Goal: Transaction & Acquisition: Purchase product/service

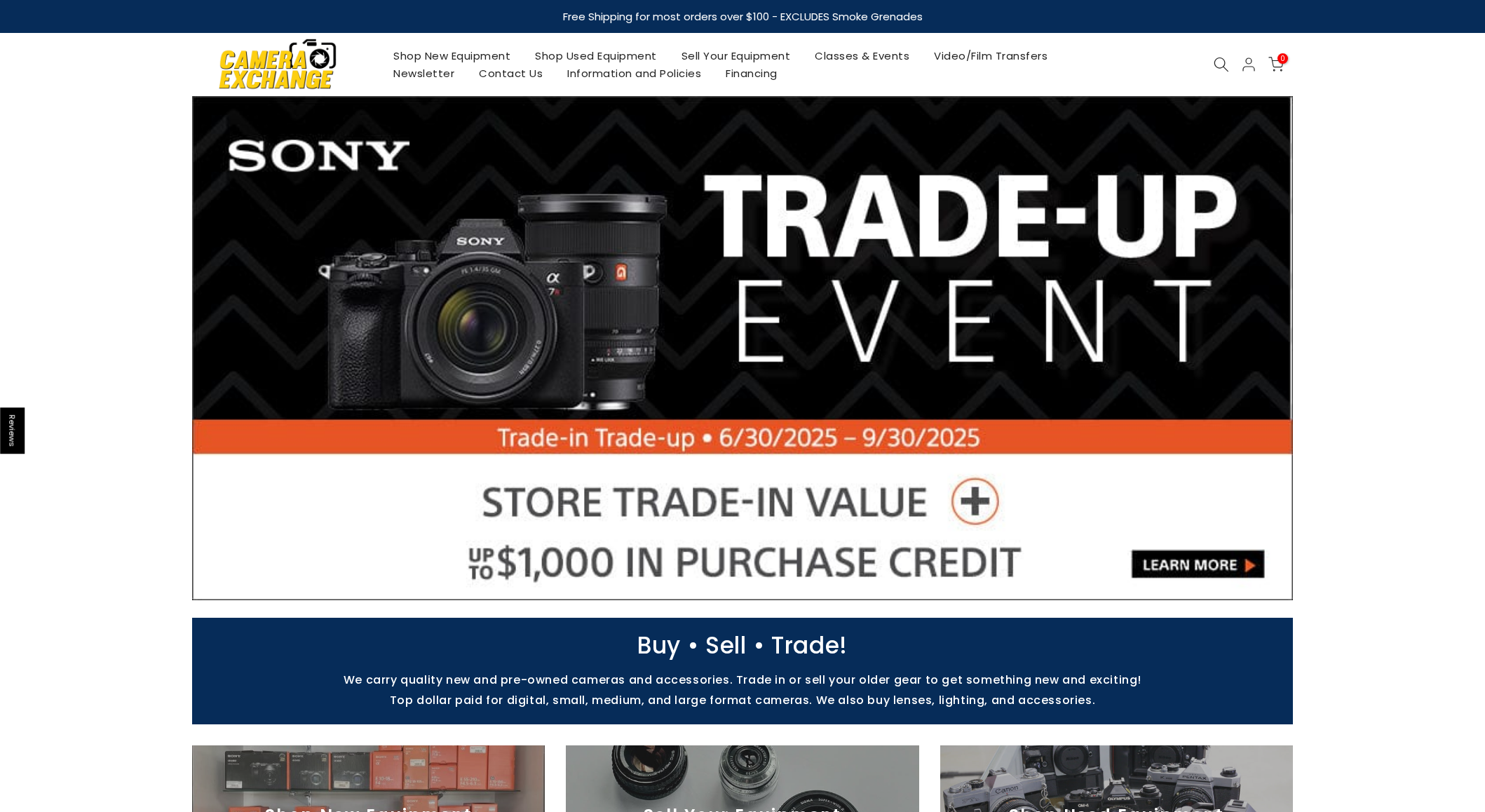
click at [267, 74] on img at bounding box center [278, 63] width 119 height 60
click at [570, 49] on link "Shop Used Equipment" at bounding box center [597, 56] width 147 height 18
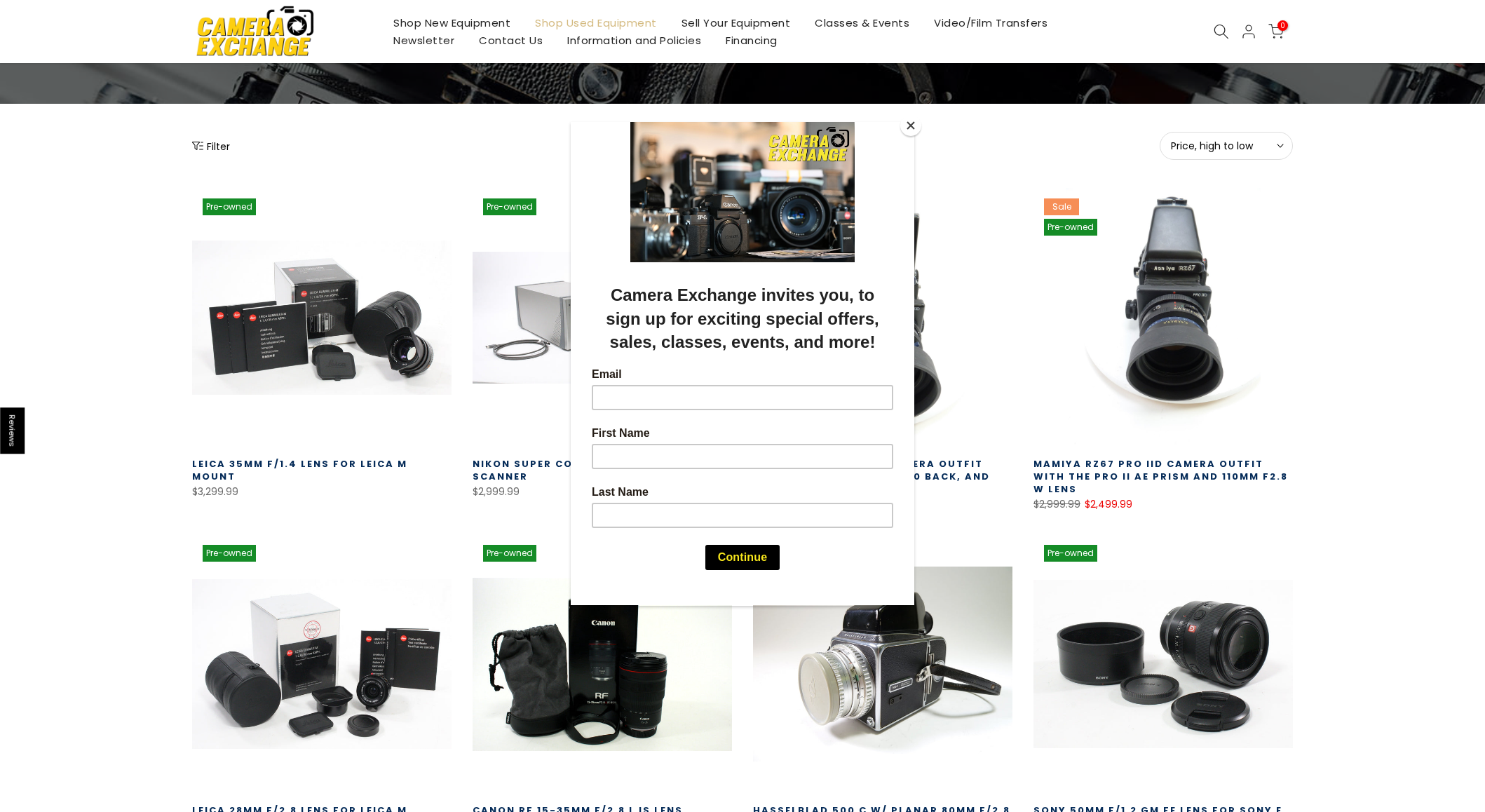
scroll to position [128, 0]
click at [908, 121] on button "Close" at bounding box center [911, 125] width 21 height 21
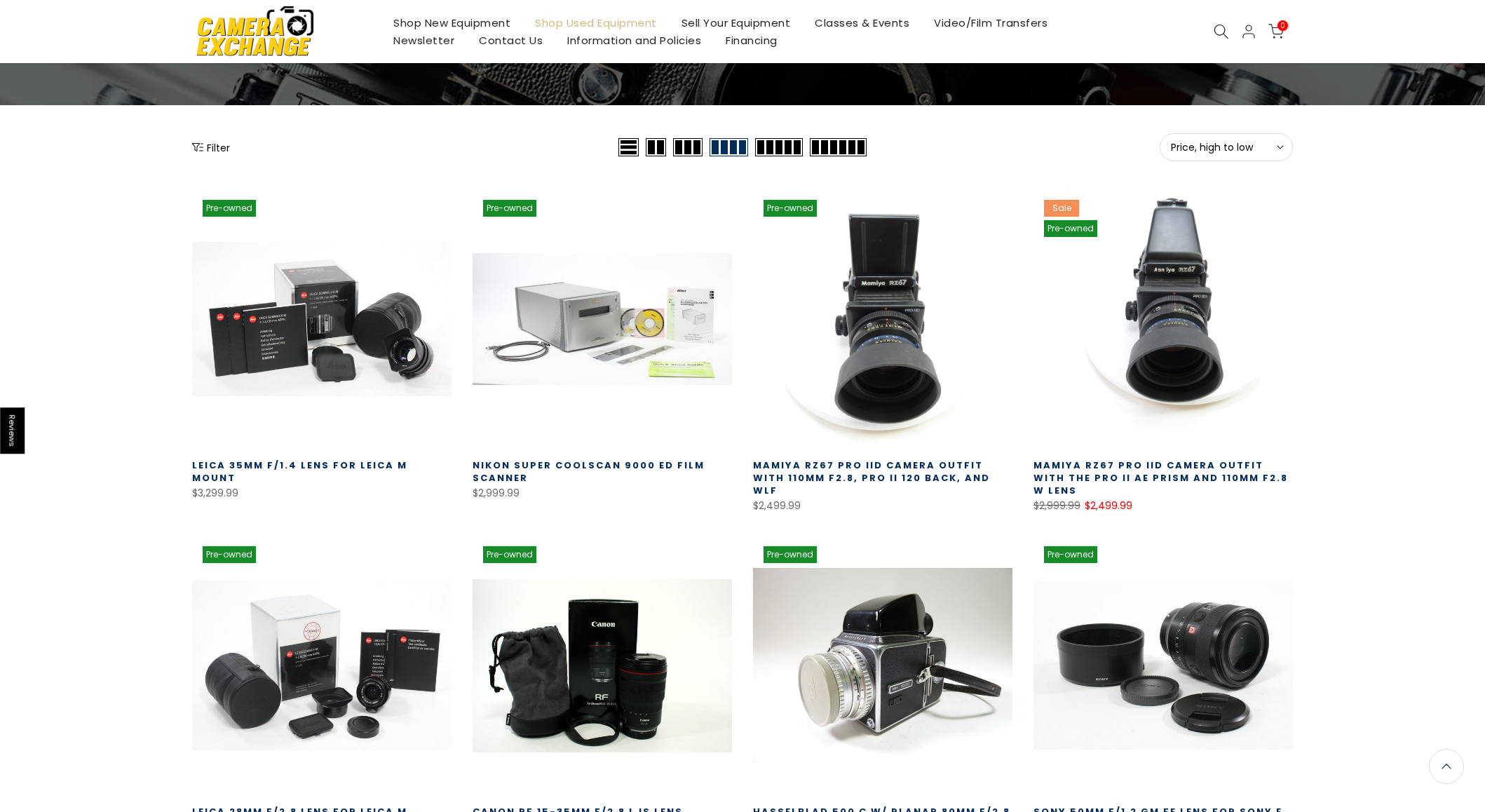
scroll to position [127, 0]
click at [215, 152] on button "Filter" at bounding box center [211, 147] width 38 height 14
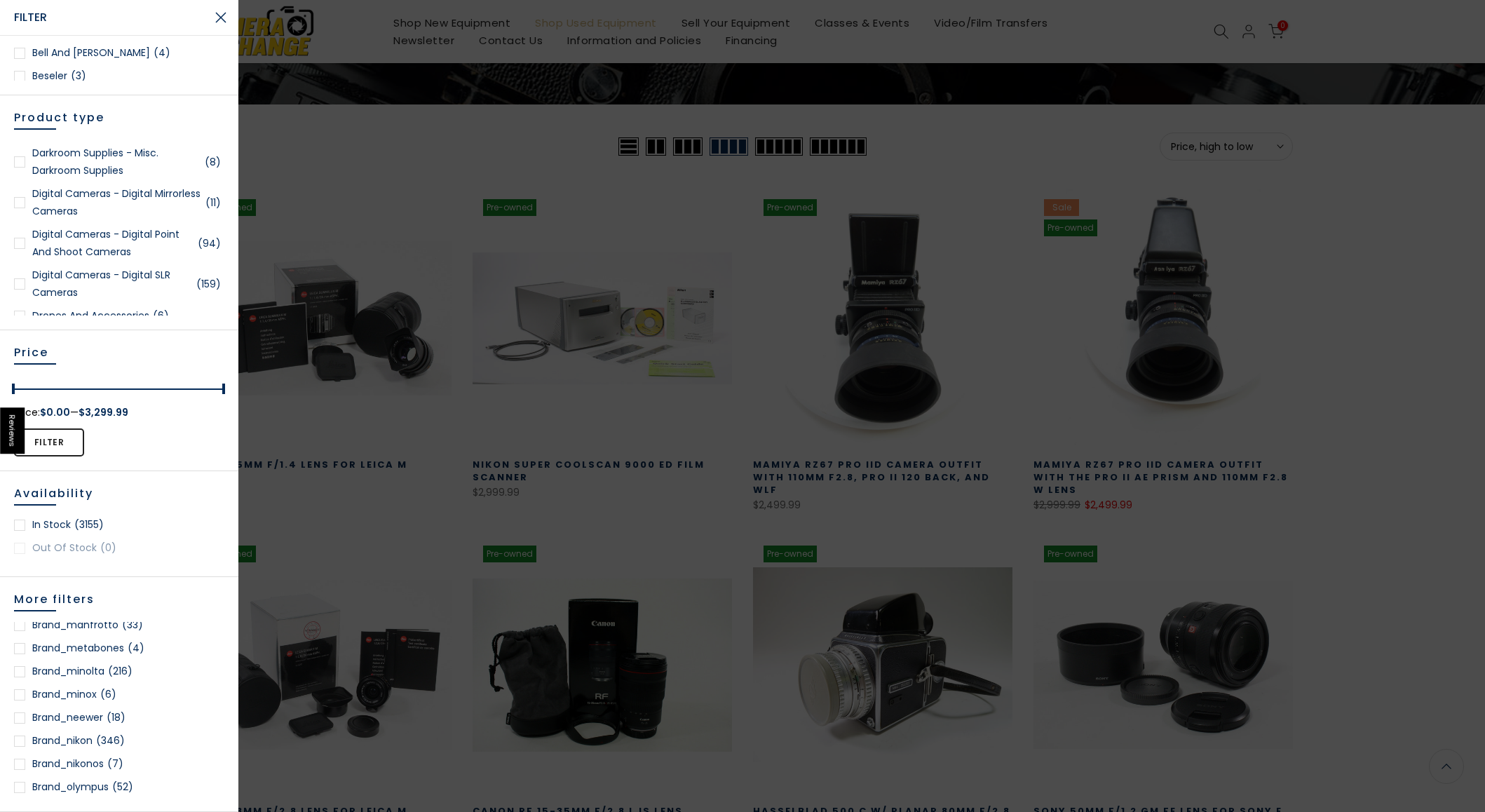
scroll to position [1050, 0]
click at [19, 735] on div at bounding box center [19, 737] width 11 height 11
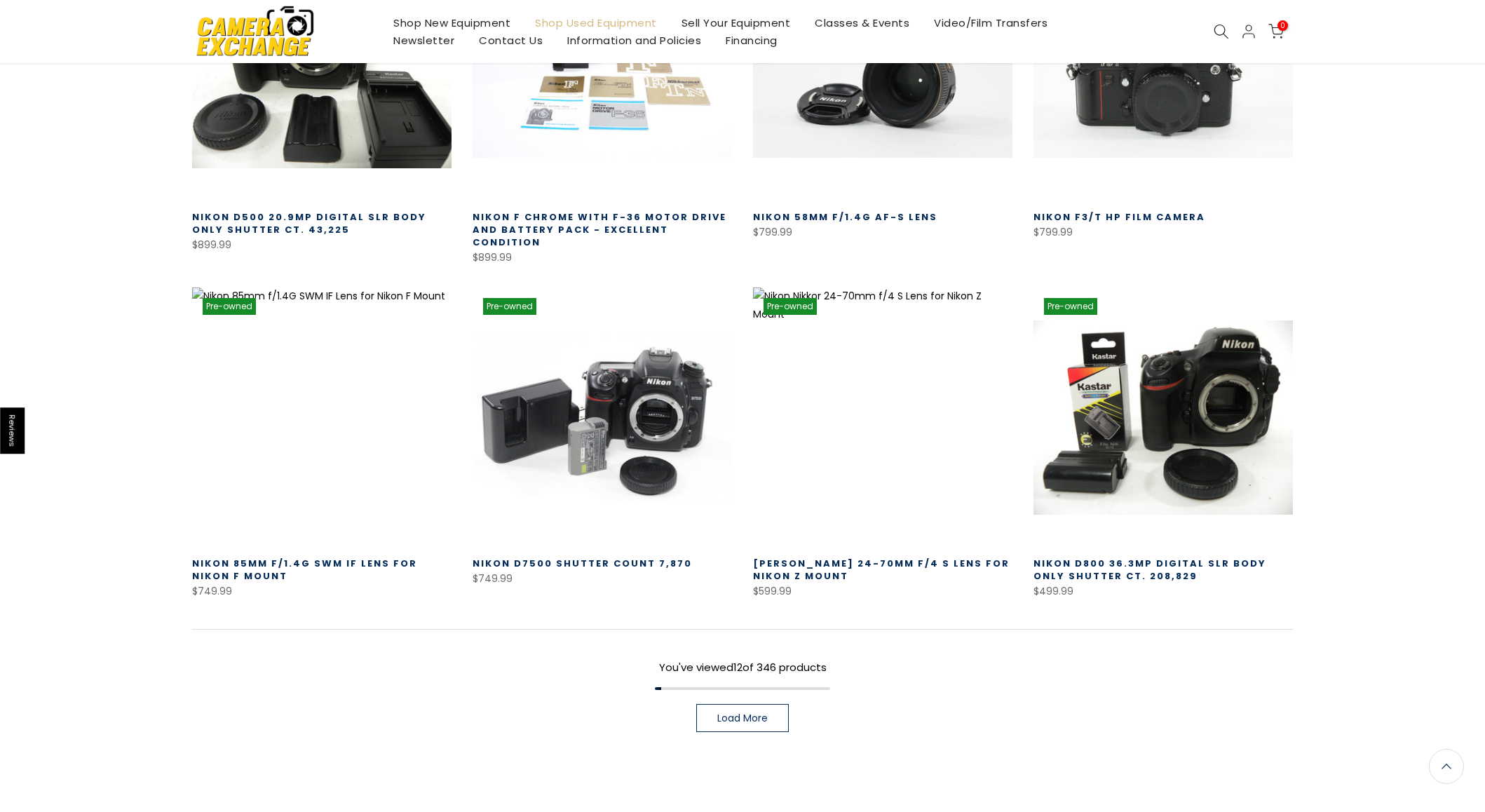
scroll to position [776, 0]
click at [723, 713] on span "Load More" at bounding box center [742, 717] width 50 height 10
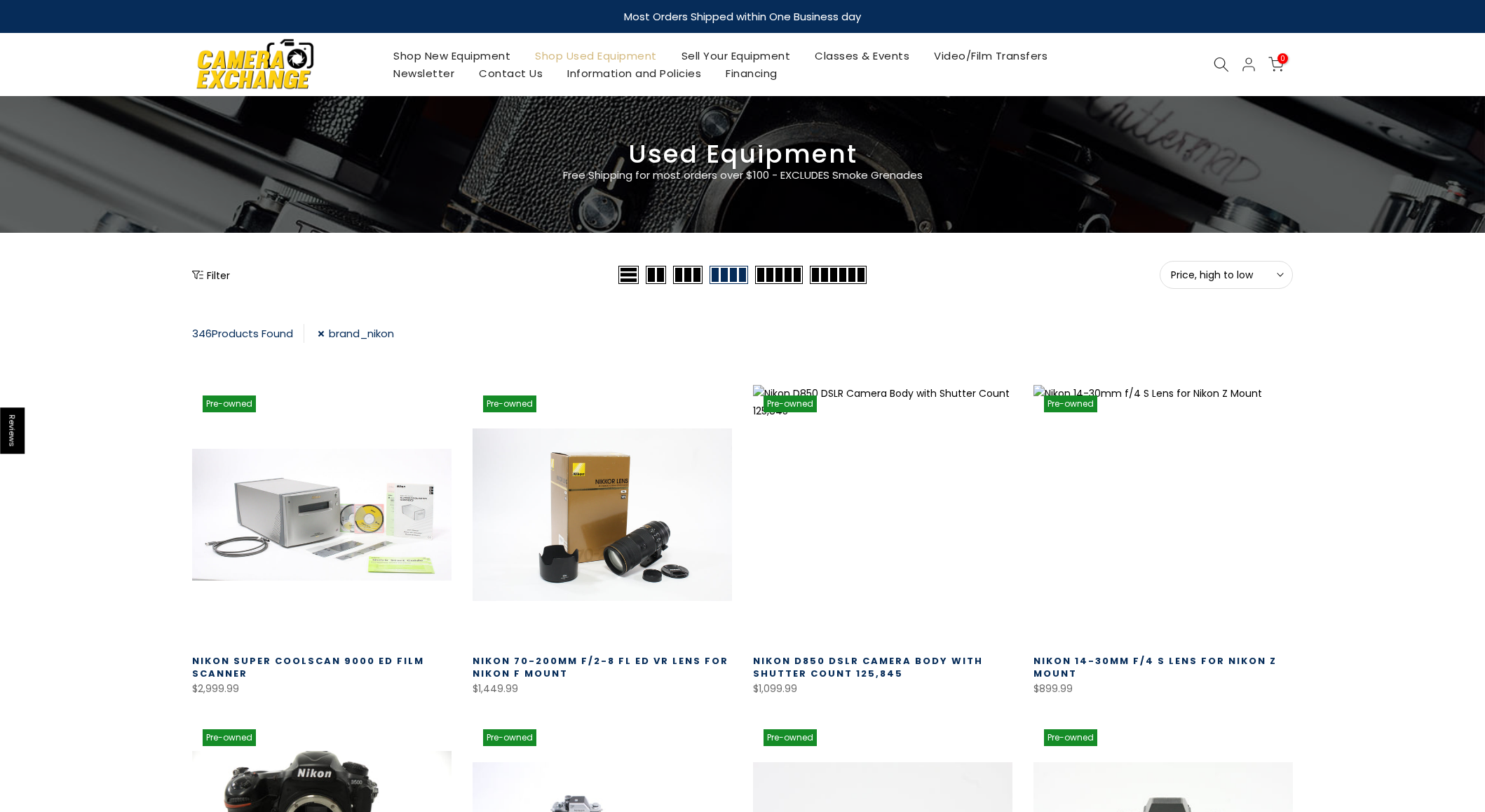
click at [1267, 274] on span "Price, high to low" at bounding box center [1227, 275] width 111 height 13
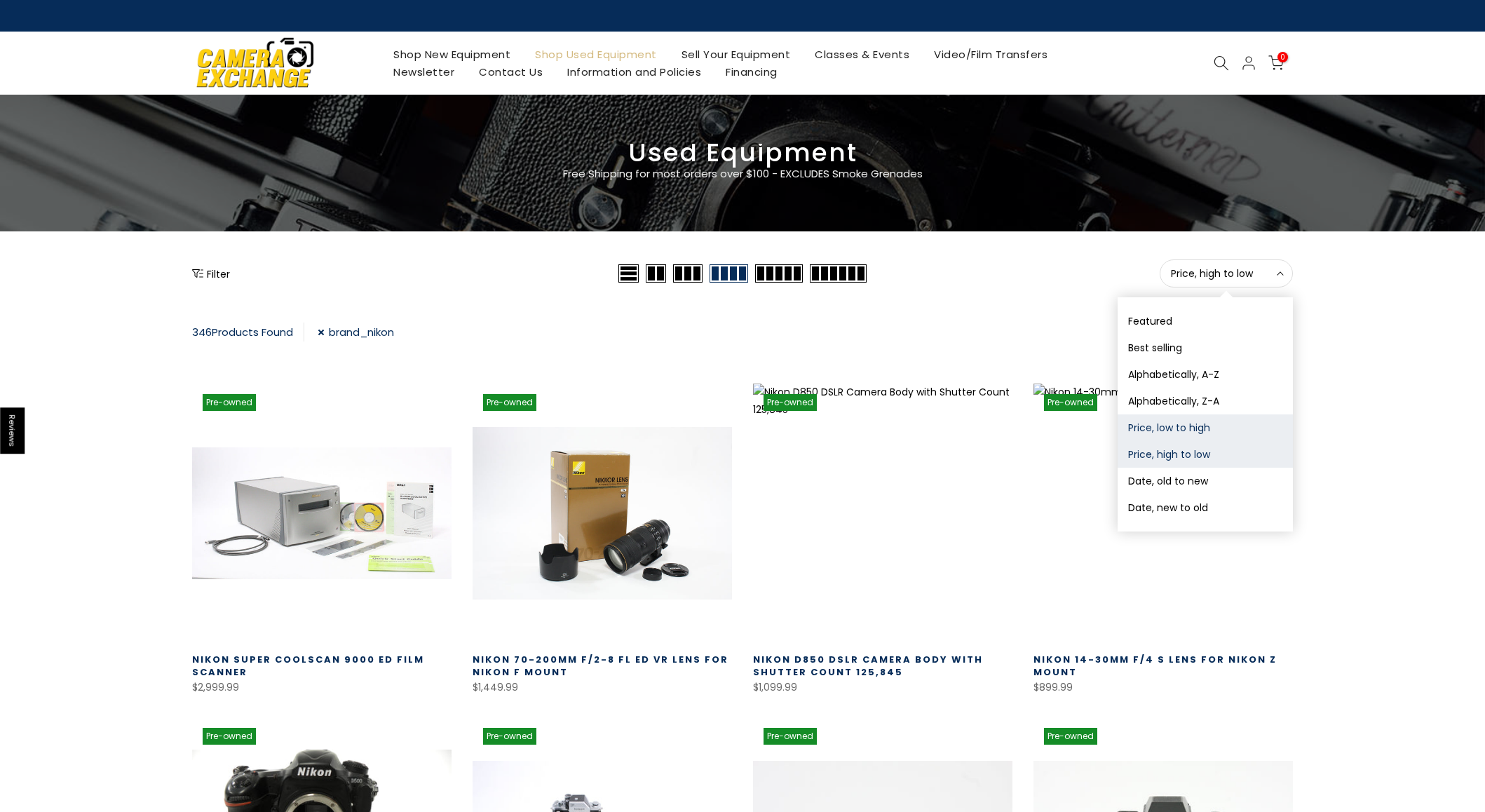
click at [1217, 431] on button "Price, low to high" at bounding box center [1205, 428] width 175 height 27
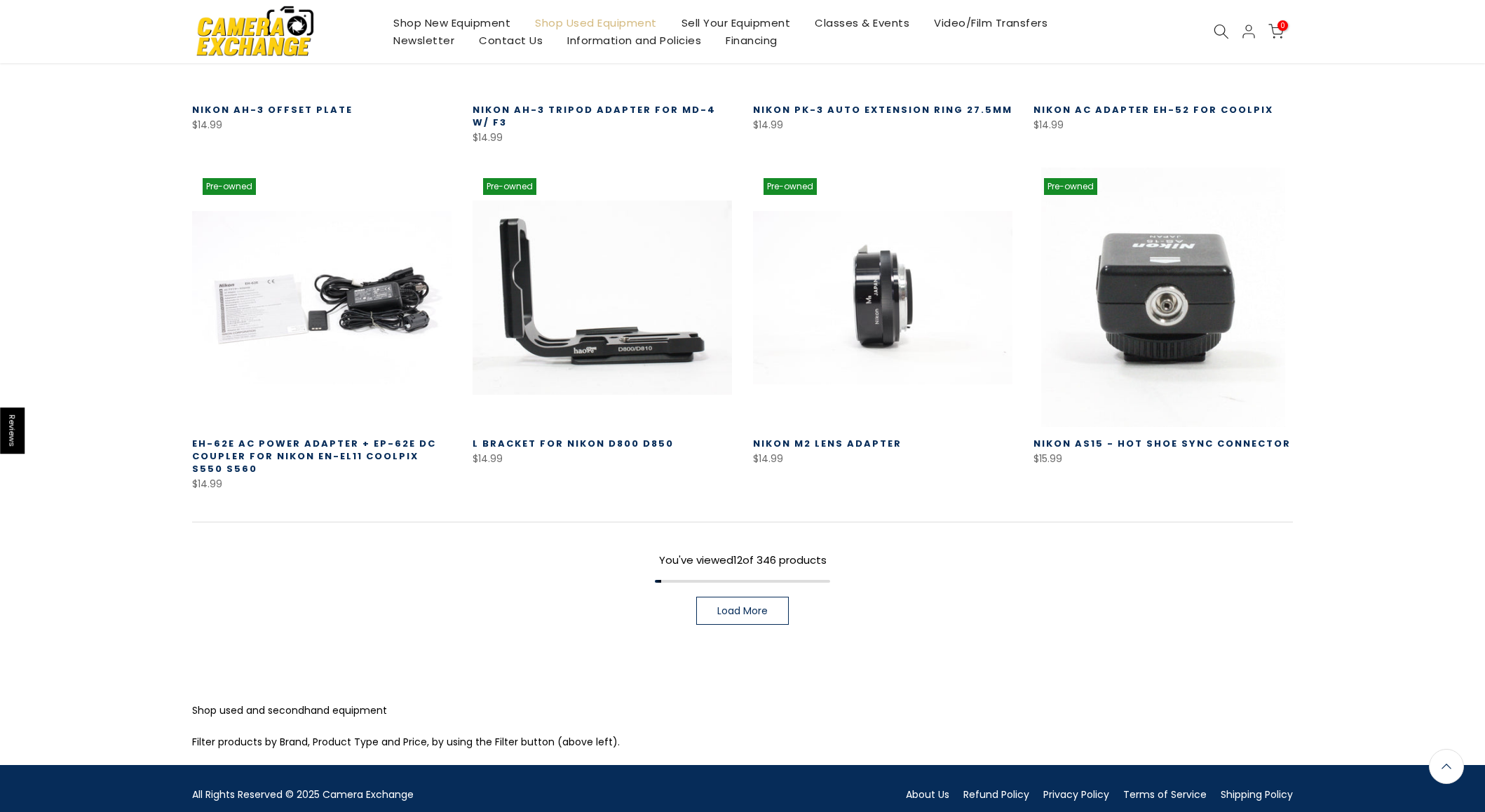
scroll to position [914, 0]
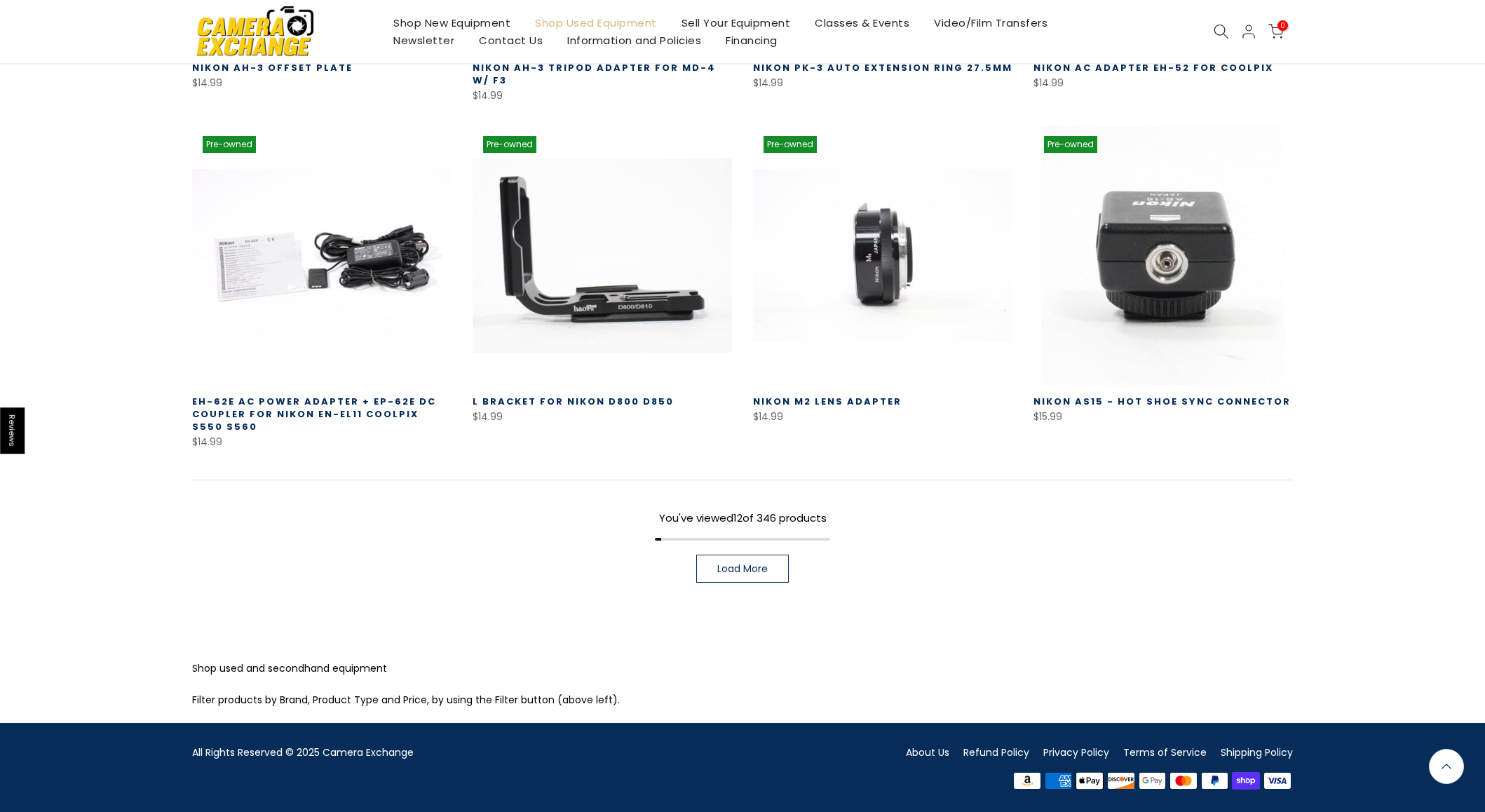
click at [758, 564] on span "Load More" at bounding box center [742, 568] width 50 height 10
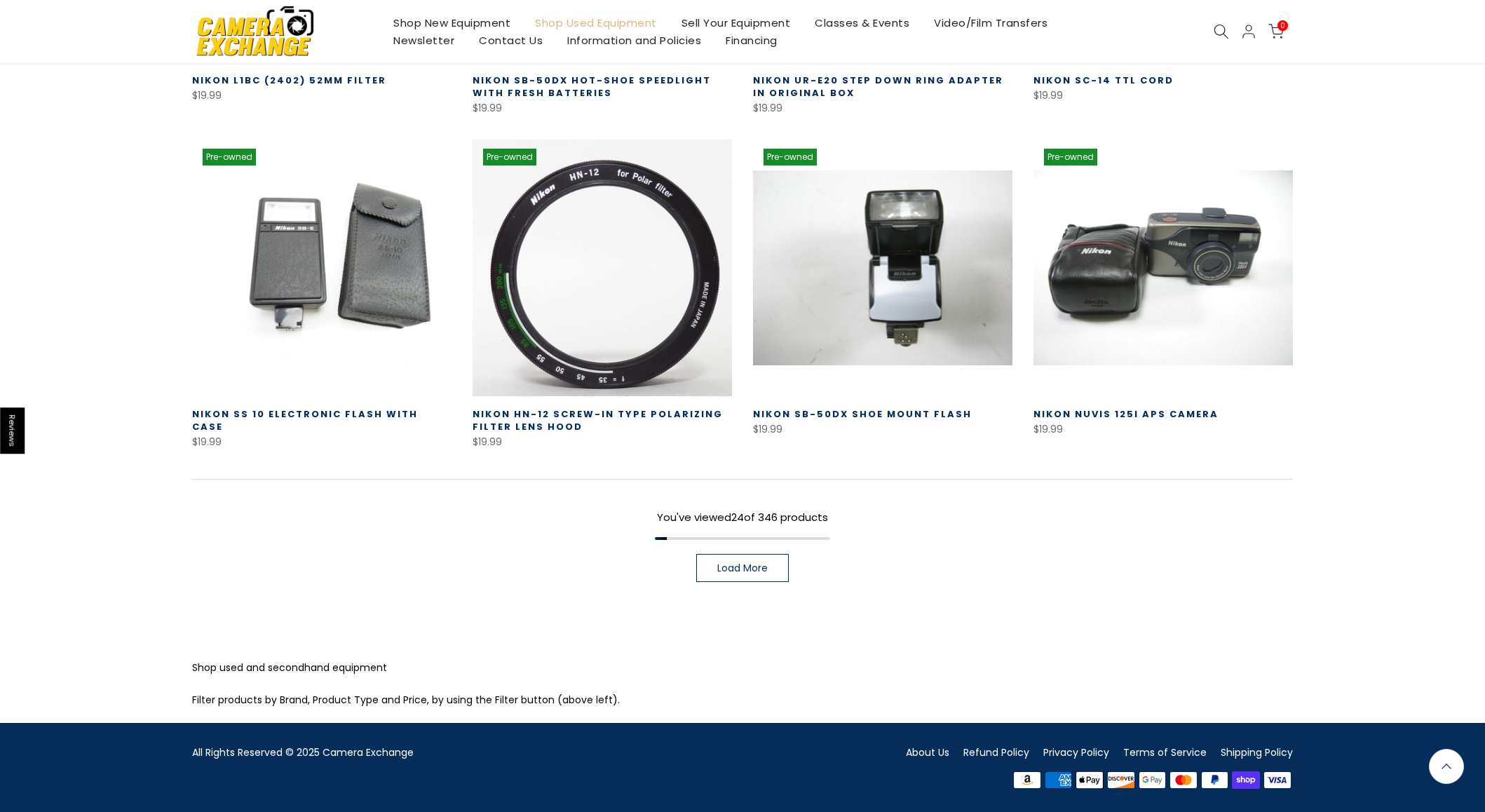
scroll to position [1915, 0]
click at [754, 569] on span "Load More" at bounding box center [742, 568] width 50 height 10
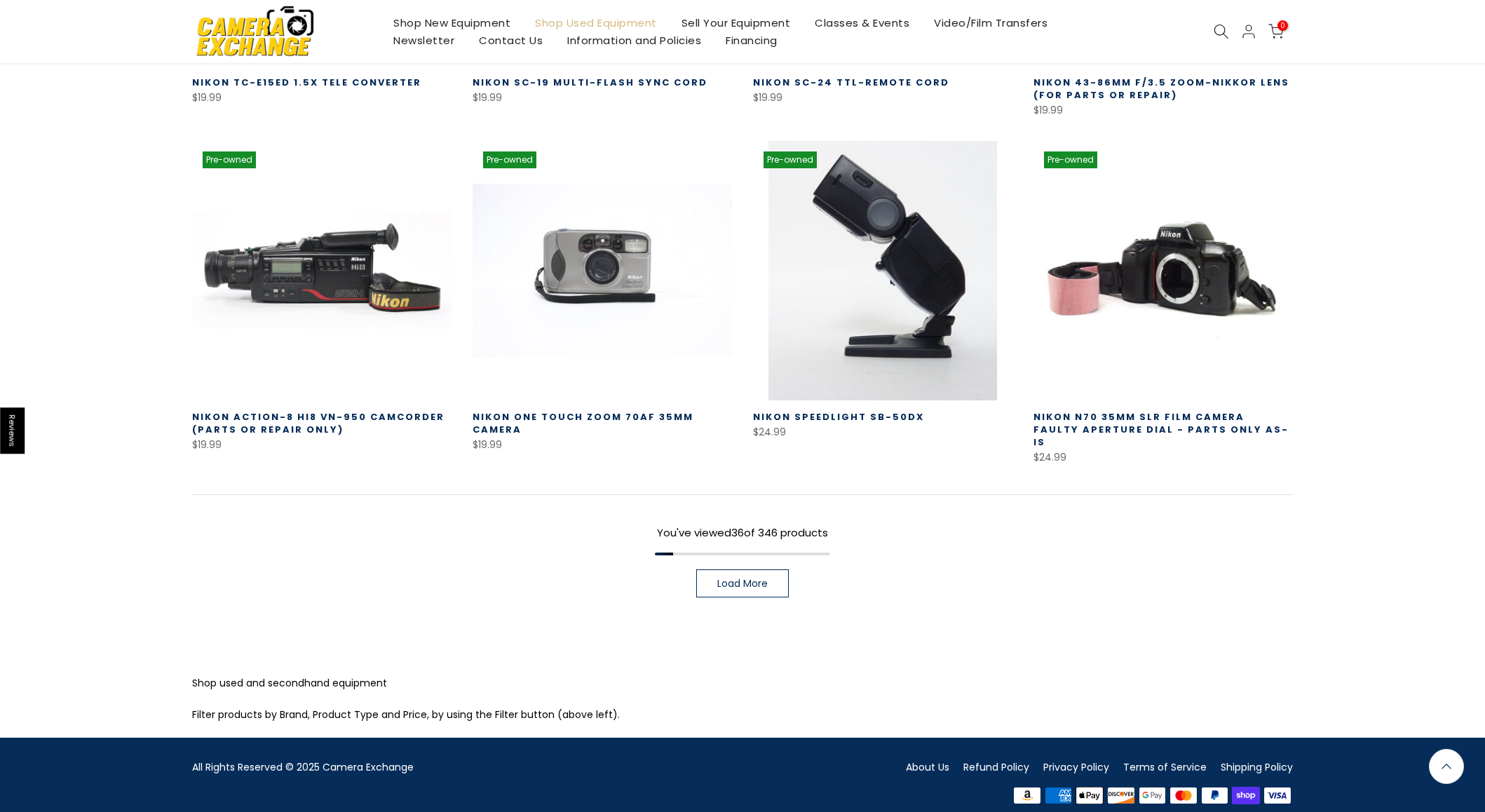
scroll to position [2918, 0]
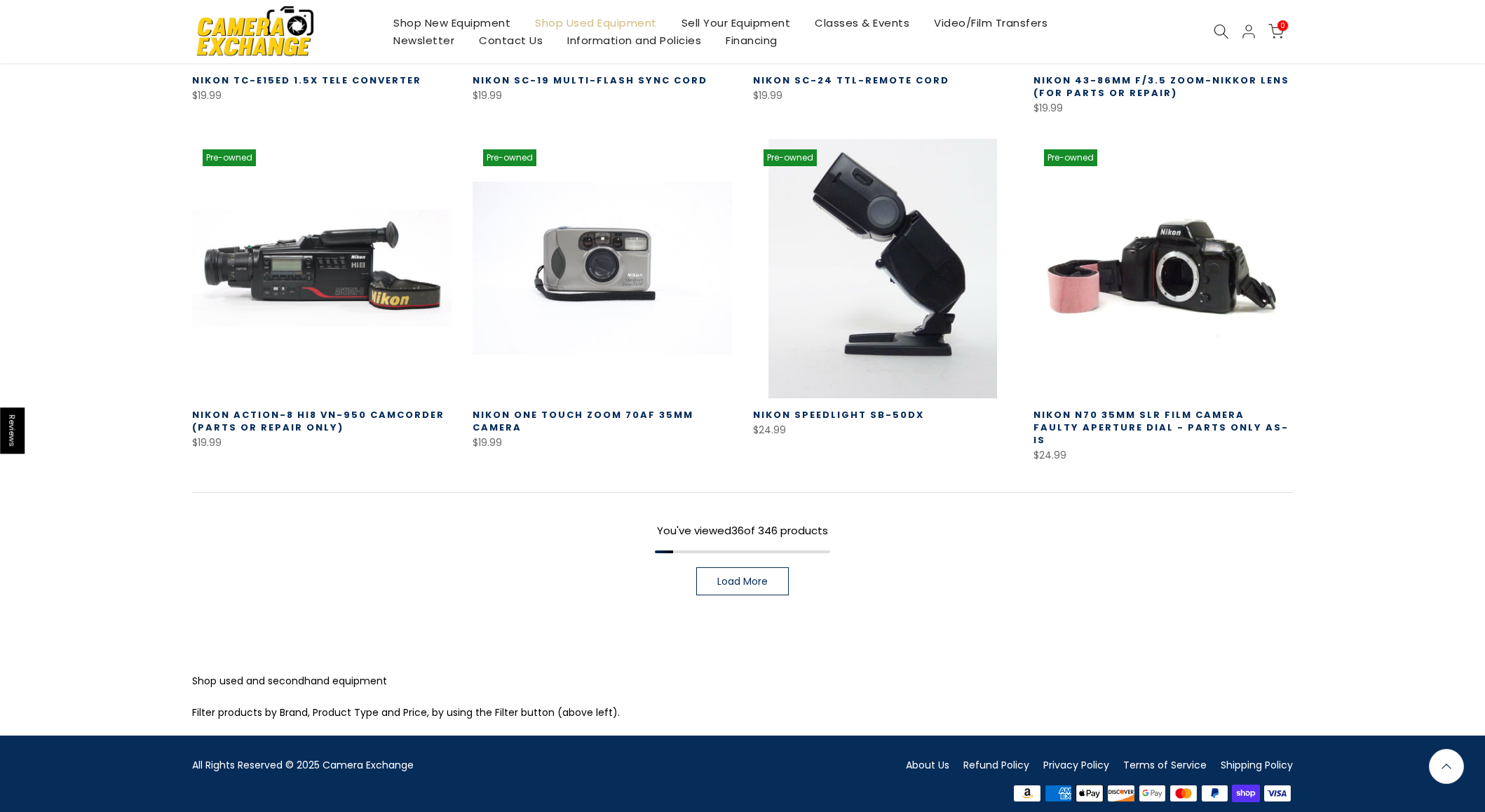
click at [723, 577] on span "Load More" at bounding box center [742, 581] width 50 height 10
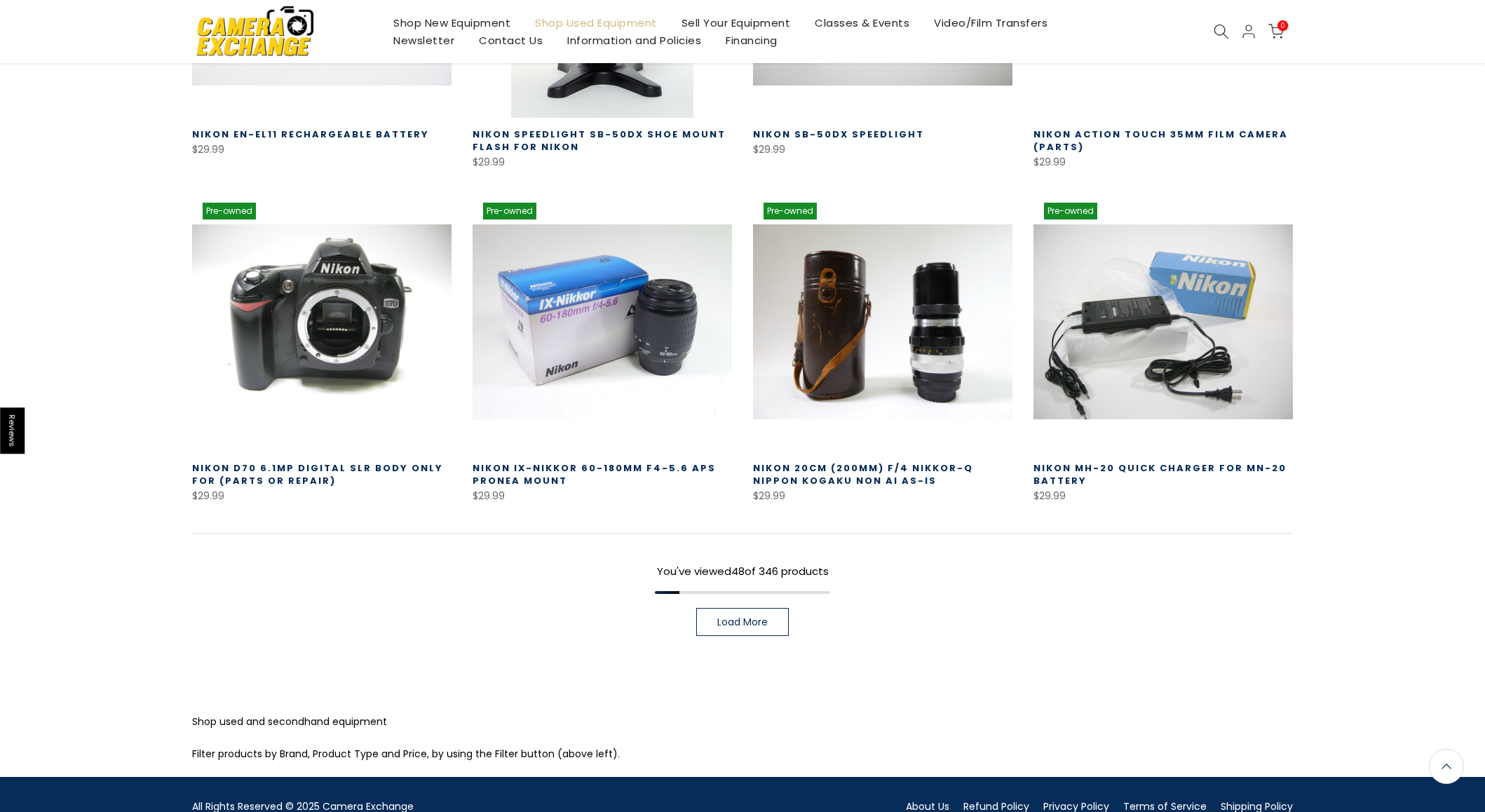
scroll to position [3932, 0]
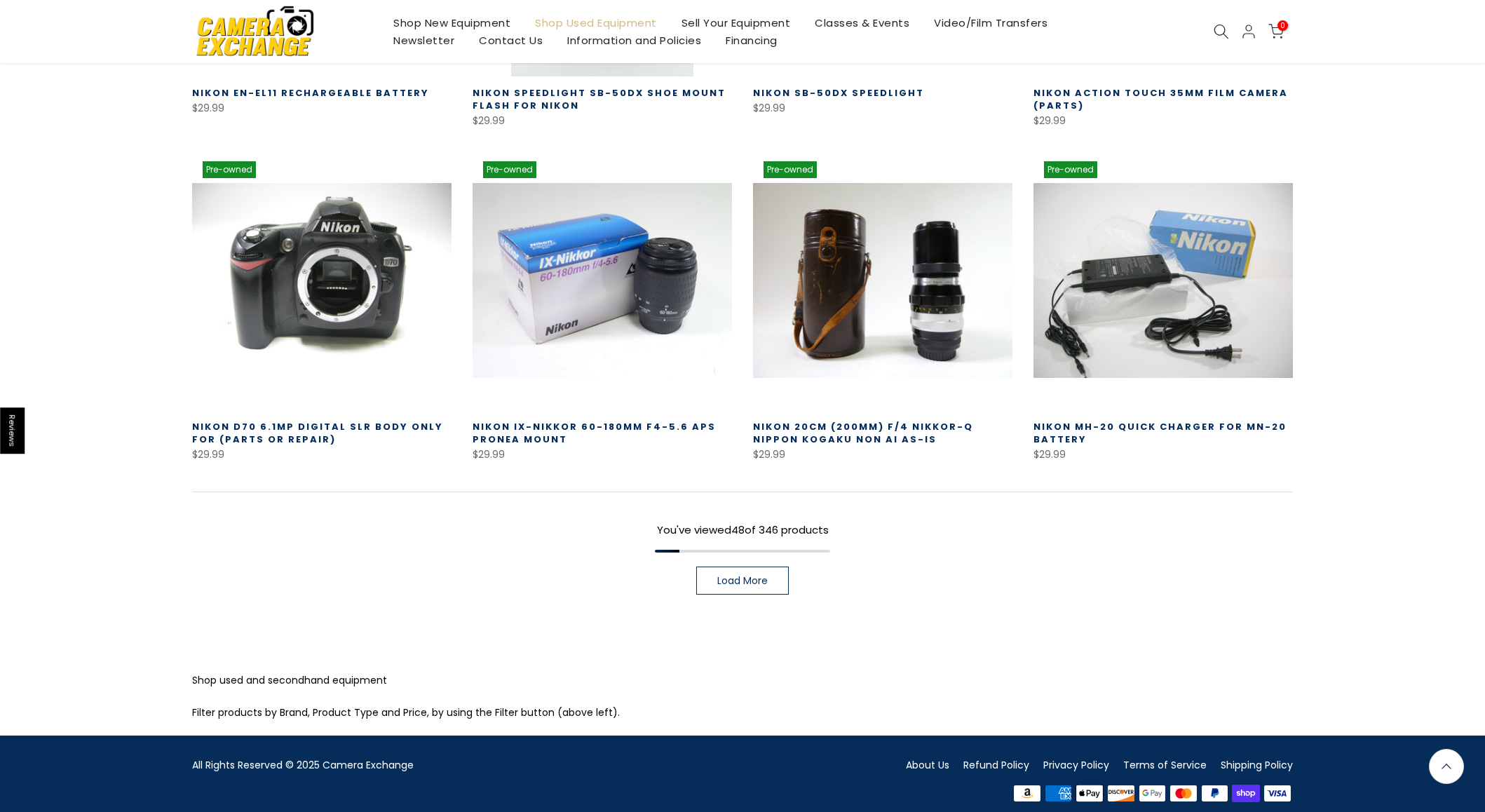
click at [748, 576] on span "Load More" at bounding box center [742, 580] width 50 height 10
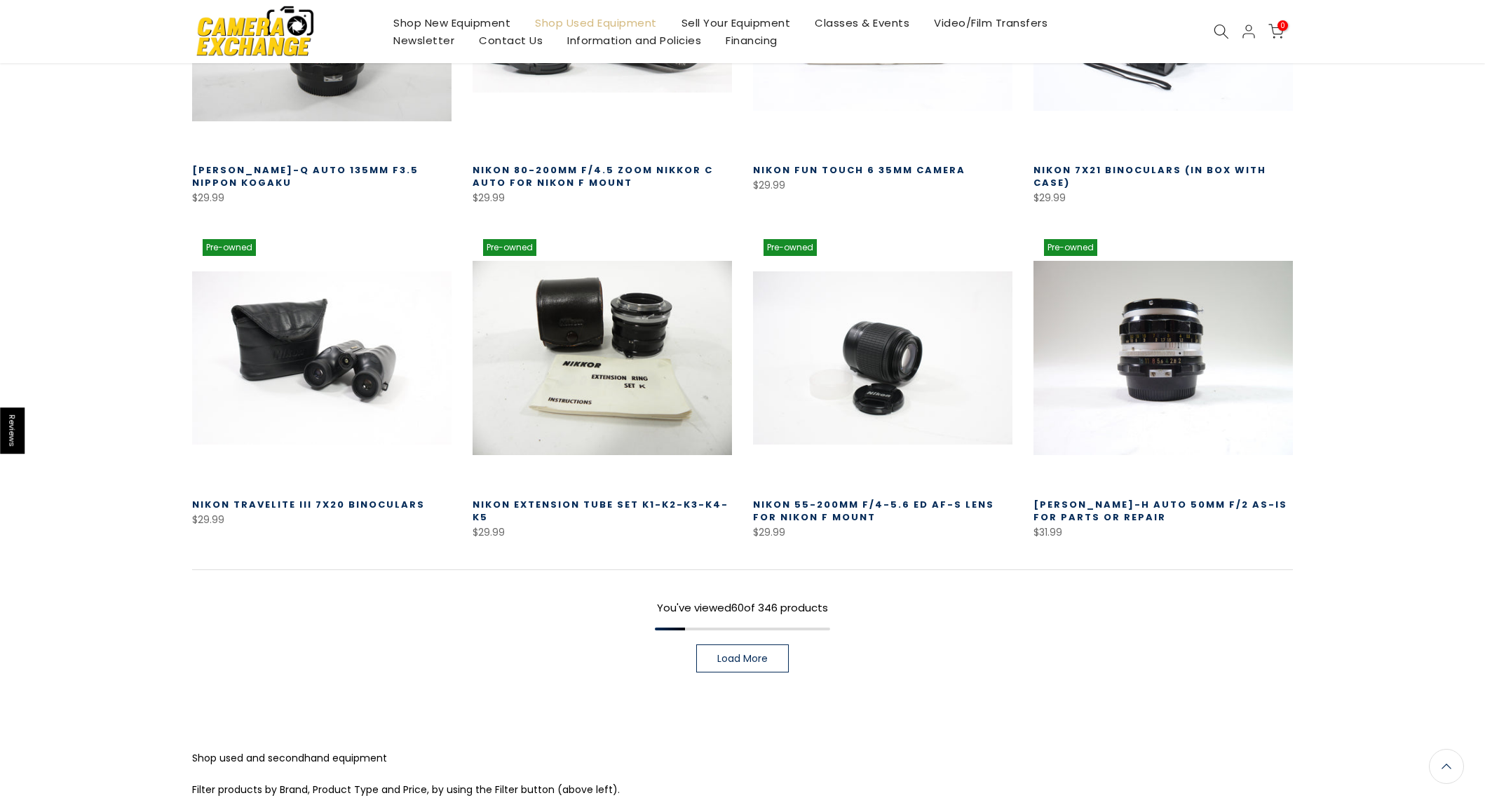
scroll to position [4858, 0]
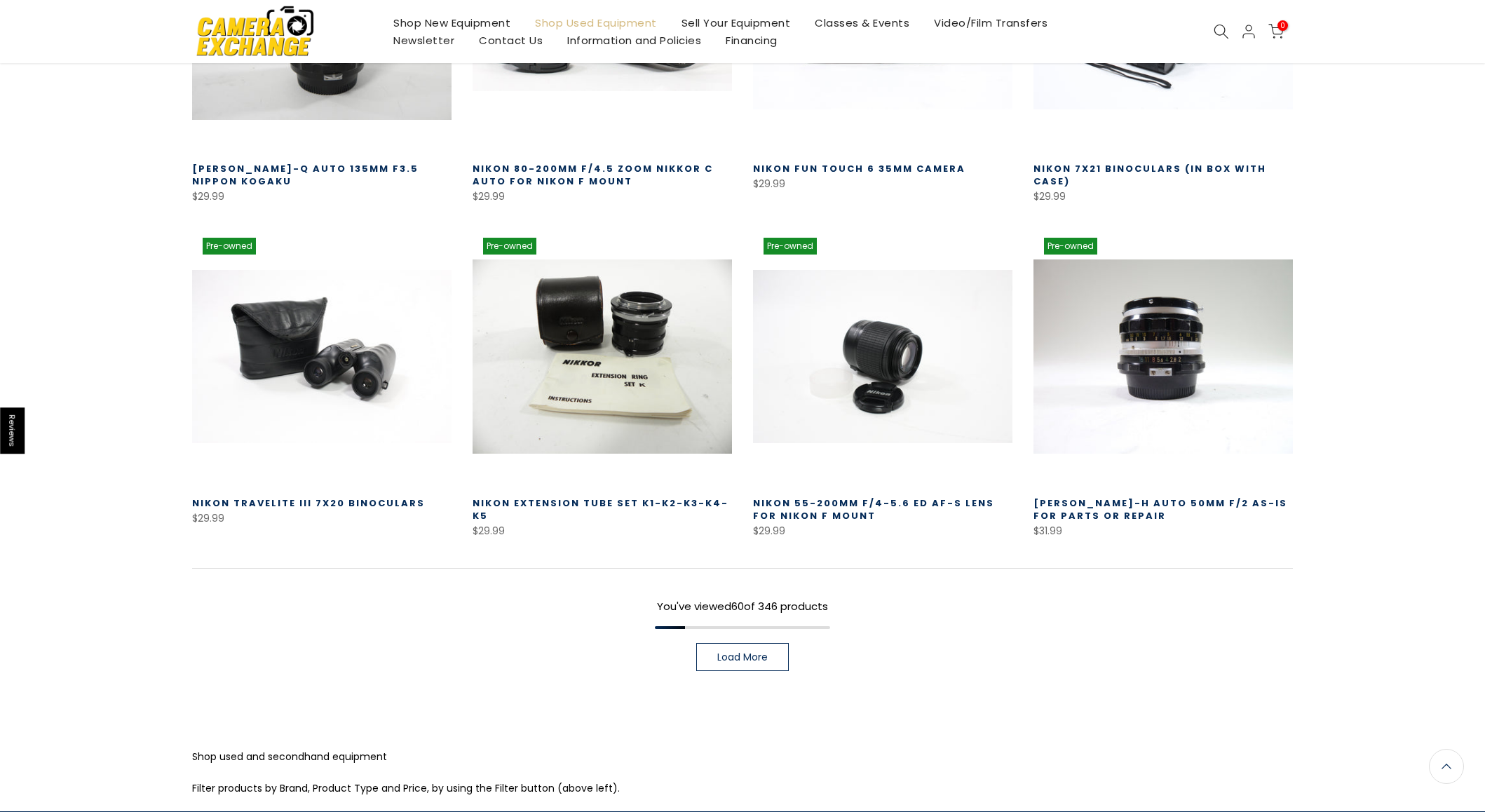
click at [762, 652] on span "Load More" at bounding box center [742, 657] width 50 height 10
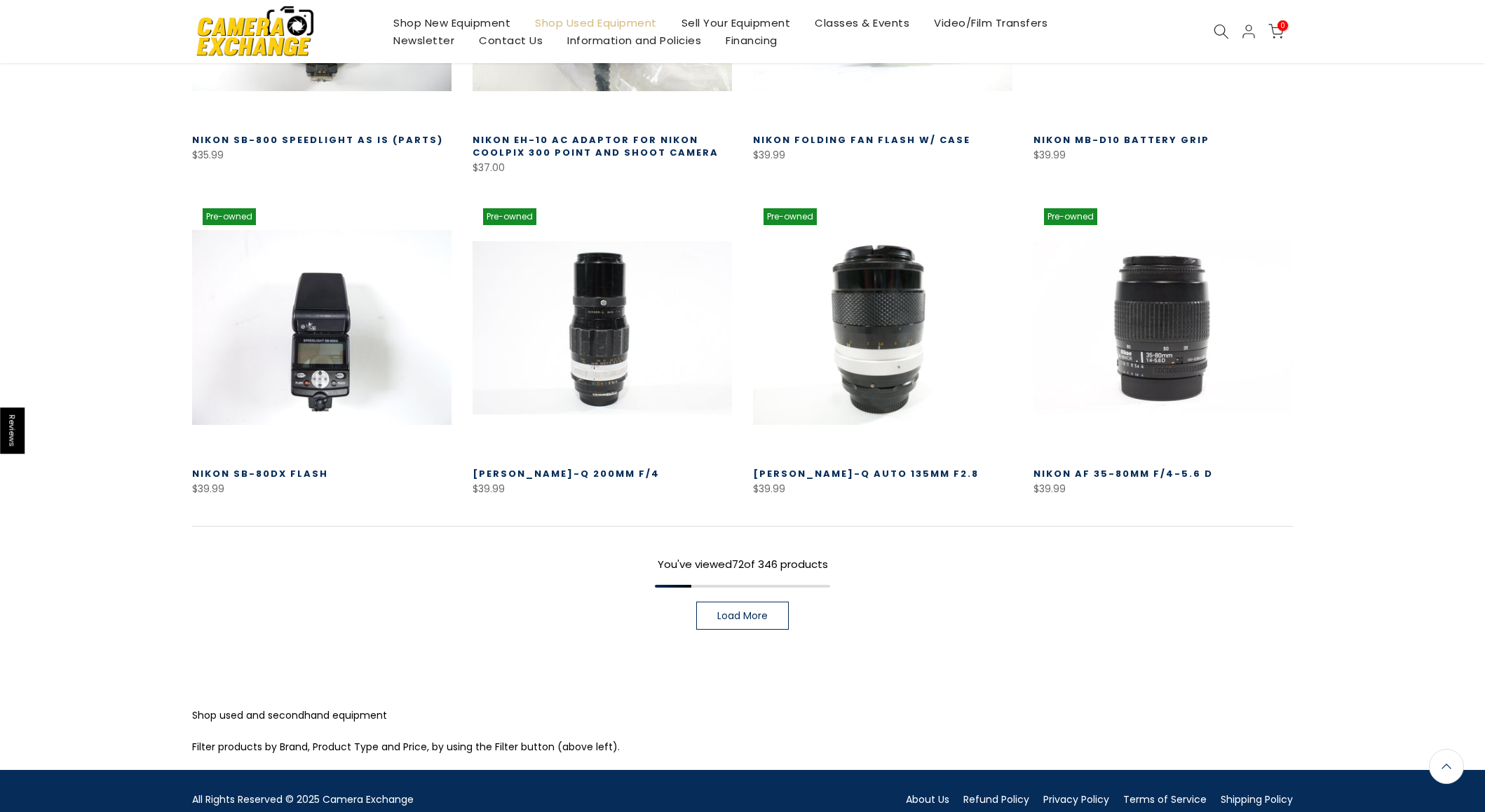
scroll to position [5890, 0]
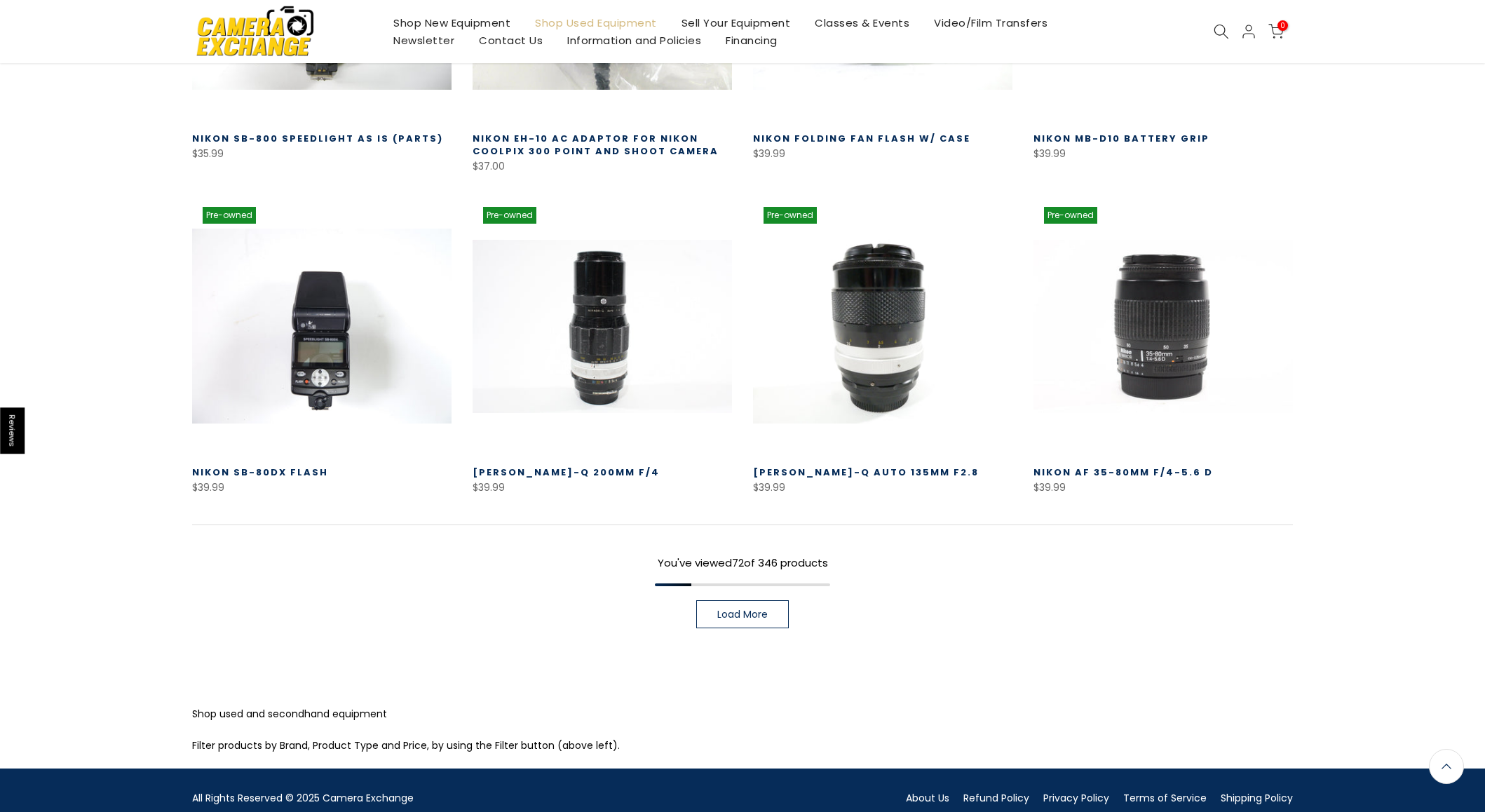
click at [772, 603] on link "Load More" at bounding box center [742, 614] width 93 height 28
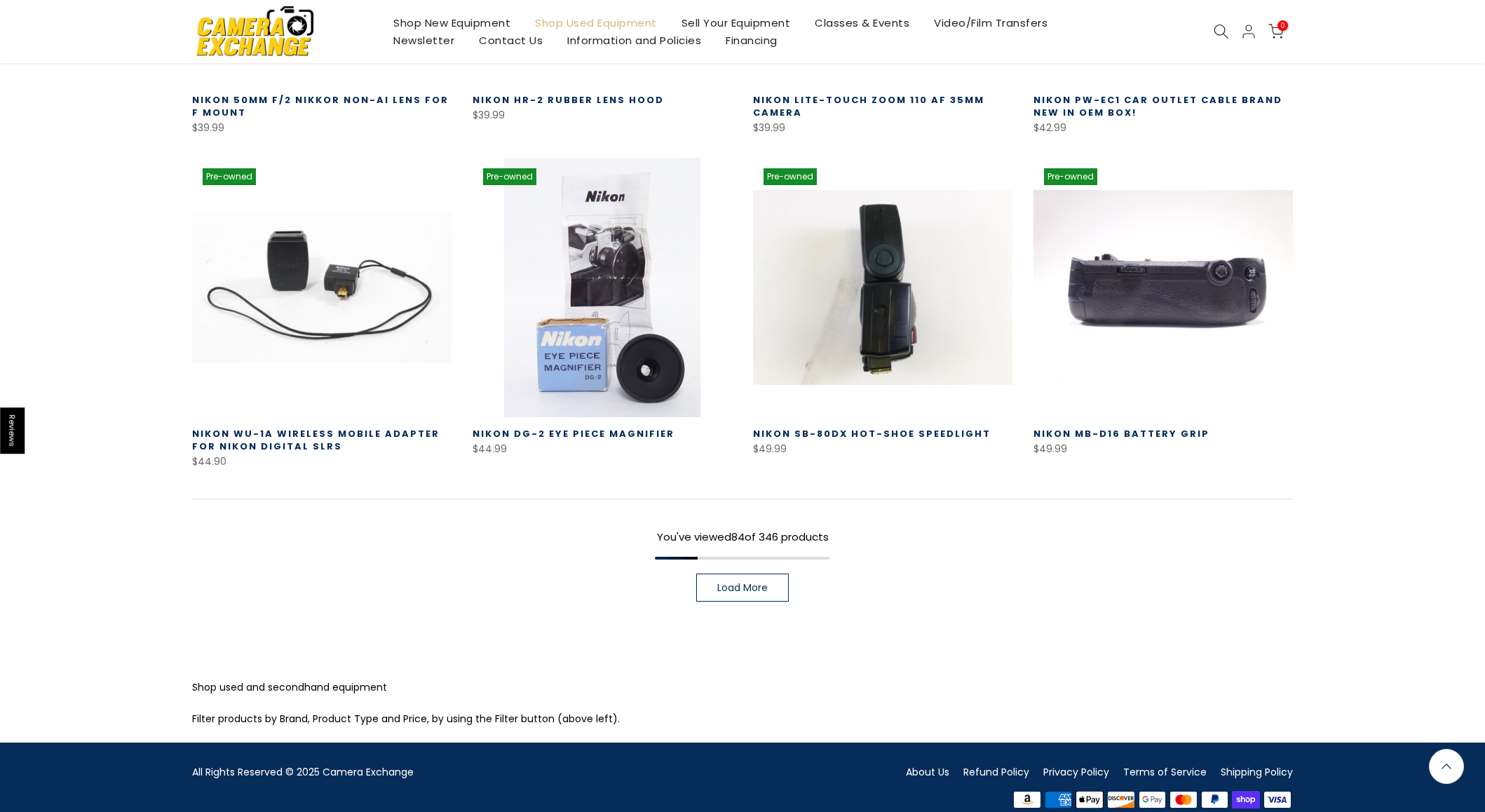
scroll to position [6907, 0]
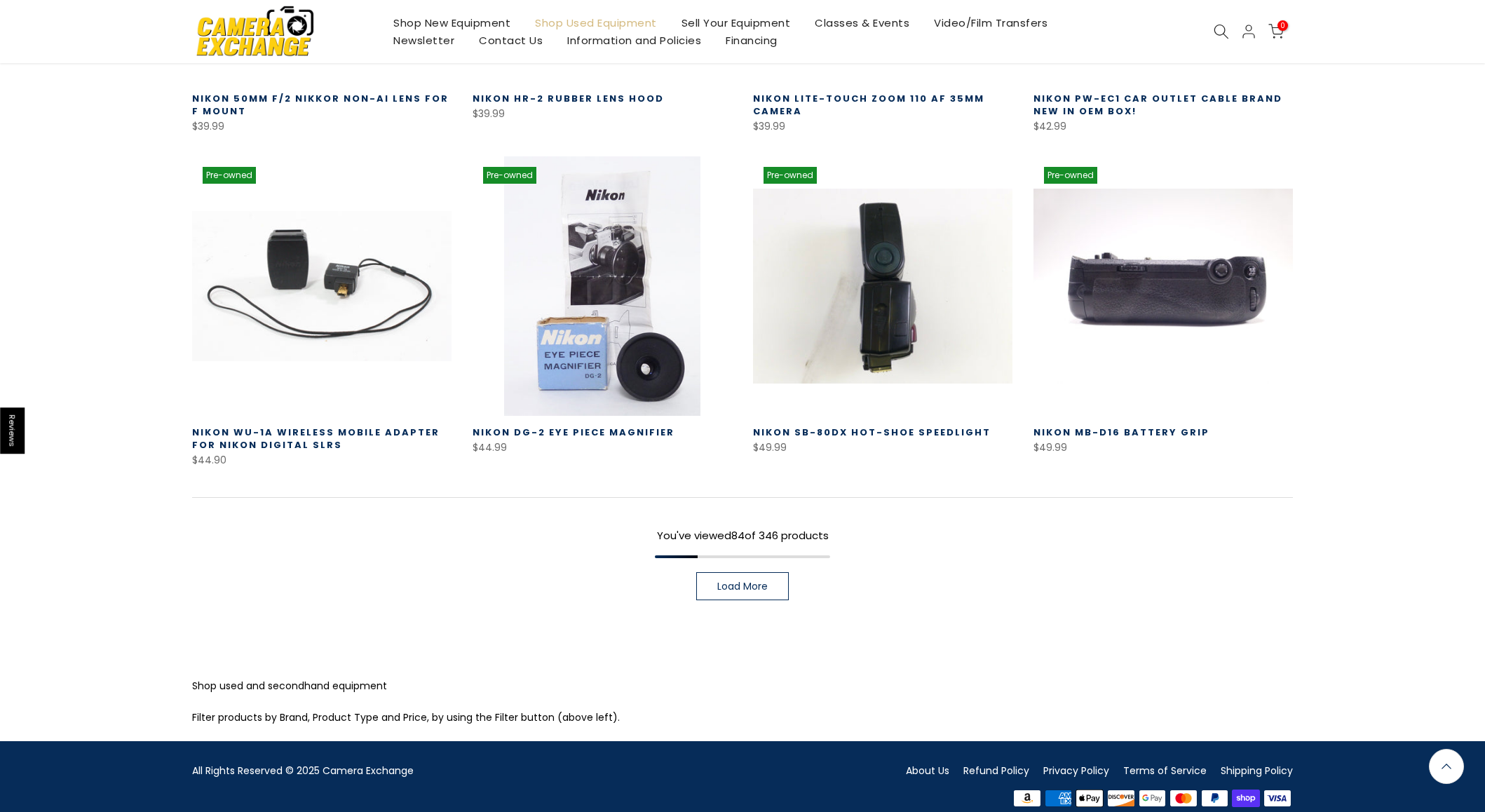
click at [747, 581] on span "Load More" at bounding box center [742, 585] width 50 height 10
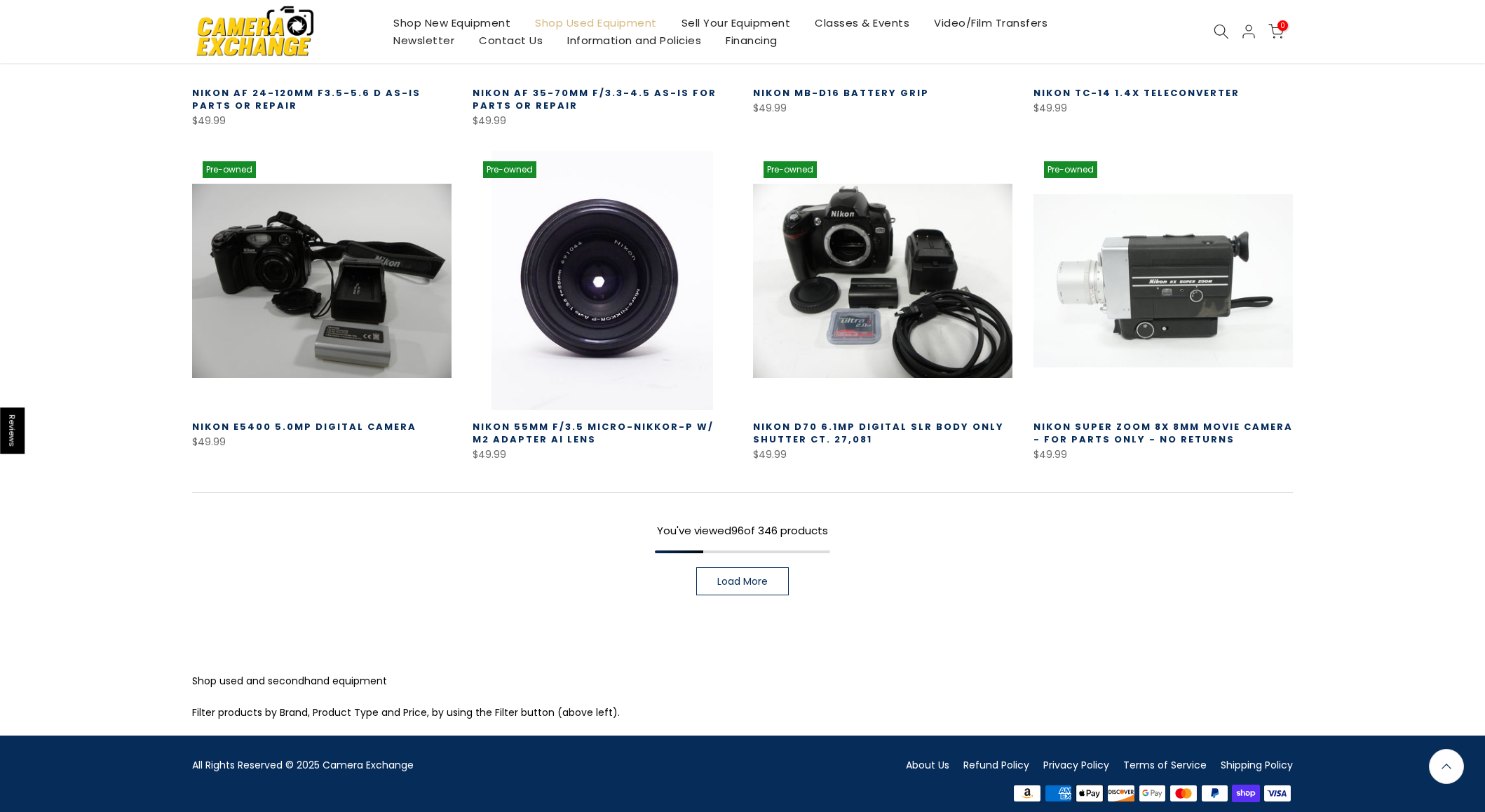
scroll to position [7911, 0]
click at [755, 577] on span "Load More" at bounding box center [742, 582] width 50 height 10
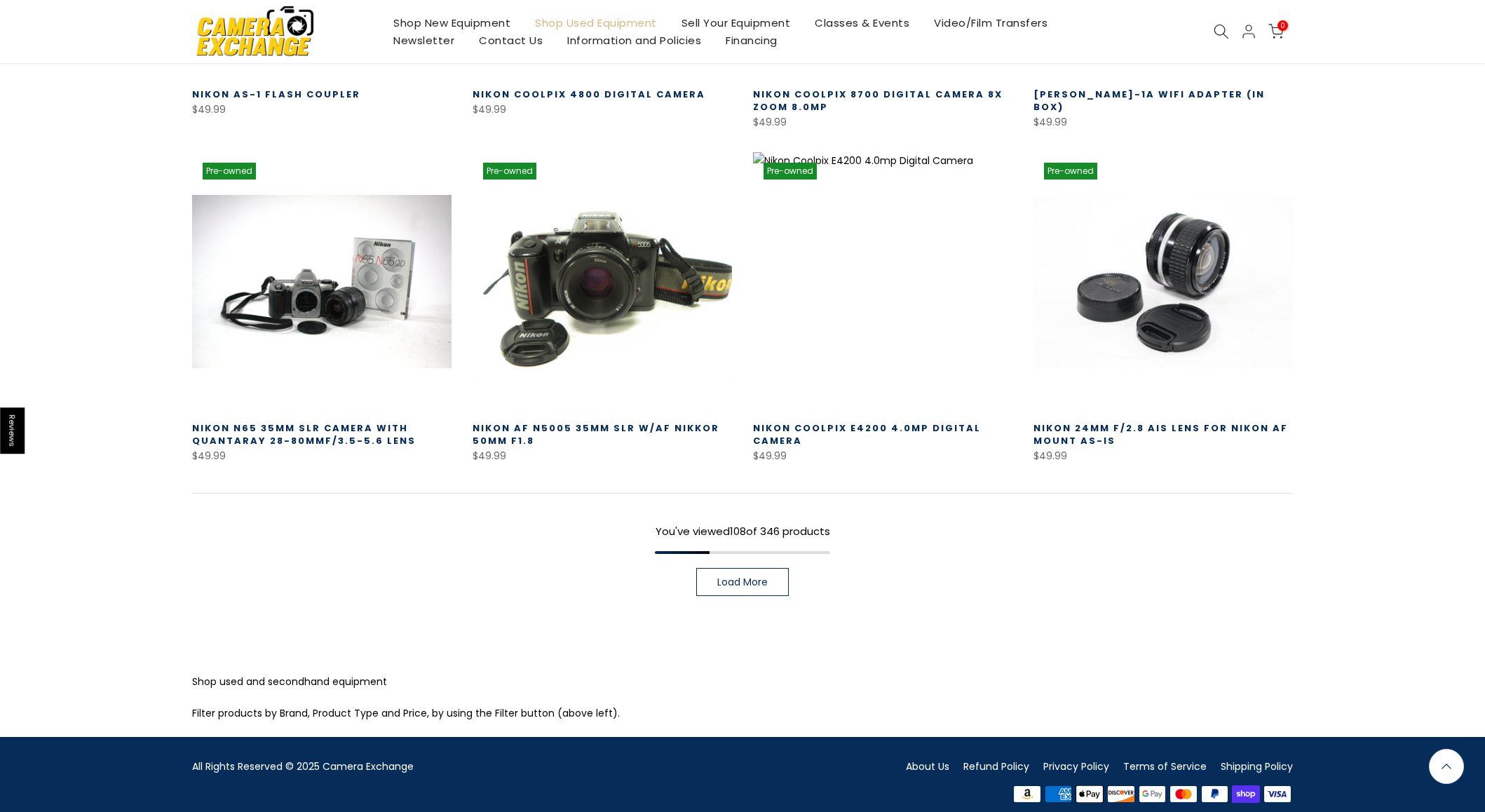
scroll to position [8915, 0]
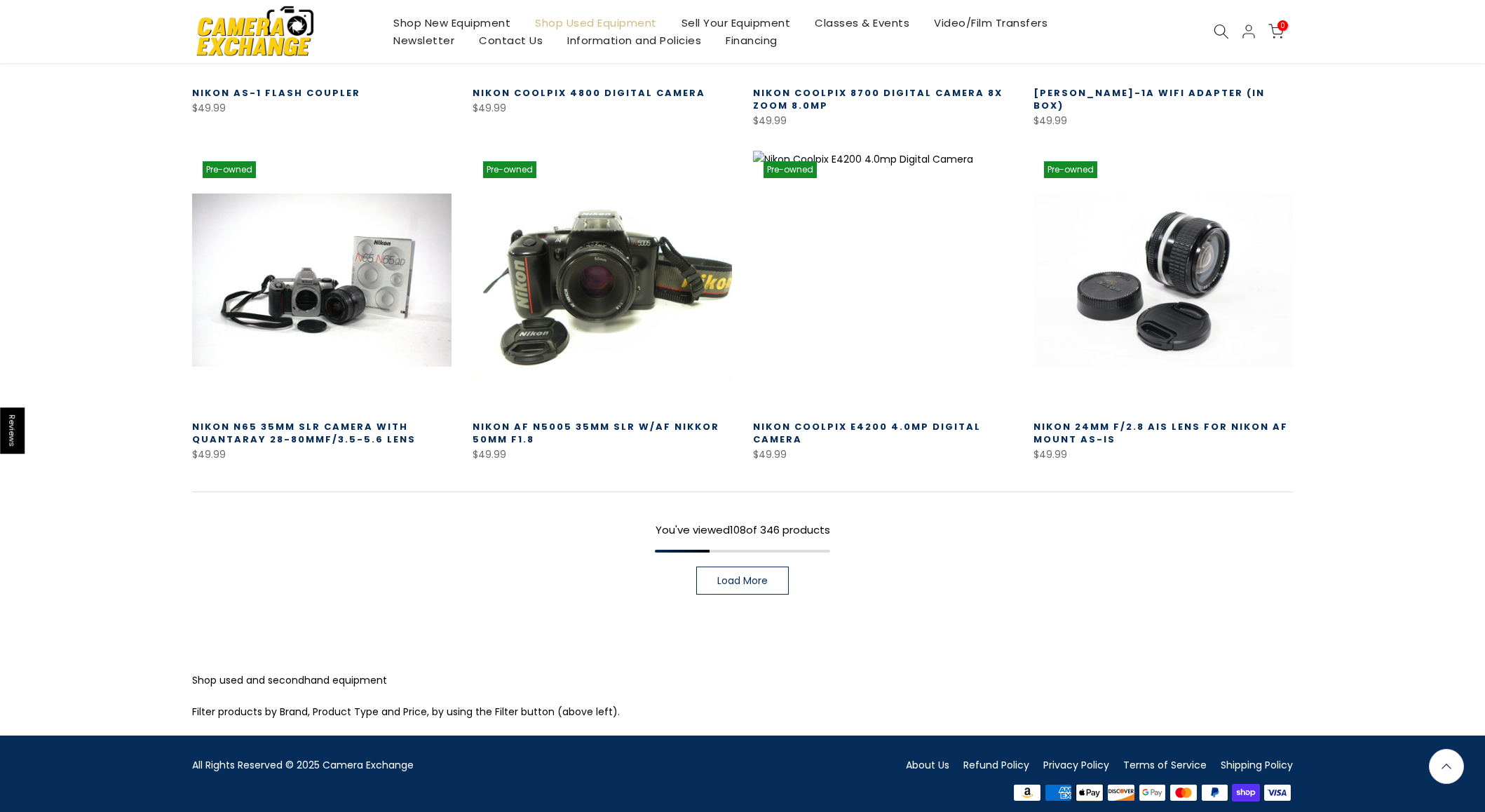
click at [755, 576] on span "Load More" at bounding box center [742, 580] width 50 height 10
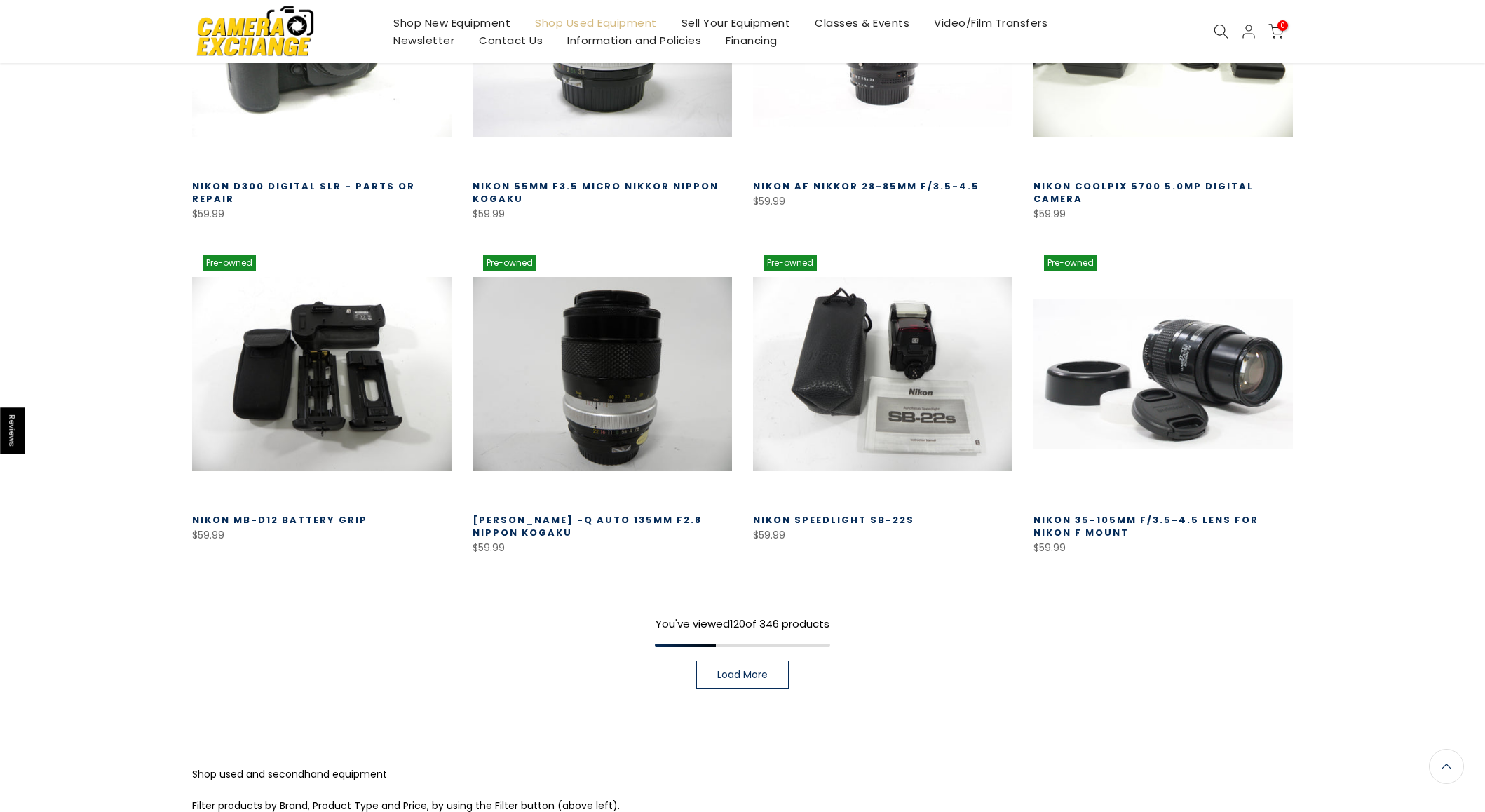
scroll to position [9825, 0]
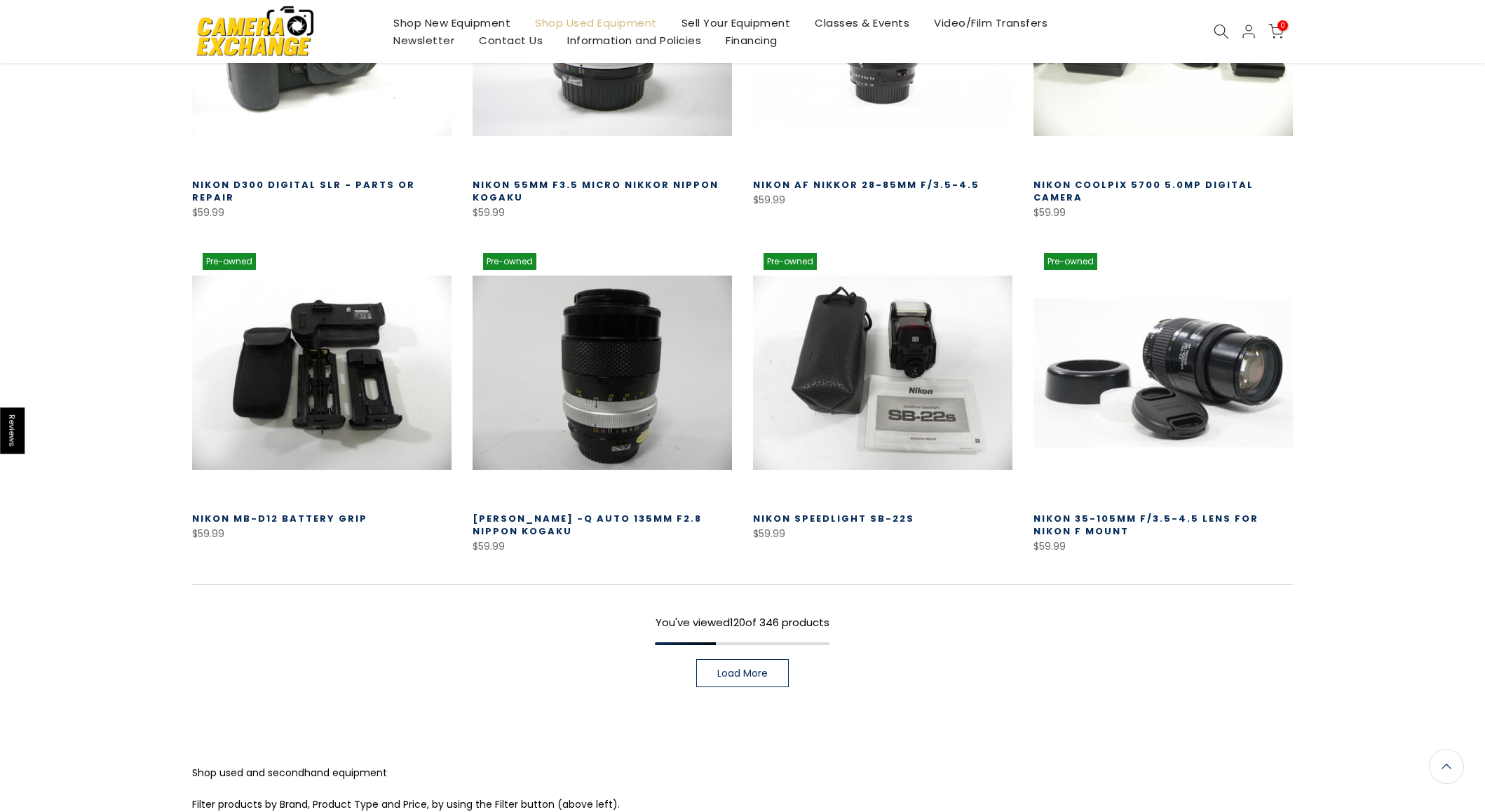
click at [734, 668] on span "Load More" at bounding box center [742, 673] width 50 height 10
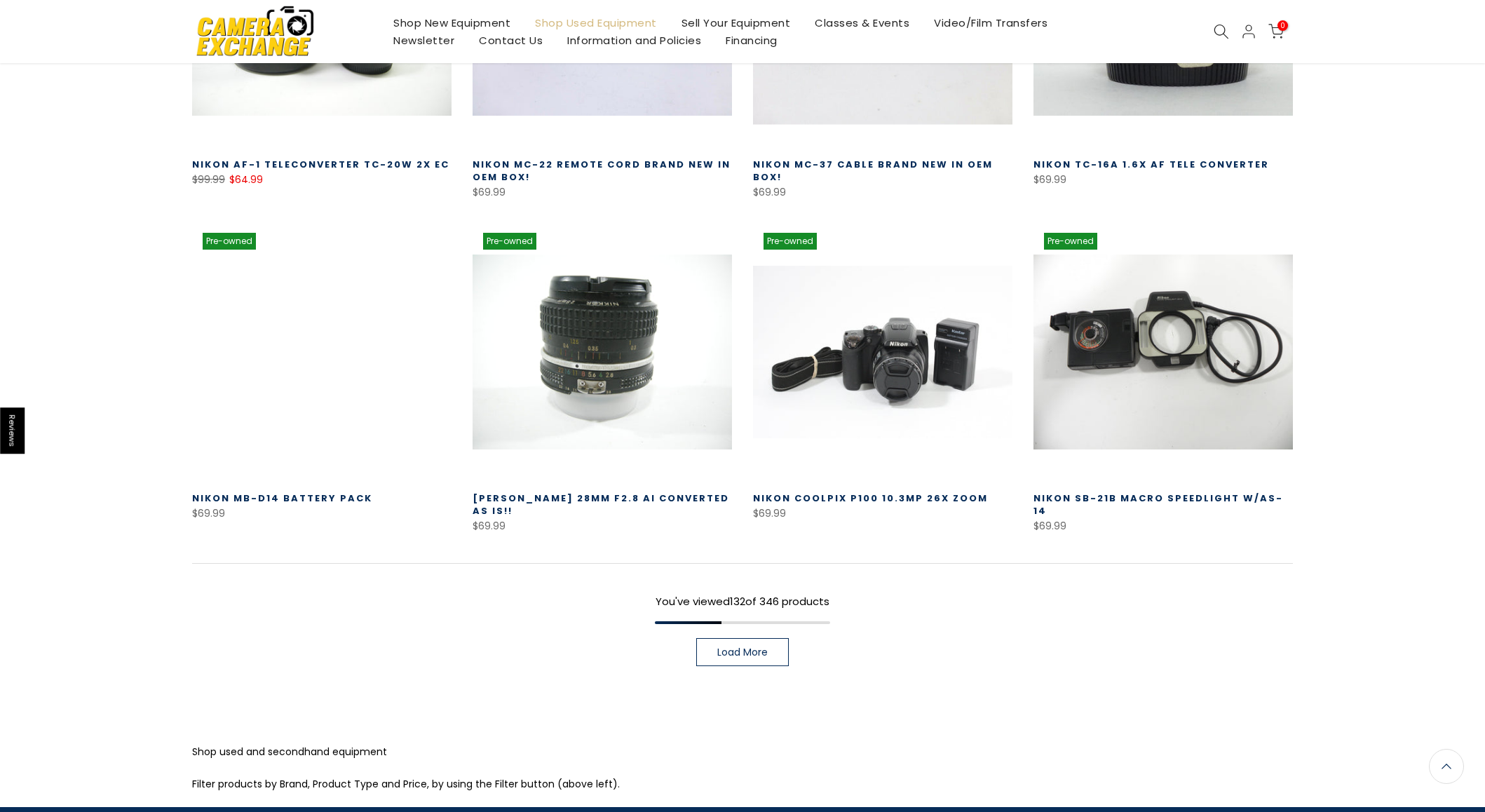
scroll to position [10844, 0]
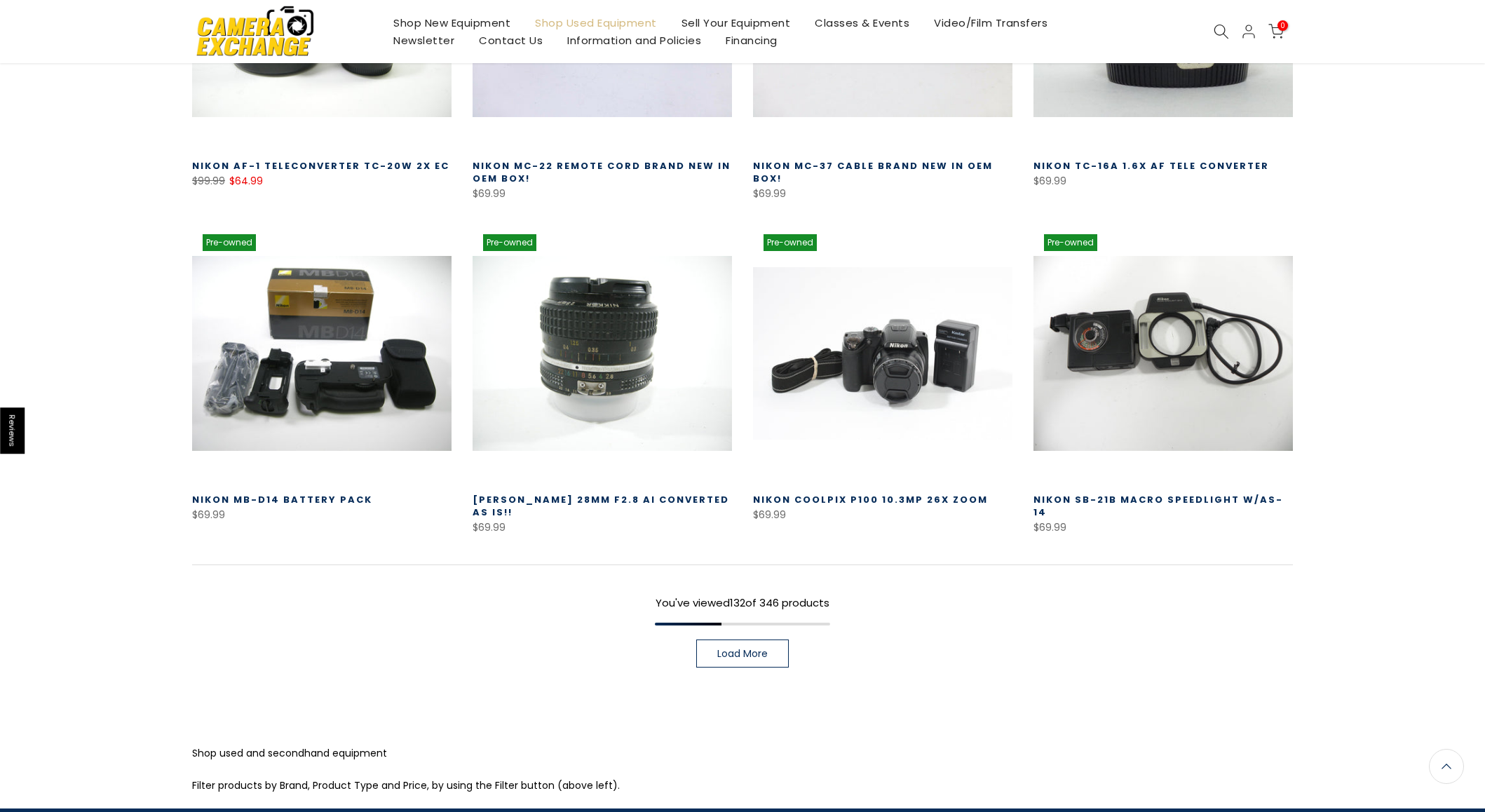
click at [750, 640] on link "Load More" at bounding box center [742, 654] width 93 height 28
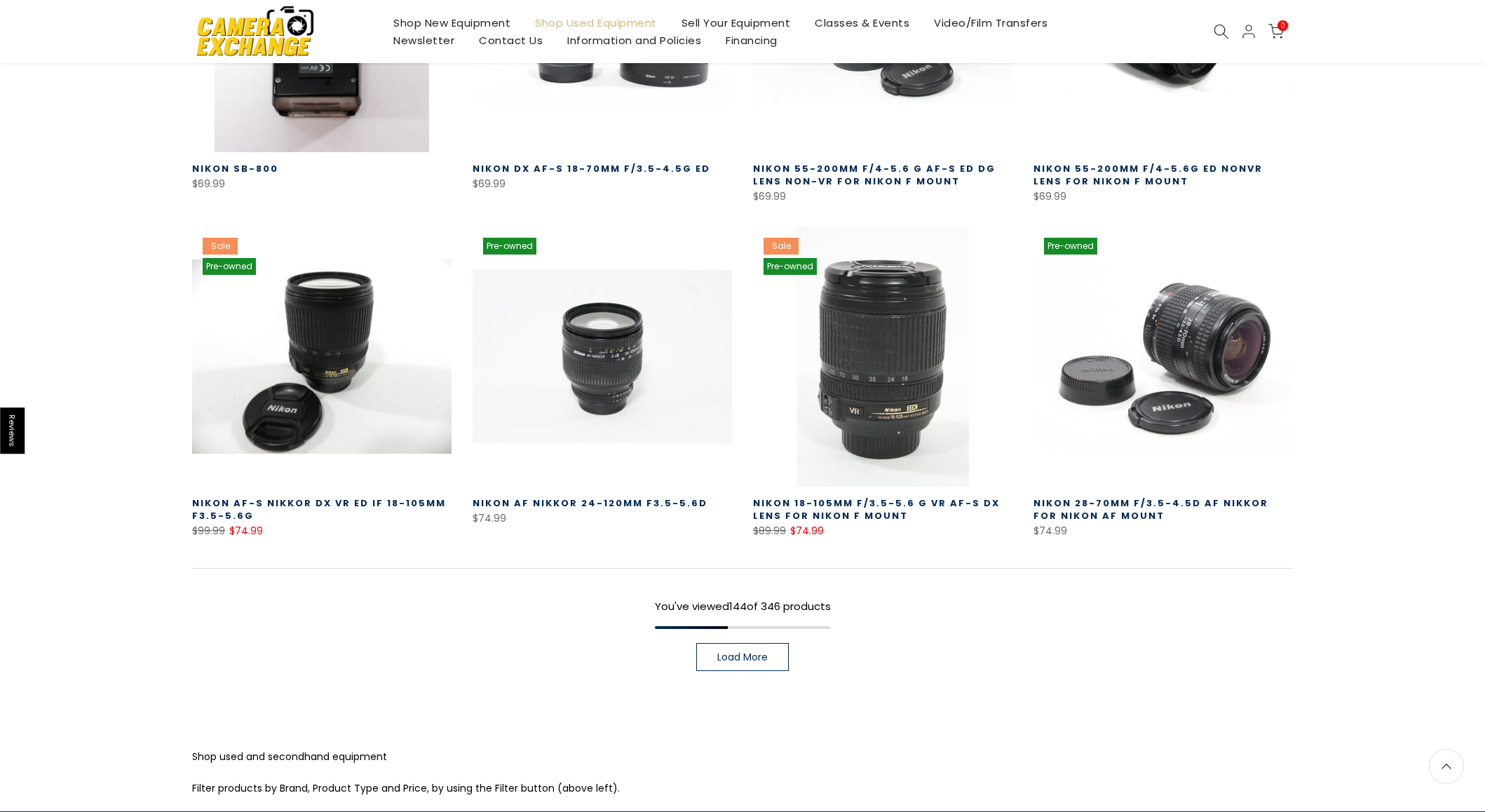
scroll to position [11845, 0]
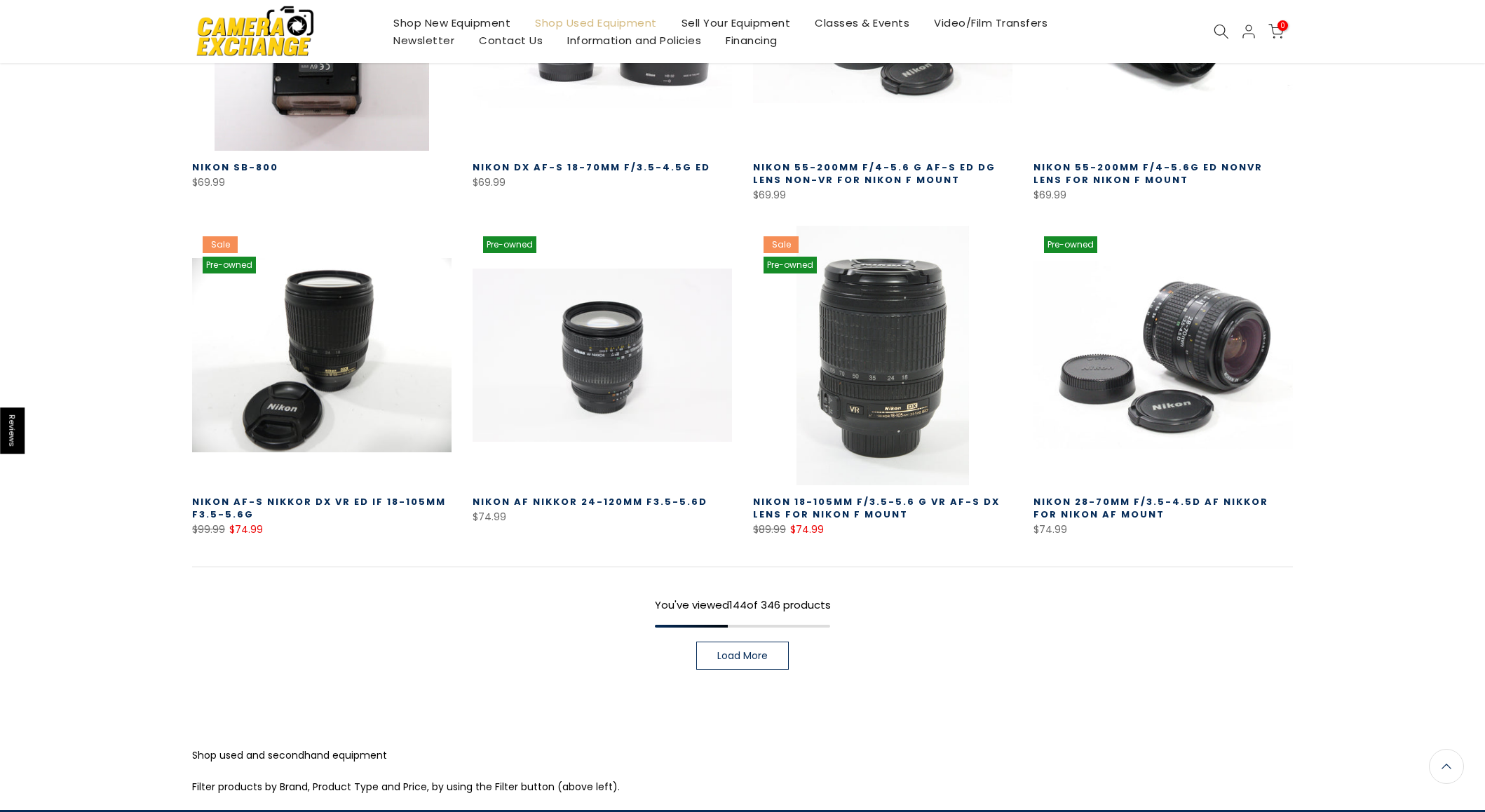
click at [755, 651] on span "Load More" at bounding box center [742, 655] width 50 height 10
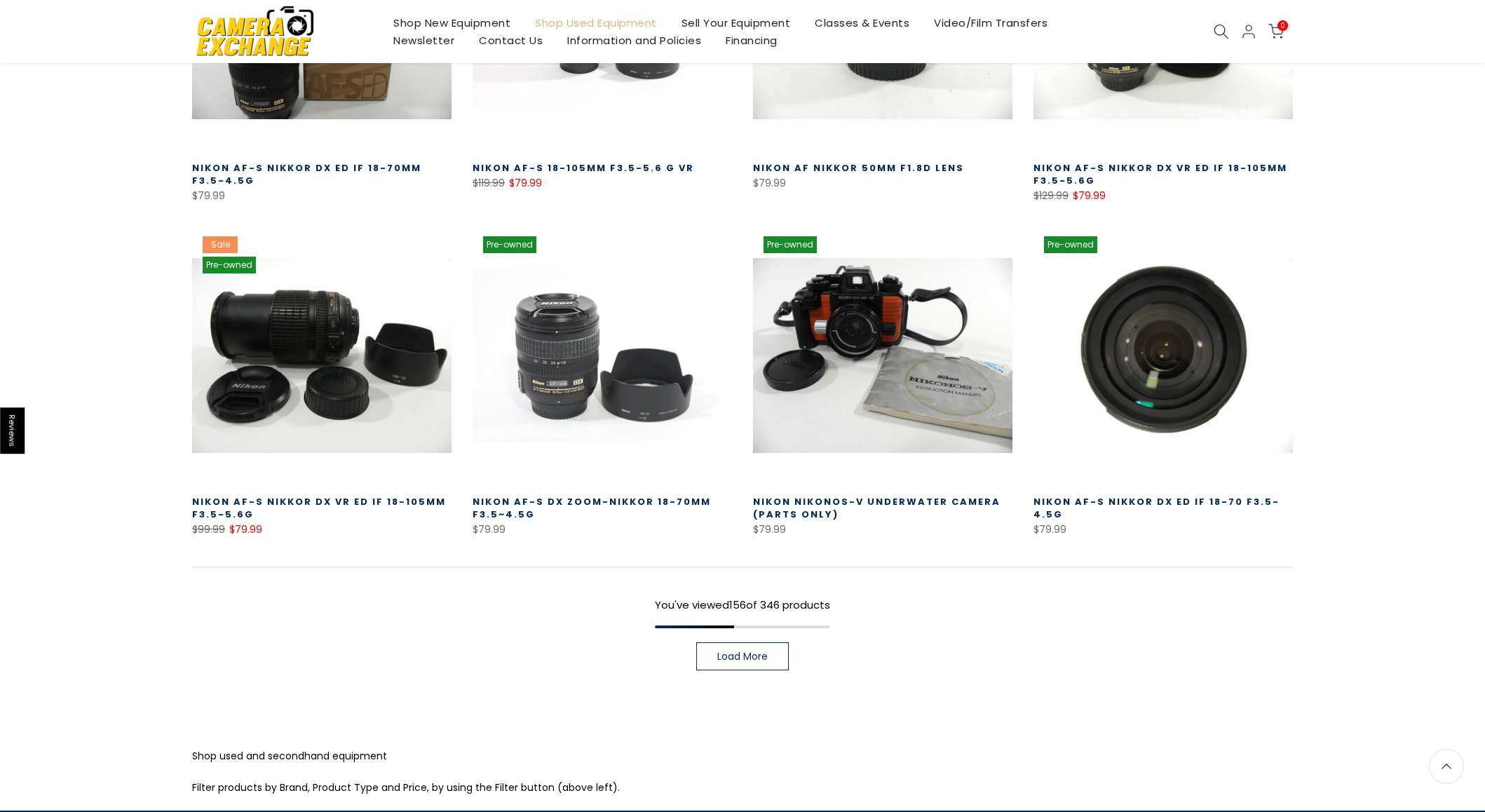
scroll to position [12922, 0]
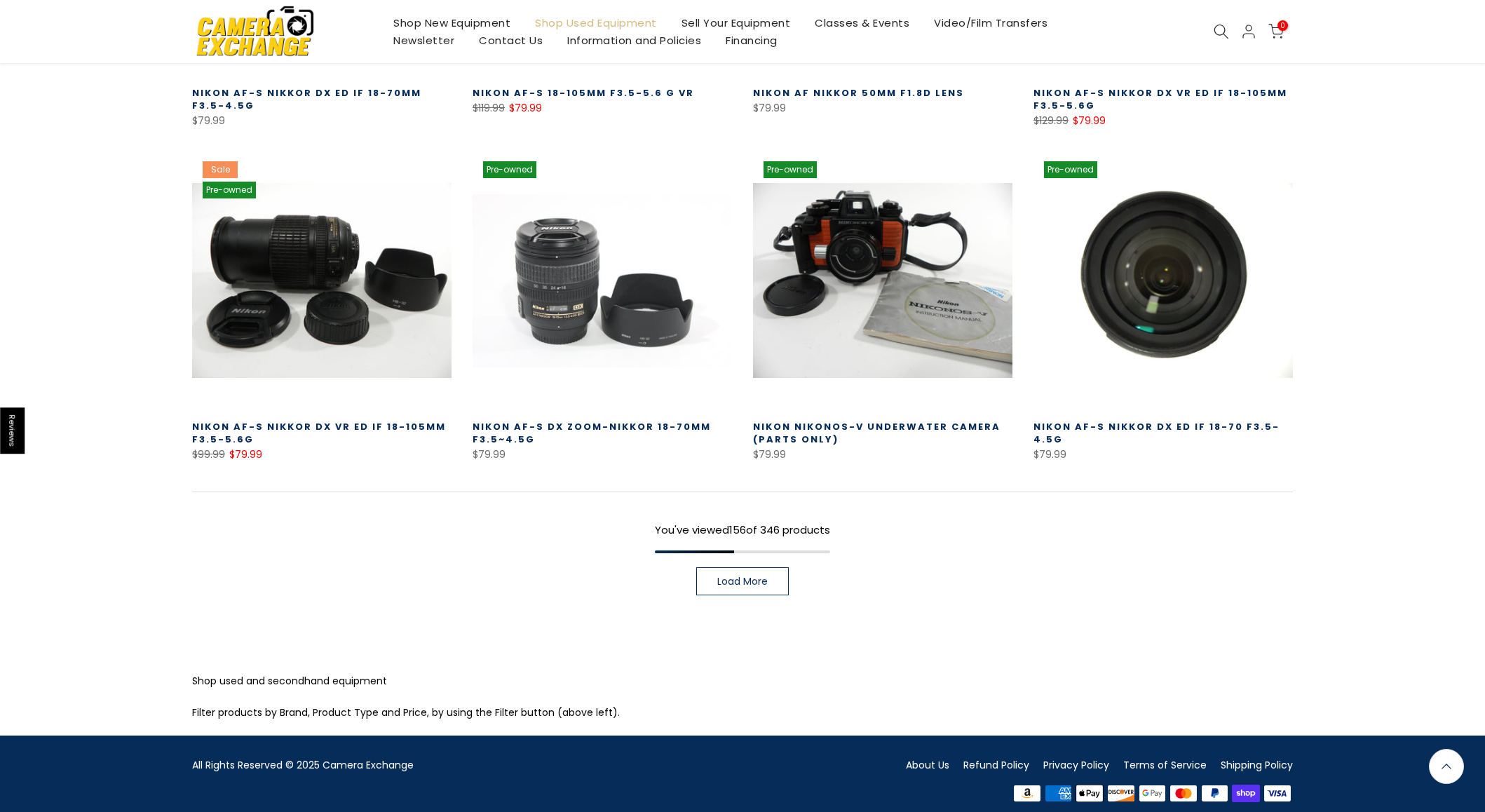
click at [746, 577] on span "Load More" at bounding box center [742, 581] width 50 height 10
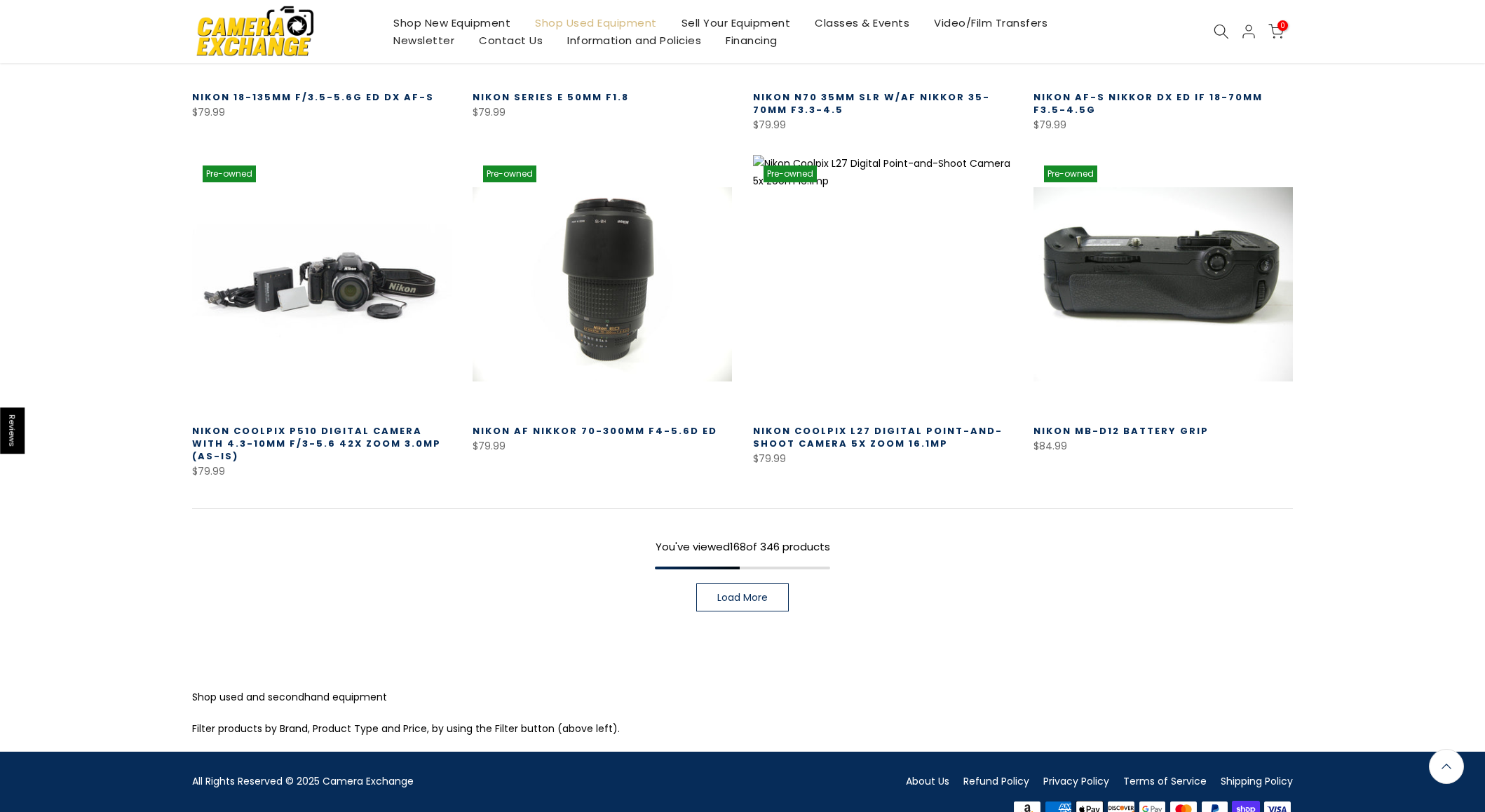
scroll to position [13921, 0]
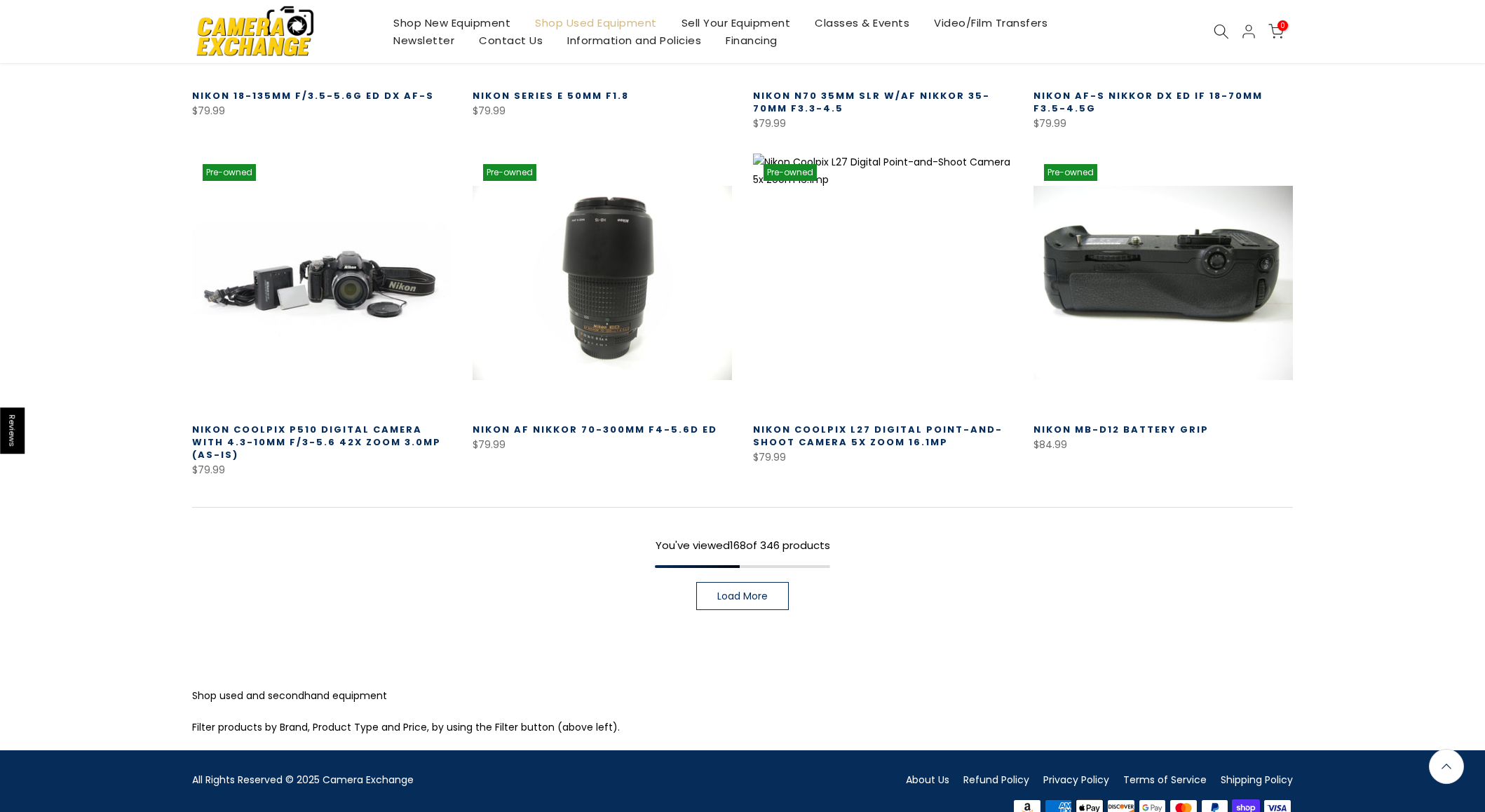
click at [771, 583] on link "Load More" at bounding box center [742, 596] width 93 height 28
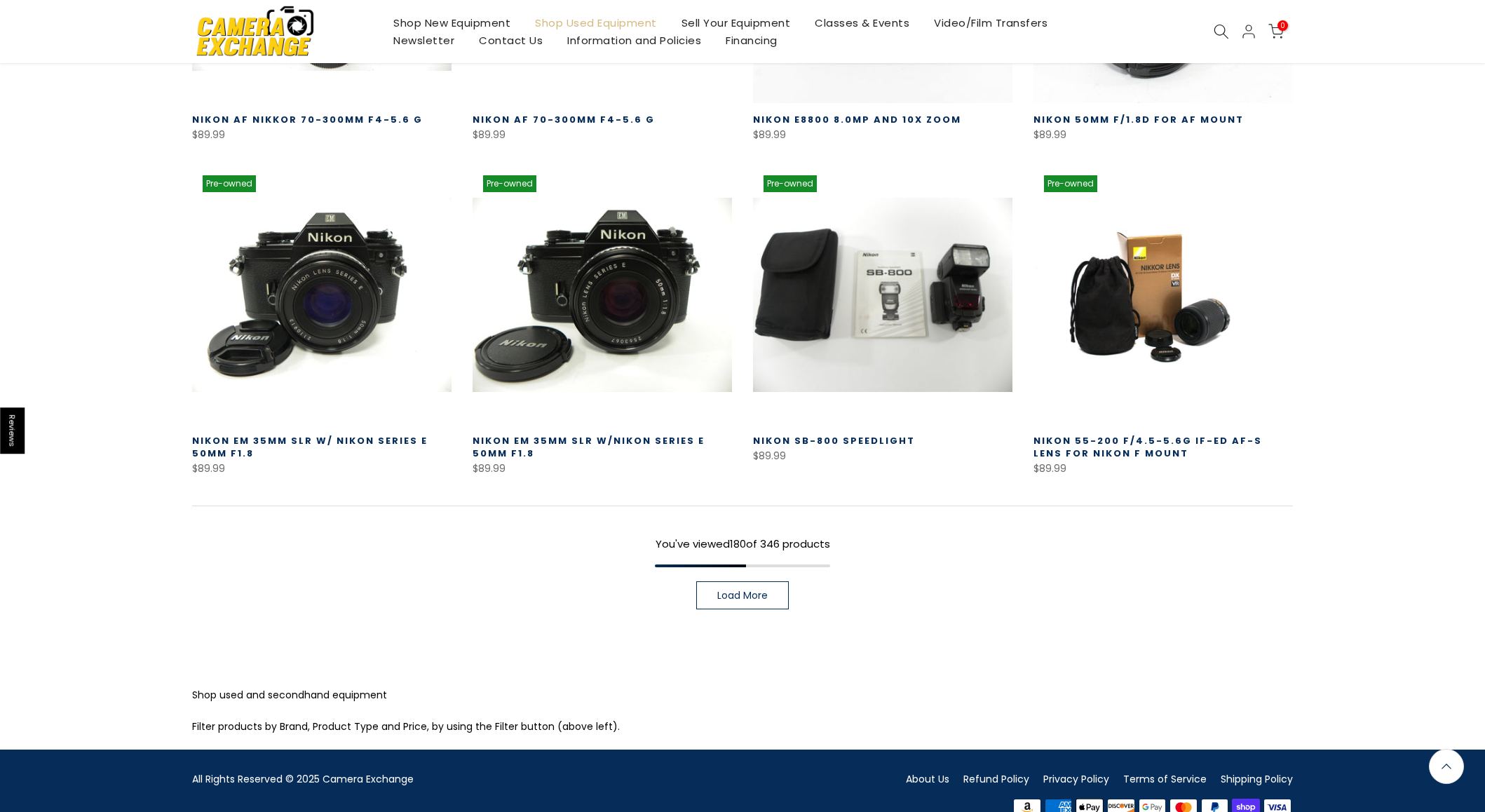
scroll to position [14912, 0]
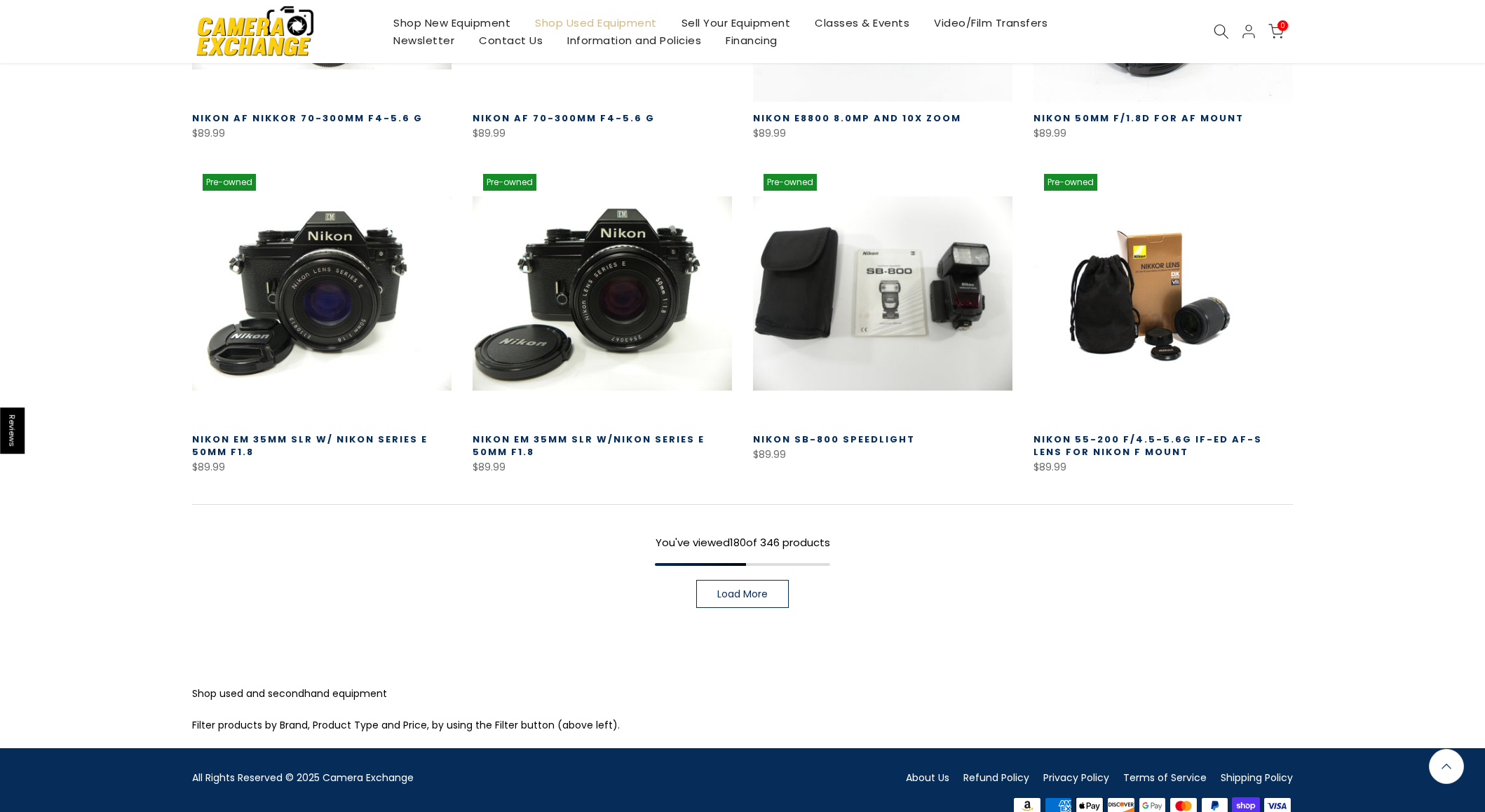
click at [753, 589] on span "Load More" at bounding box center [742, 594] width 50 height 10
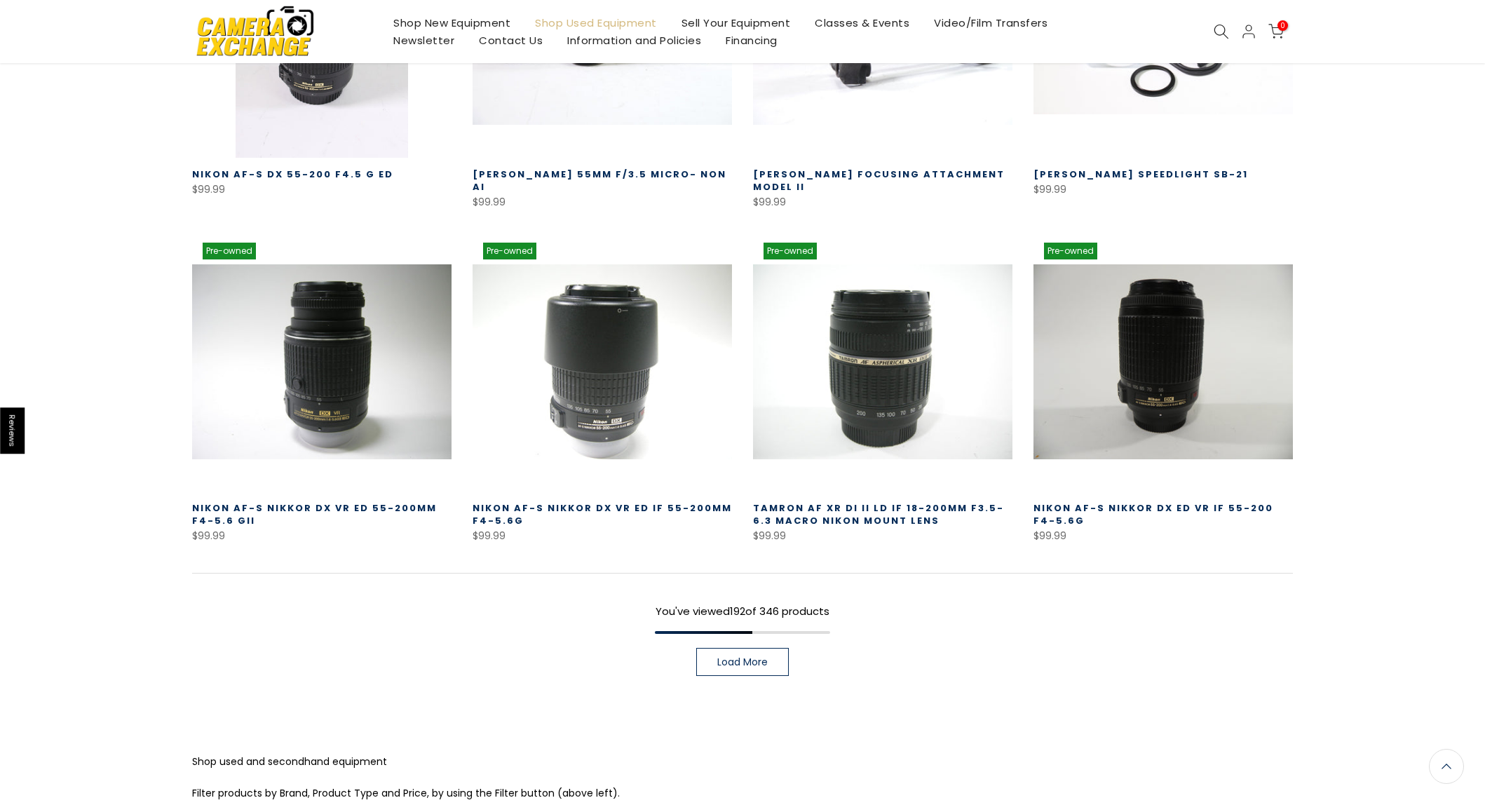
scroll to position [15847, 0]
click at [773, 646] on link "Load More" at bounding box center [742, 660] width 93 height 28
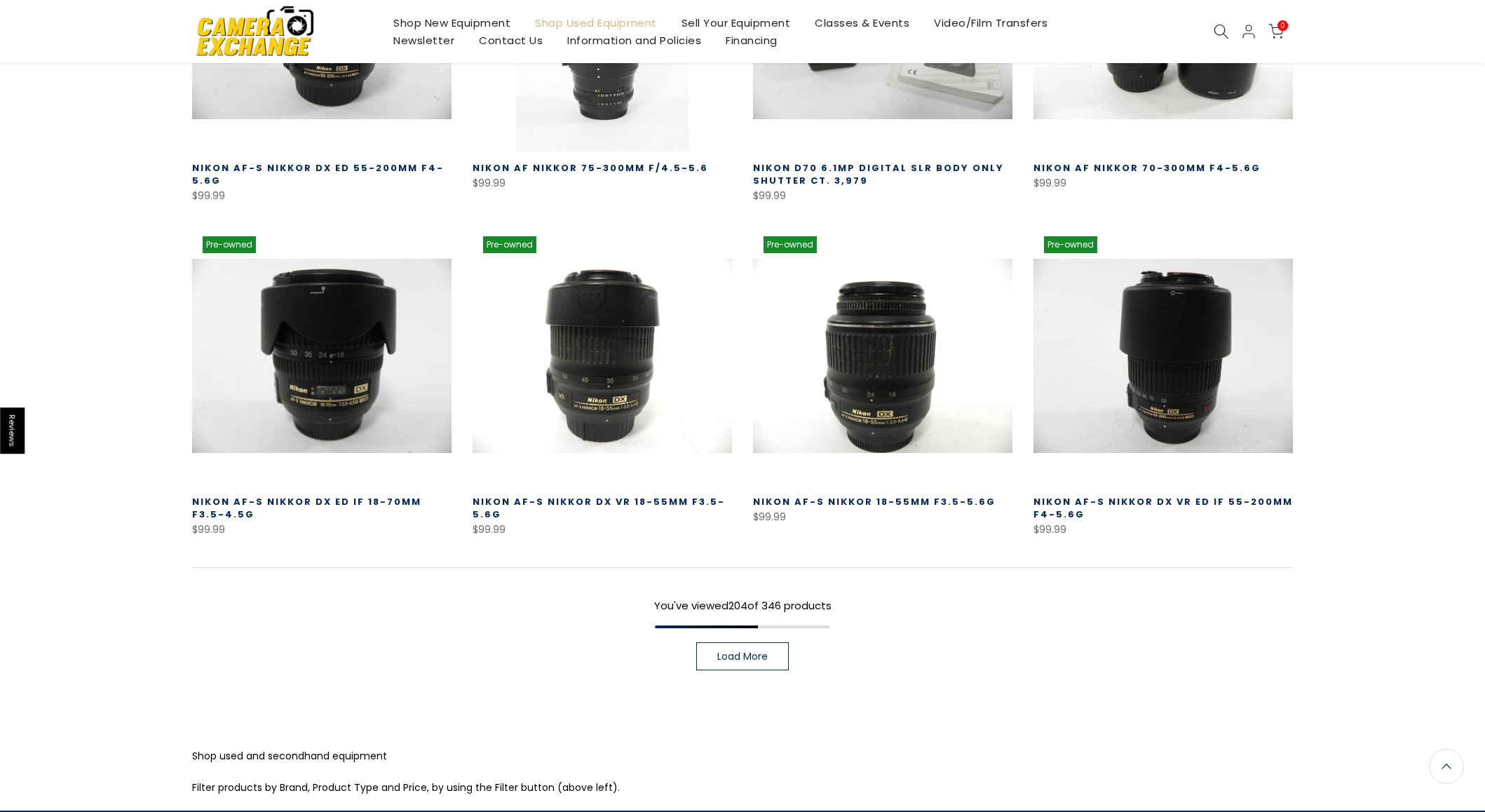
scroll to position [16852, 0]
click at [739, 651] on span "Load More" at bounding box center [742, 656] width 50 height 10
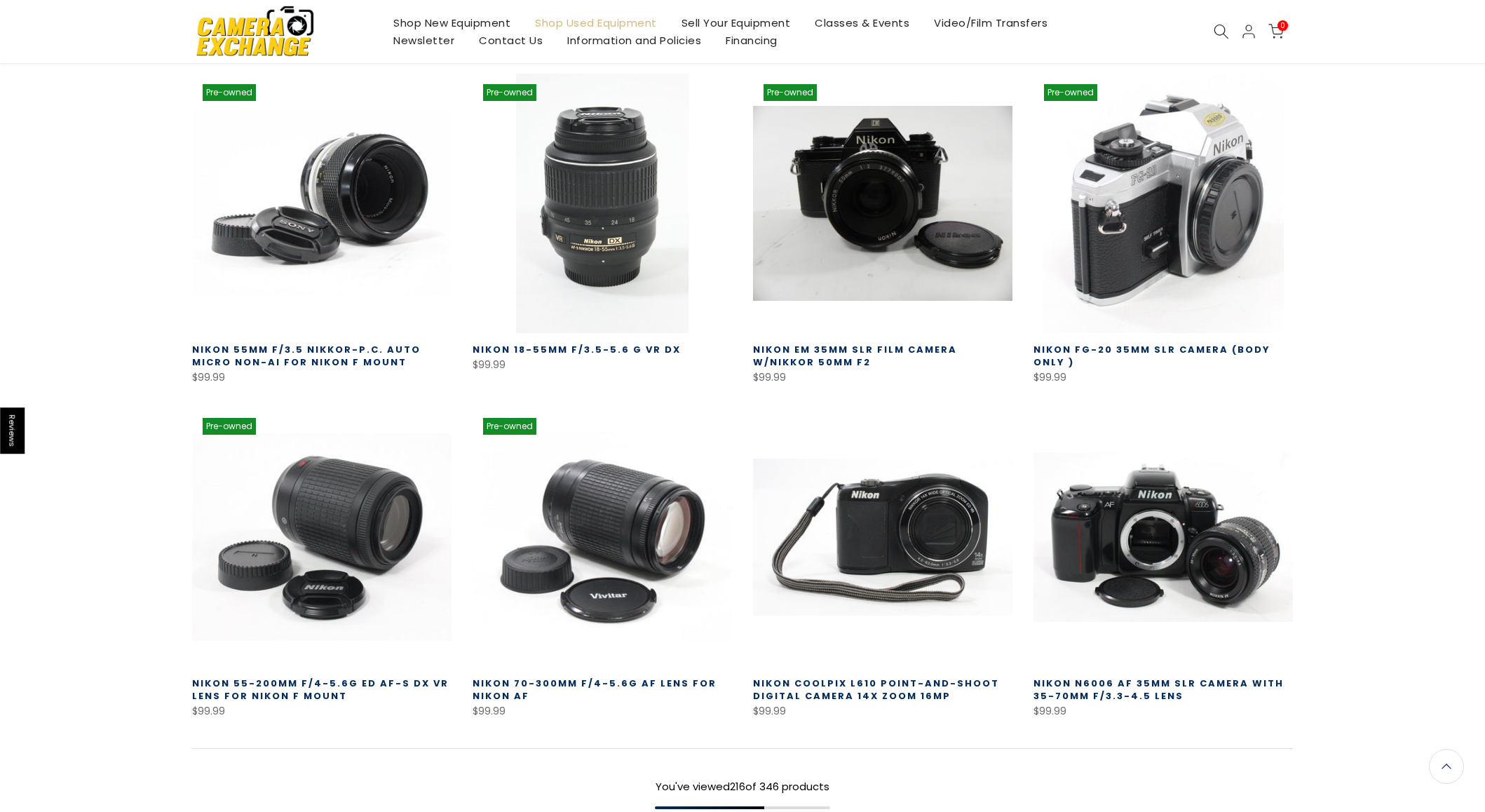
scroll to position [17833, 0]
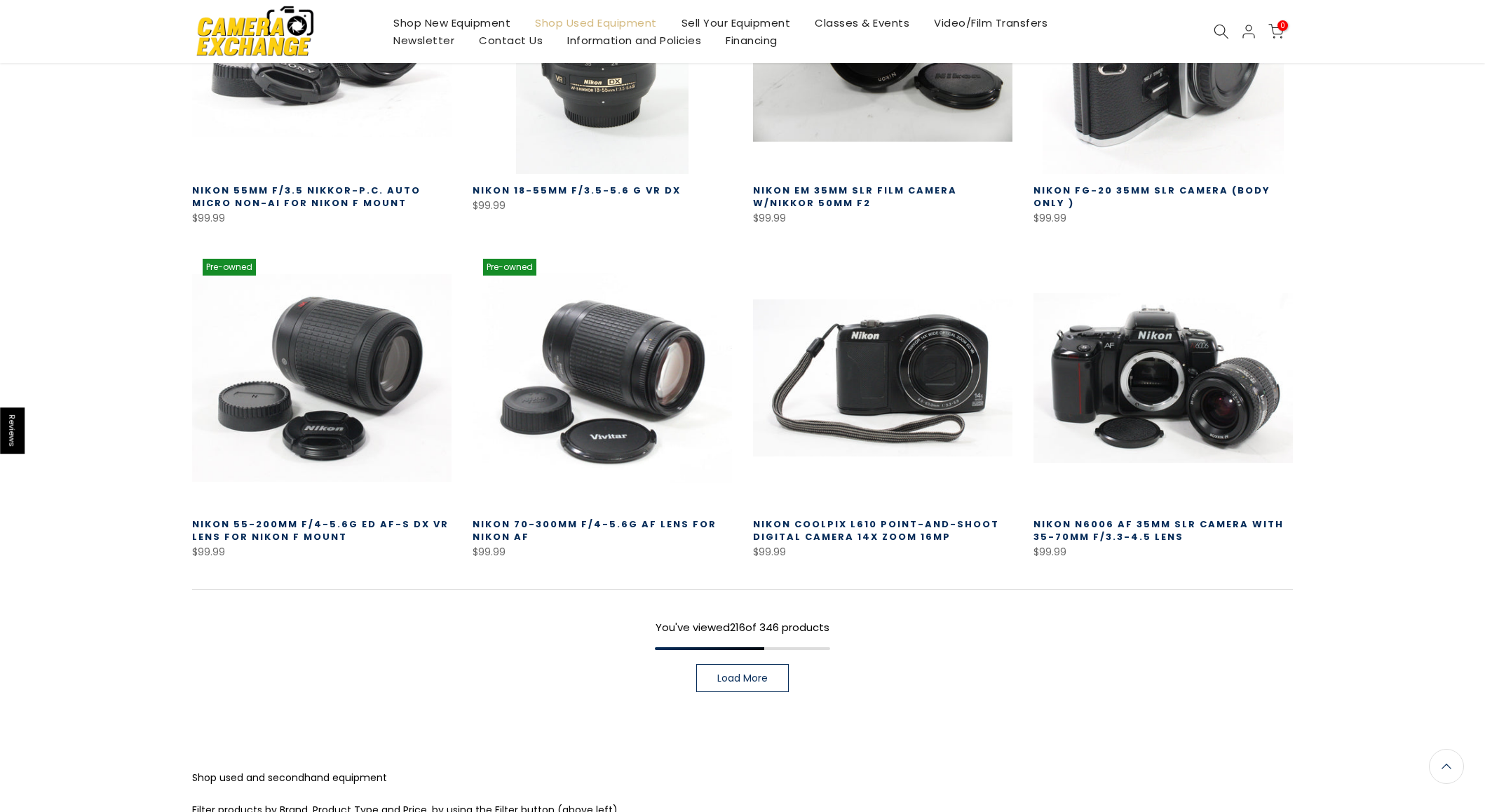
click at [738, 664] on link "Load More" at bounding box center [742, 678] width 93 height 28
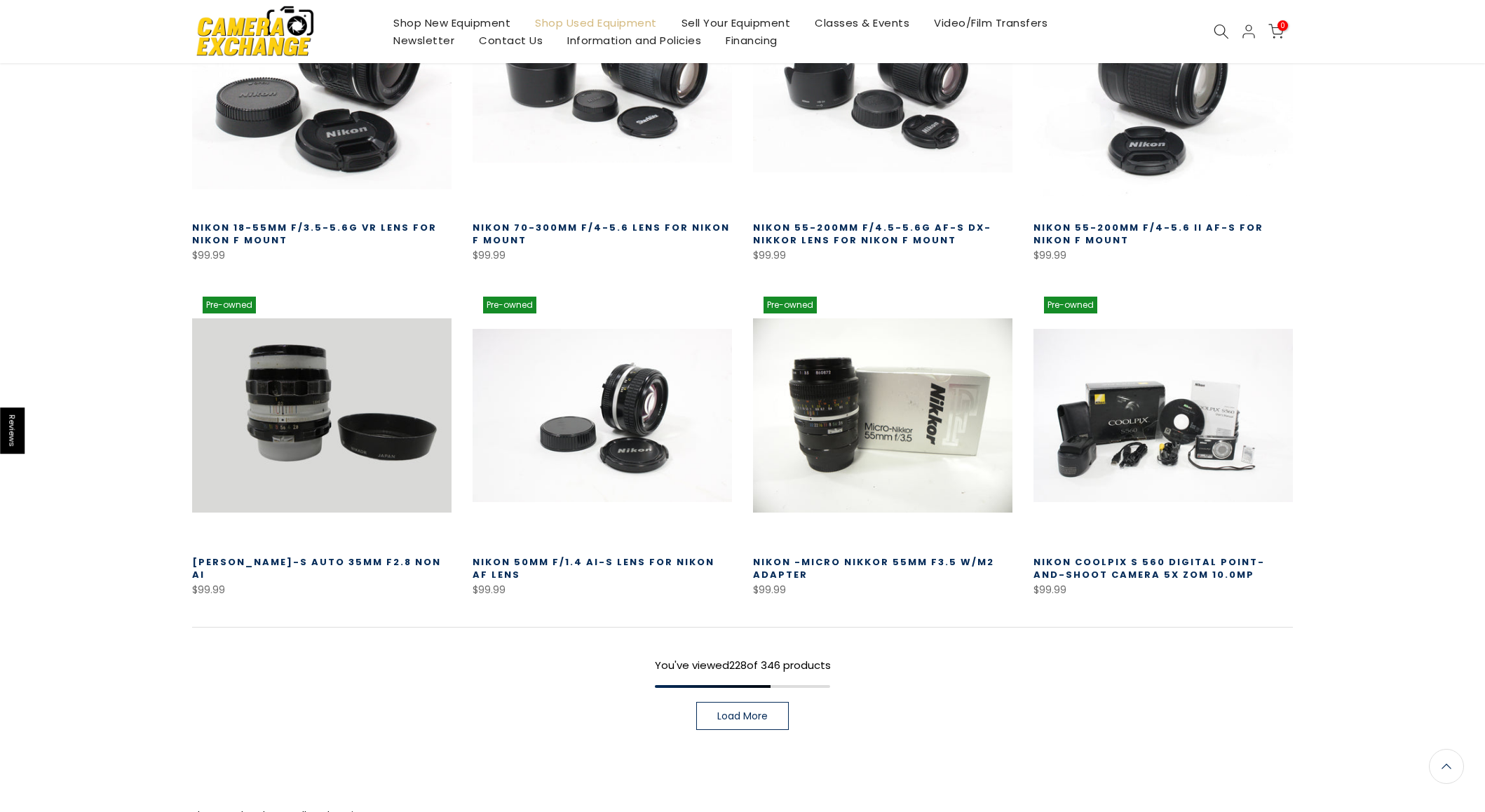
scroll to position [18798, 0]
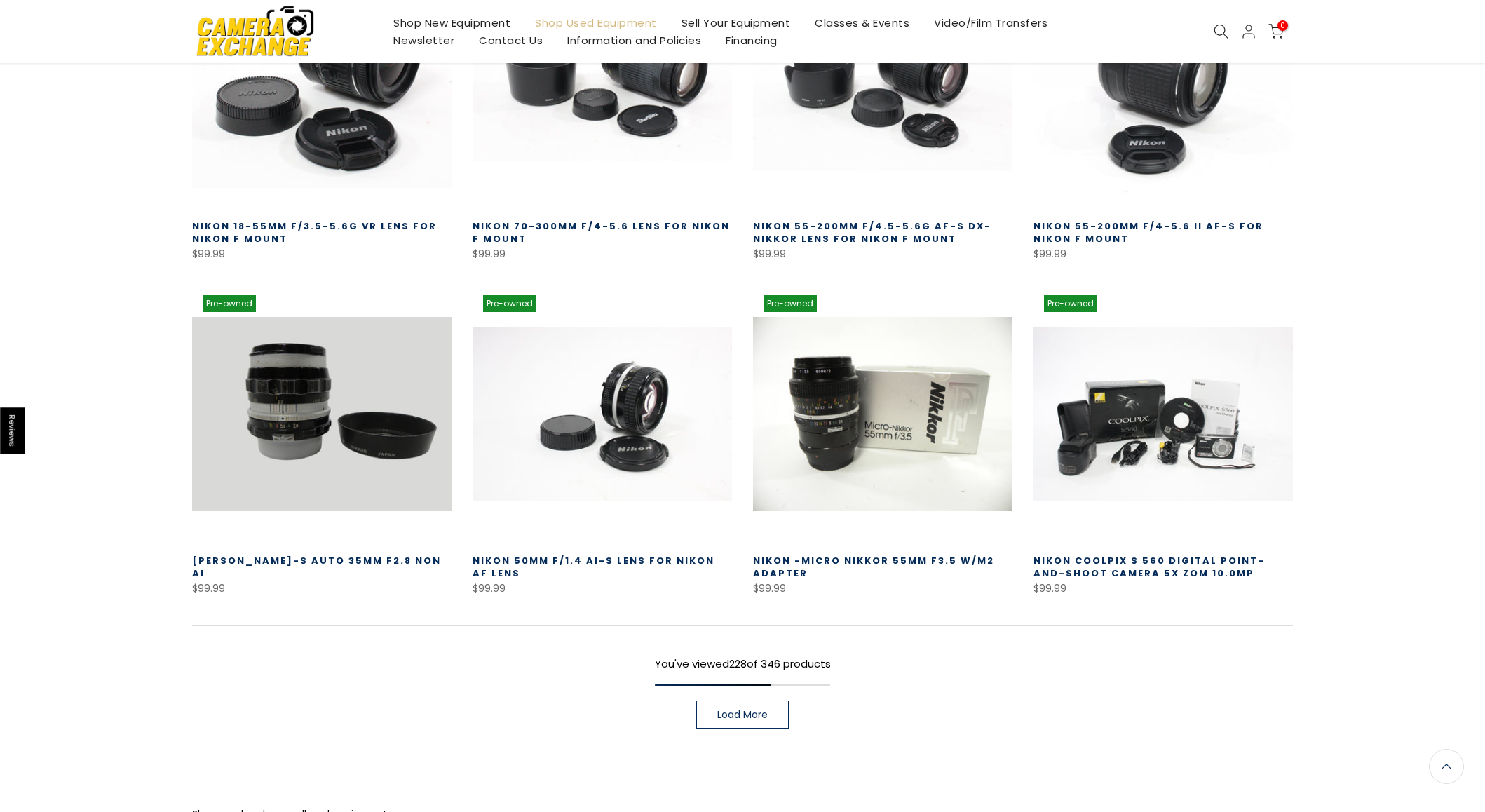
click at [773, 700] on link "Load More" at bounding box center [742, 714] width 93 height 28
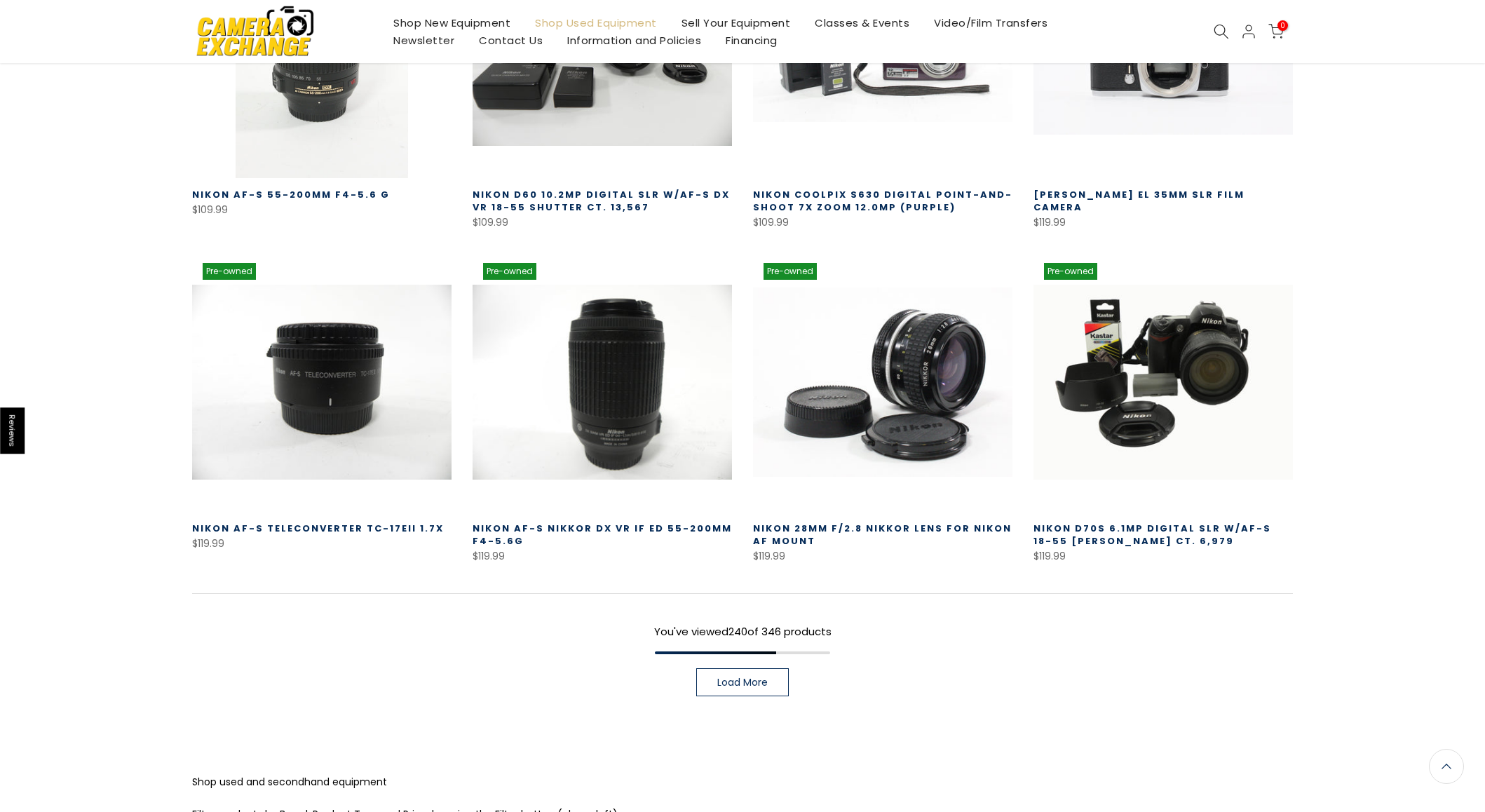
scroll to position [19833, 0]
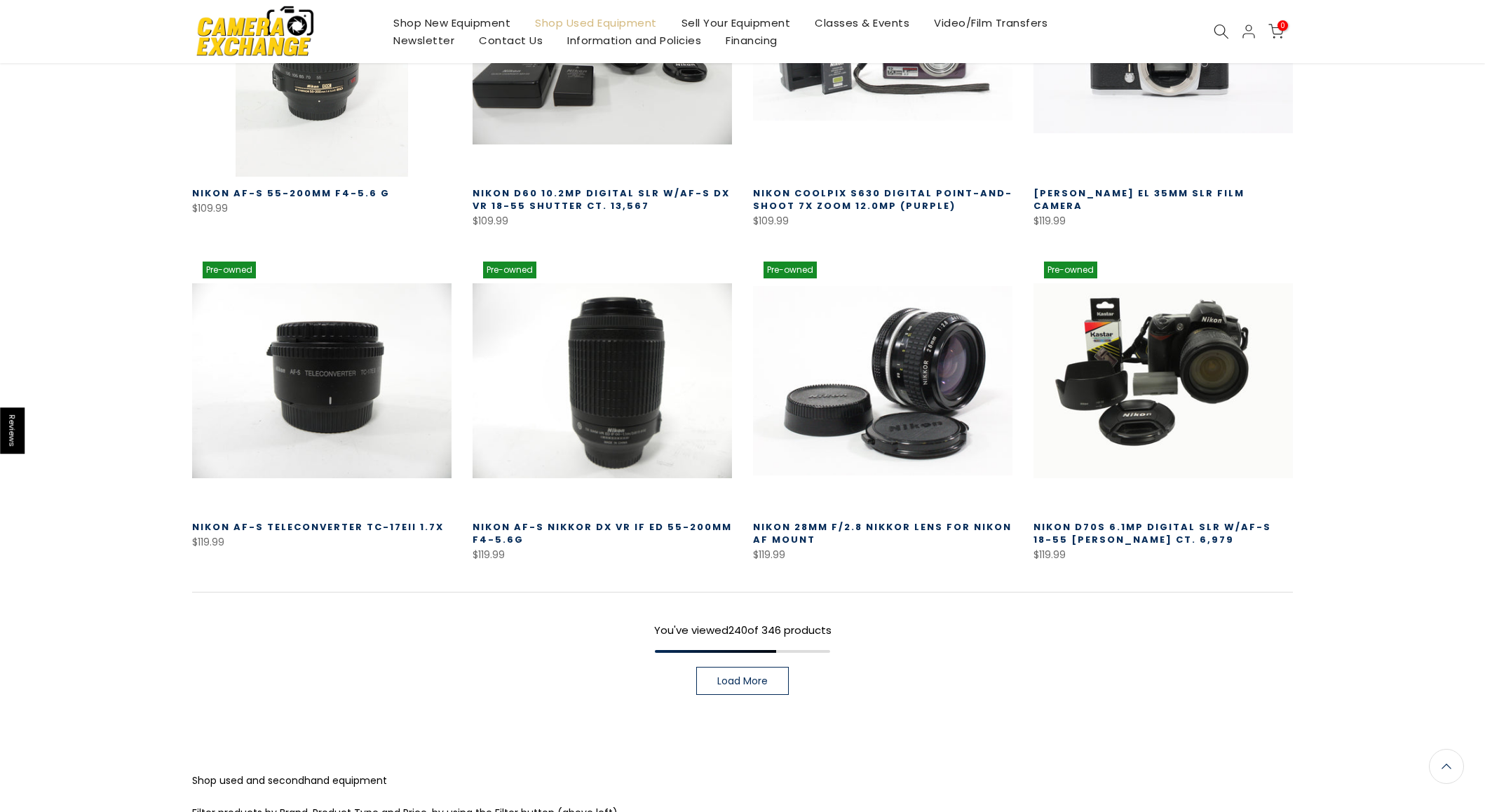
click at [754, 676] on span "Load More" at bounding box center [742, 680] width 50 height 10
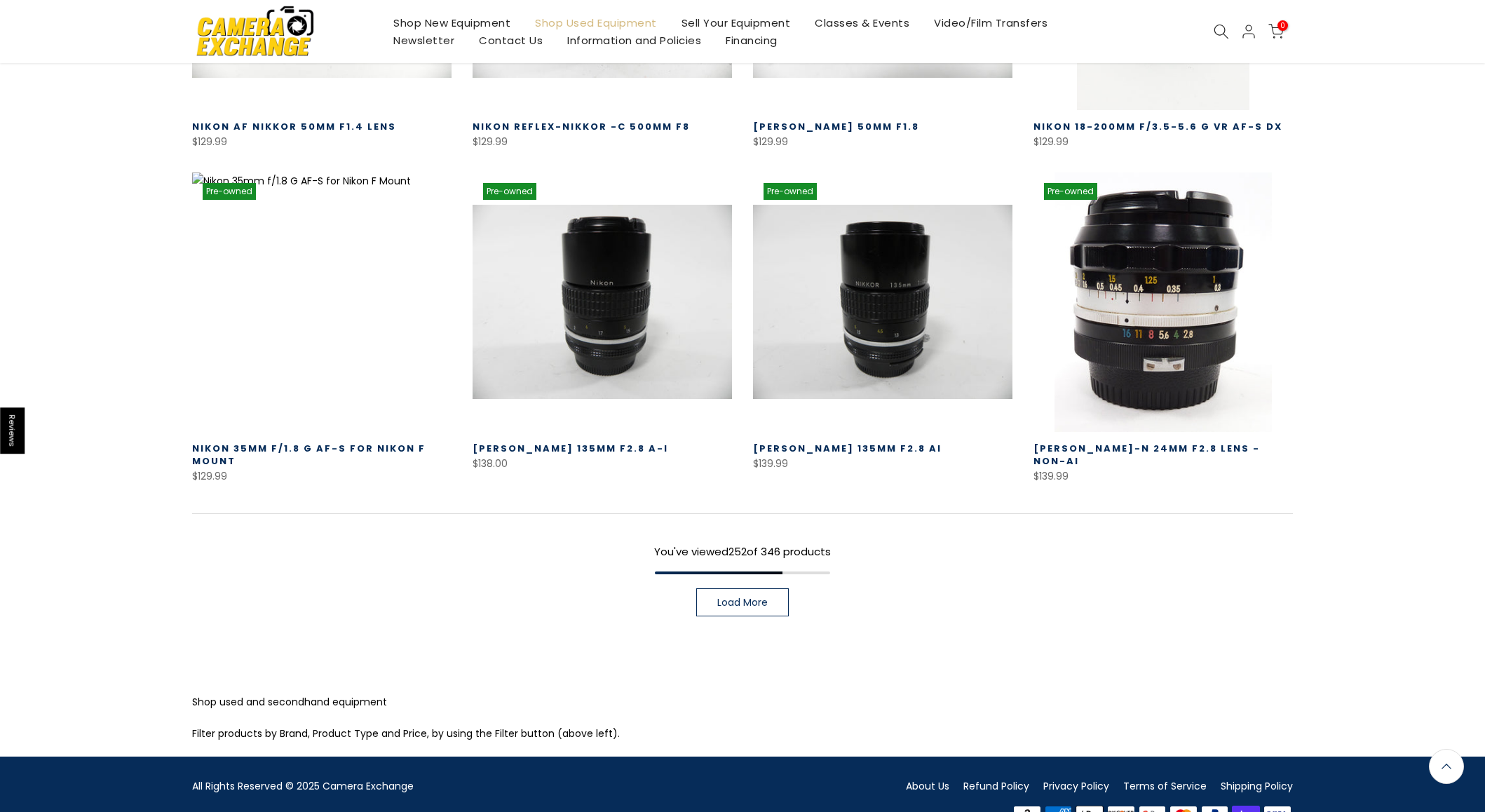
scroll to position [20898, 0]
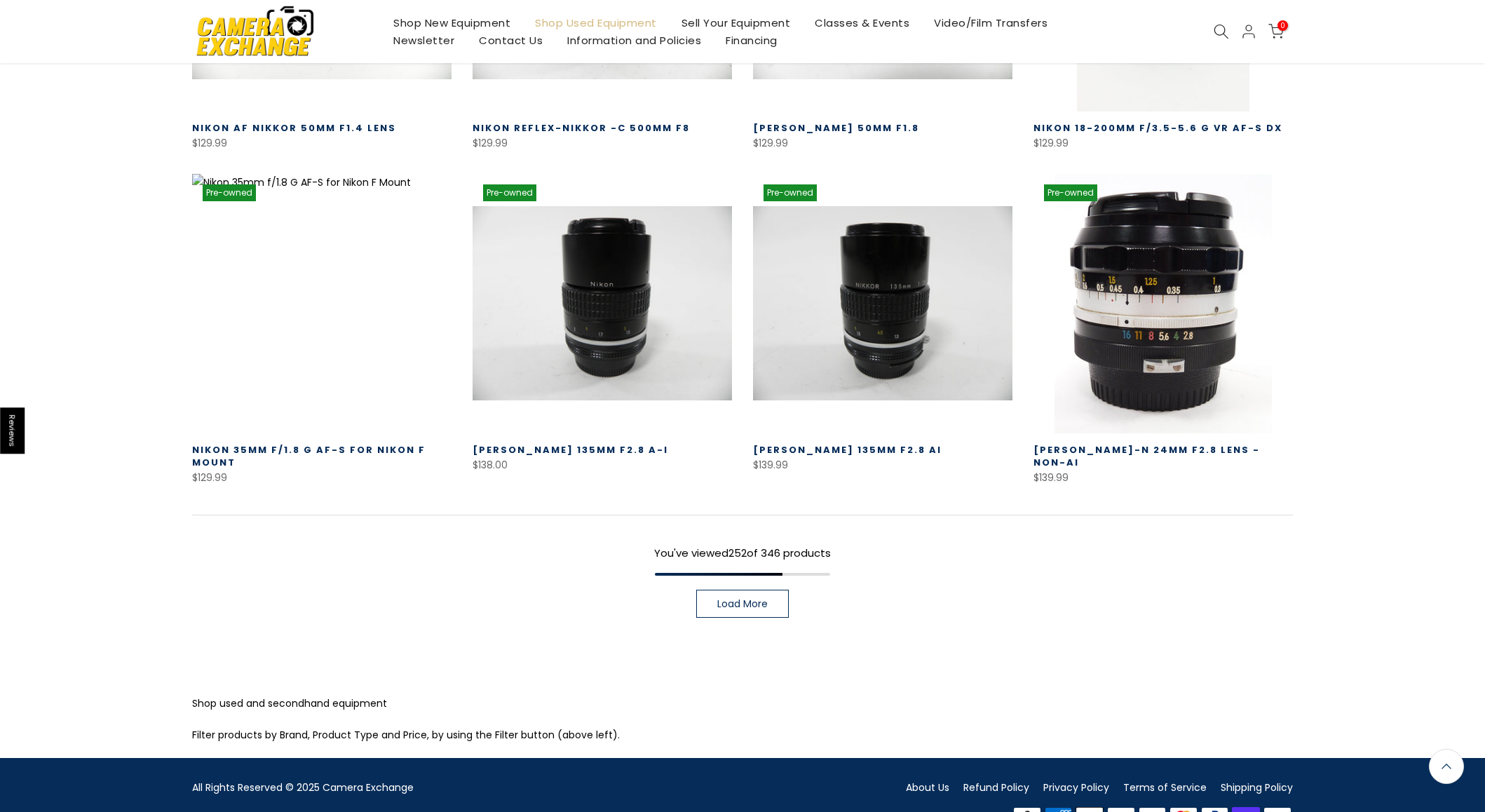
click at [731, 599] on span "Load More" at bounding box center [742, 603] width 50 height 10
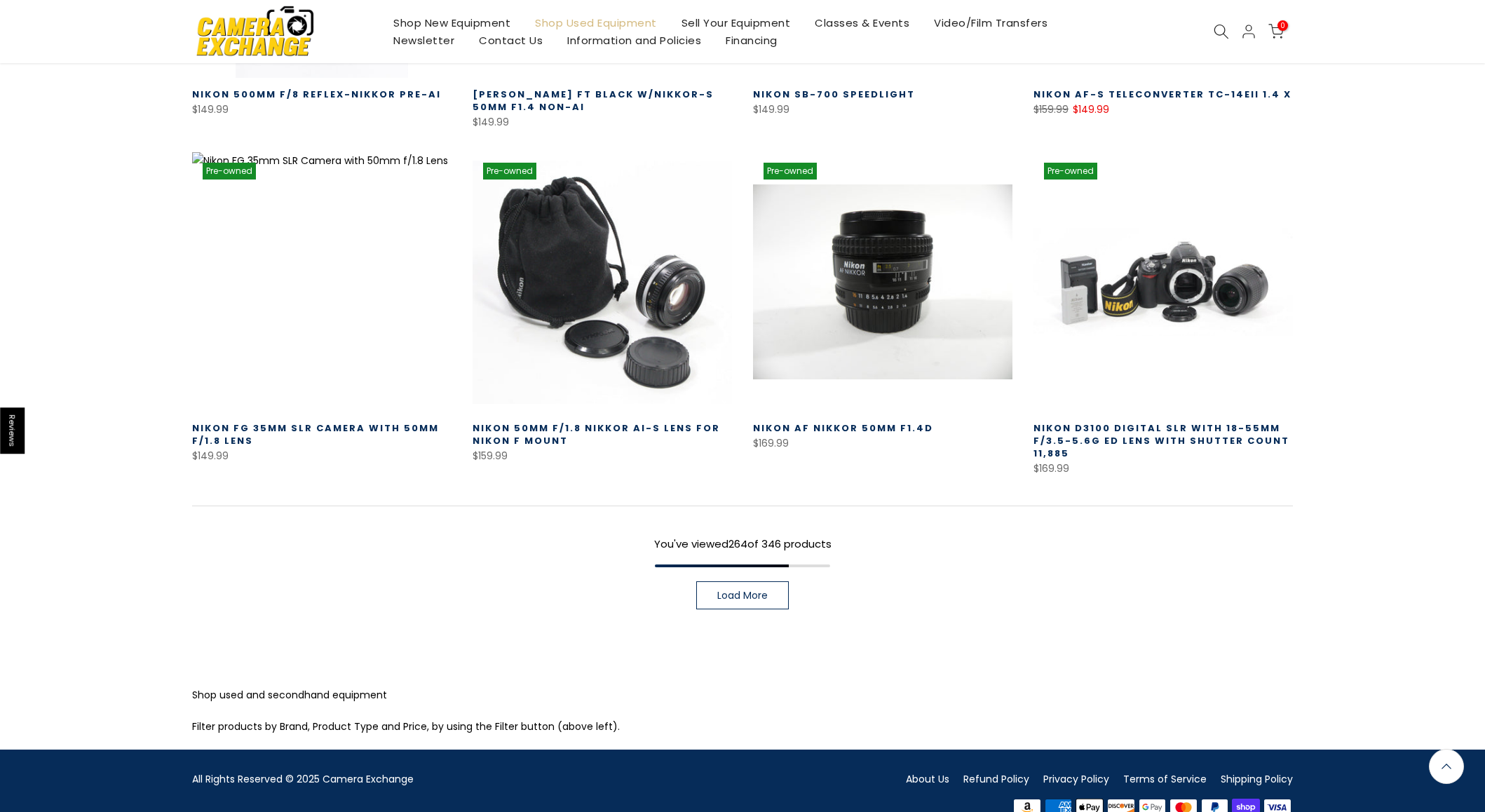
scroll to position [21924, 0]
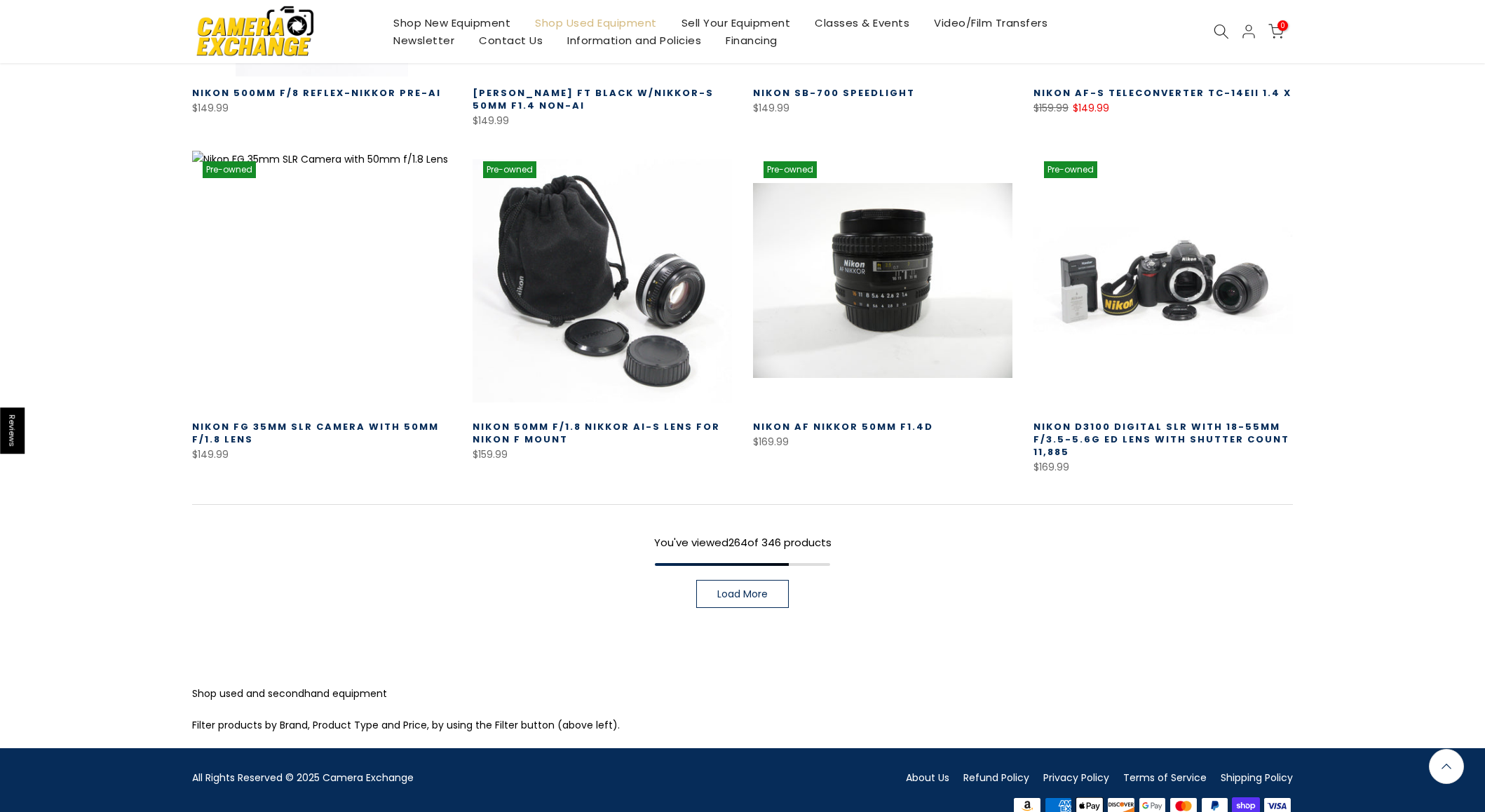
click at [772, 580] on link "Load More" at bounding box center [742, 594] width 93 height 28
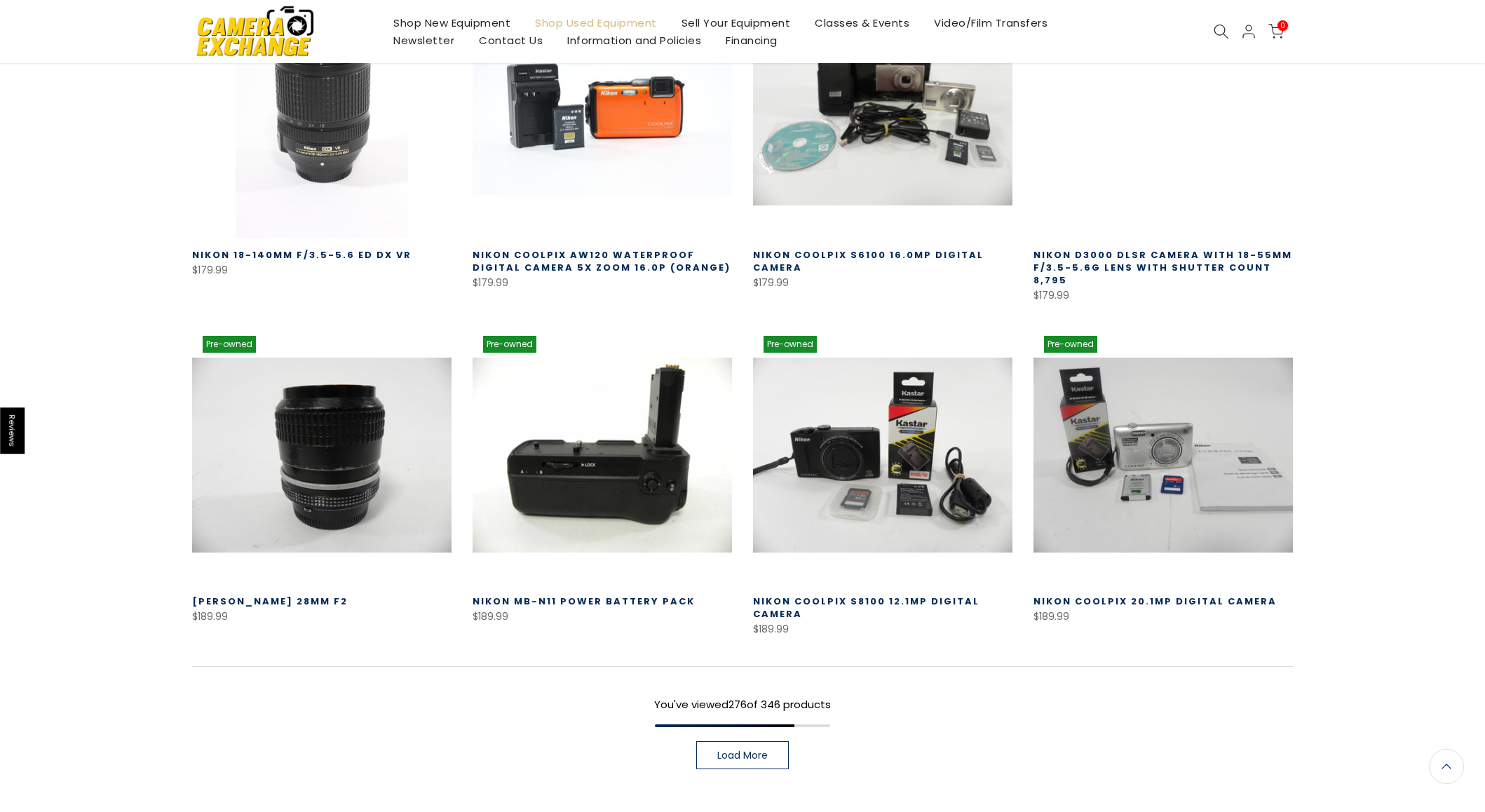
scroll to position [22951, 0]
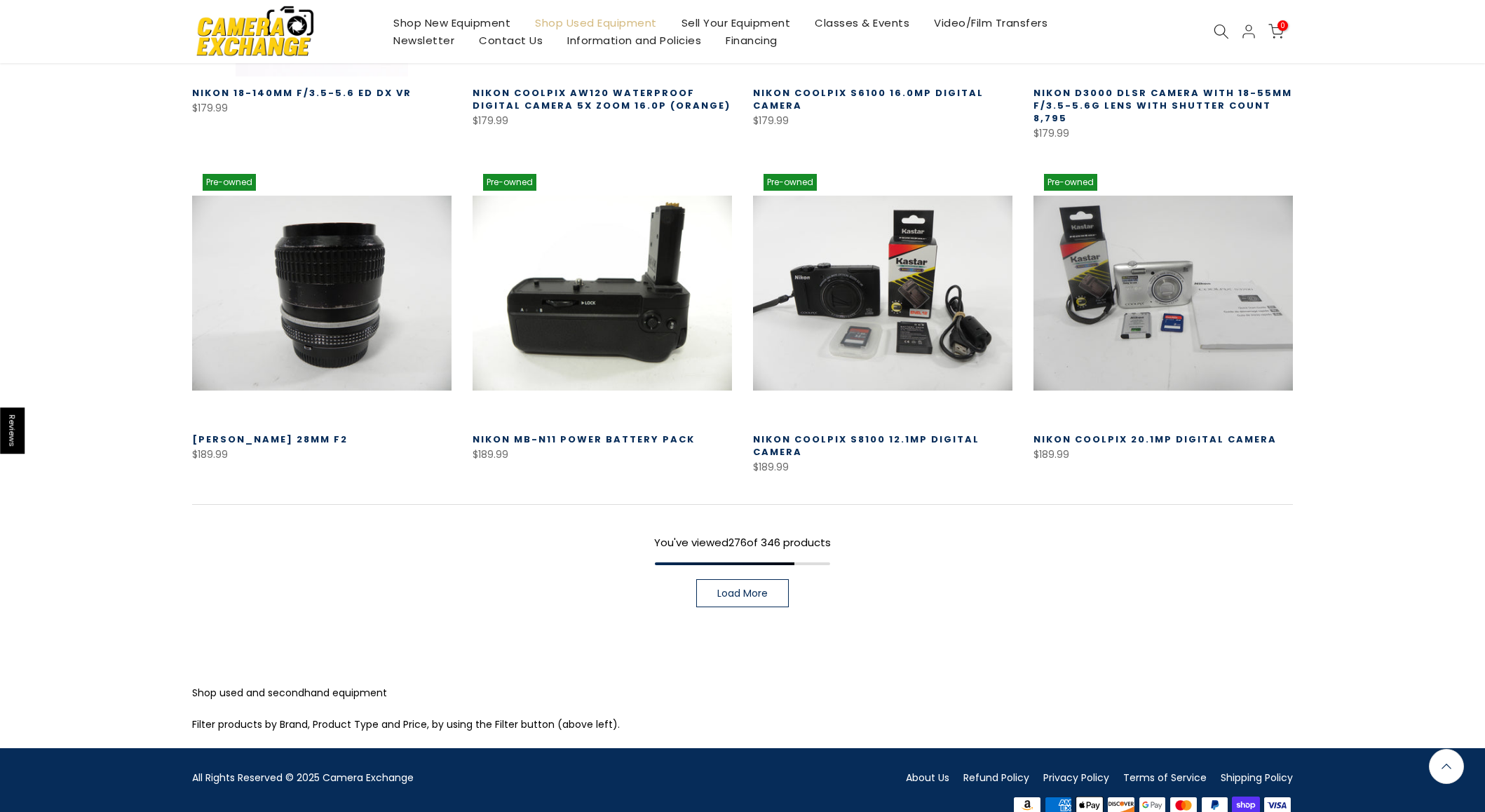
click at [757, 588] on span "Load More" at bounding box center [742, 593] width 50 height 10
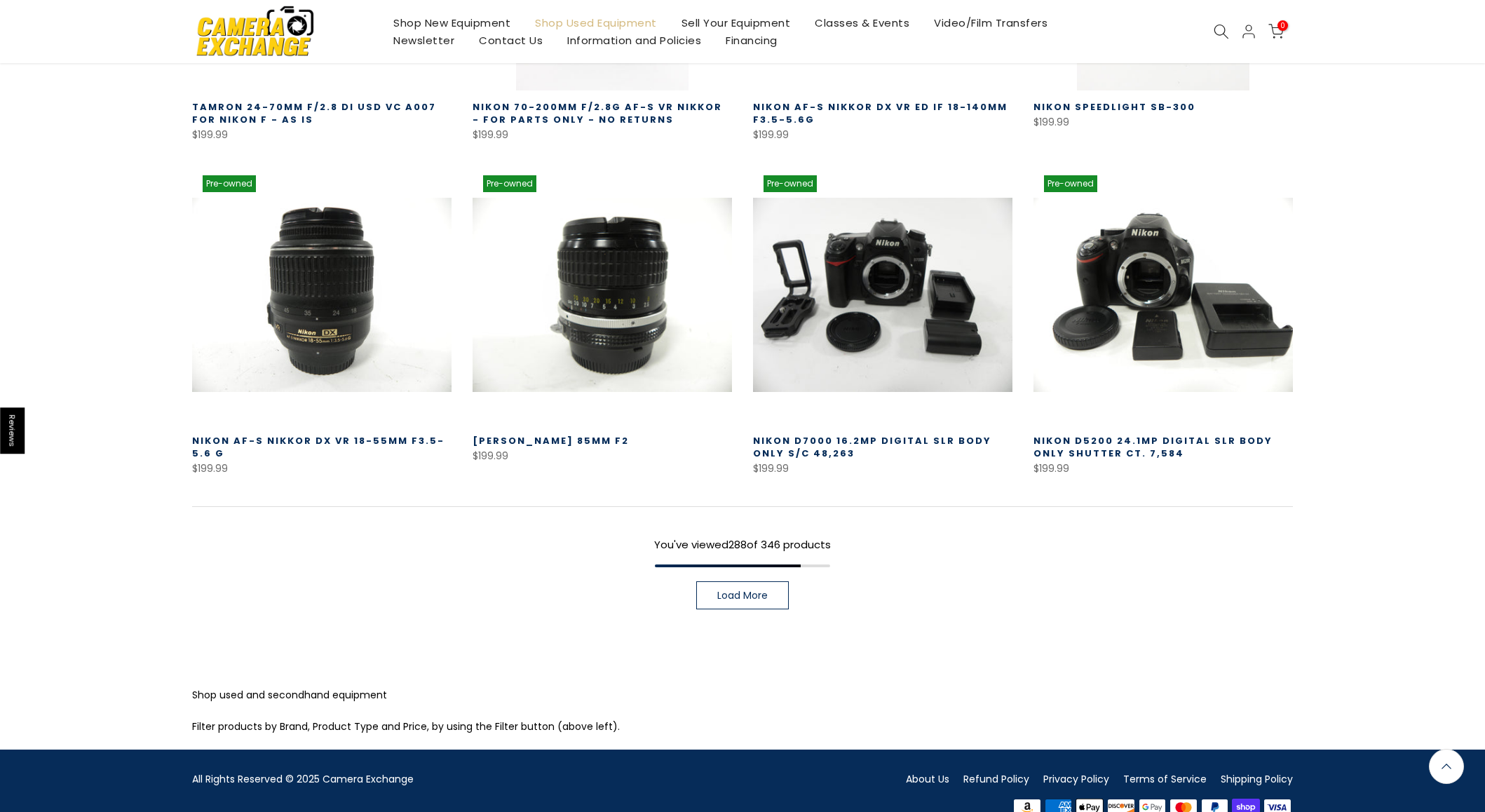
scroll to position [23952, 0]
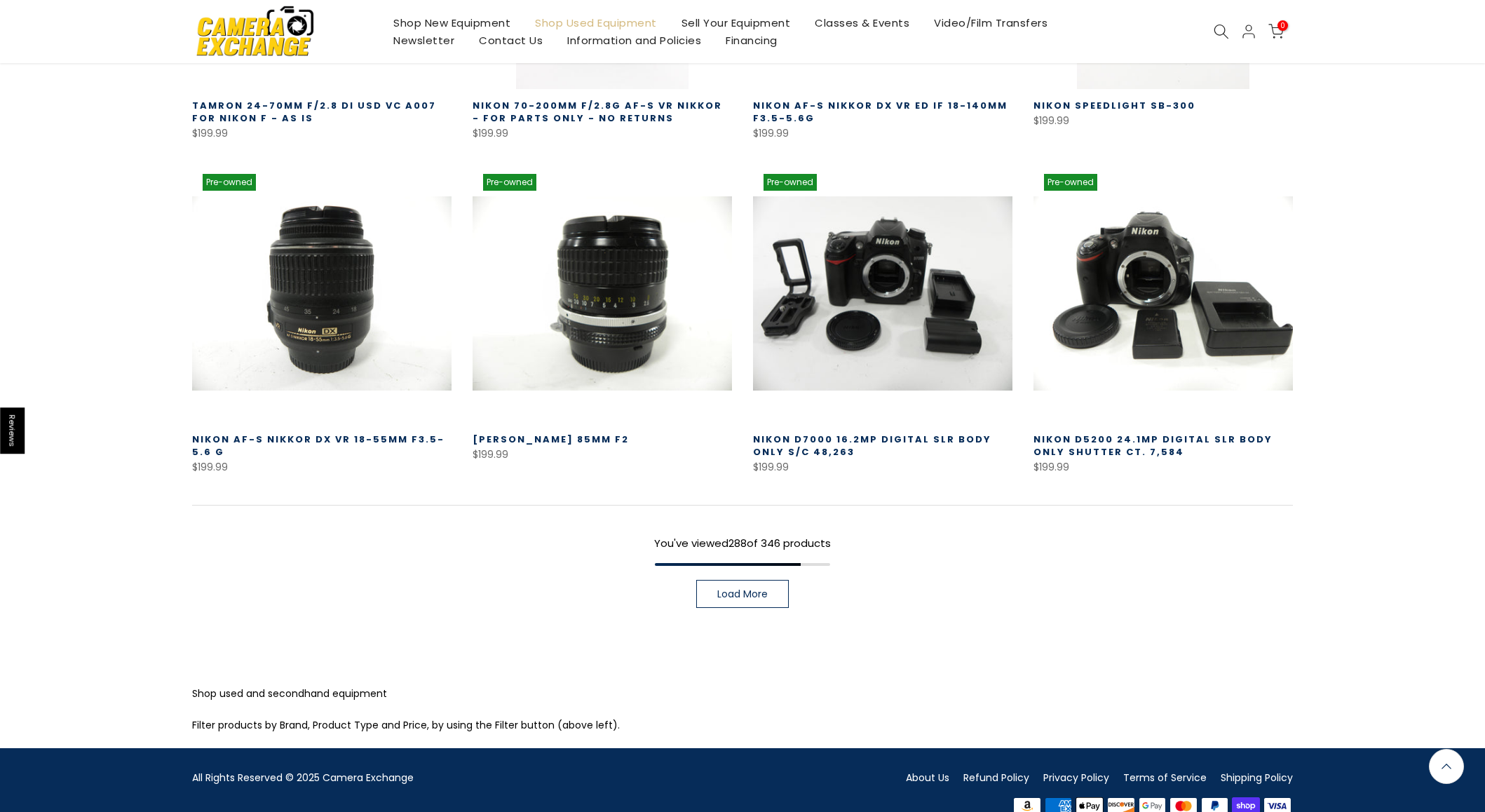
click at [724, 589] on span "Load More" at bounding box center [742, 594] width 50 height 10
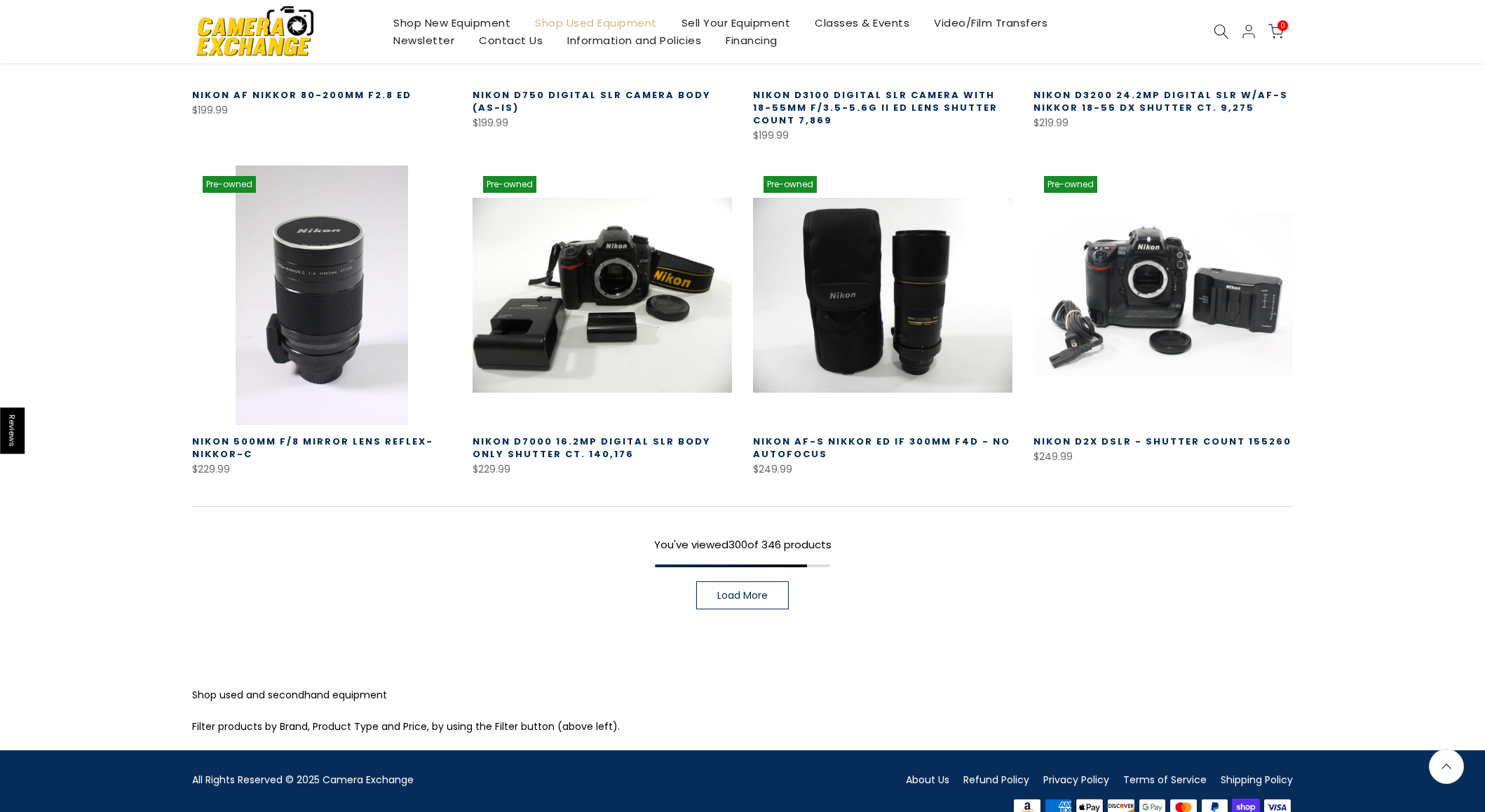
scroll to position [24967, 0]
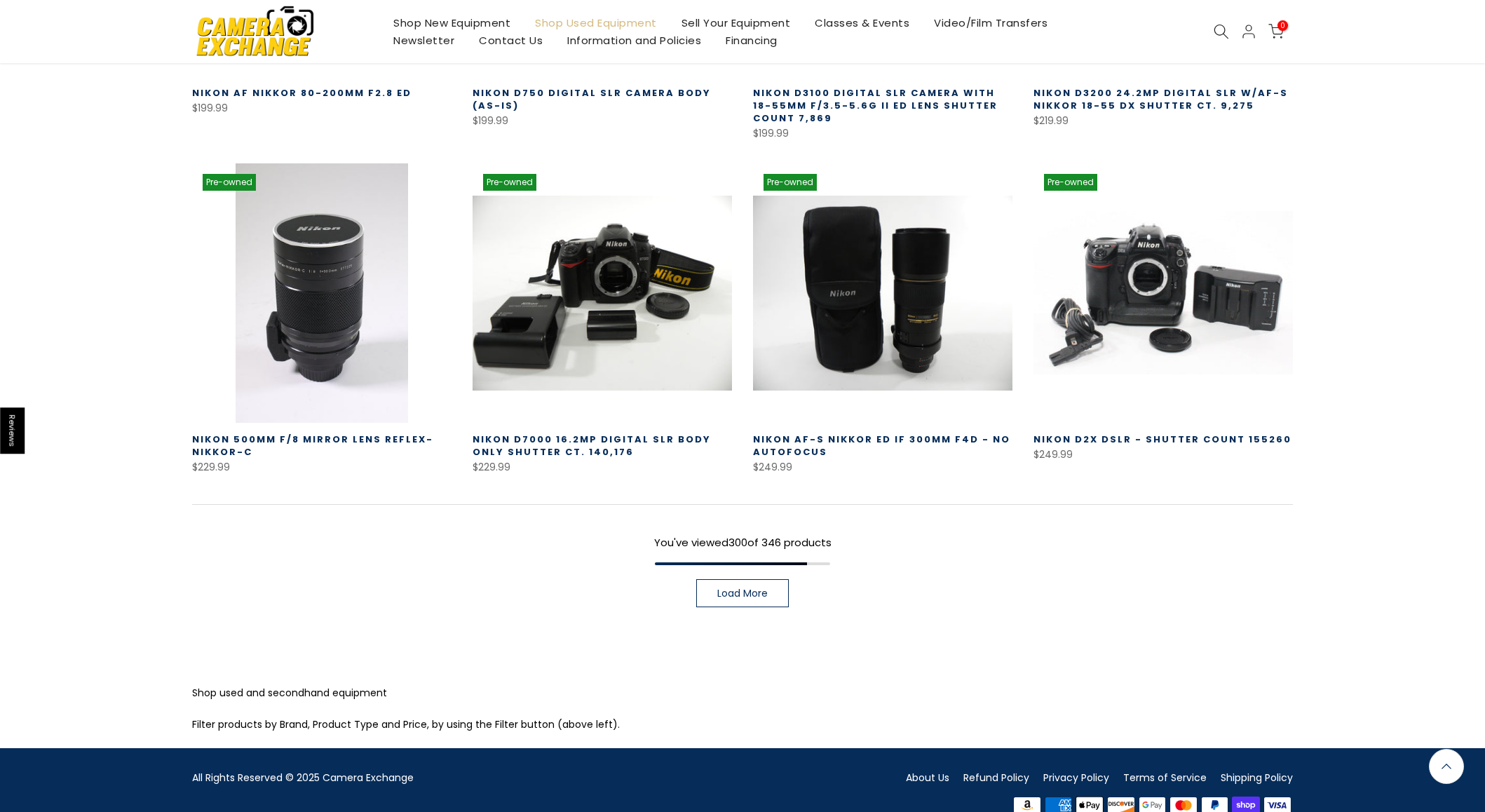
click at [740, 588] on span "Load More" at bounding box center [742, 593] width 50 height 10
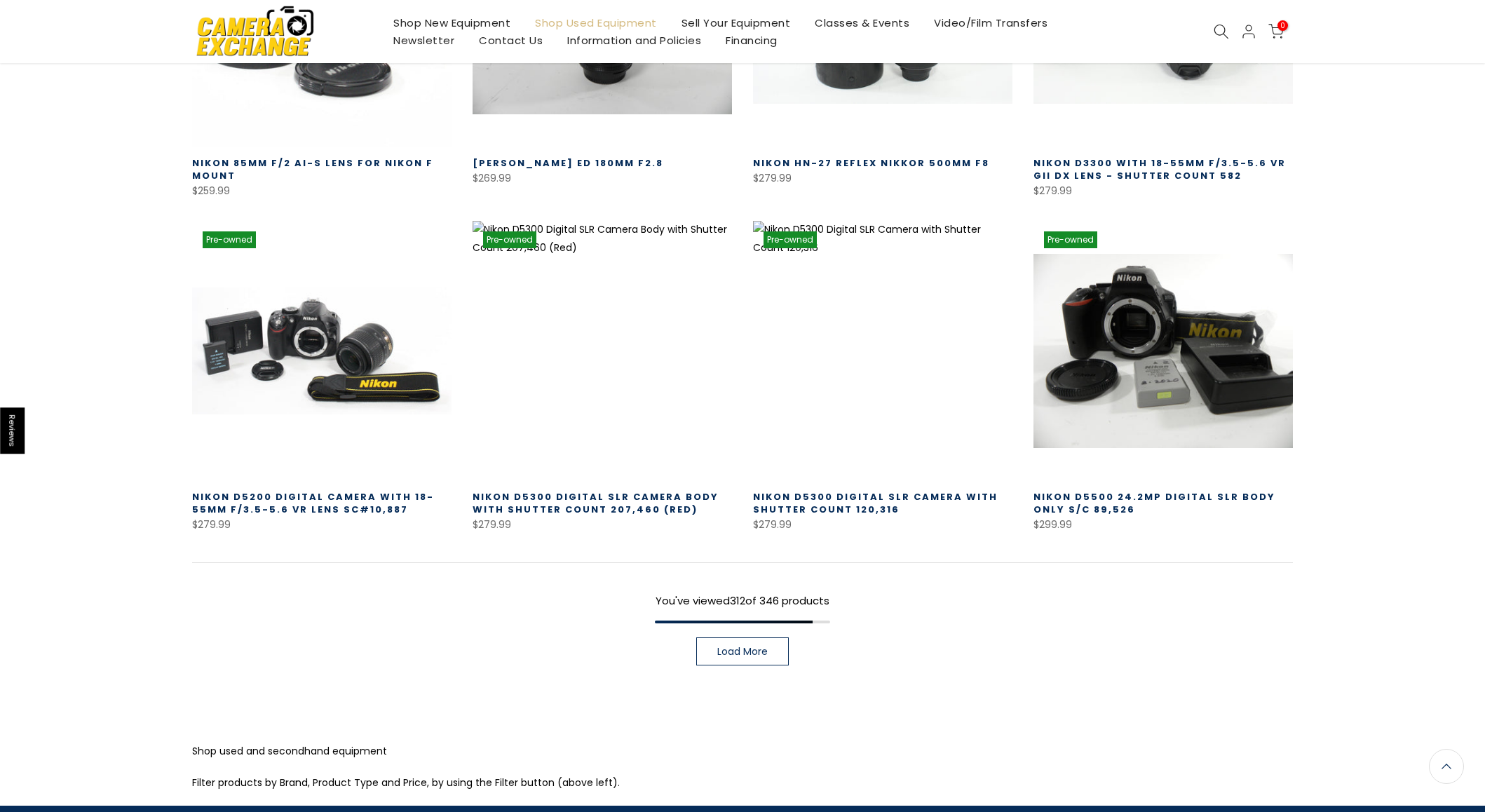
scroll to position [25922, 0]
click at [736, 637] on link "Load More" at bounding box center [742, 651] width 93 height 28
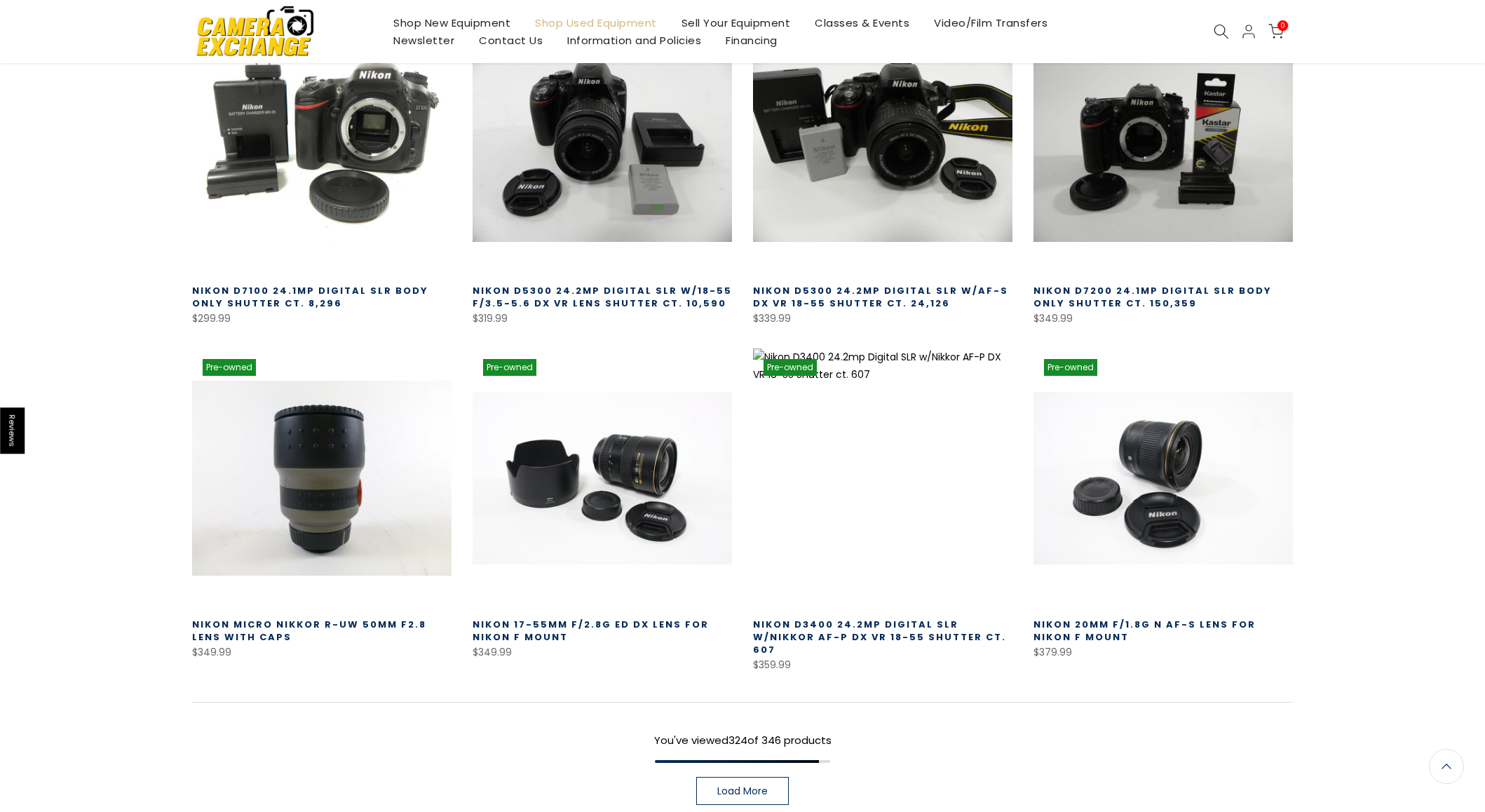
scroll to position [26994, 0]
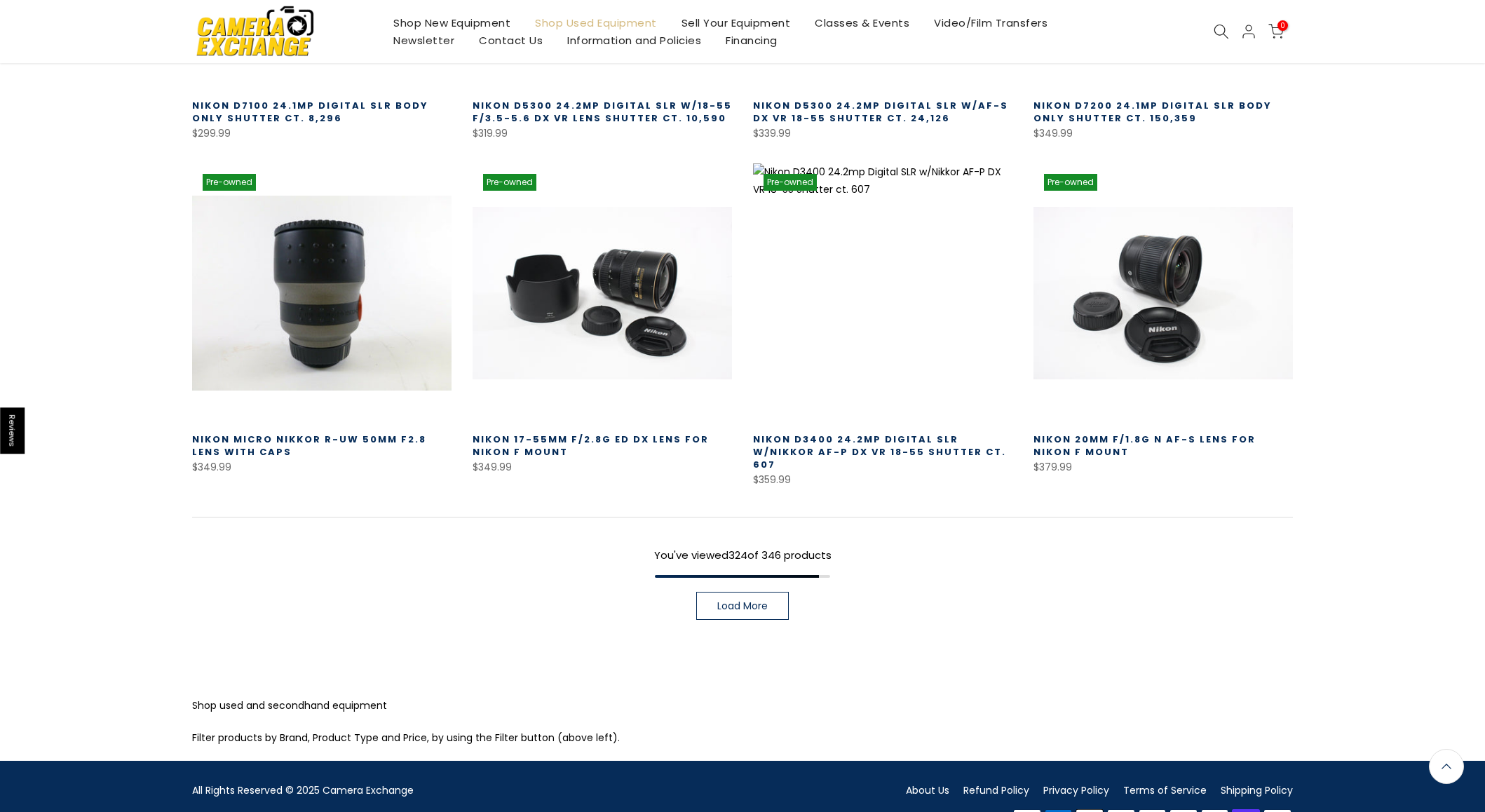
click at [774, 591] on link "Load More" at bounding box center [742, 605] width 93 height 28
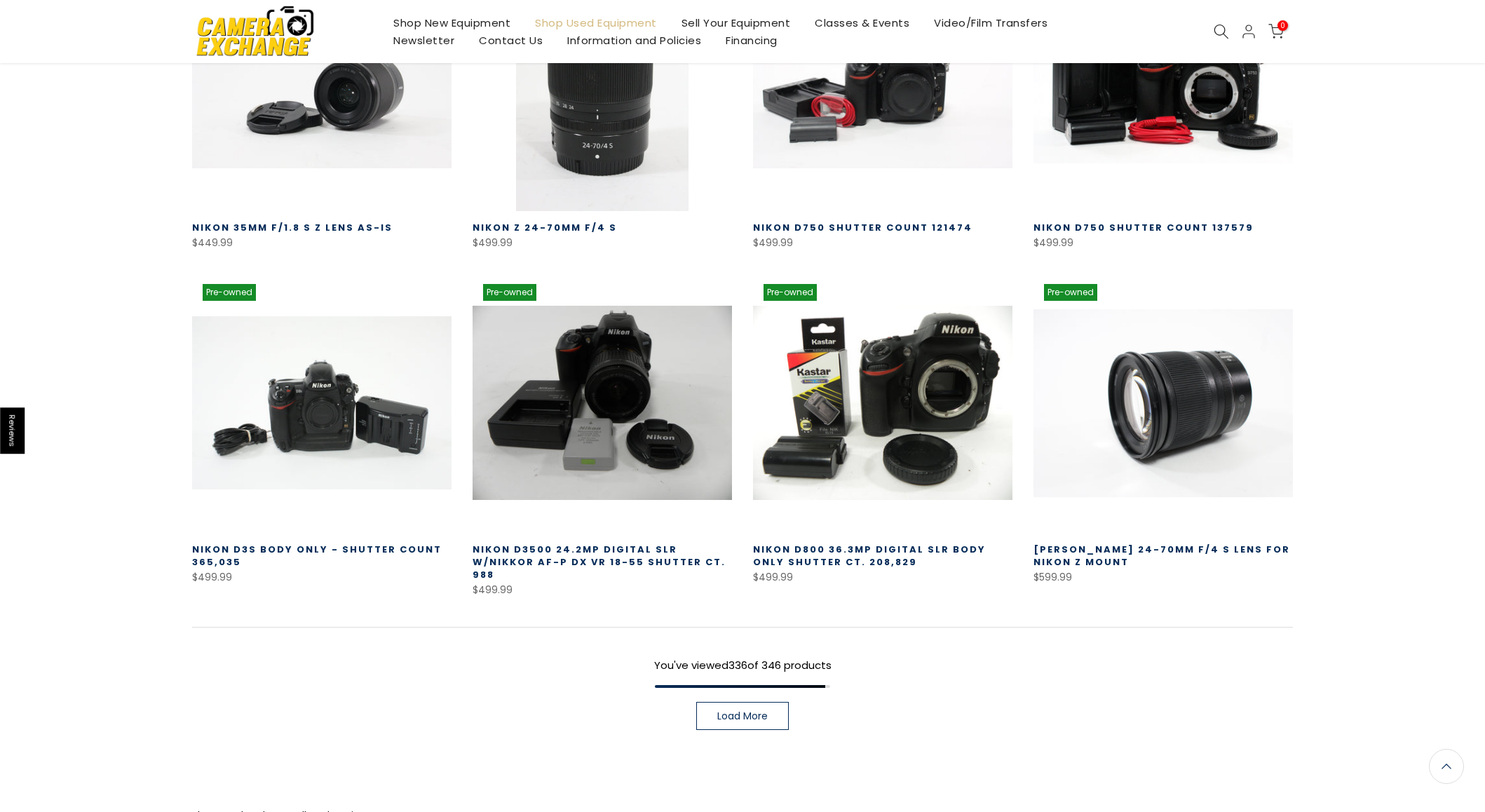
scroll to position [27899, 0]
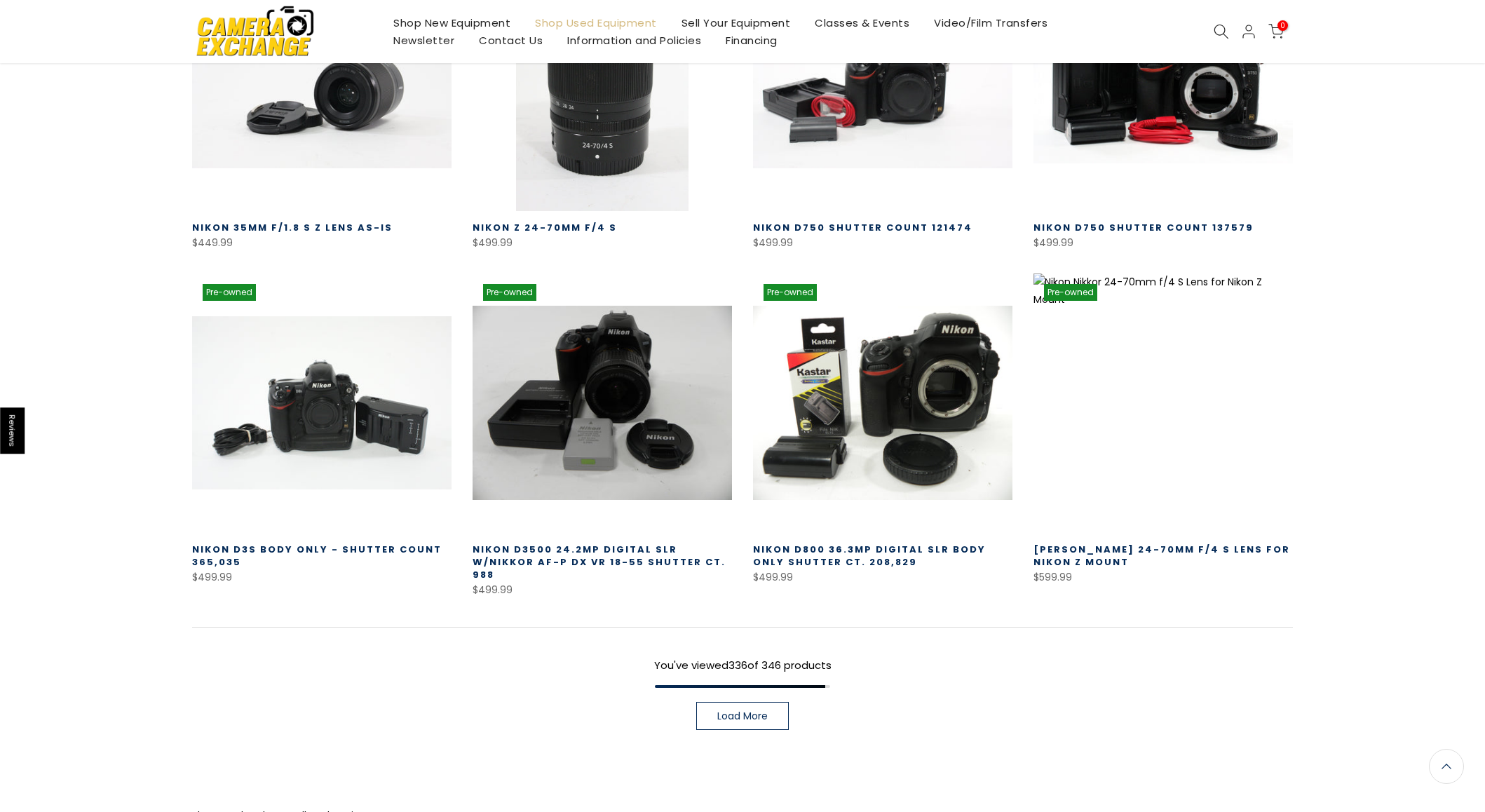
click at [755, 711] on span "Load More" at bounding box center [742, 716] width 50 height 10
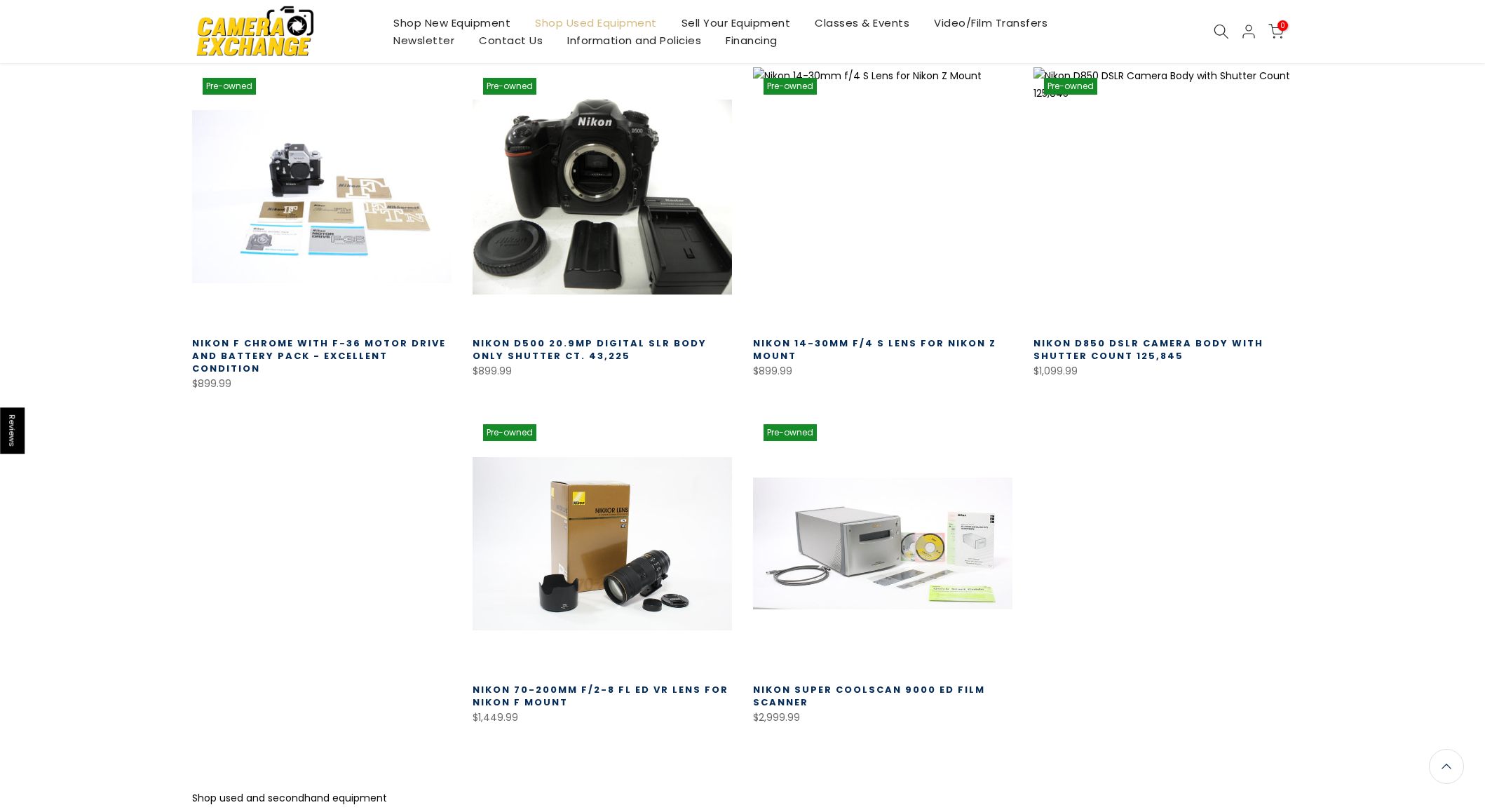
scroll to position [28788, 0]
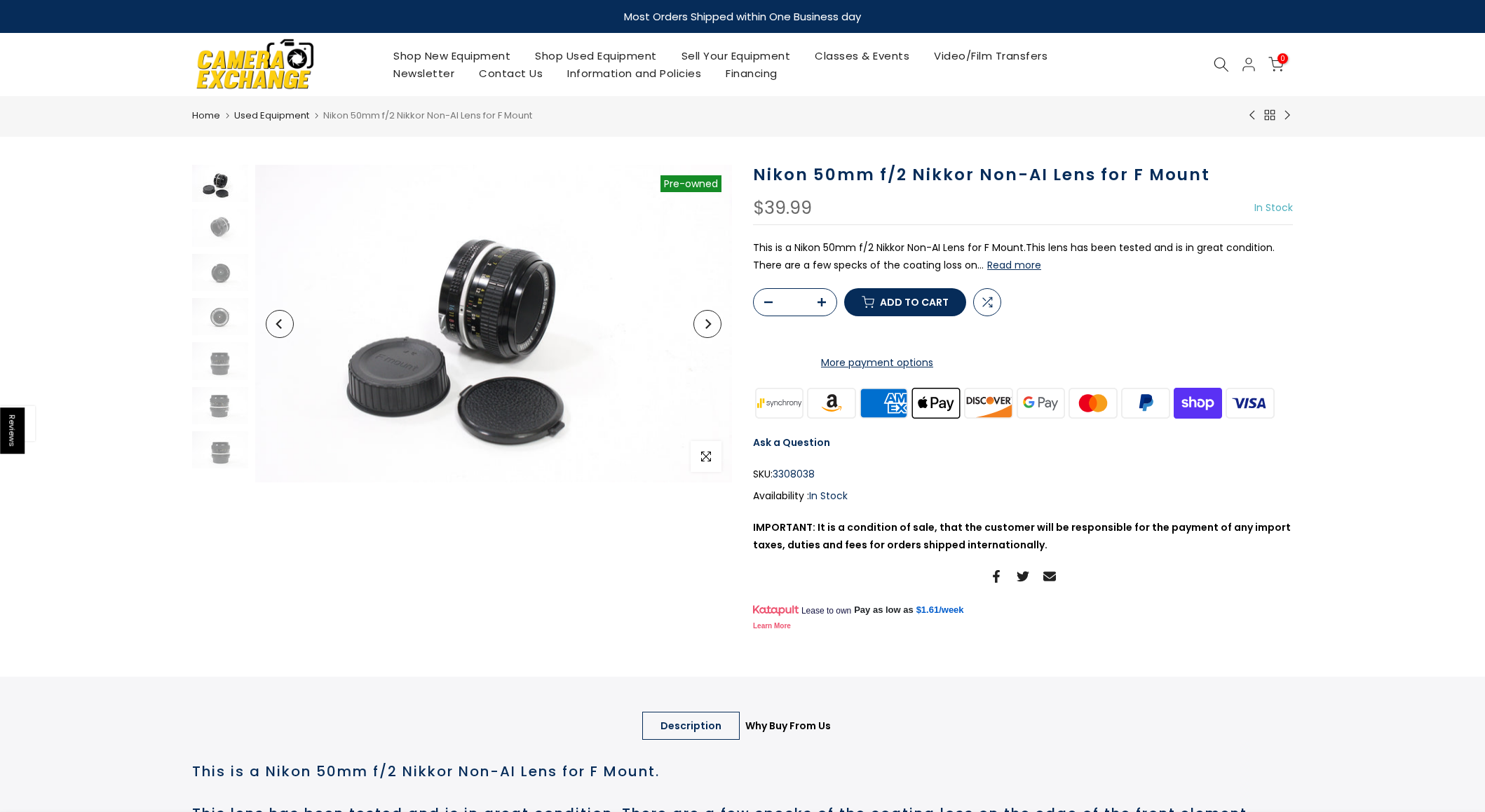
click at [992, 269] on button "Read more" at bounding box center [1014, 265] width 54 height 13
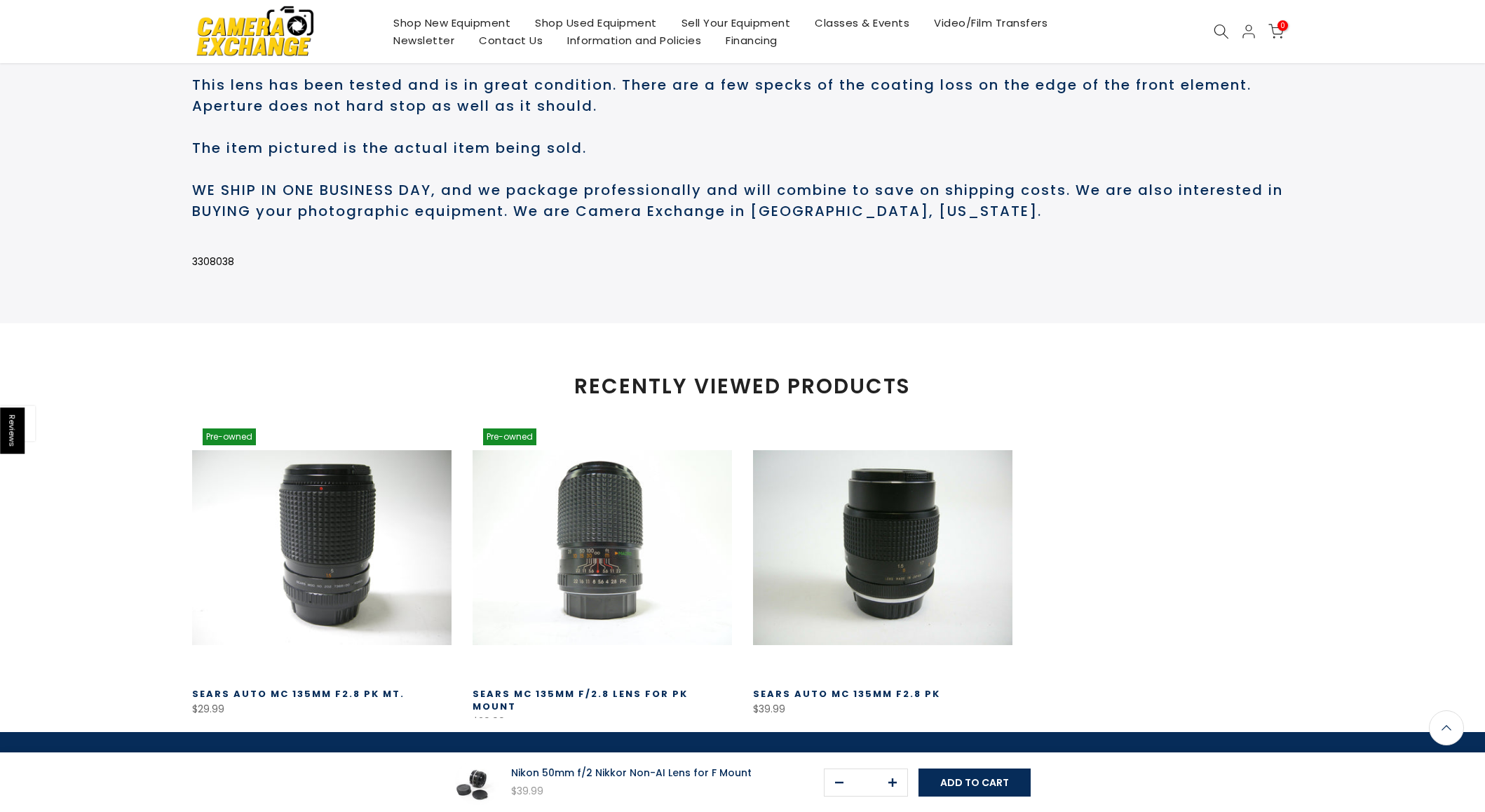
scroll to position [730, 0]
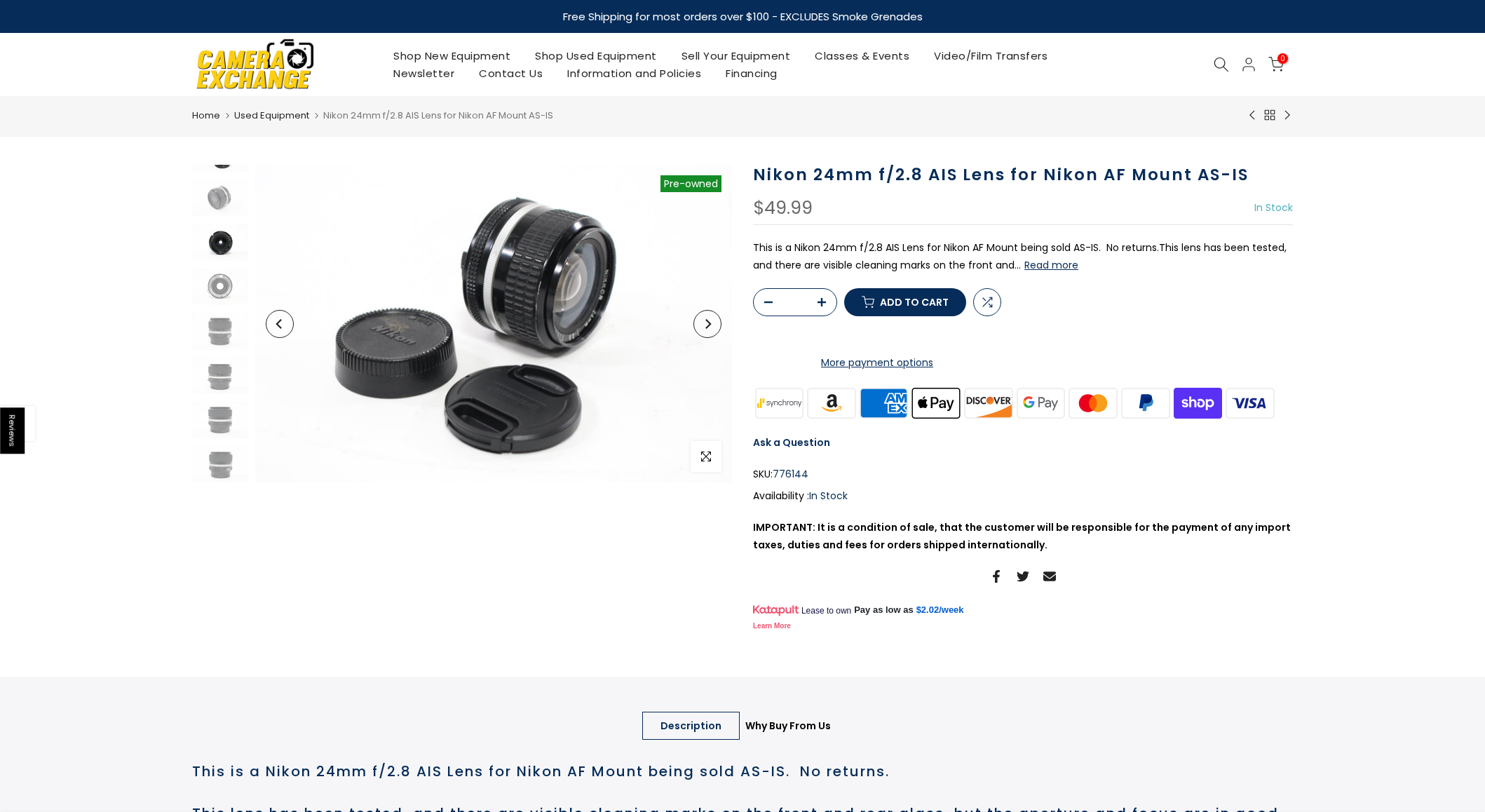
click at [217, 248] on img at bounding box center [221, 242] width 56 height 37
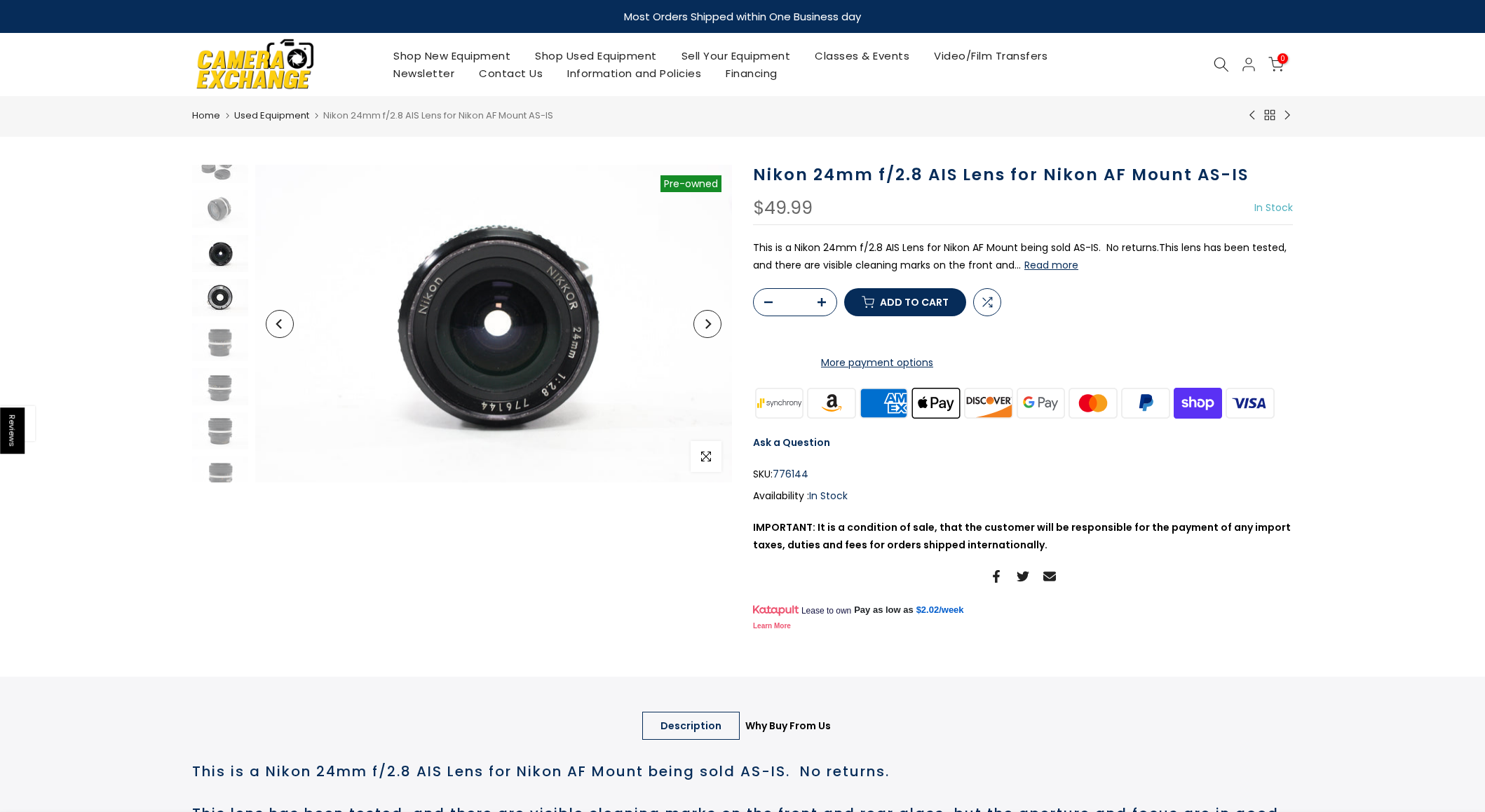
click at [221, 296] on img at bounding box center [221, 298] width 56 height 37
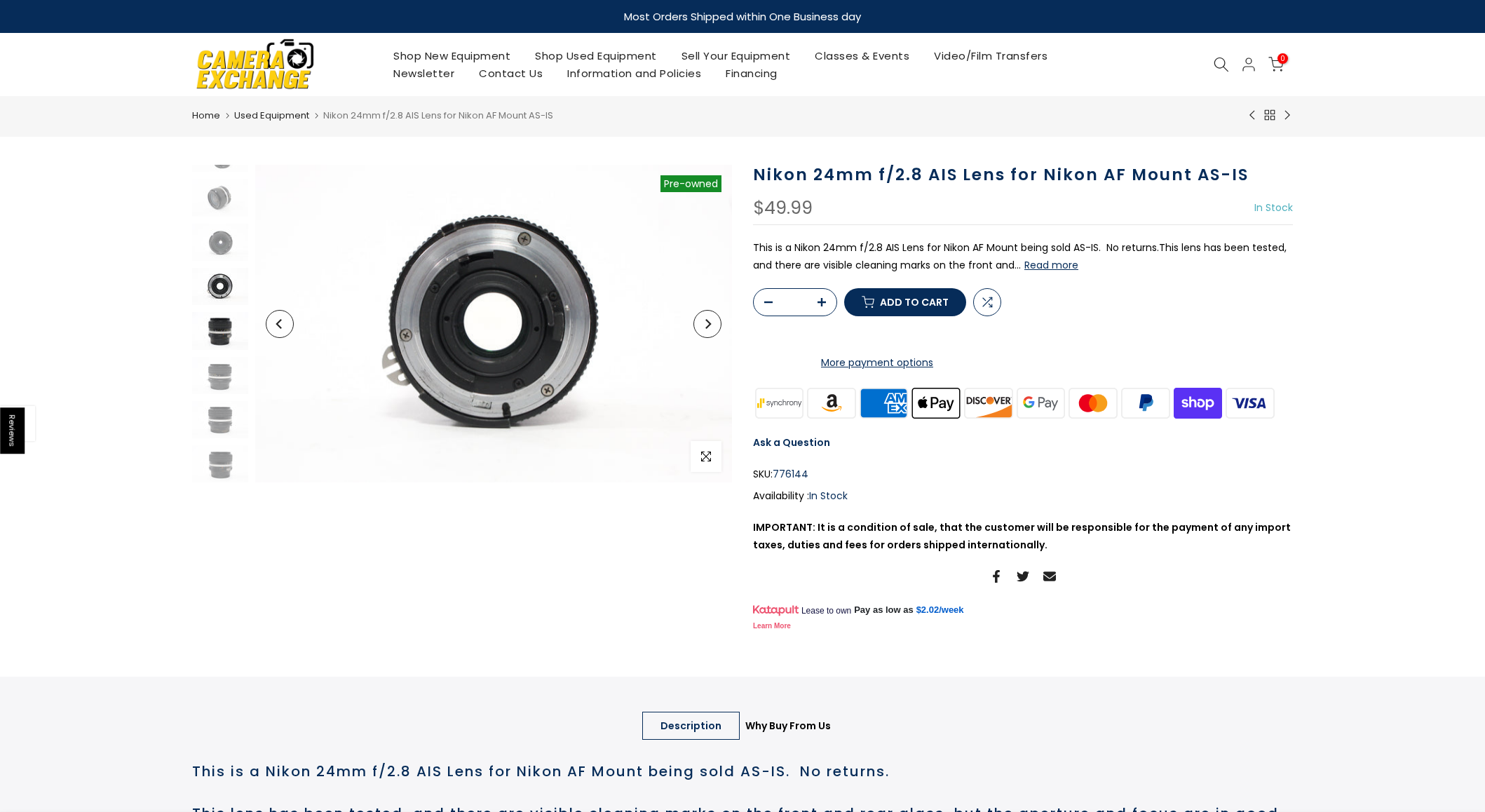
click at [220, 335] on img at bounding box center [221, 331] width 56 height 37
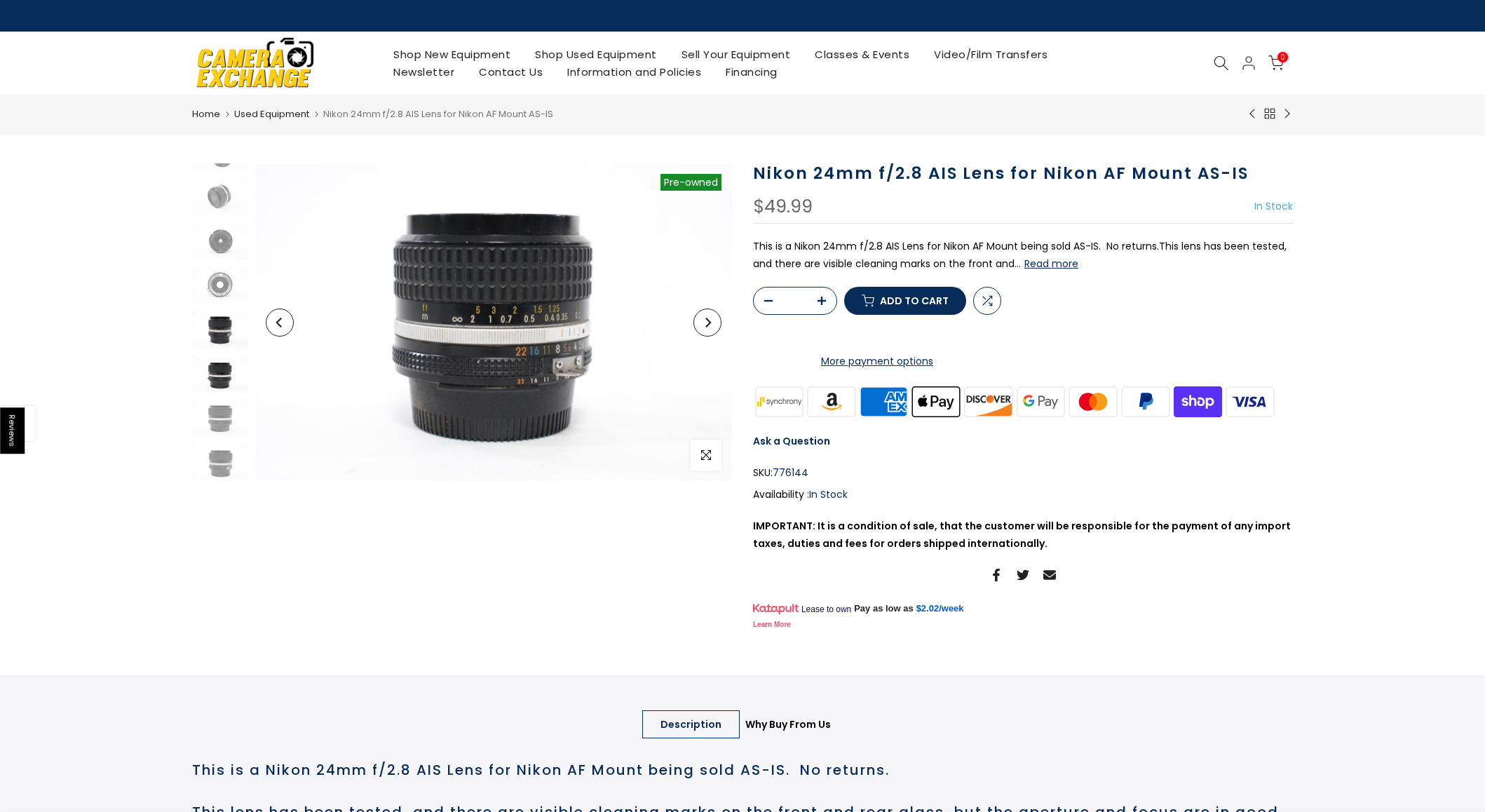
click at [219, 368] on img at bounding box center [221, 374] width 56 height 37
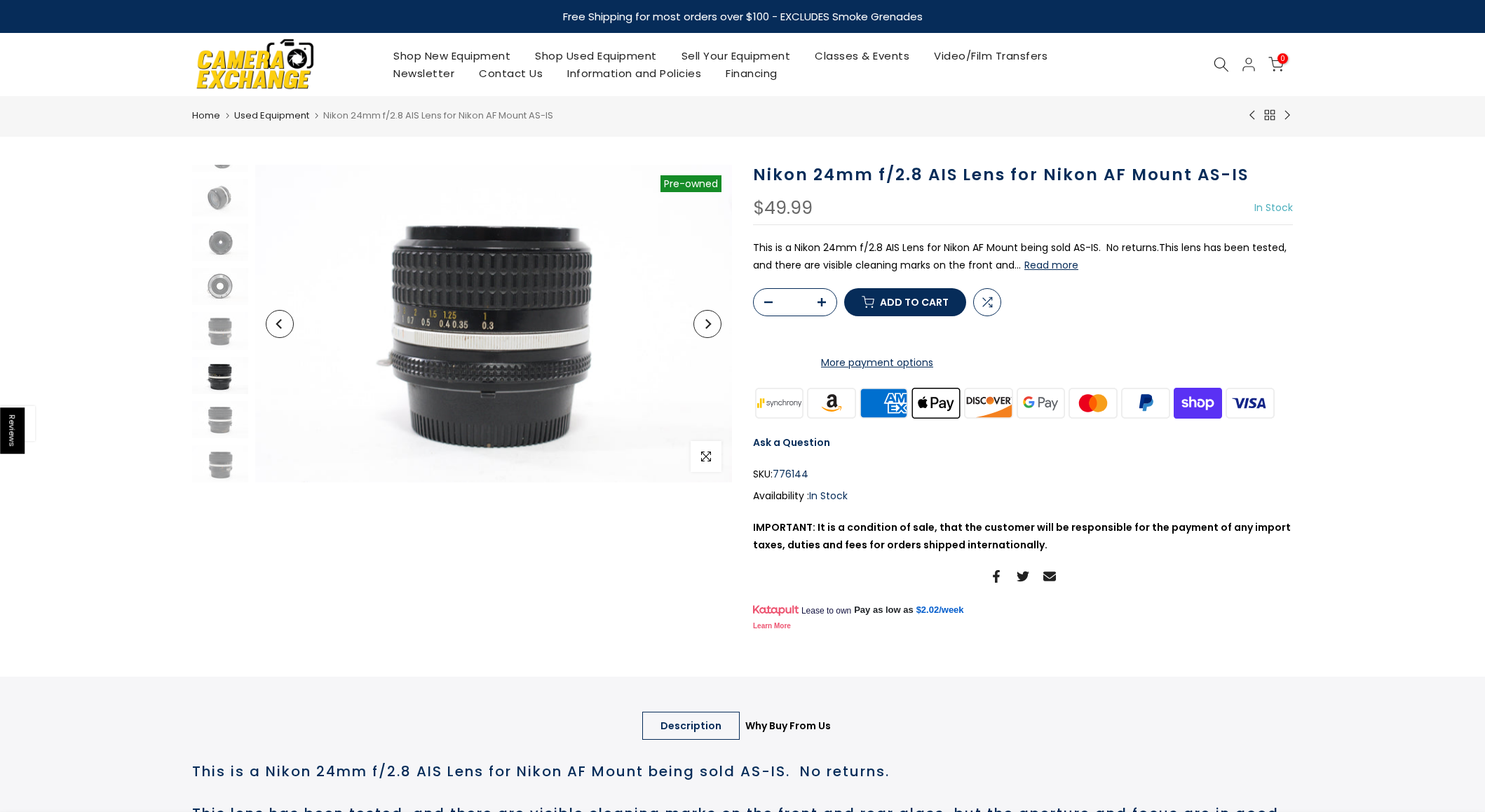
click at [1046, 266] on button "Read more" at bounding box center [1051, 265] width 54 height 13
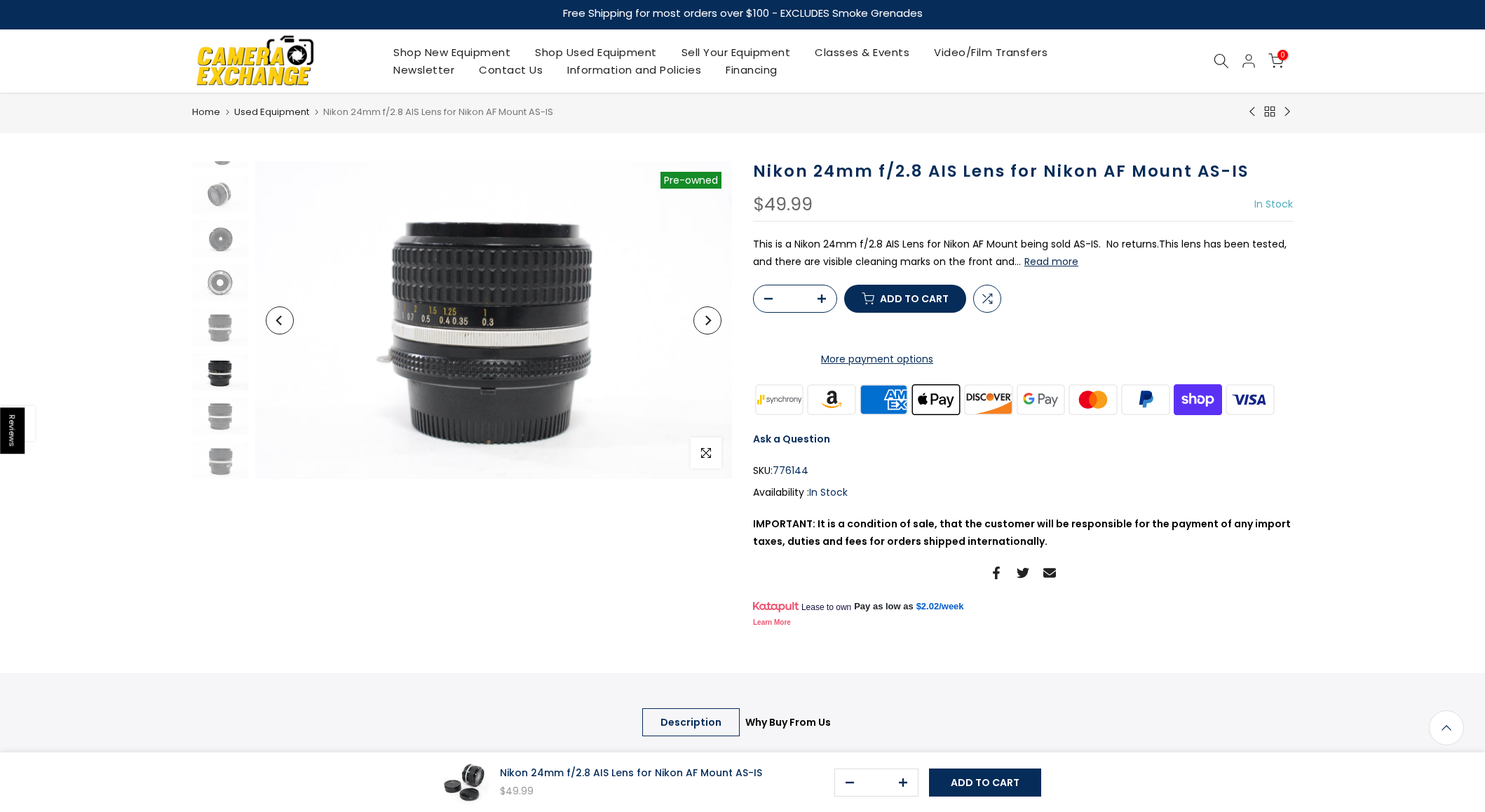
scroll to position [0, 0]
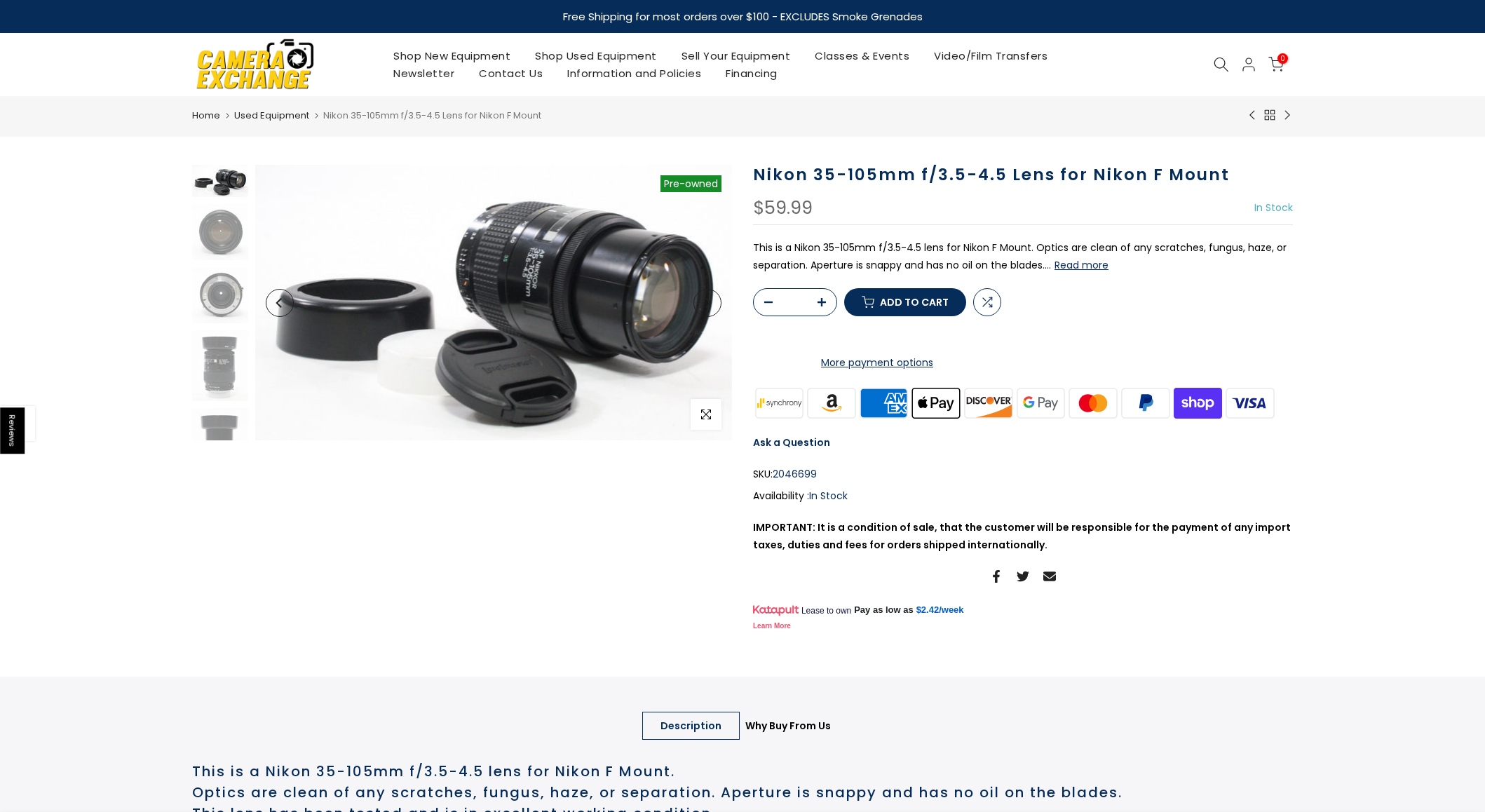
click at [1076, 260] on button "Read more" at bounding box center [1082, 265] width 54 height 13
click at [221, 369] on img at bounding box center [221, 366] width 56 height 71
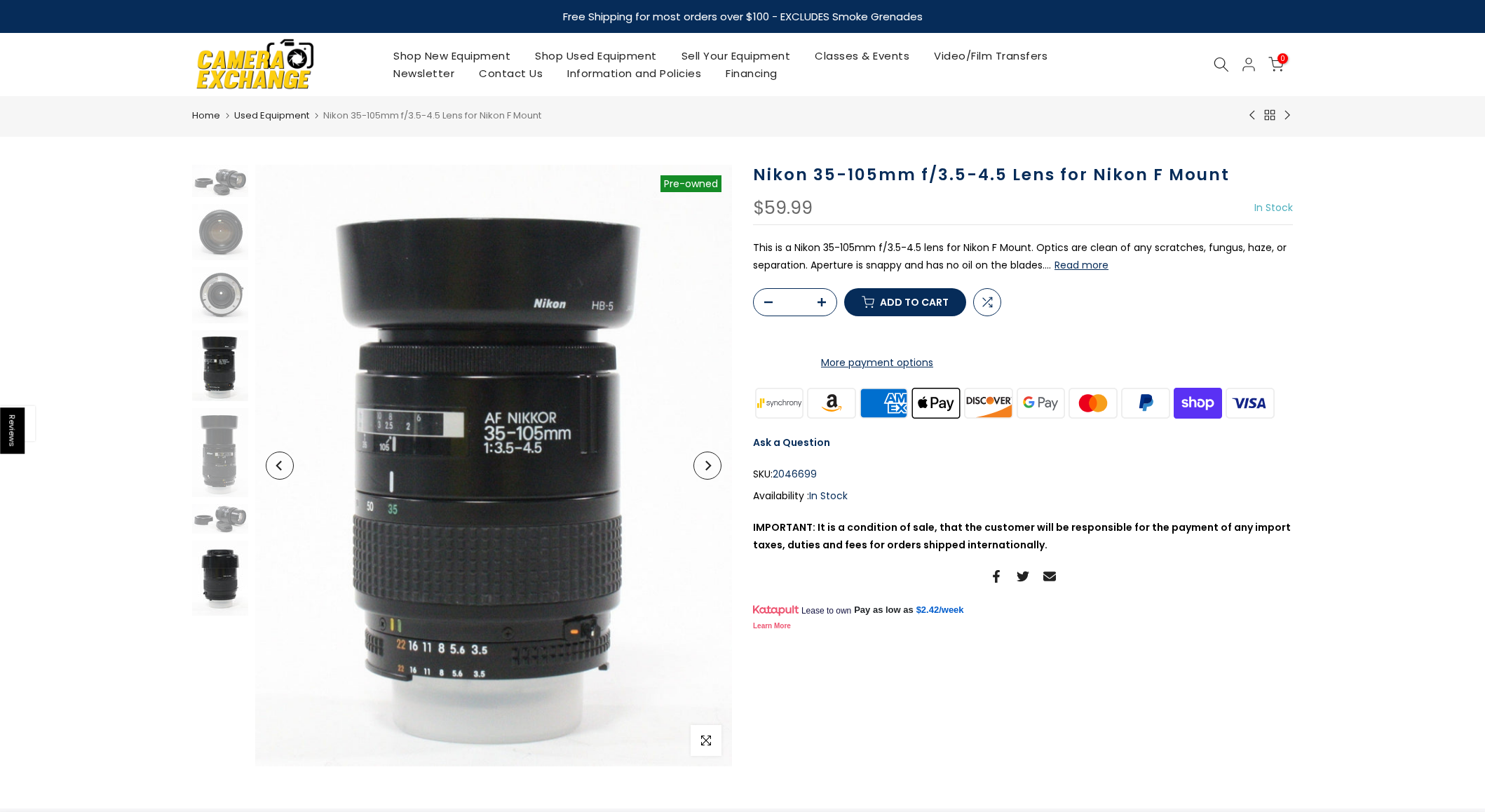
click at [224, 577] on img at bounding box center [221, 577] width 56 height 75
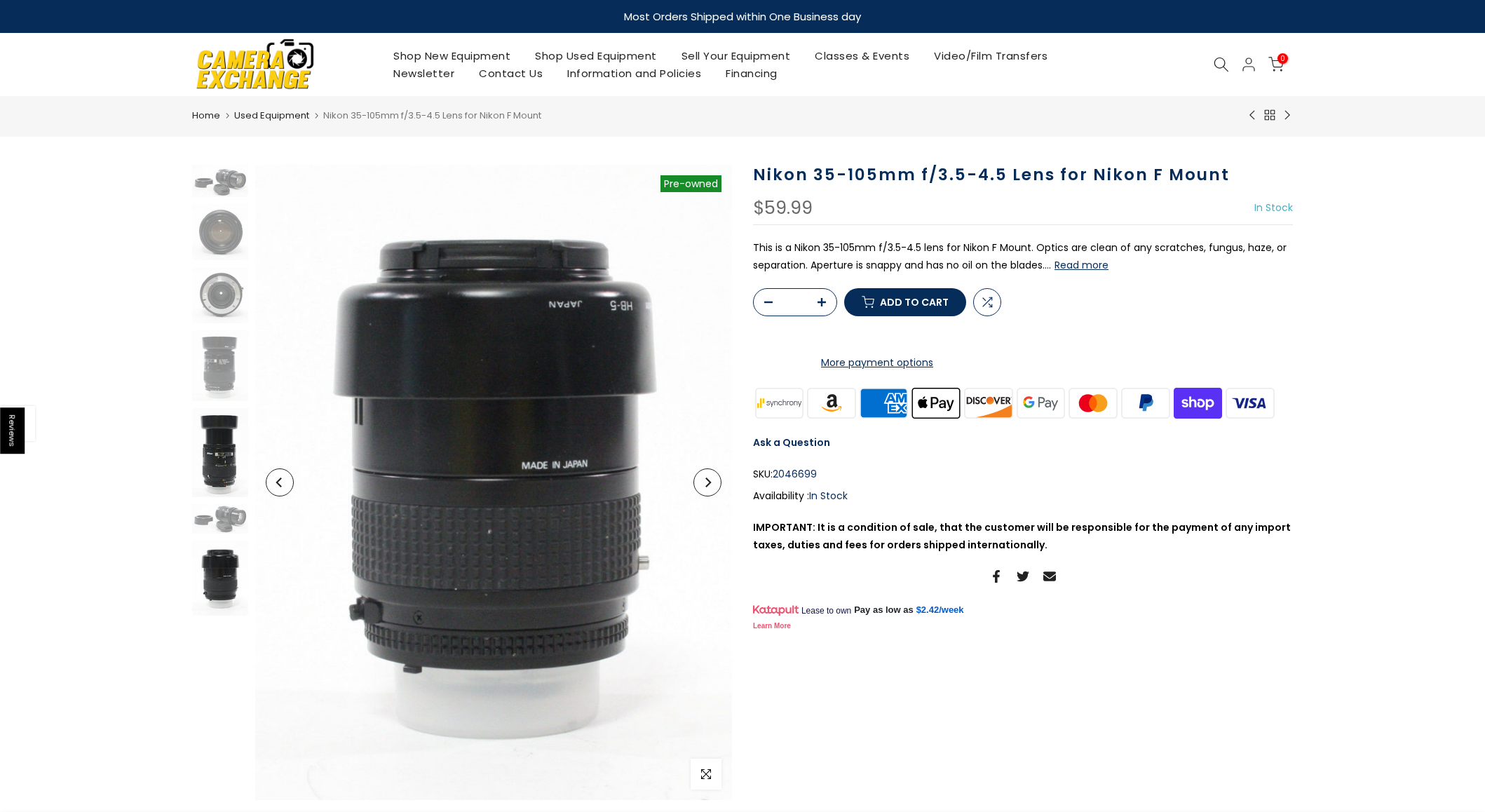
click at [214, 460] on img at bounding box center [221, 452] width 56 height 89
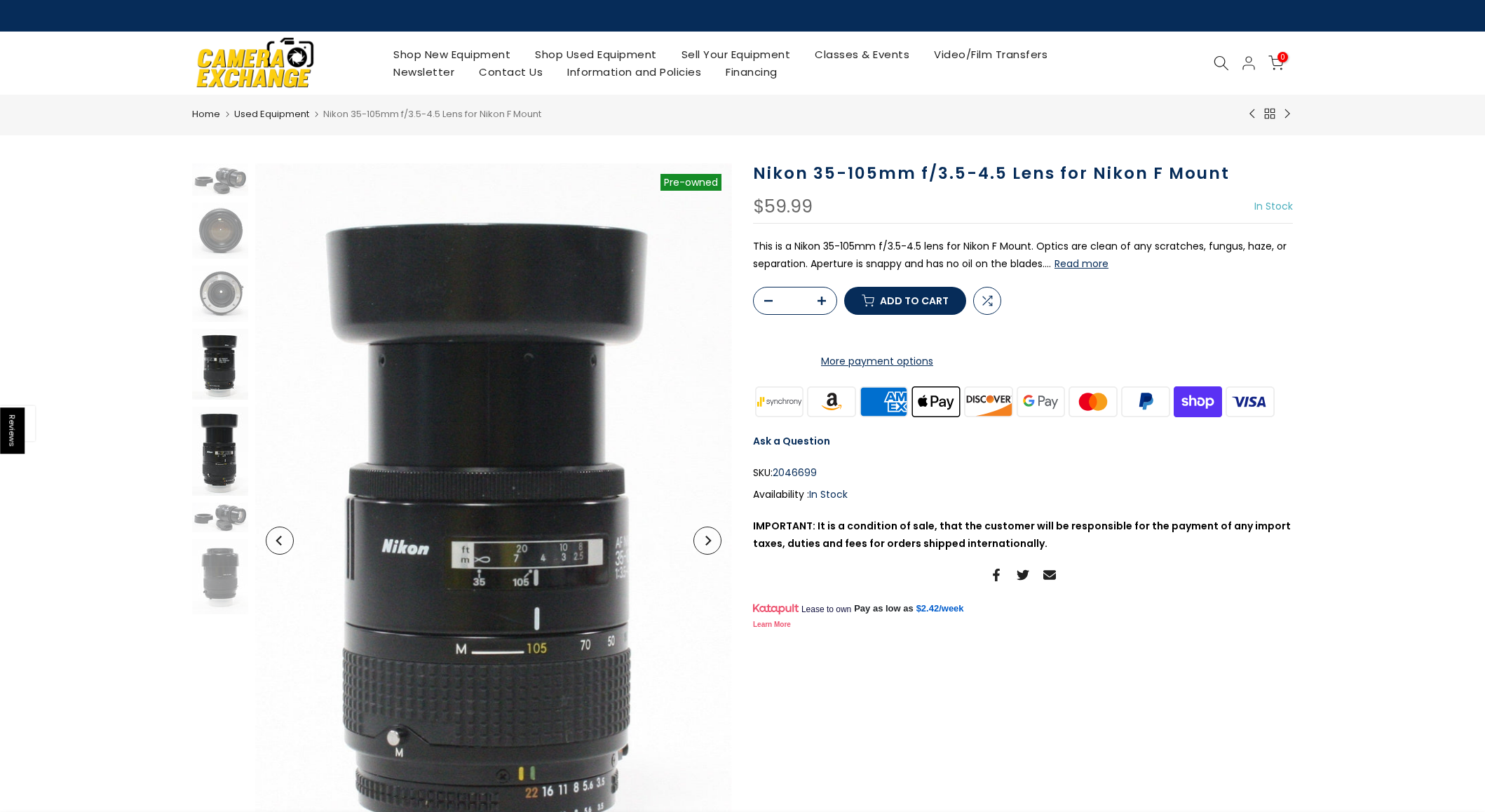
click at [218, 371] on img at bounding box center [221, 364] width 56 height 71
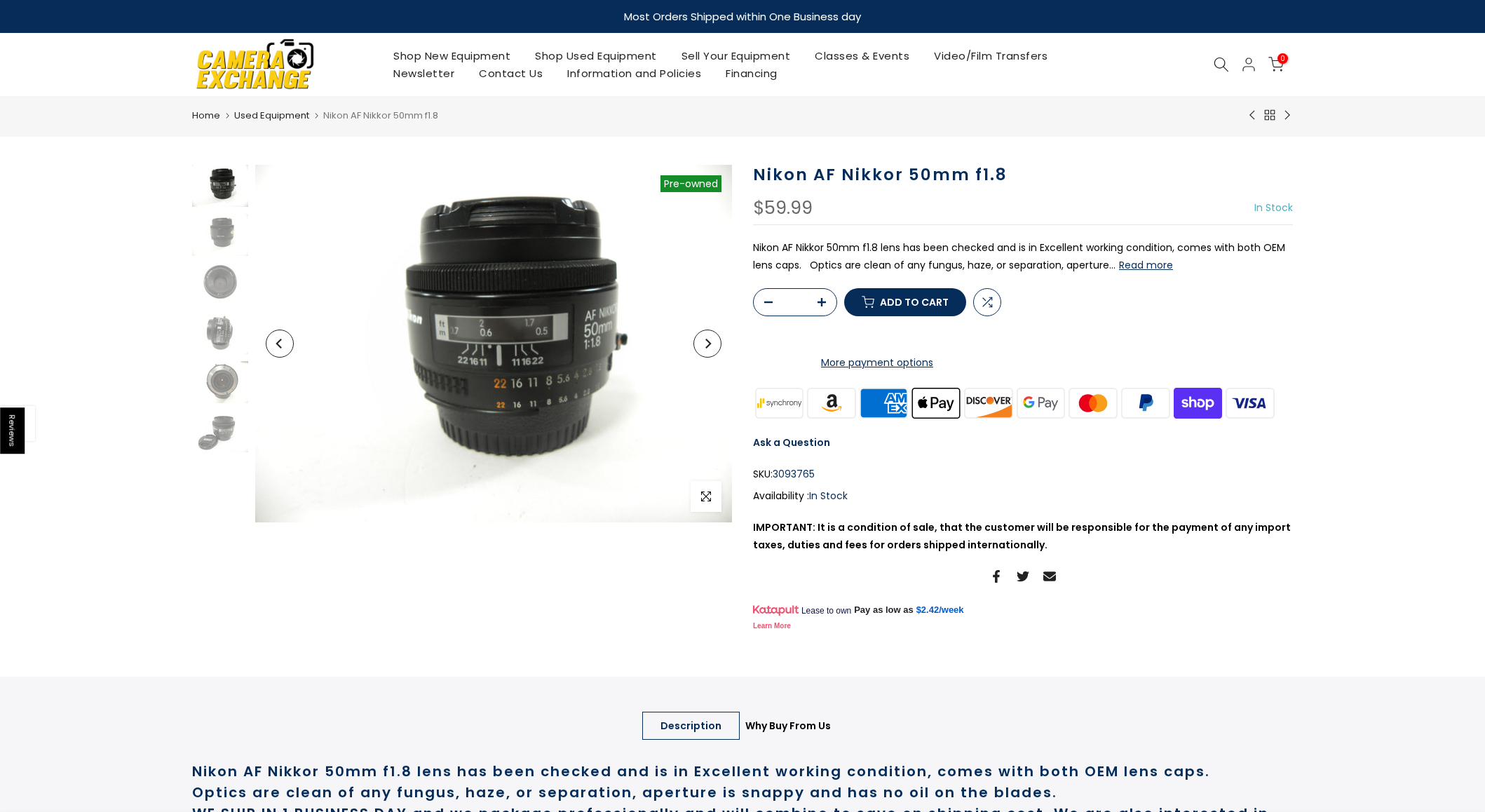
click at [1153, 259] on button "Read more" at bounding box center [1146, 265] width 54 height 13
click at [223, 232] on img at bounding box center [221, 235] width 56 height 42
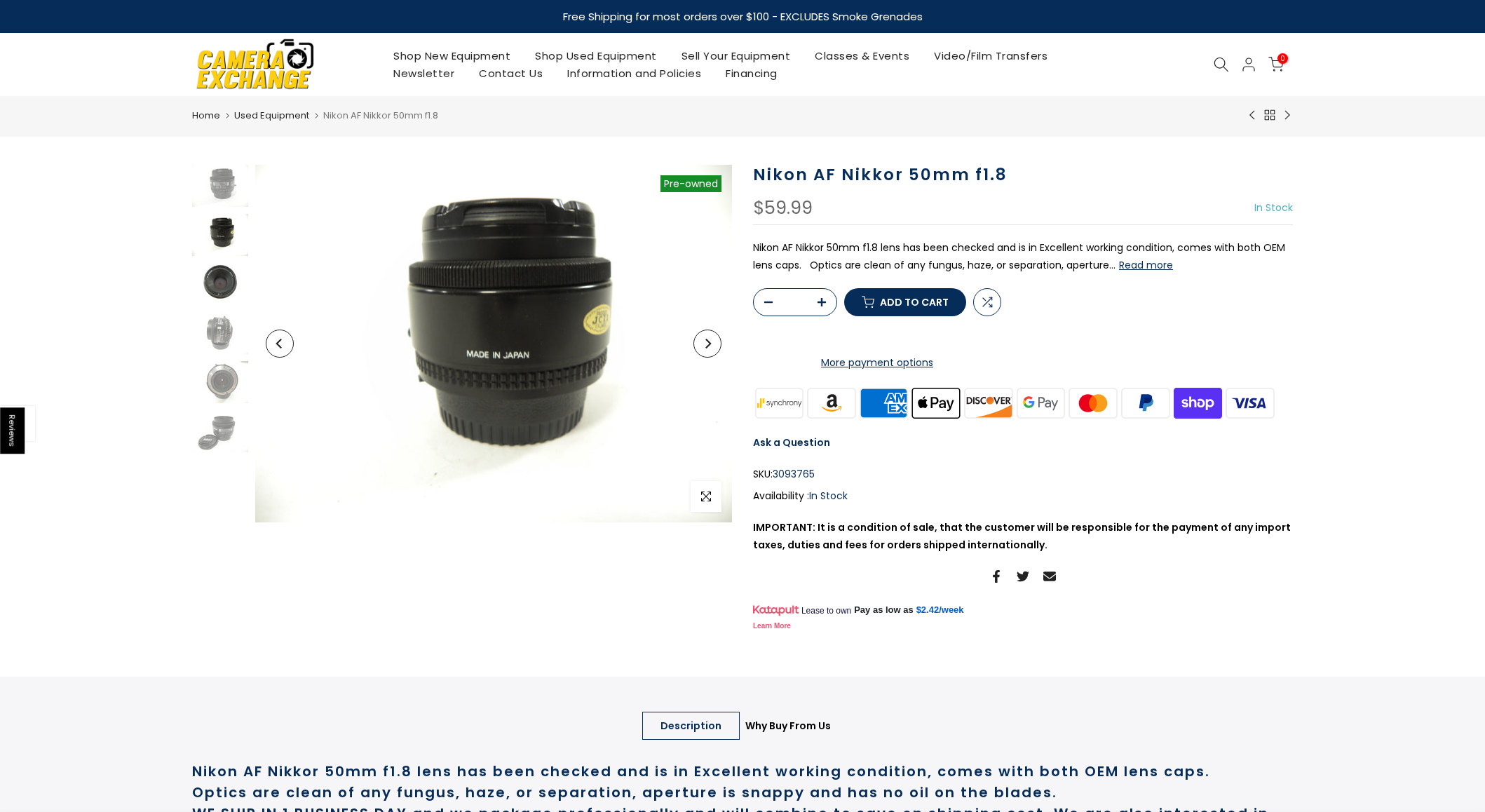
click at [223, 272] on img at bounding box center [221, 283] width 56 height 42
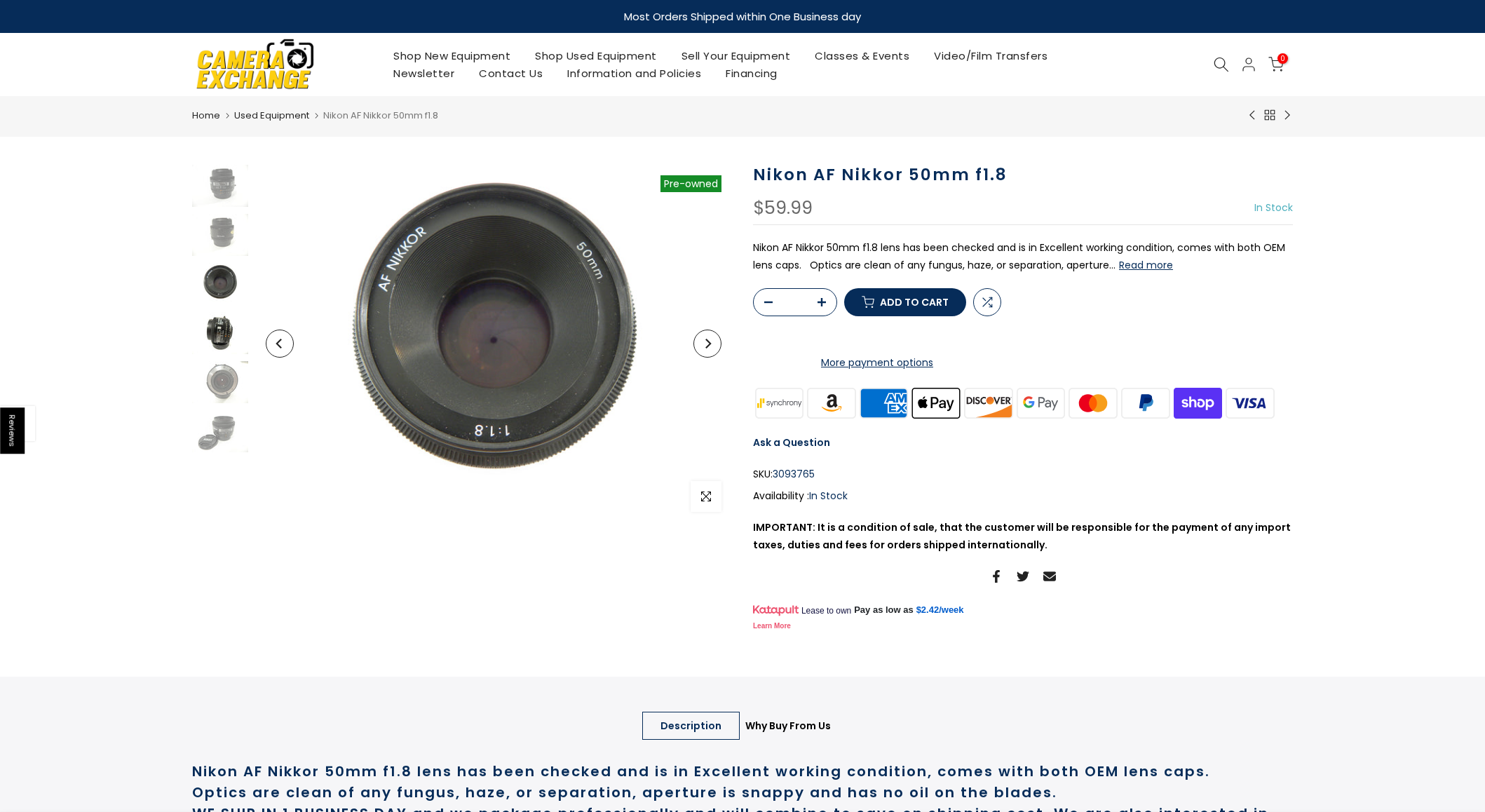
click at [224, 332] on img at bounding box center [221, 333] width 56 height 42
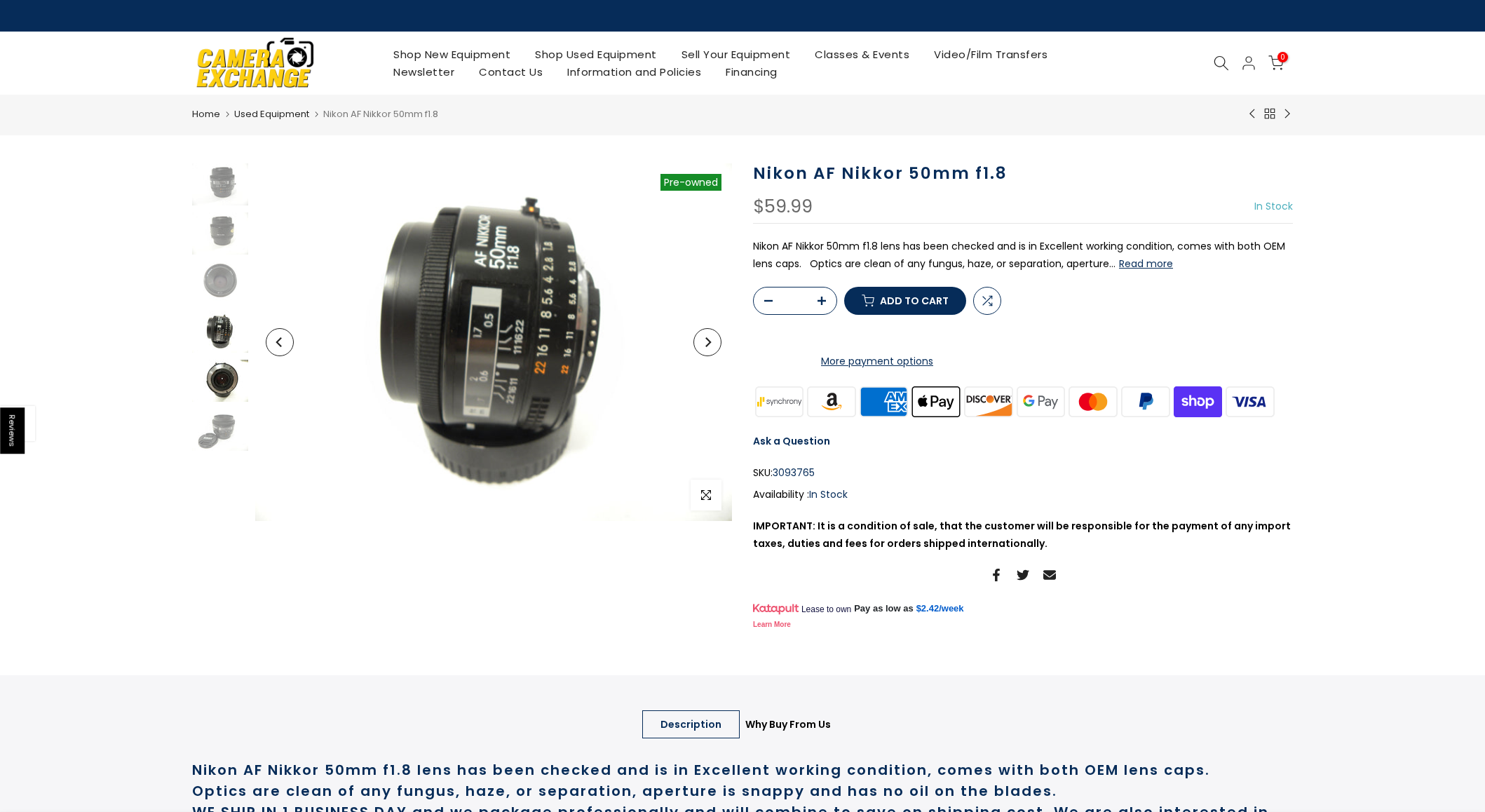
click at [223, 369] on img at bounding box center [221, 380] width 56 height 42
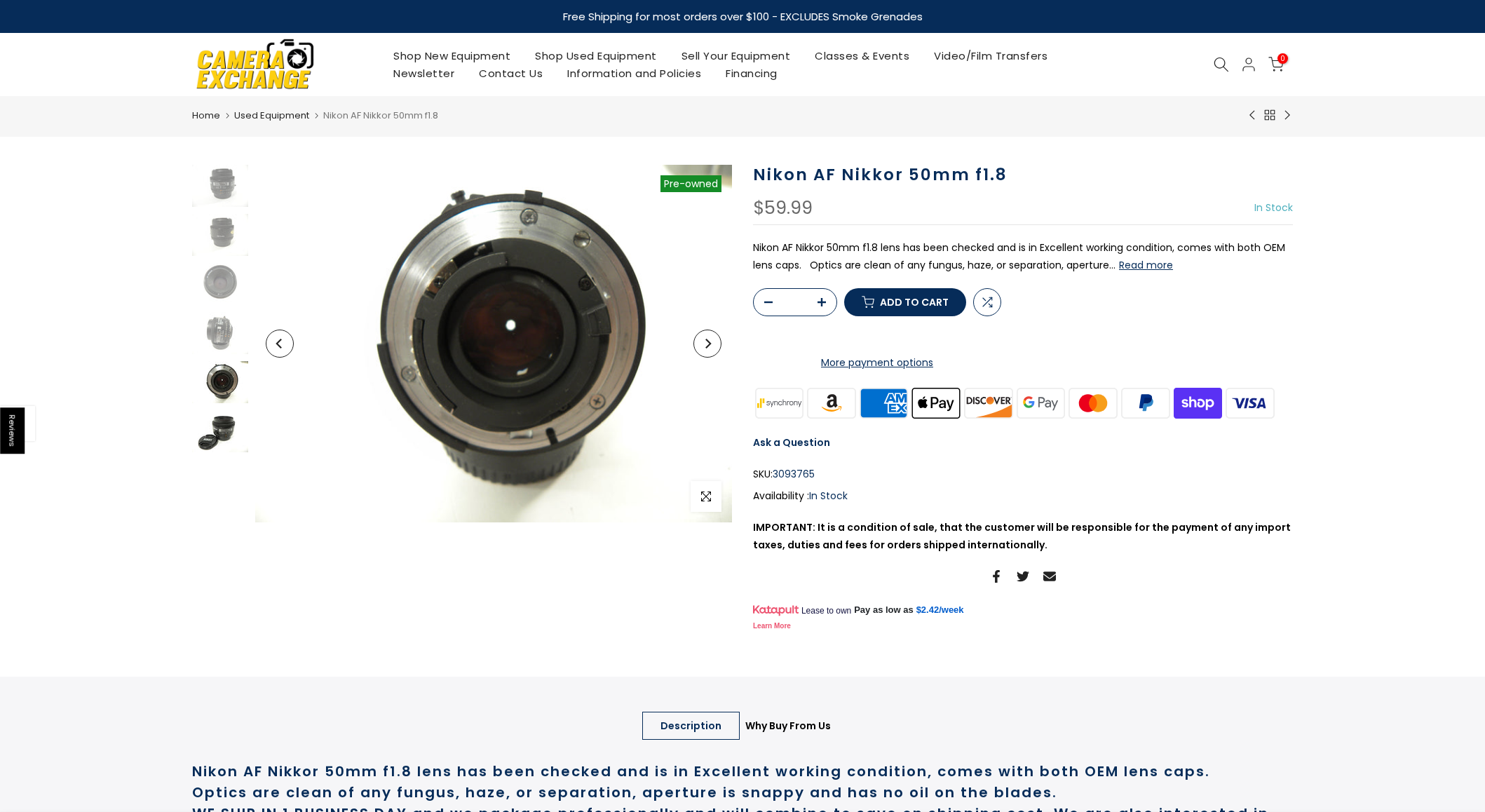
click at [220, 427] on img at bounding box center [221, 431] width 56 height 42
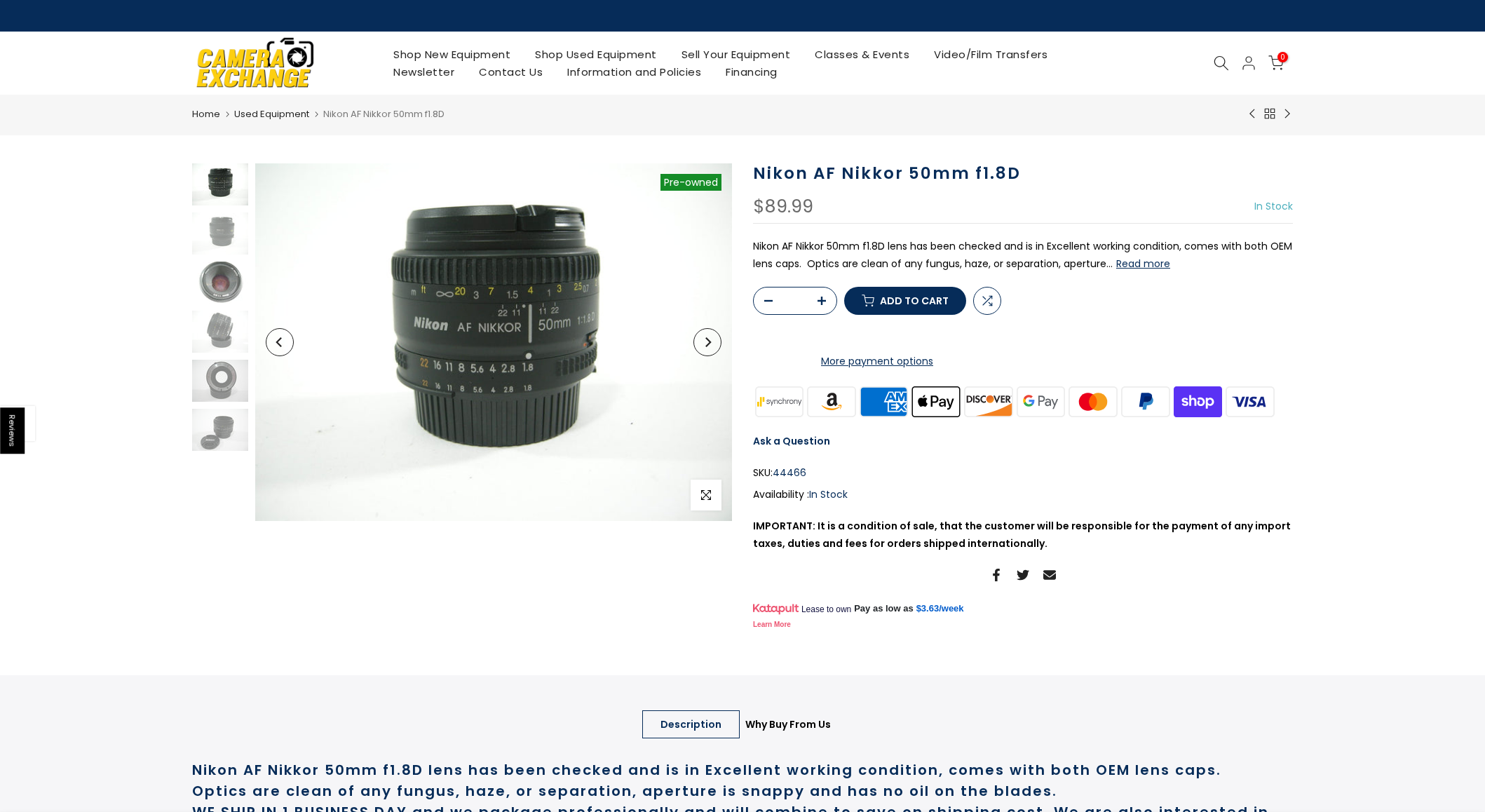
click at [226, 275] on img at bounding box center [221, 282] width 56 height 42
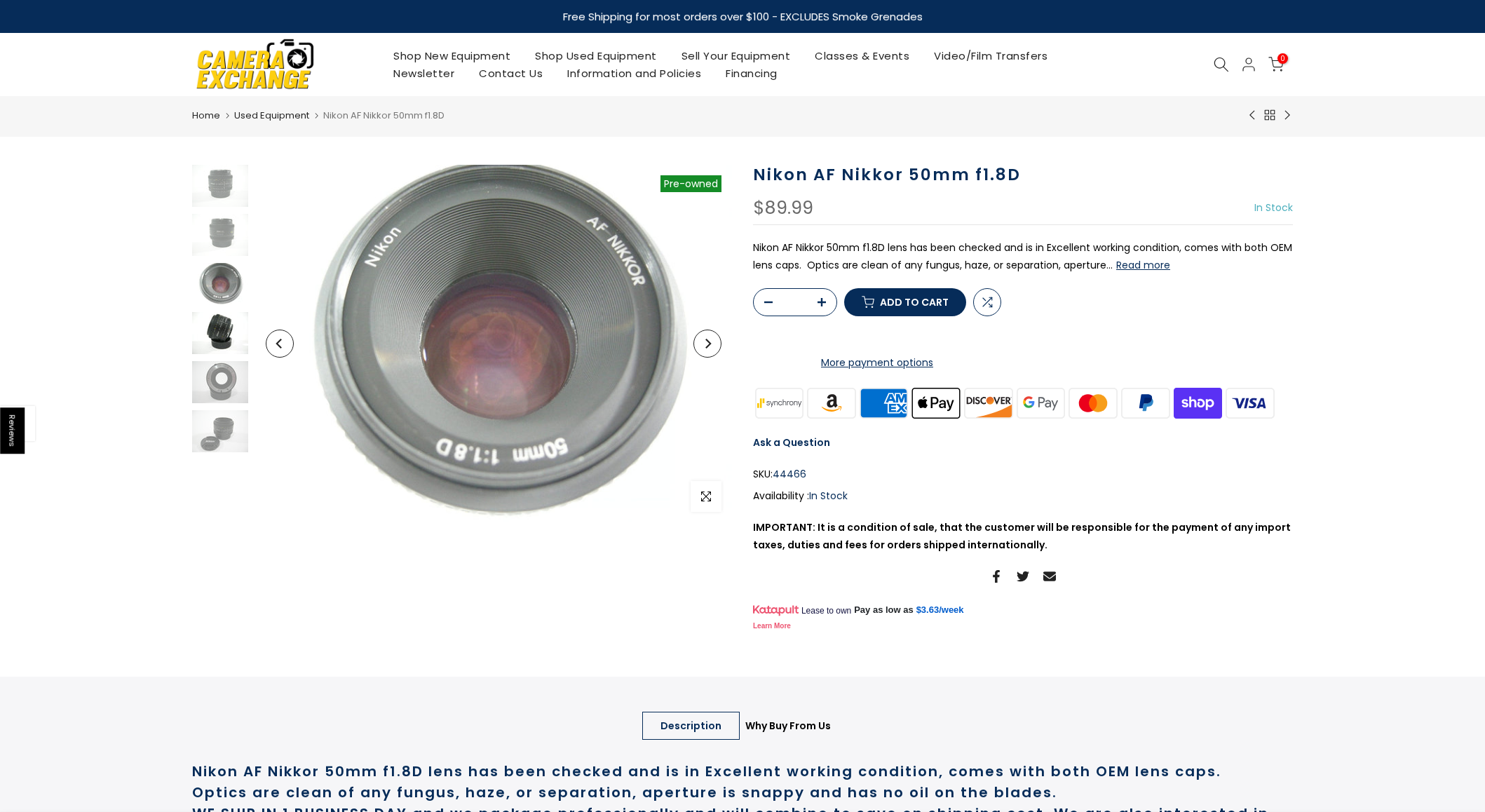
click at [219, 326] on img at bounding box center [221, 333] width 56 height 42
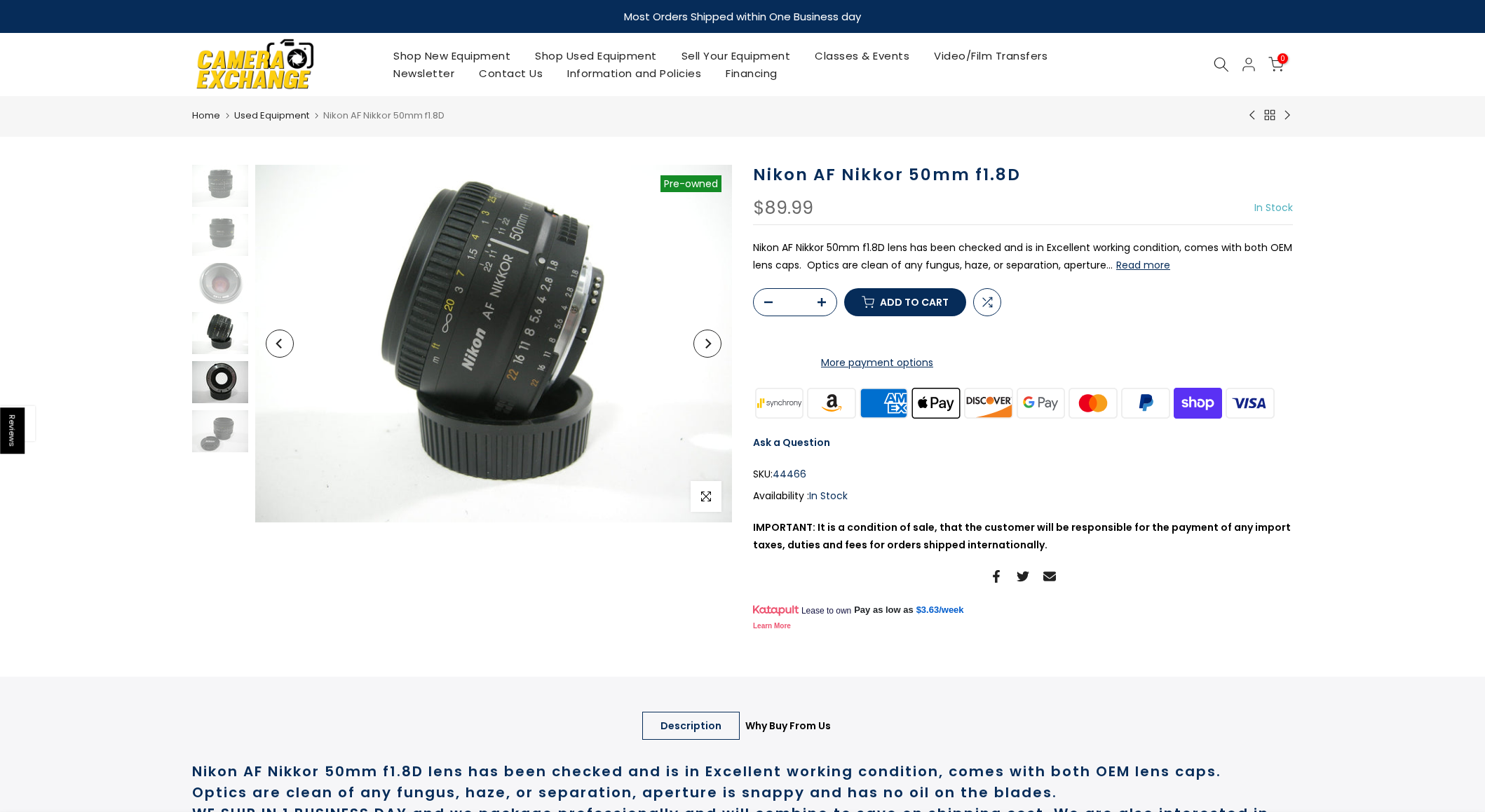
click at [223, 375] on img at bounding box center [221, 382] width 56 height 42
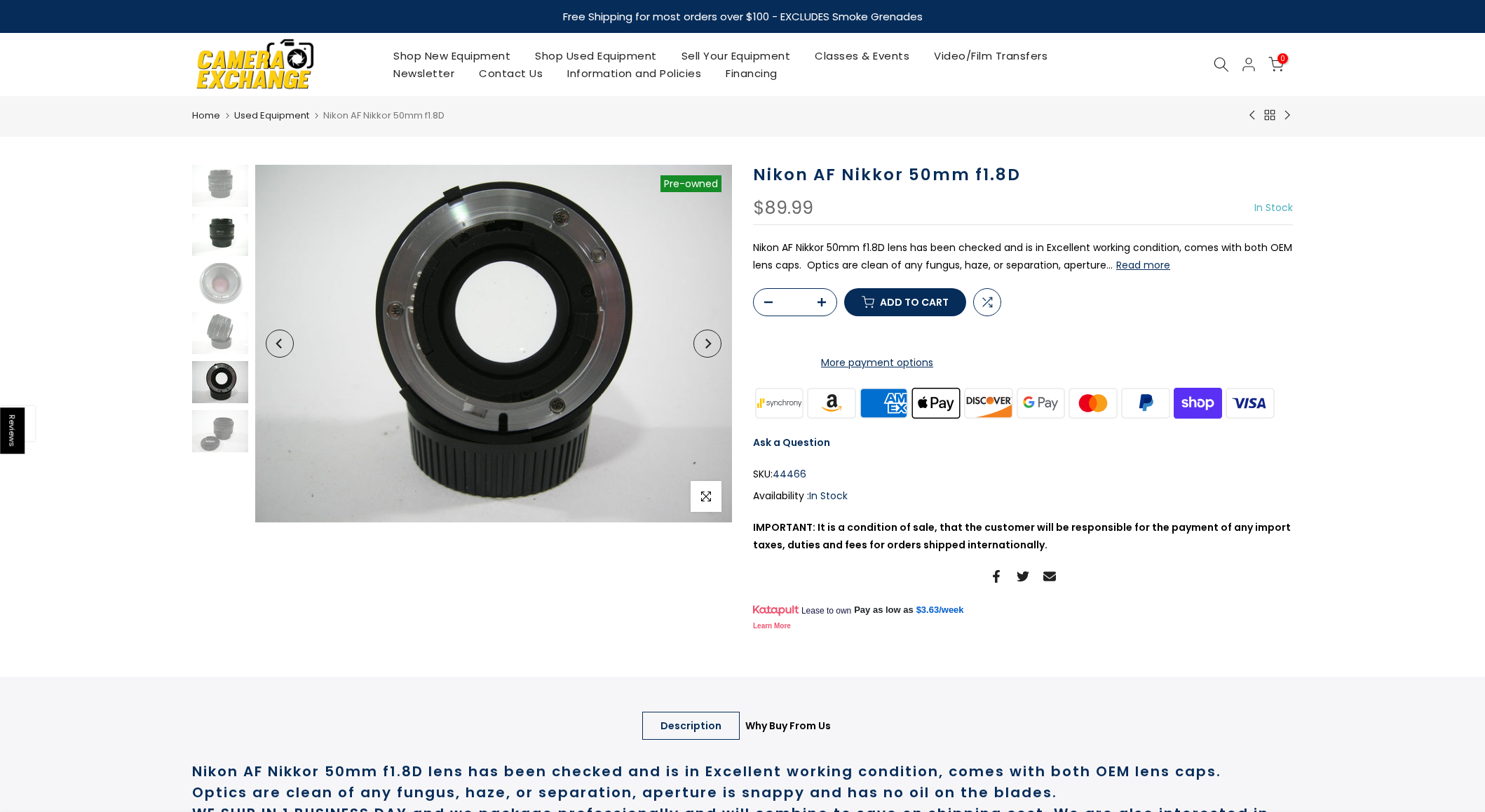
click at [224, 244] on img at bounding box center [221, 235] width 56 height 42
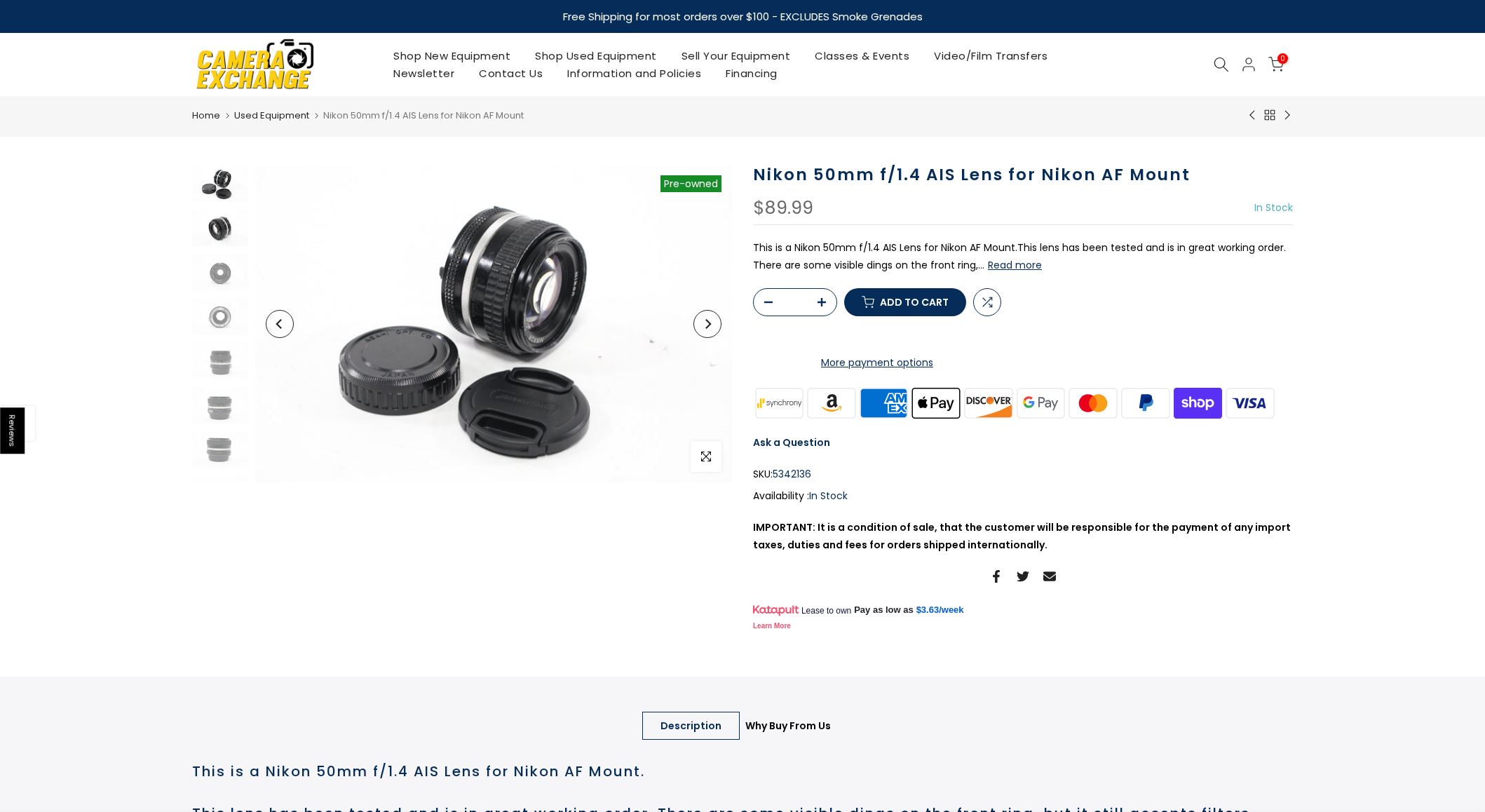
click at [219, 232] on img at bounding box center [221, 227] width 56 height 37
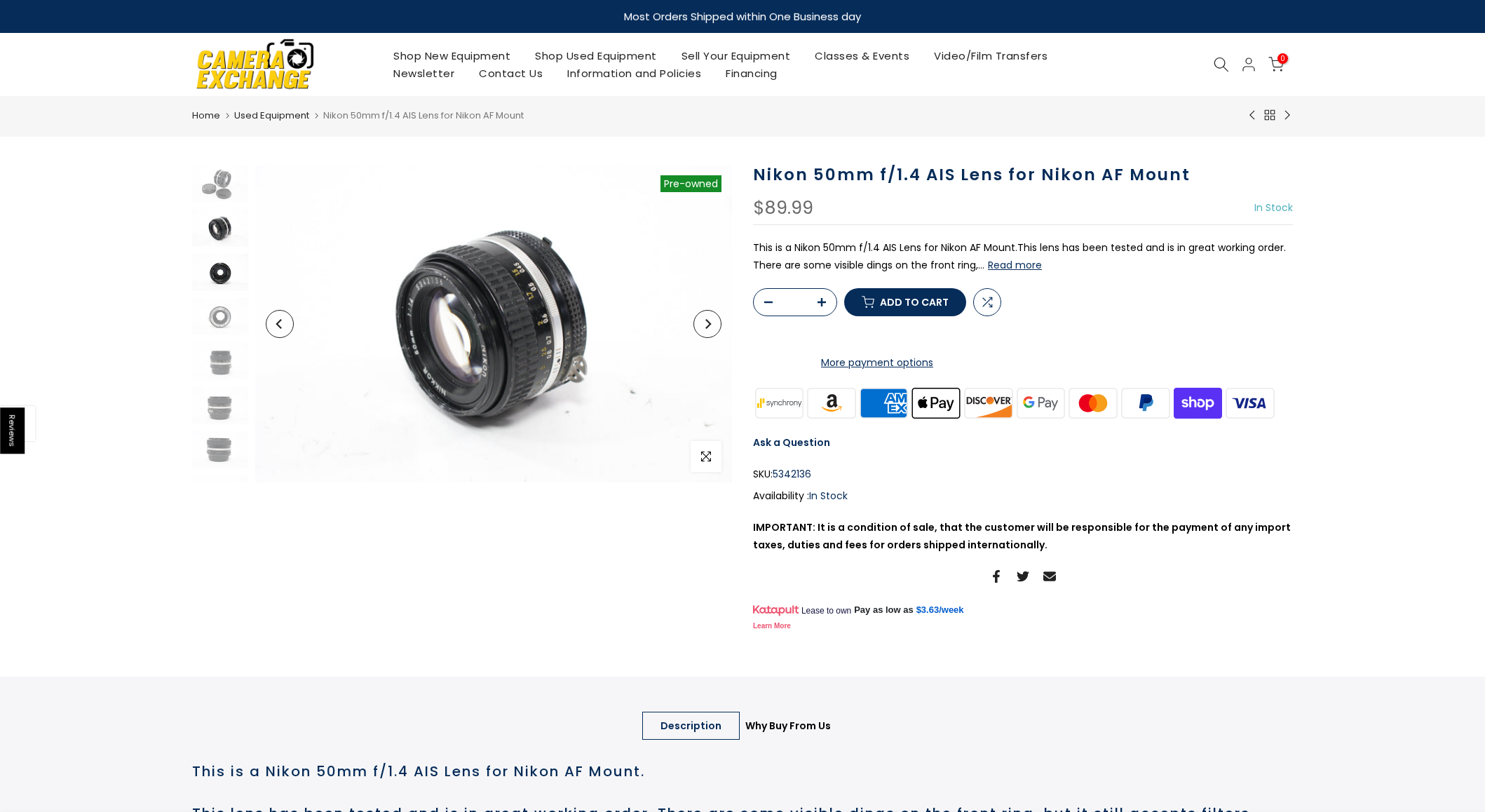
click at [220, 272] on img at bounding box center [221, 272] width 56 height 37
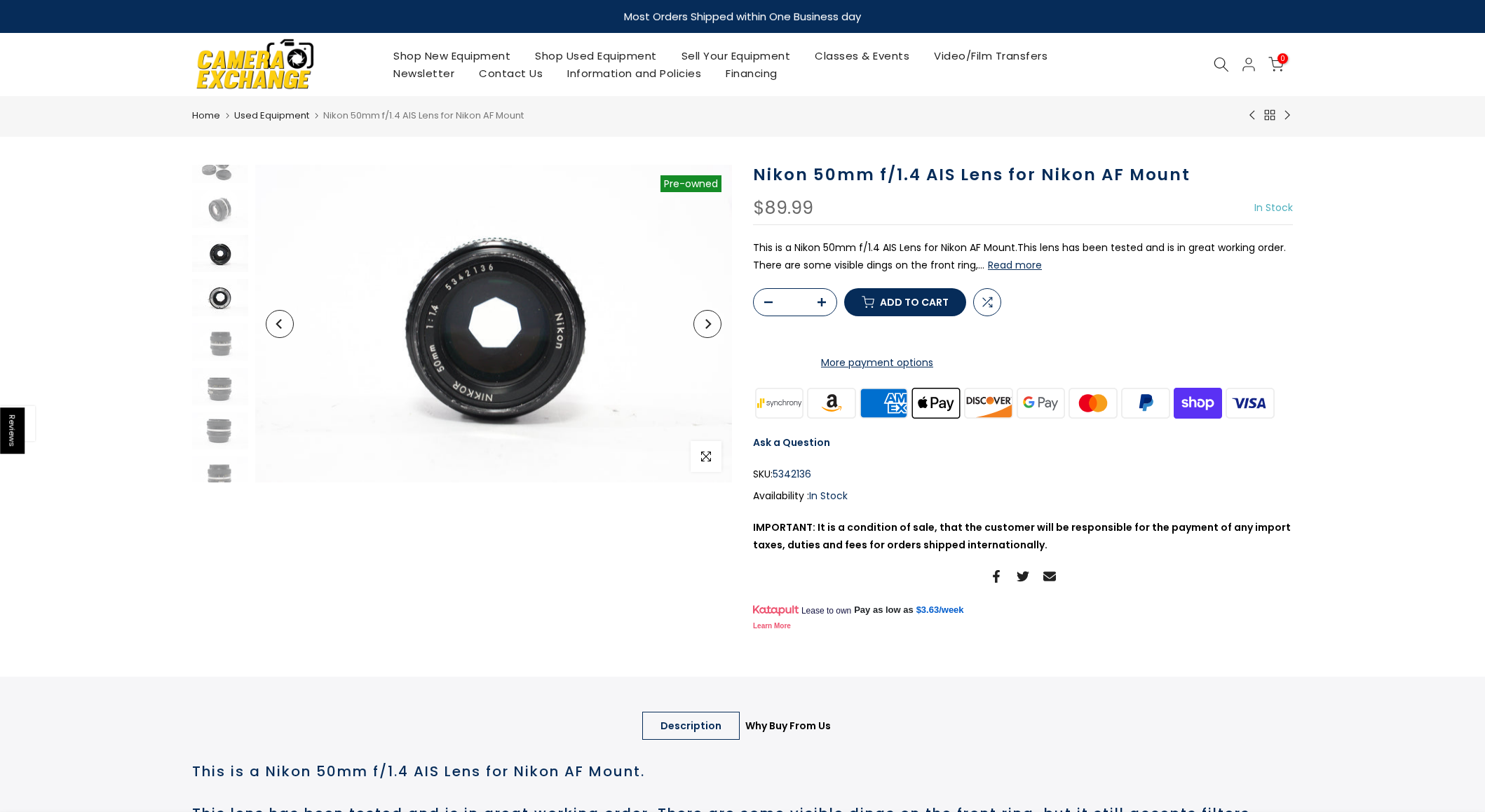
click at [221, 303] on img at bounding box center [221, 298] width 56 height 37
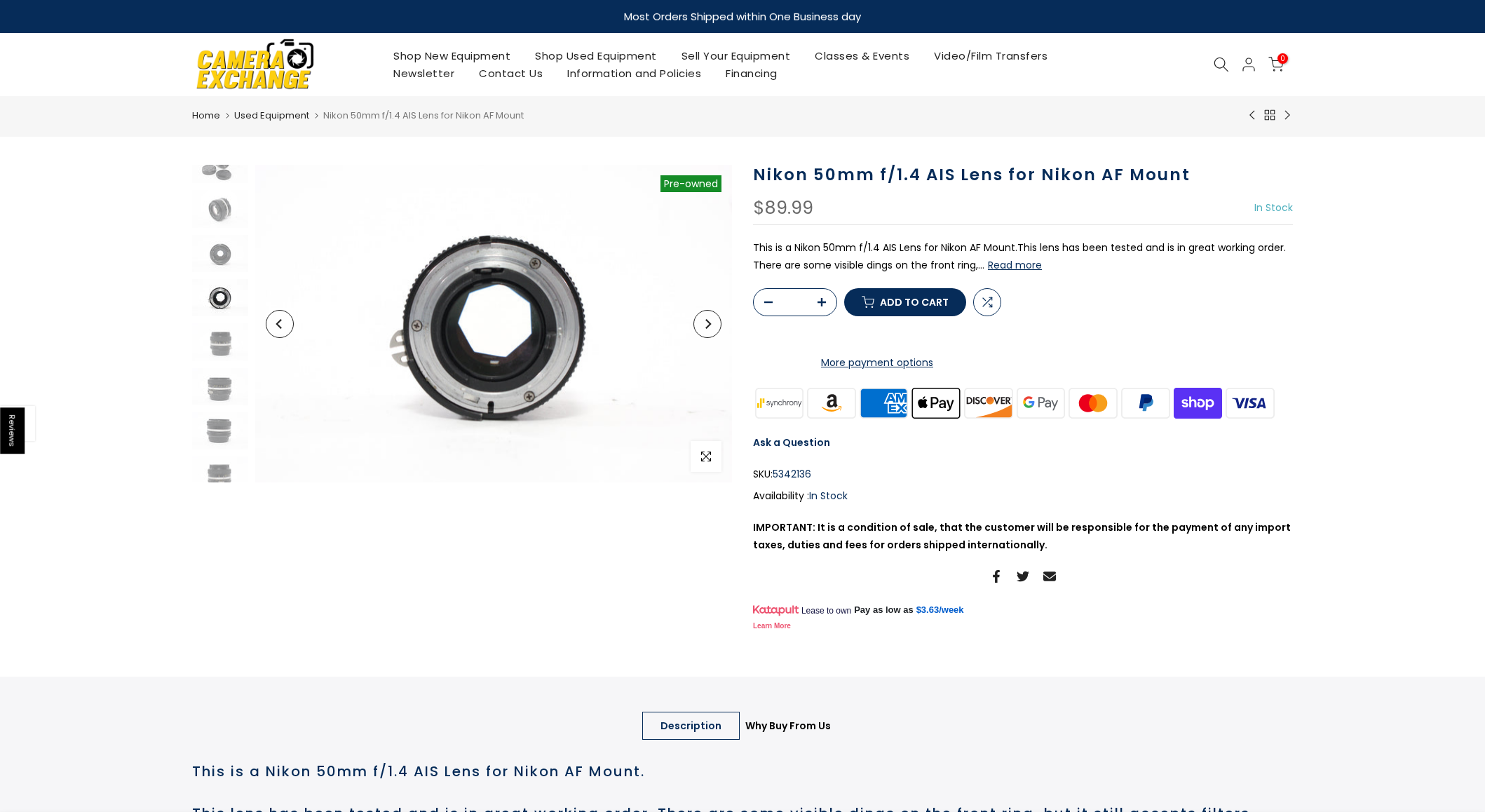
scroll to position [30, 0]
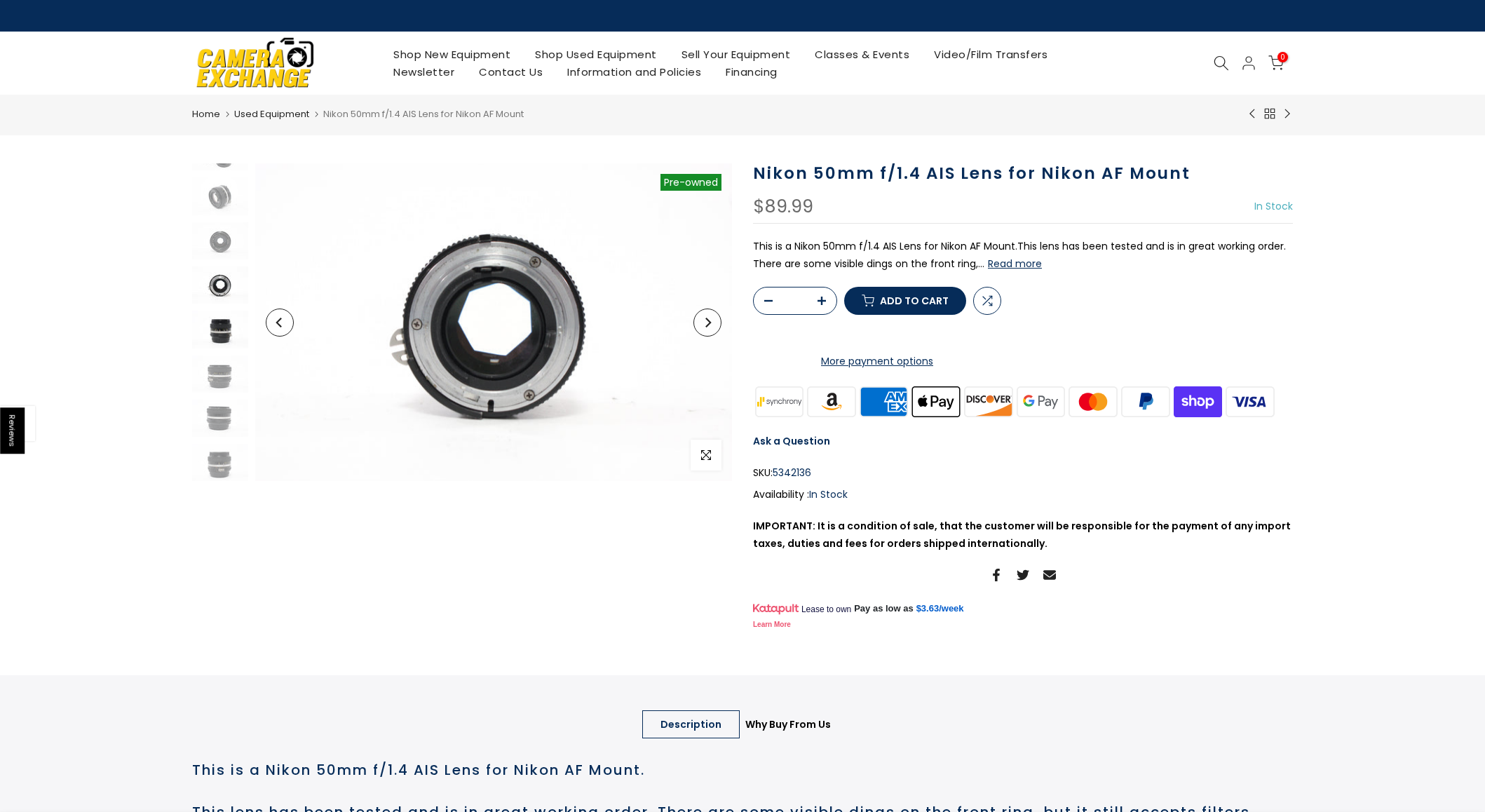
click at [224, 332] on img at bounding box center [221, 329] width 56 height 37
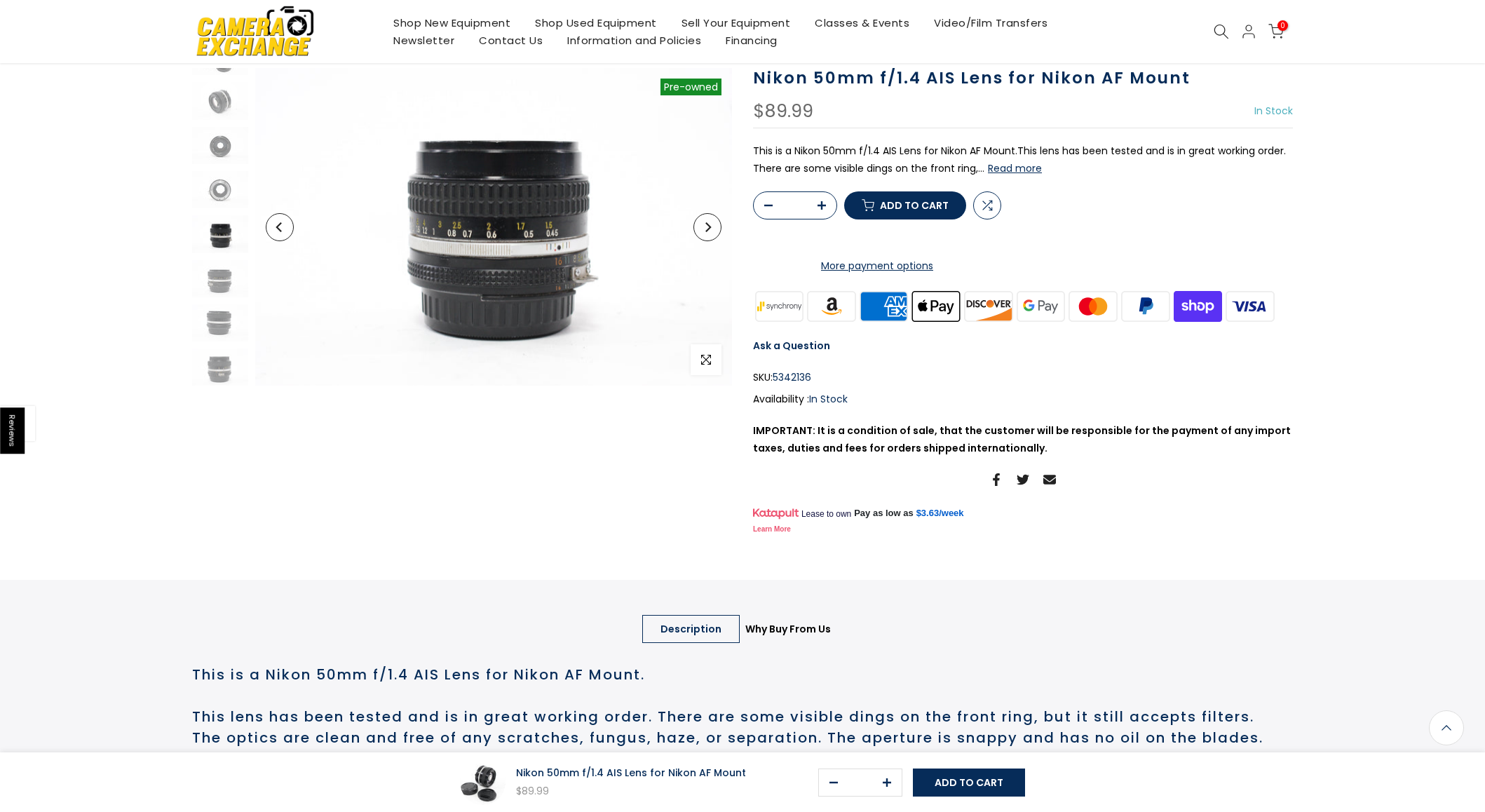
scroll to position [0, 0]
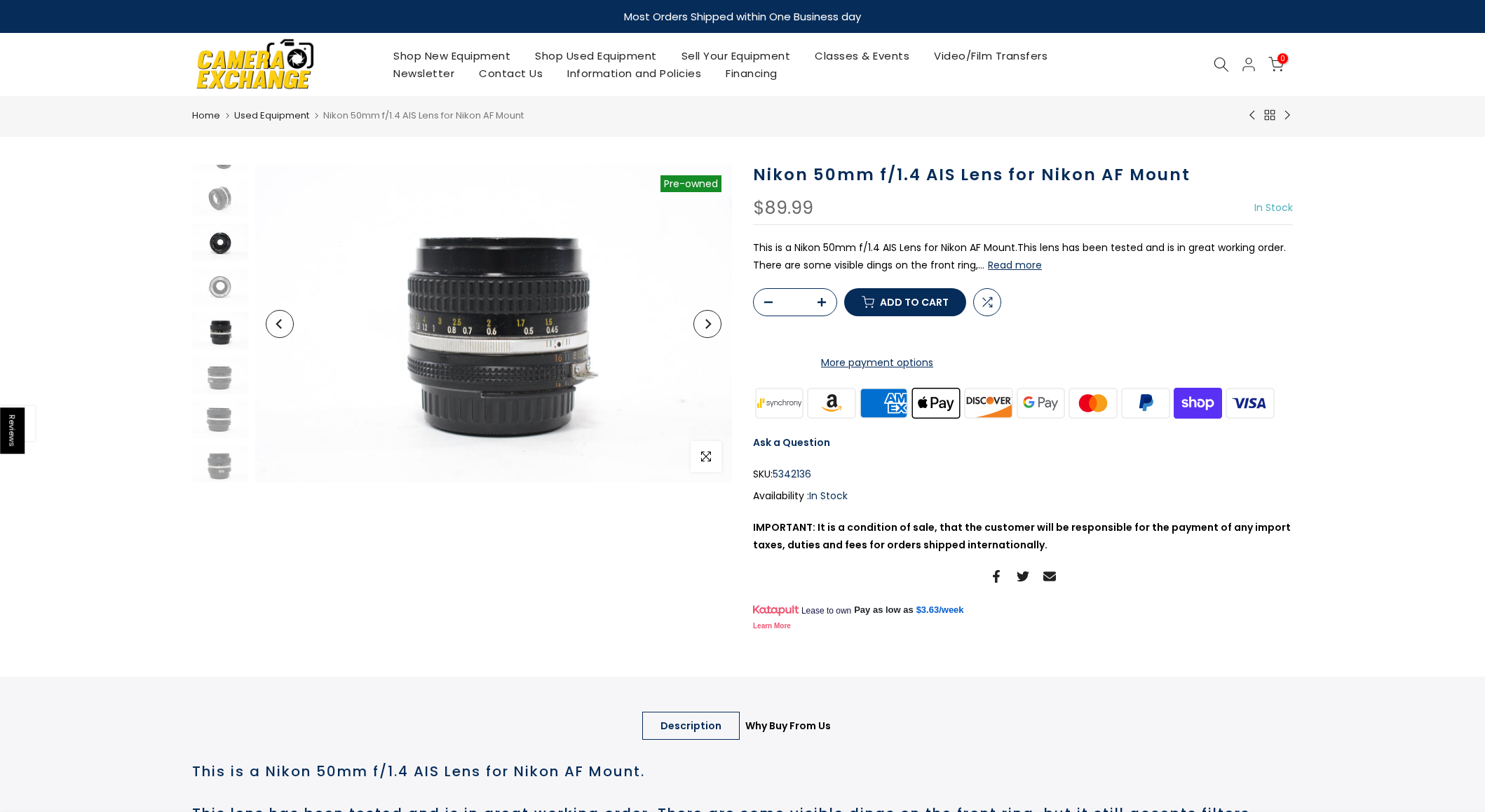
click at [224, 240] on img at bounding box center [221, 242] width 56 height 37
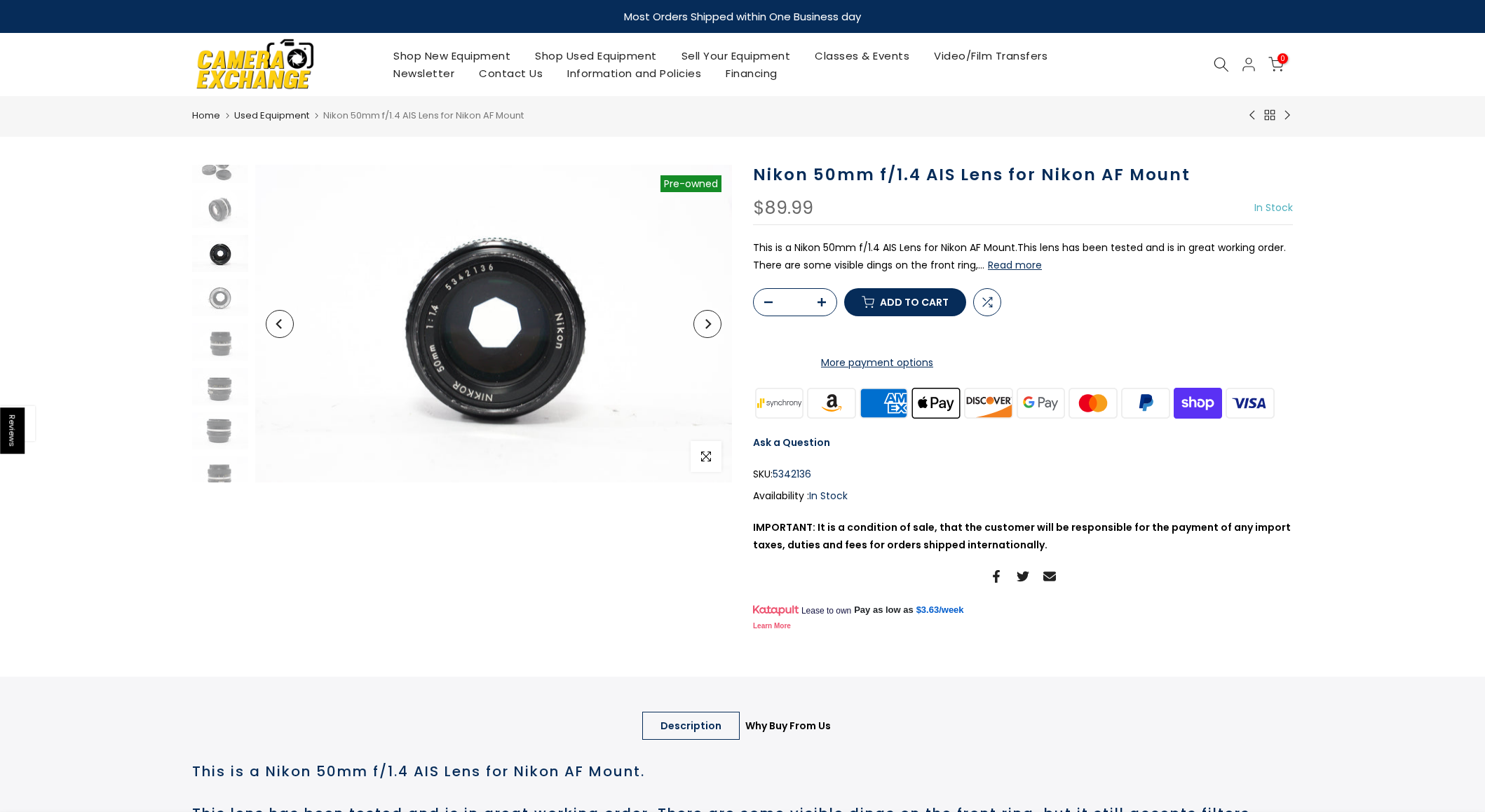
click at [224, 240] on img at bounding box center [221, 253] width 56 height 37
click at [222, 209] on img at bounding box center [221, 209] width 56 height 37
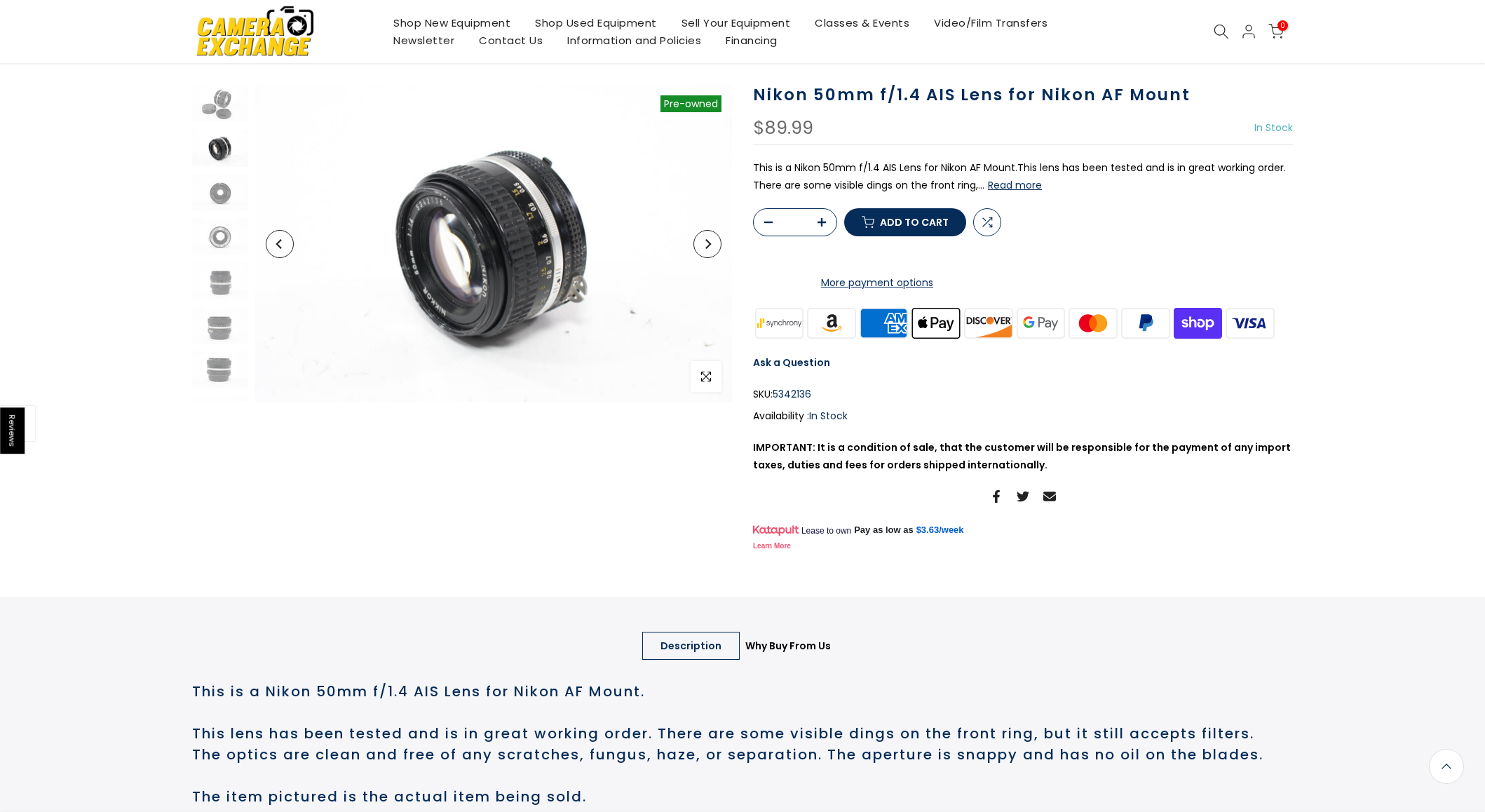
scroll to position [0, 0]
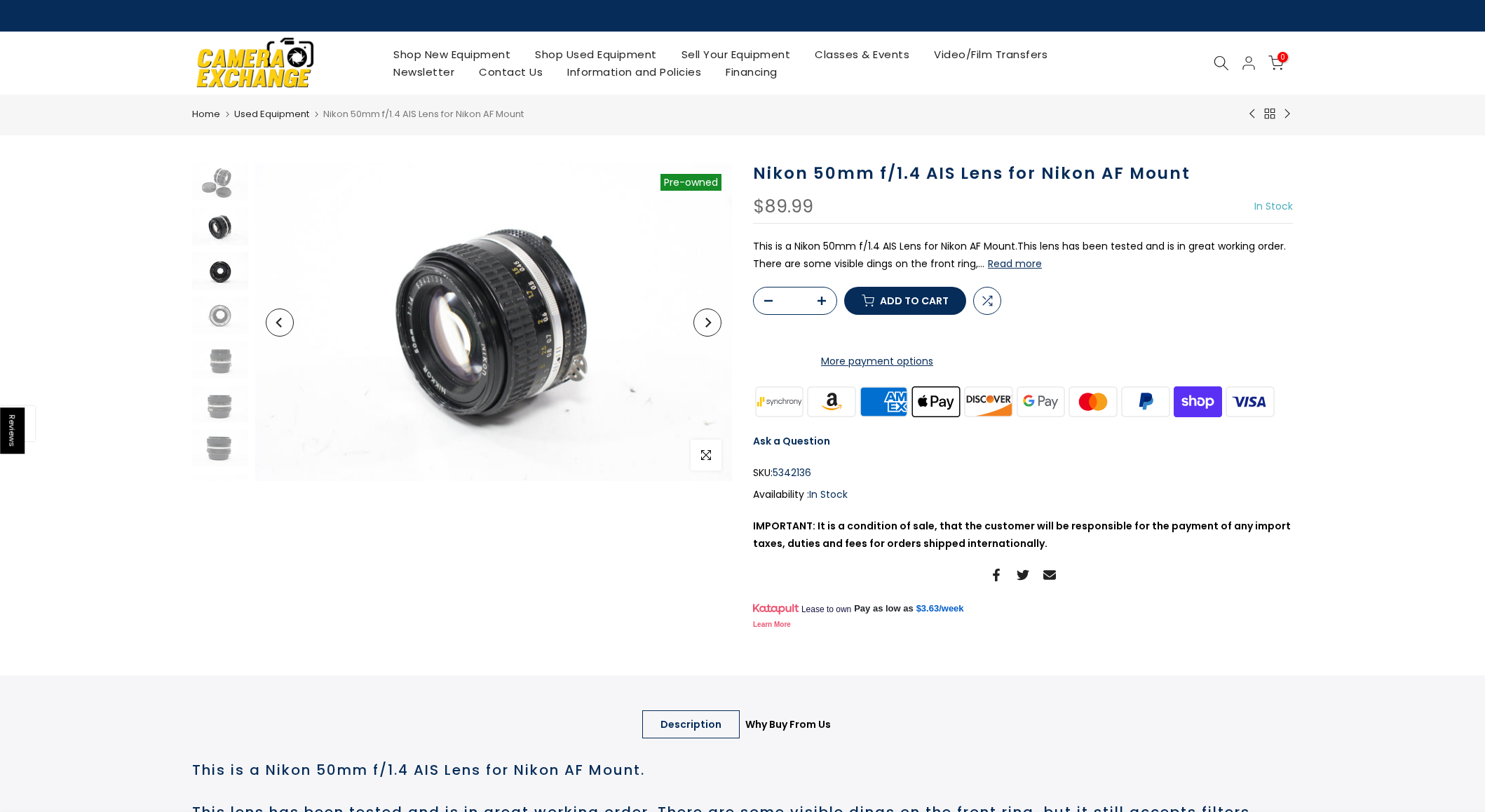
click at [224, 272] on img at bounding box center [221, 271] width 56 height 37
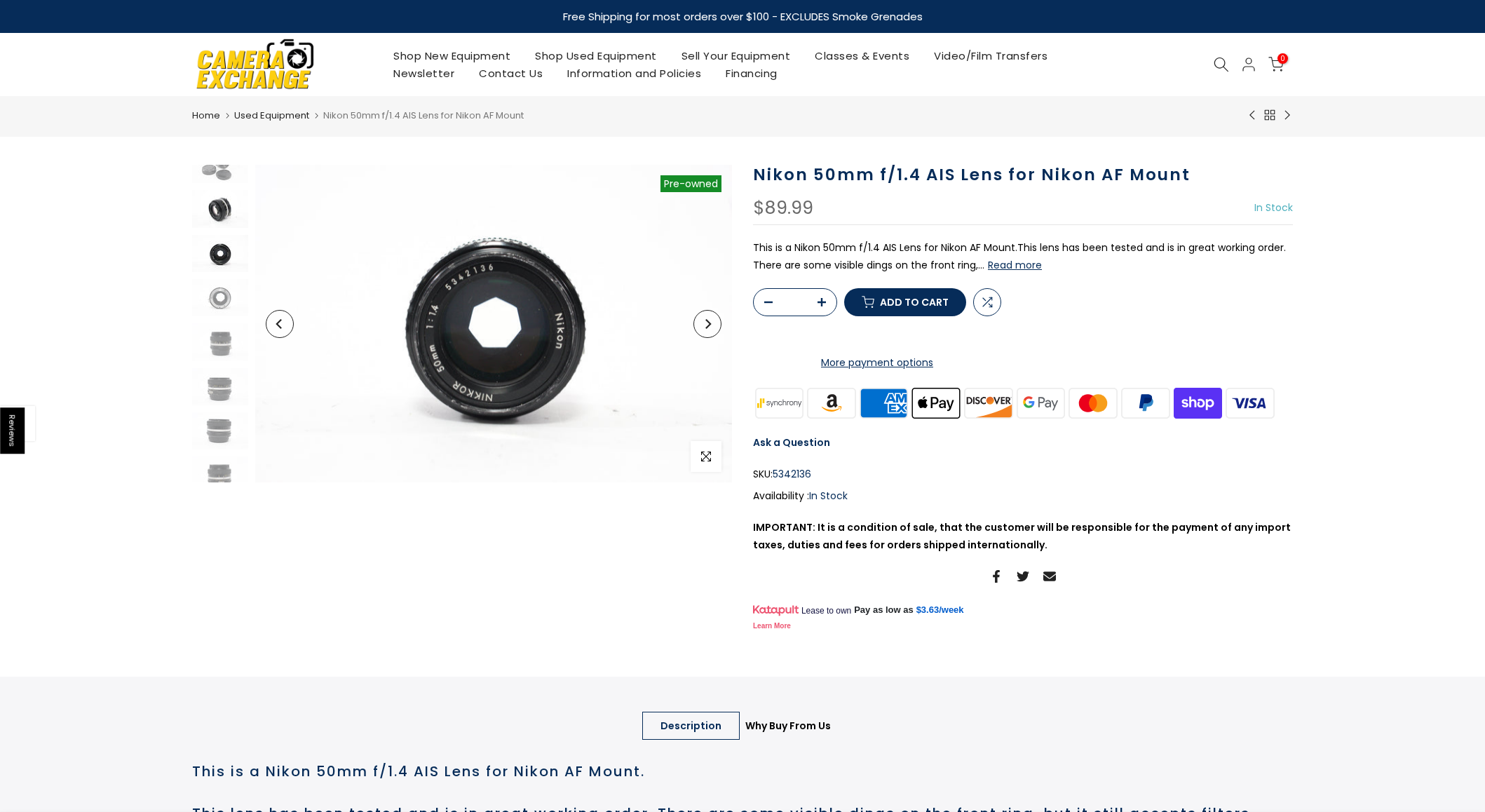
click at [227, 209] on img at bounding box center [221, 209] width 56 height 37
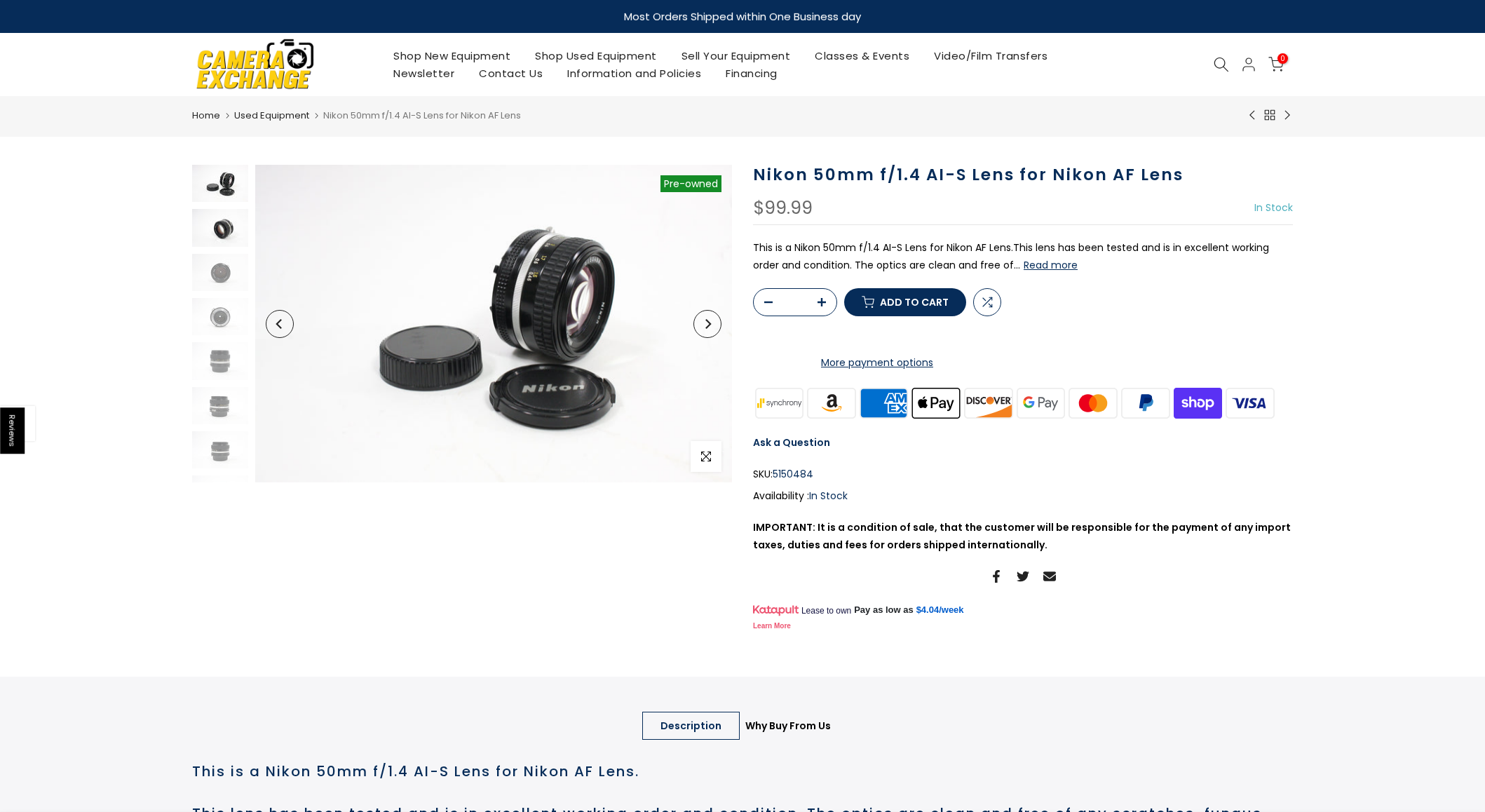
click at [228, 231] on img at bounding box center [221, 227] width 56 height 37
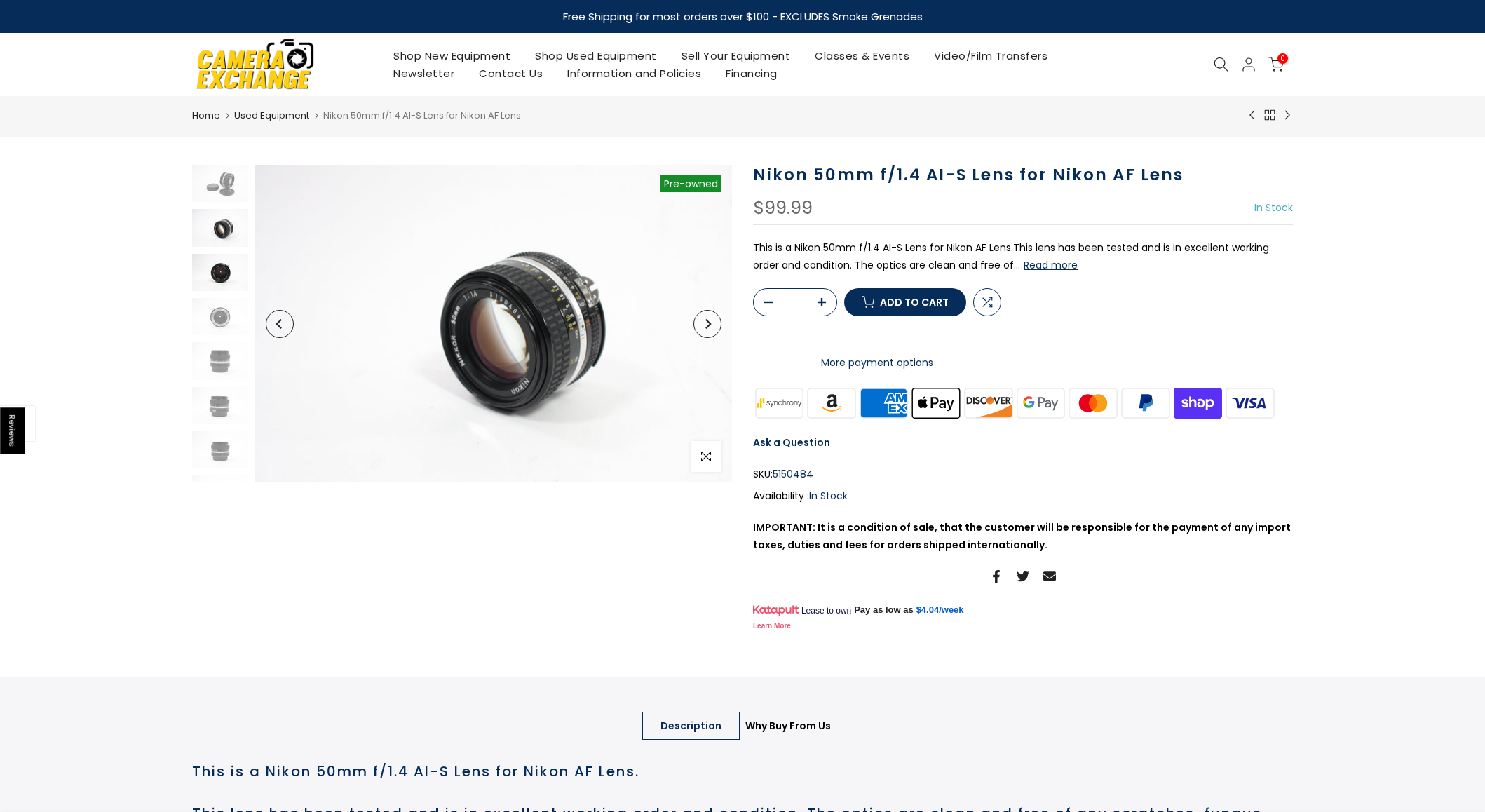
click at [221, 277] on img at bounding box center [221, 272] width 56 height 37
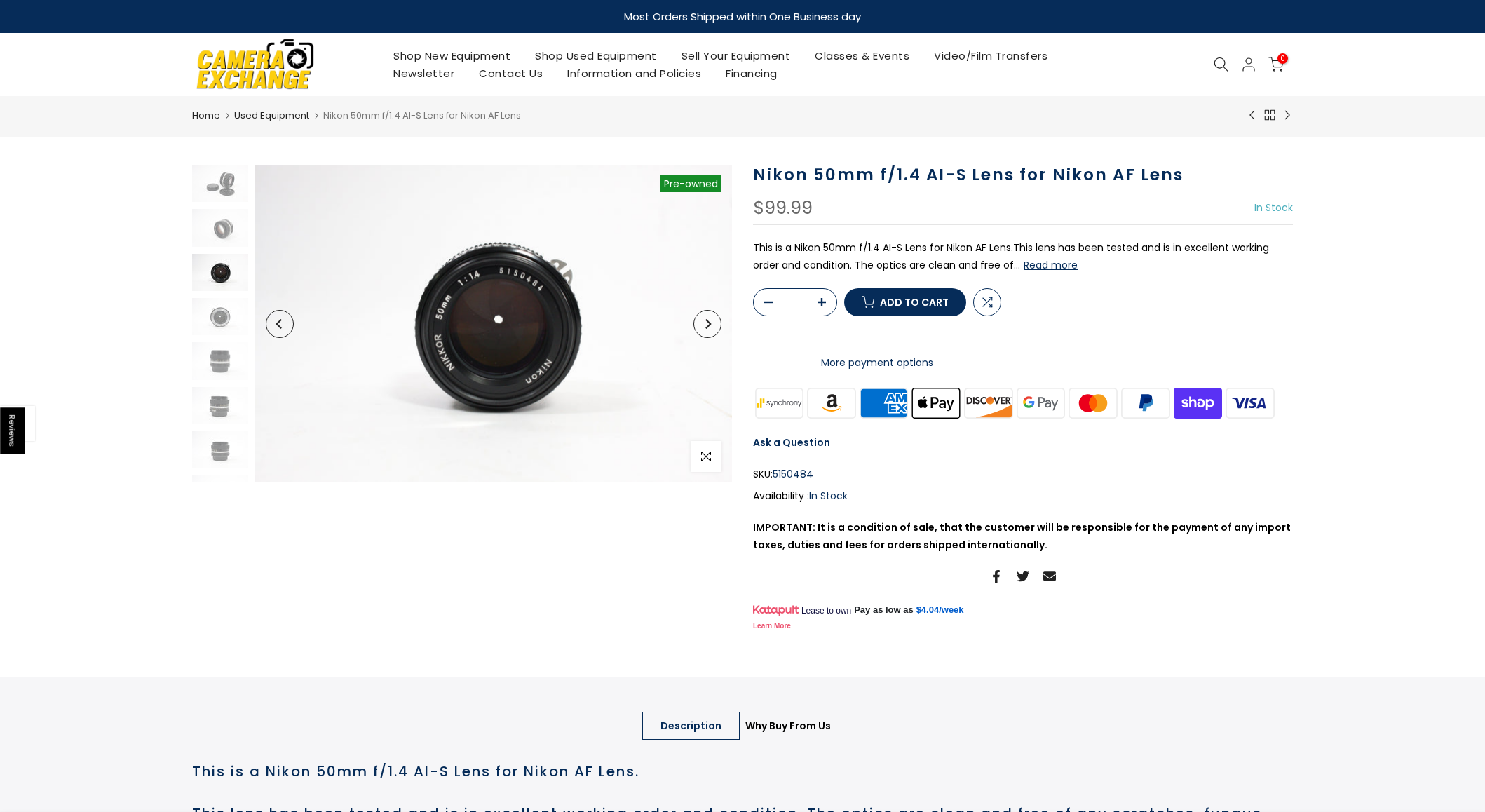
scroll to position [19, 0]
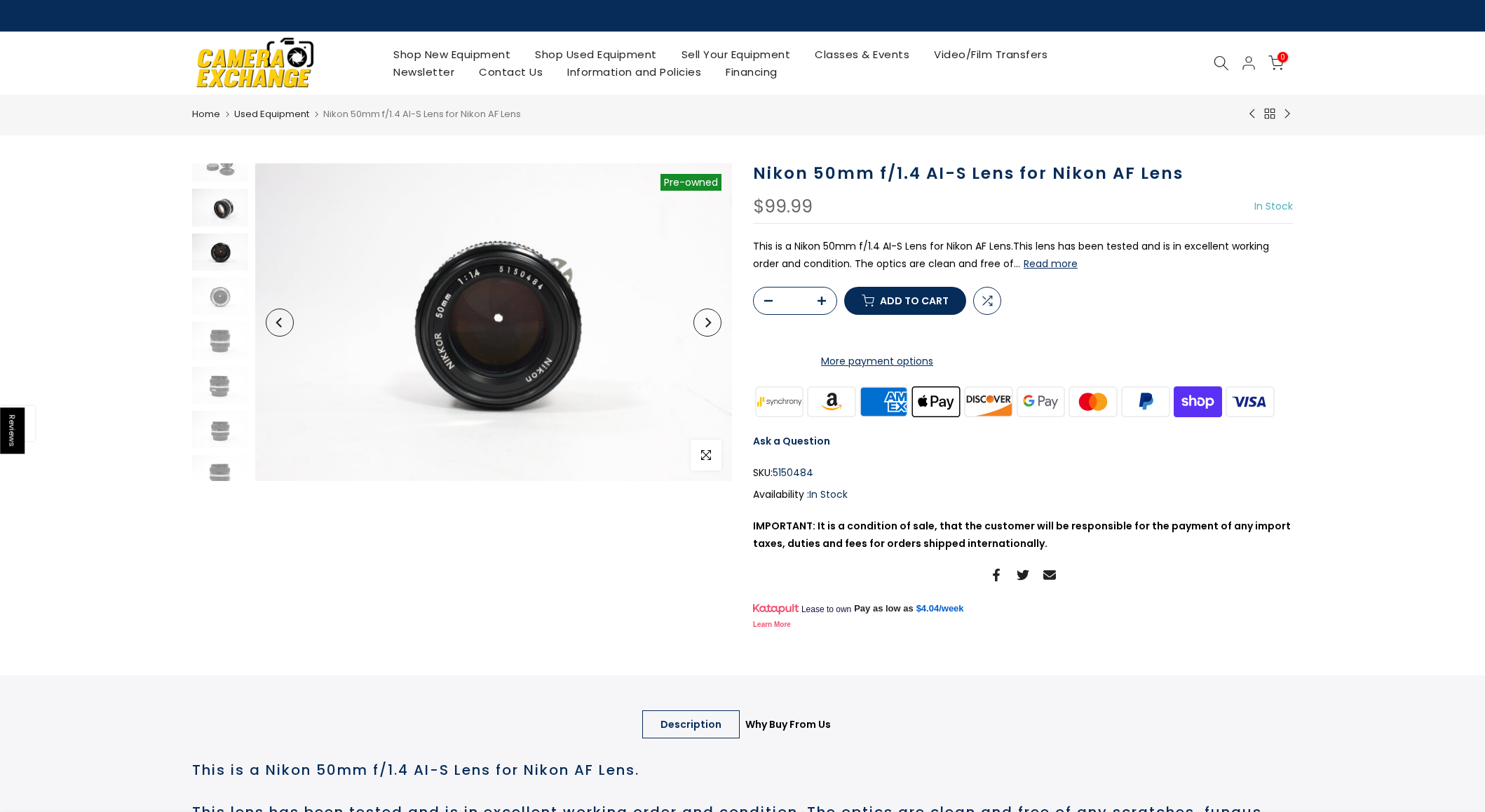
click at [219, 201] on img at bounding box center [221, 207] width 56 height 37
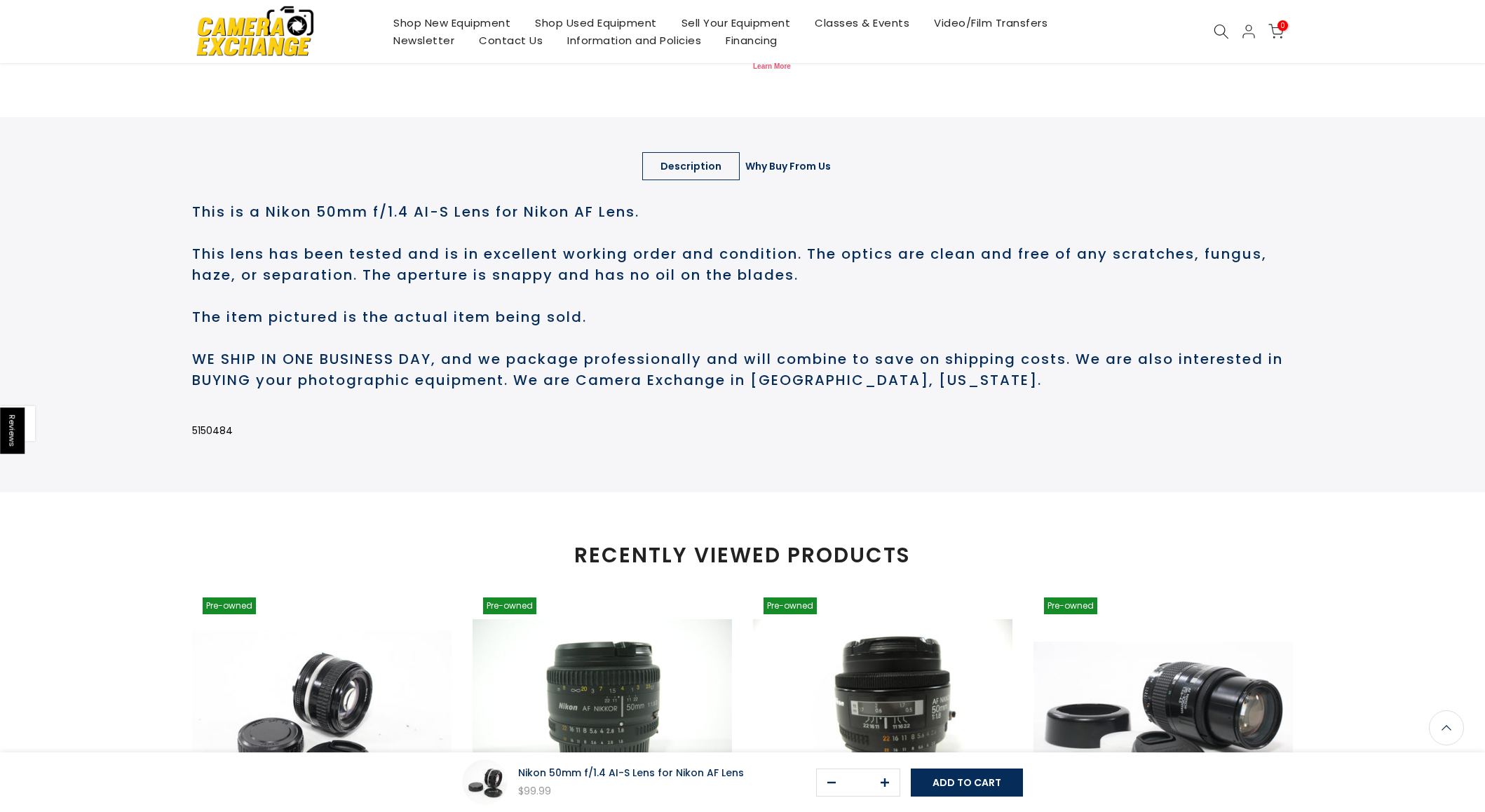
scroll to position [558, 0]
click at [761, 180] on link "Why Buy From Us" at bounding box center [788, 167] width 122 height 28
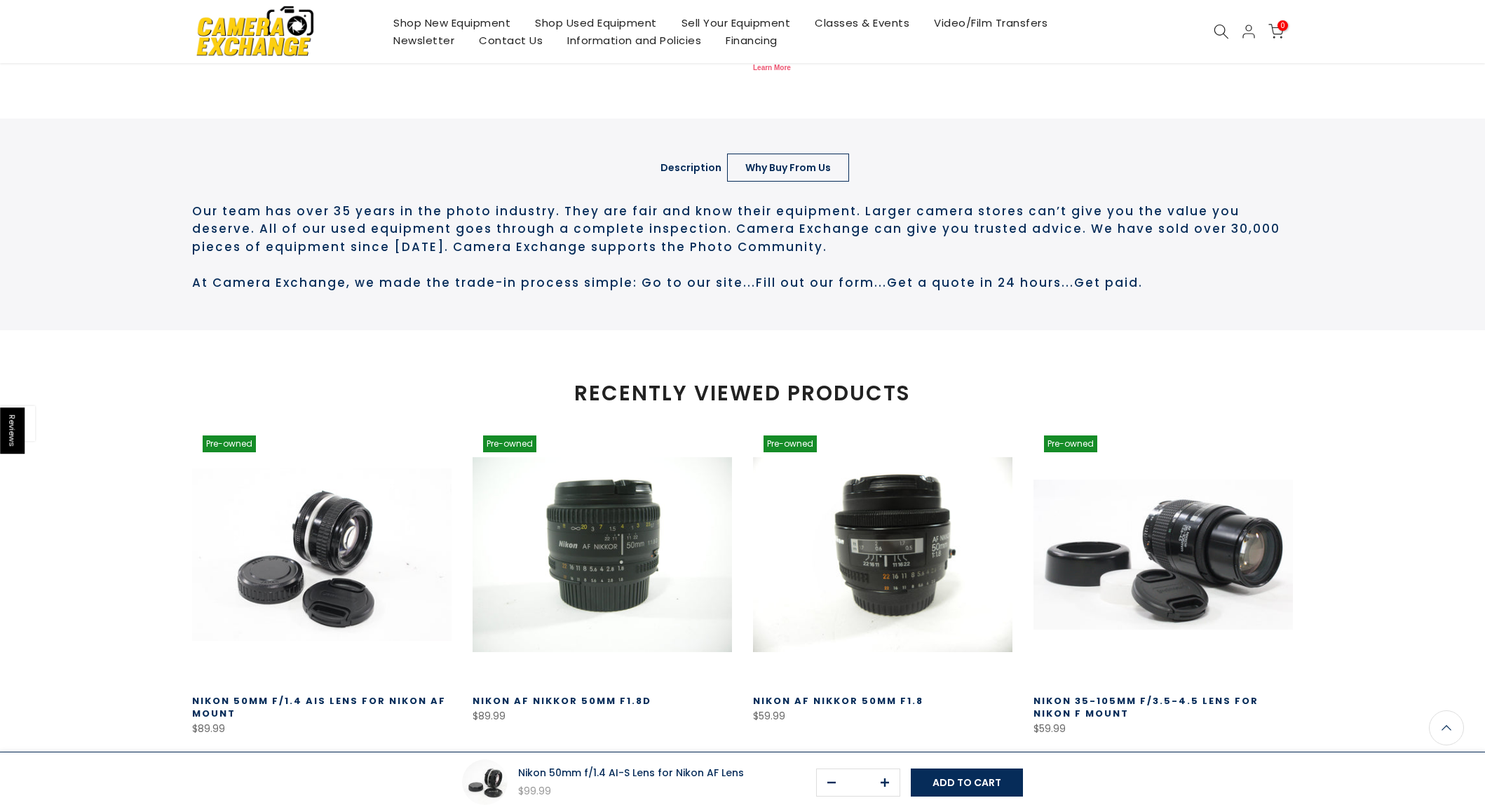
scroll to position [560, 0]
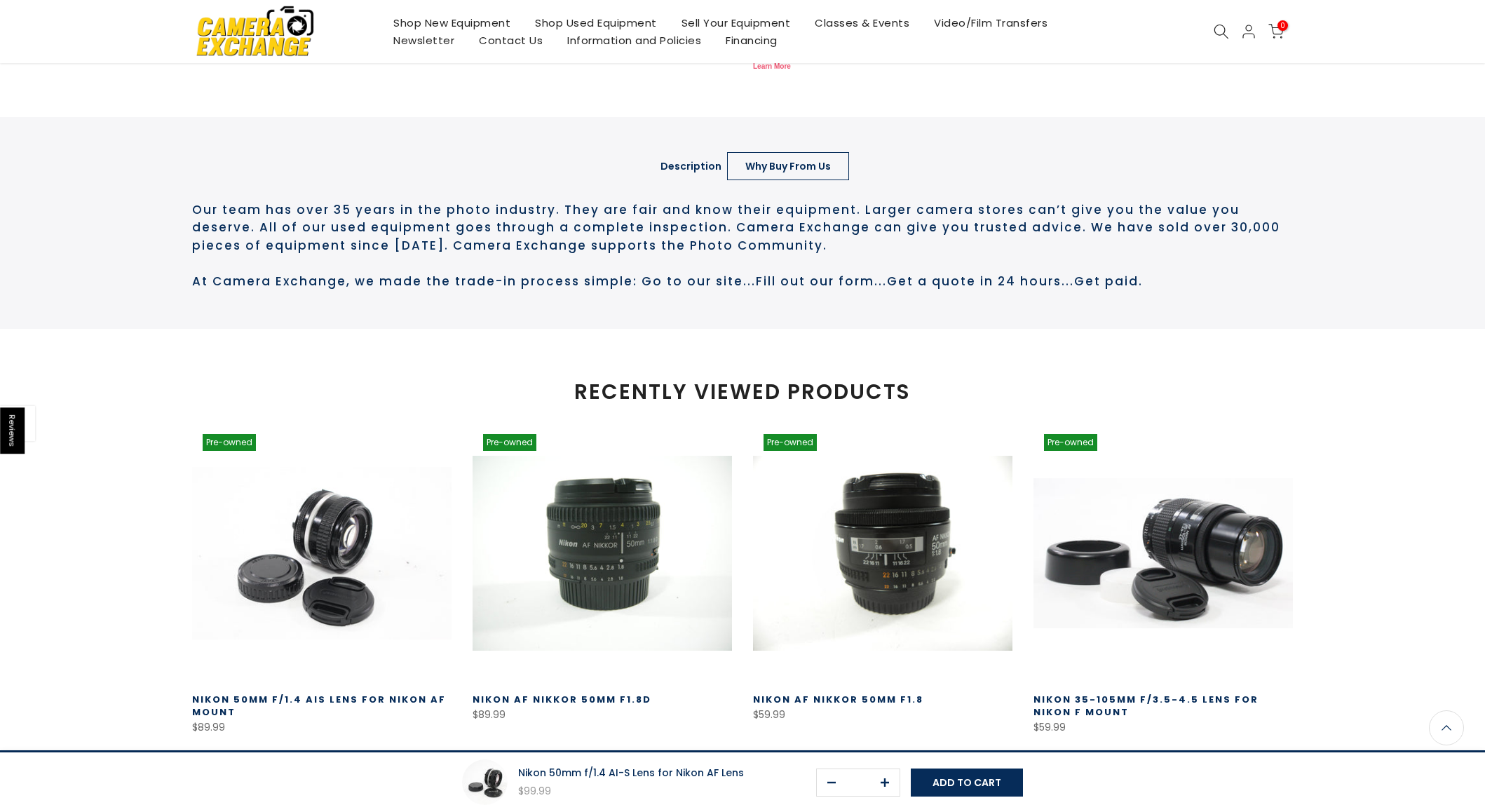
click at [700, 180] on link "Description" at bounding box center [691, 167] width 98 height 28
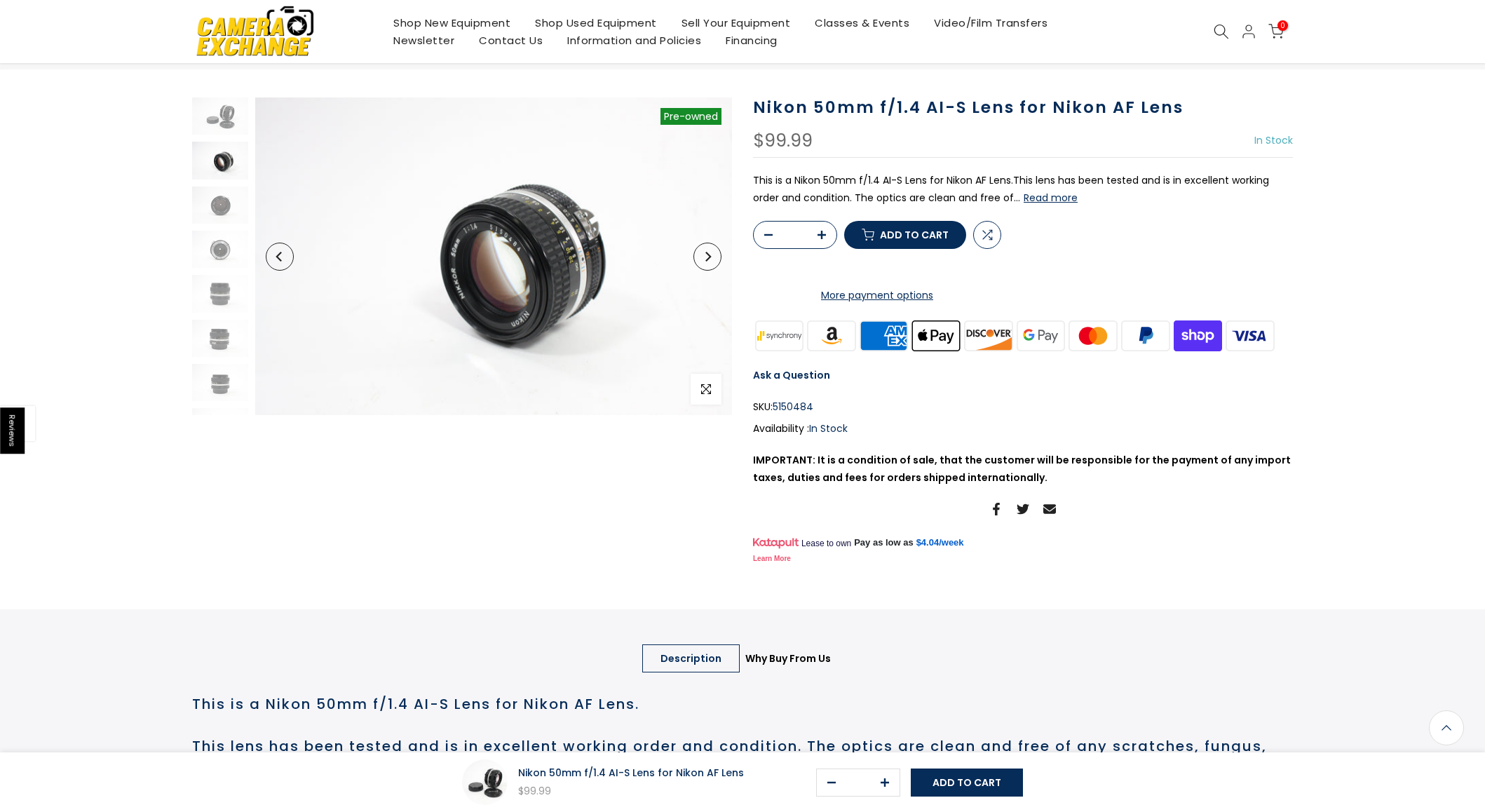
scroll to position [0, 0]
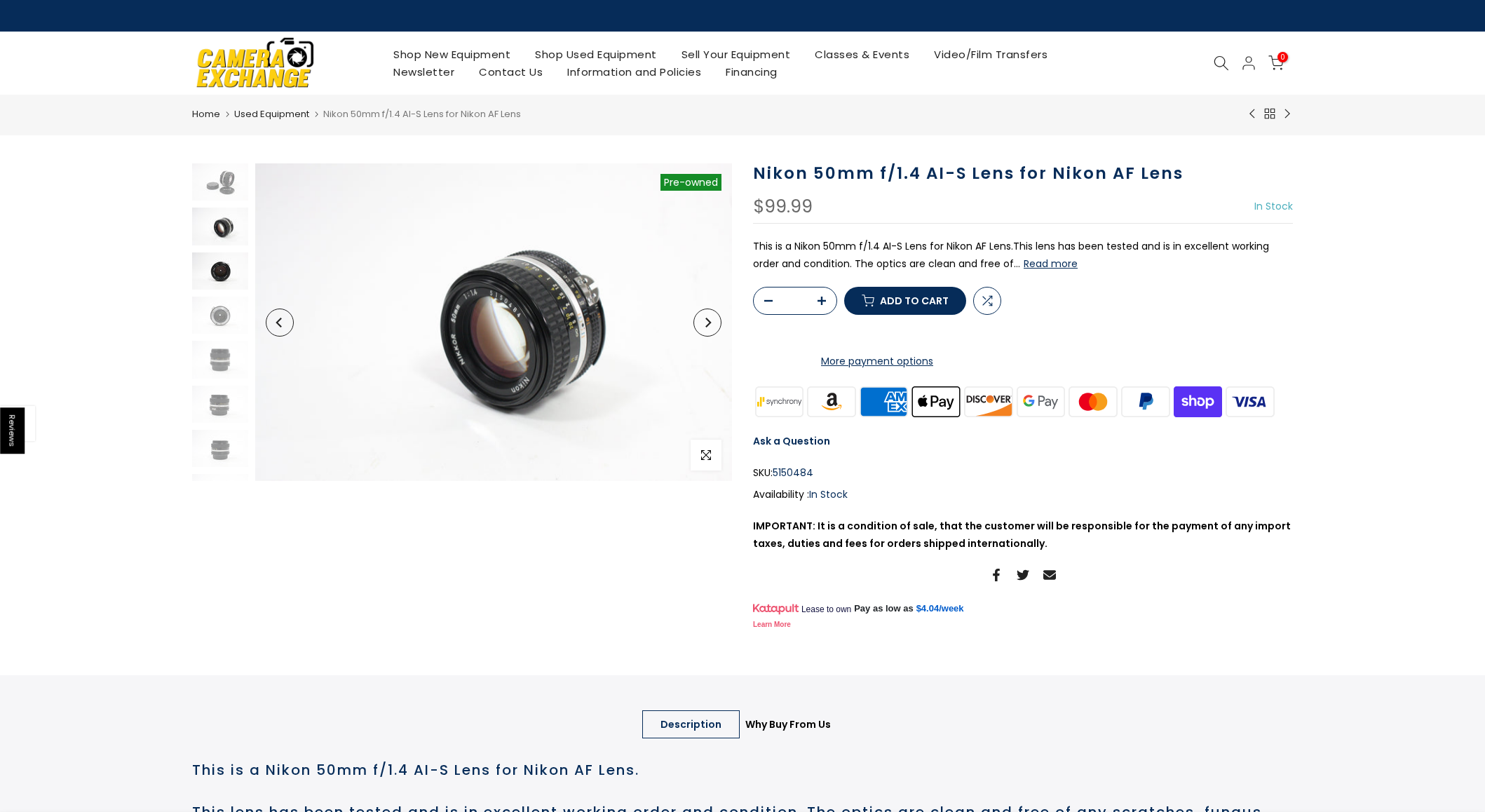
click at [219, 272] on img at bounding box center [221, 271] width 56 height 37
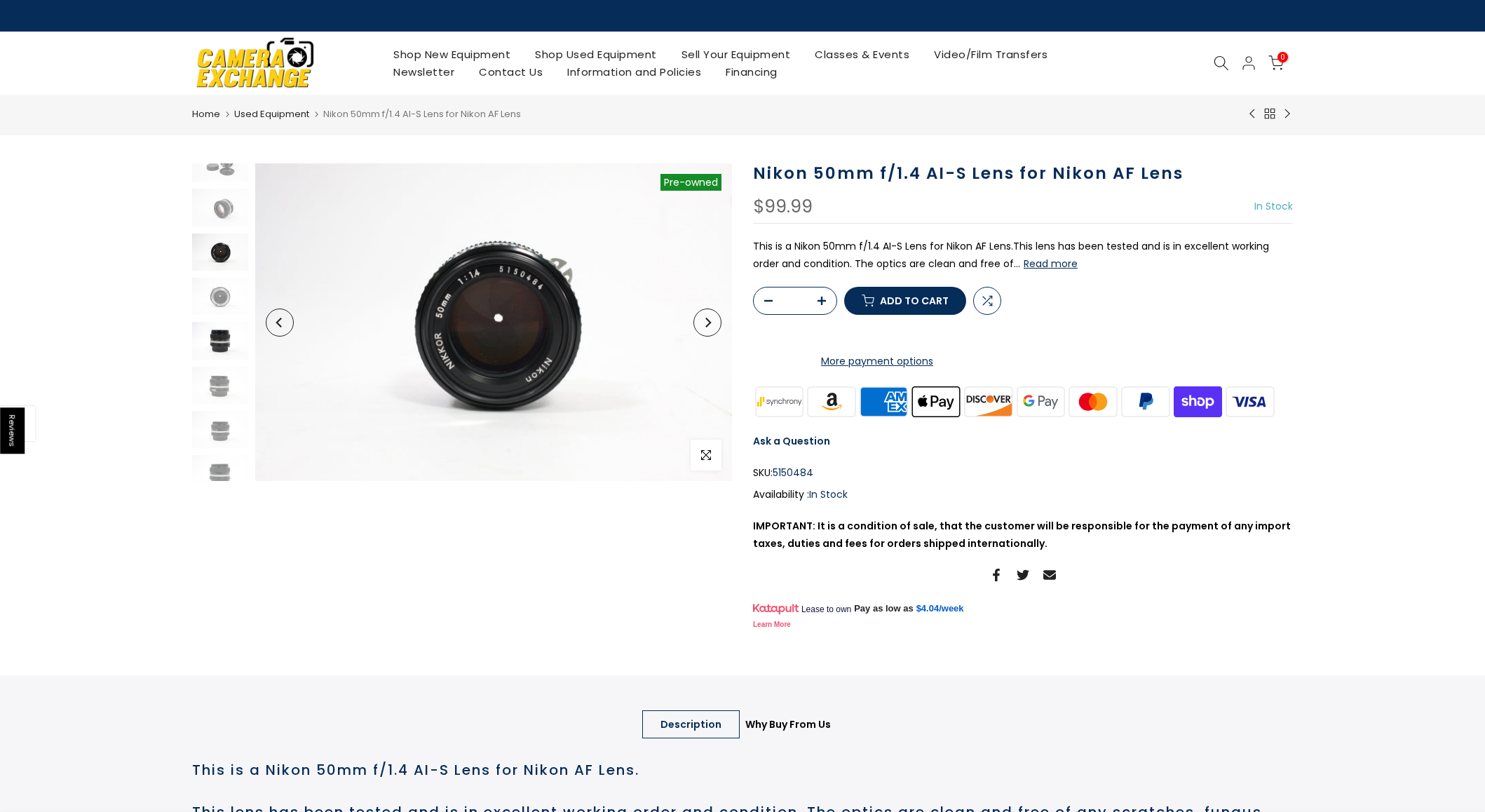
click at [216, 342] on img at bounding box center [221, 340] width 56 height 37
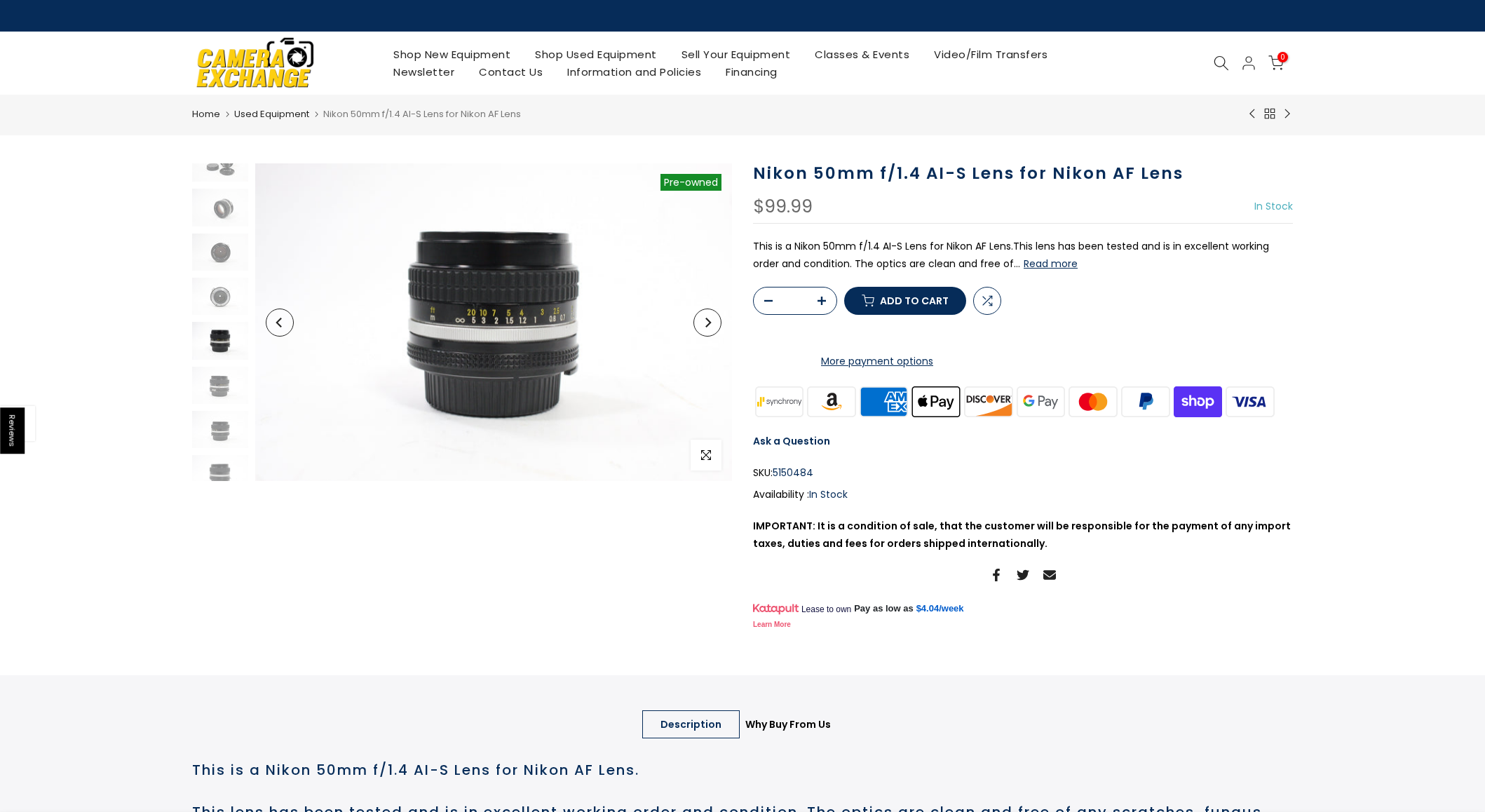
scroll to position [30, 0]
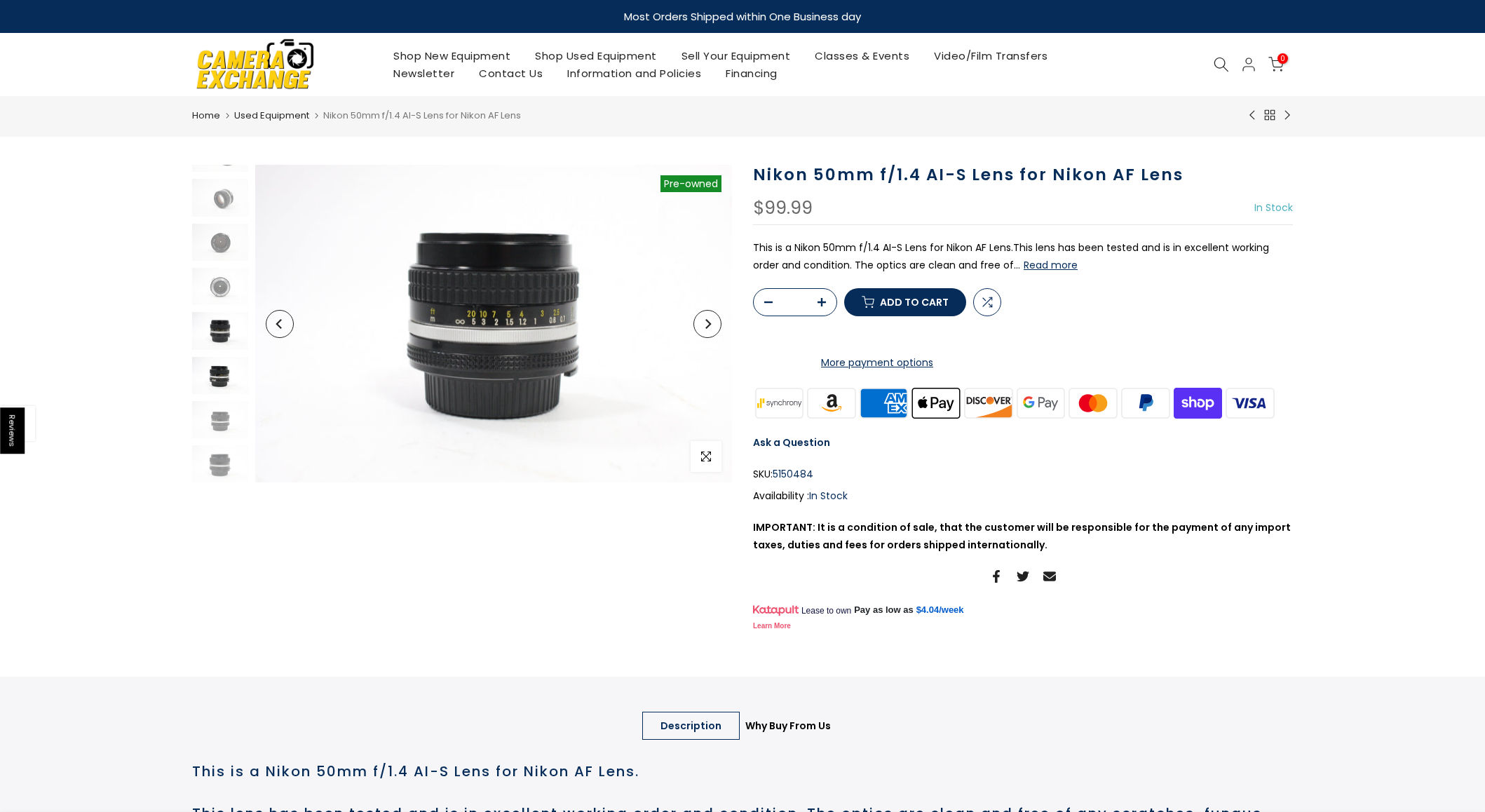
click at [224, 380] on img at bounding box center [221, 375] width 56 height 37
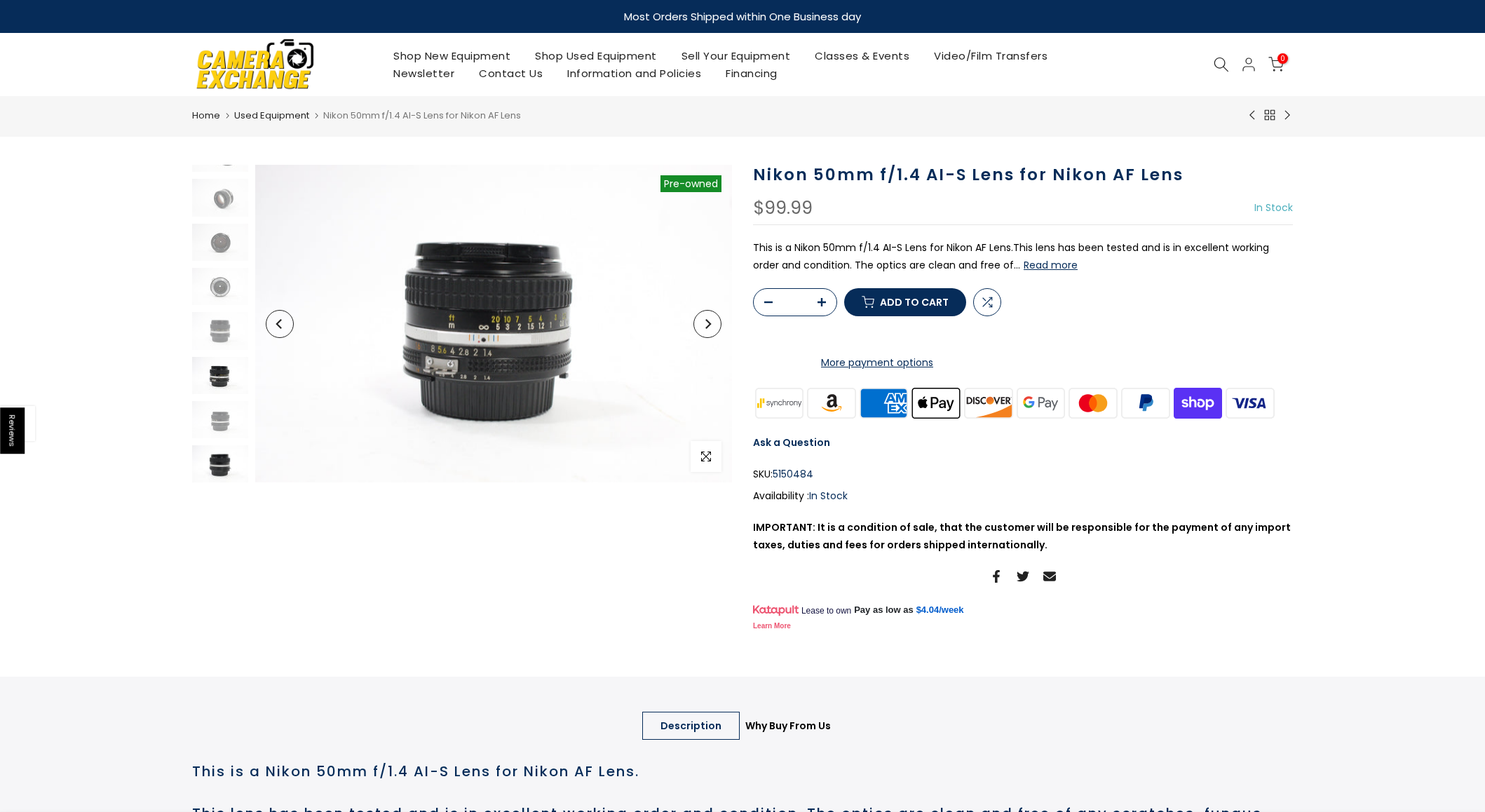
click at [221, 465] on img at bounding box center [221, 464] width 56 height 37
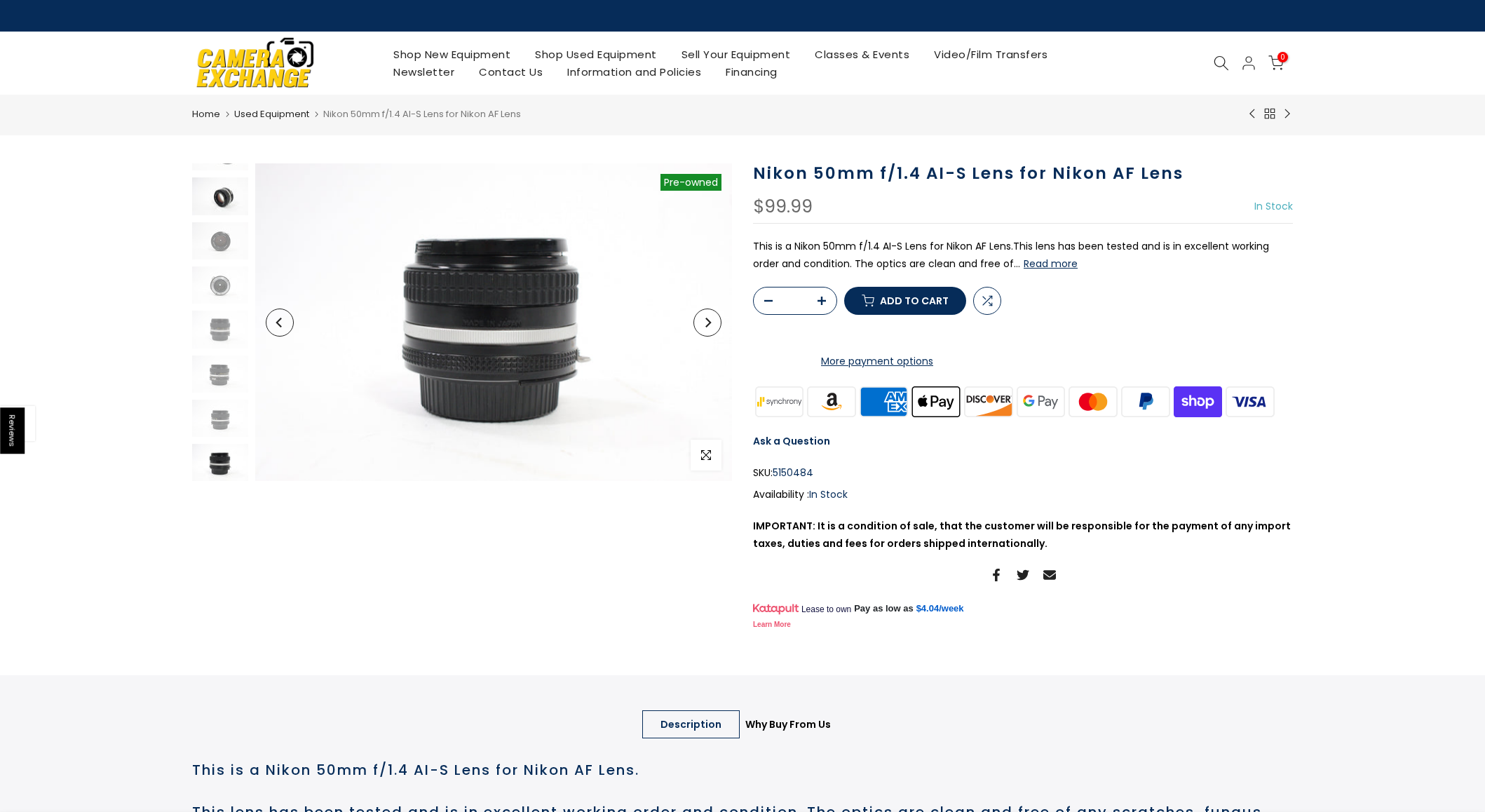
click at [230, 209] on img at bounding box center [221, 196] width 56 height 37
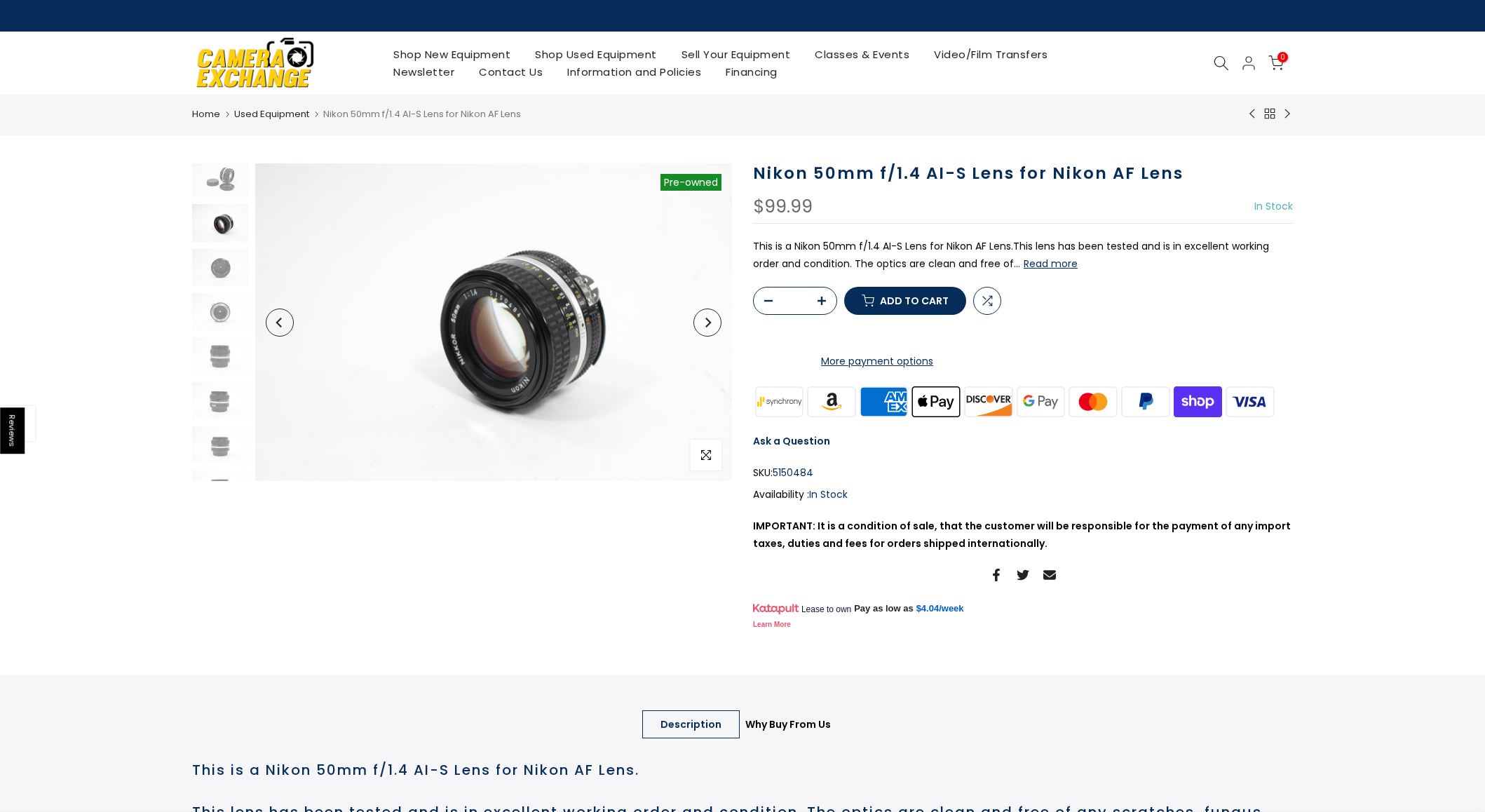
scroll to position [0, 0]
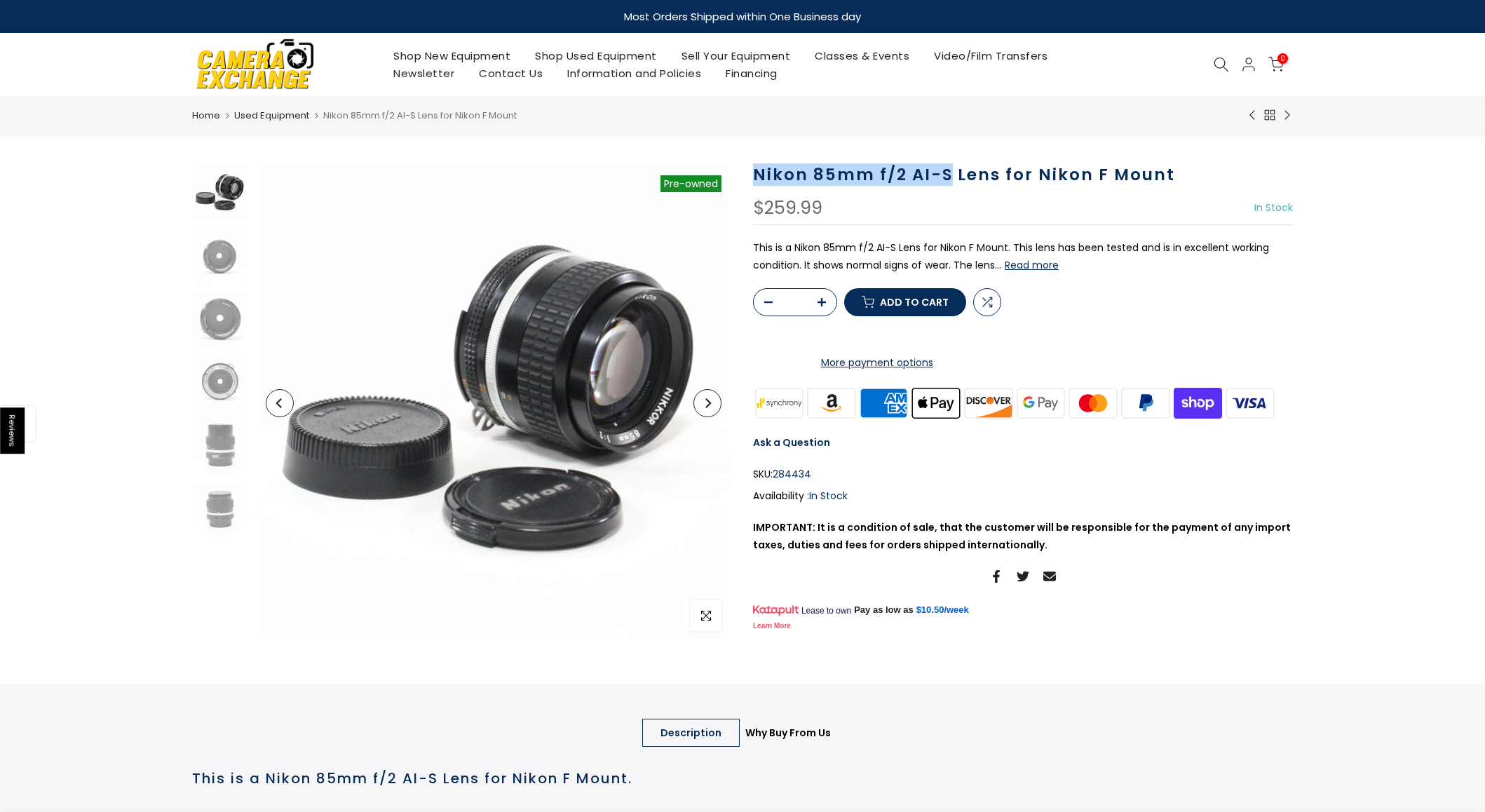
drag, startPoint x: 752, startPoint y: 175, endPoint x: 945, endPoint y: 176, distance: 193.0
click at [945, 176] on div "Nikon 85mm f/2 AI-S Lens for Nikon F Mount $259.99 In Stock Pre order Out of st…" at bounding box center [1023, 403] width 561 height 477
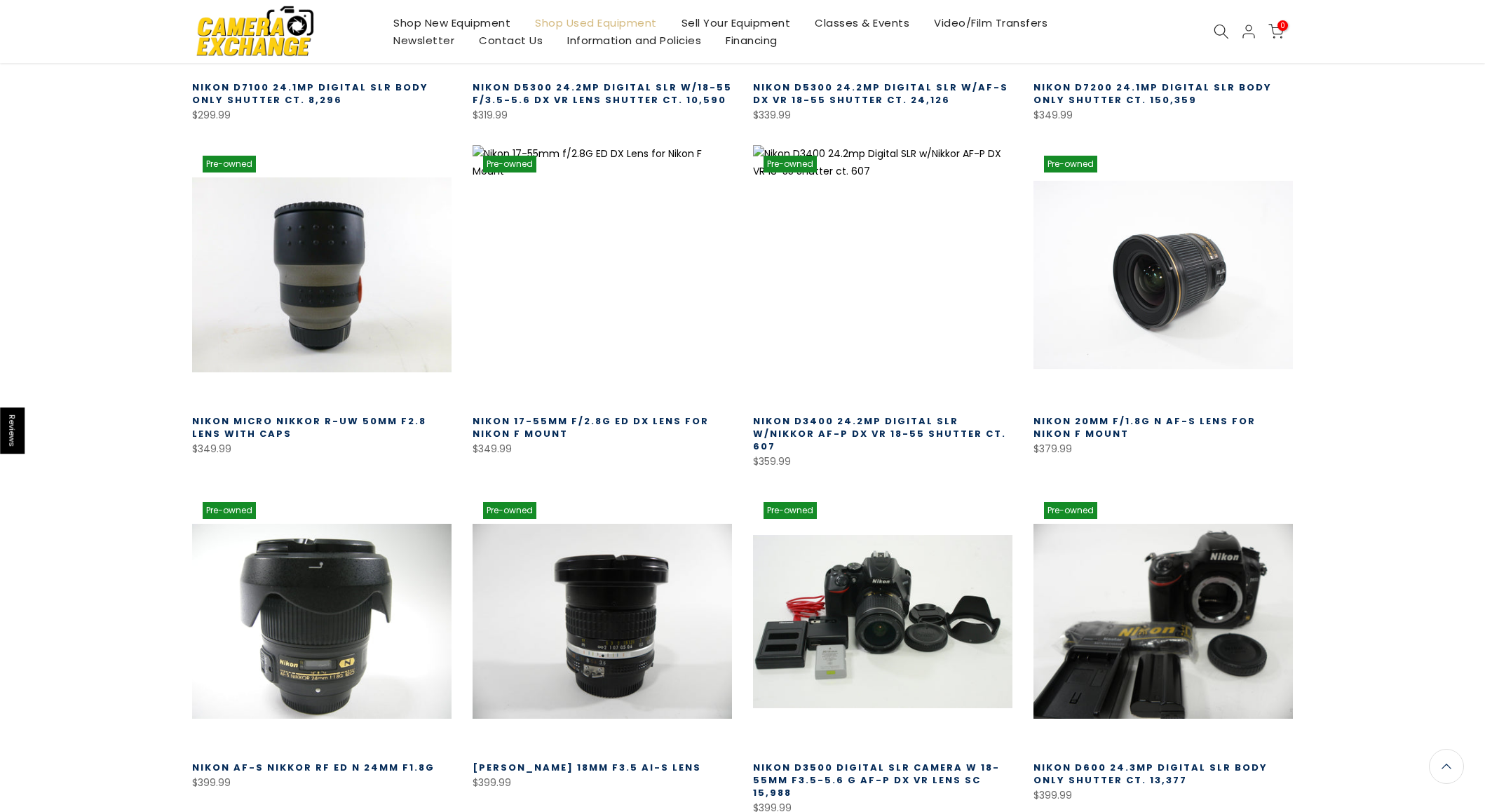
scroll to position [26911, 0]
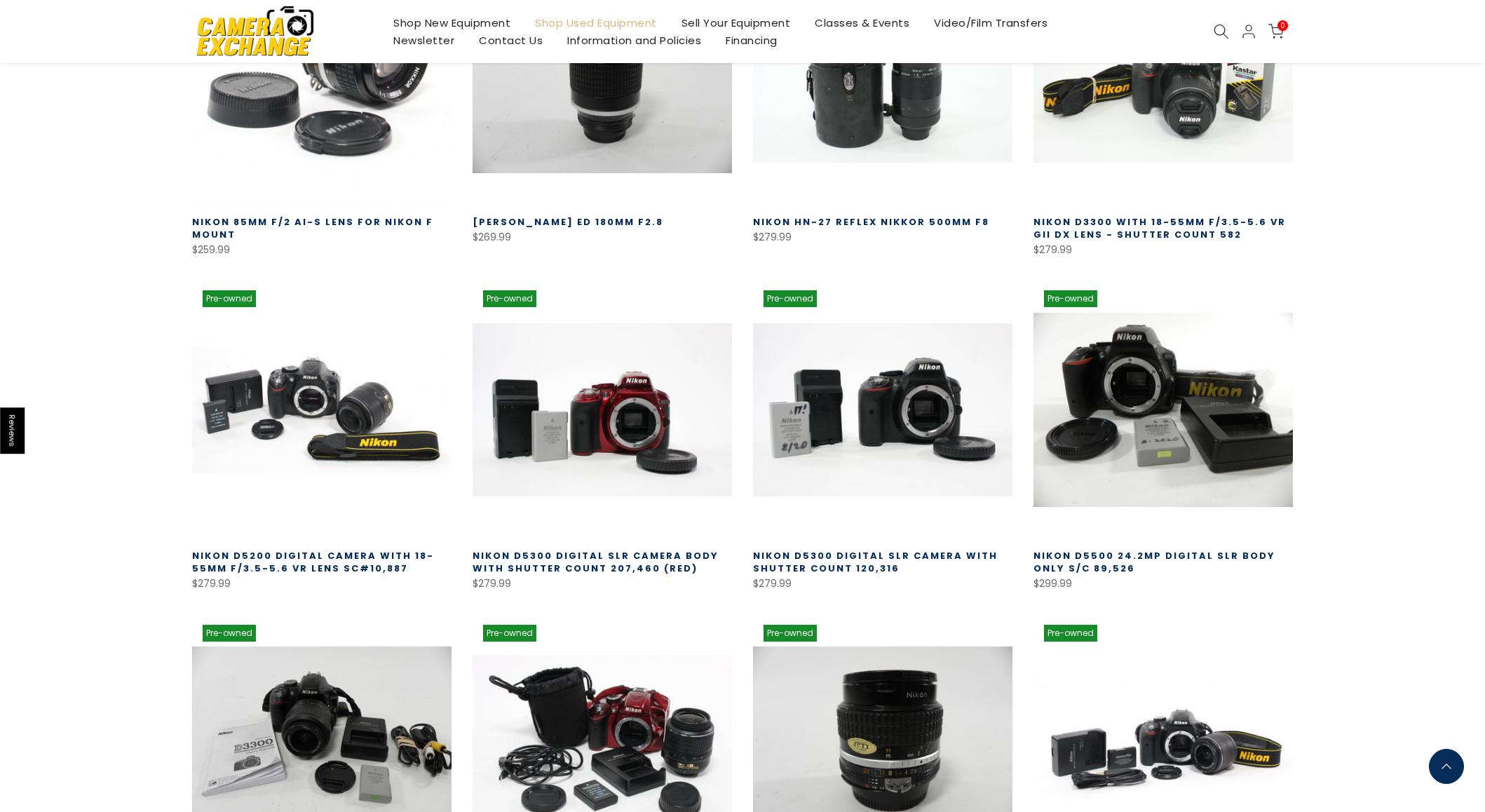
click at [1448, 775] on link "Back to the top" at bounding box center [1447, 766] width 35 height 35
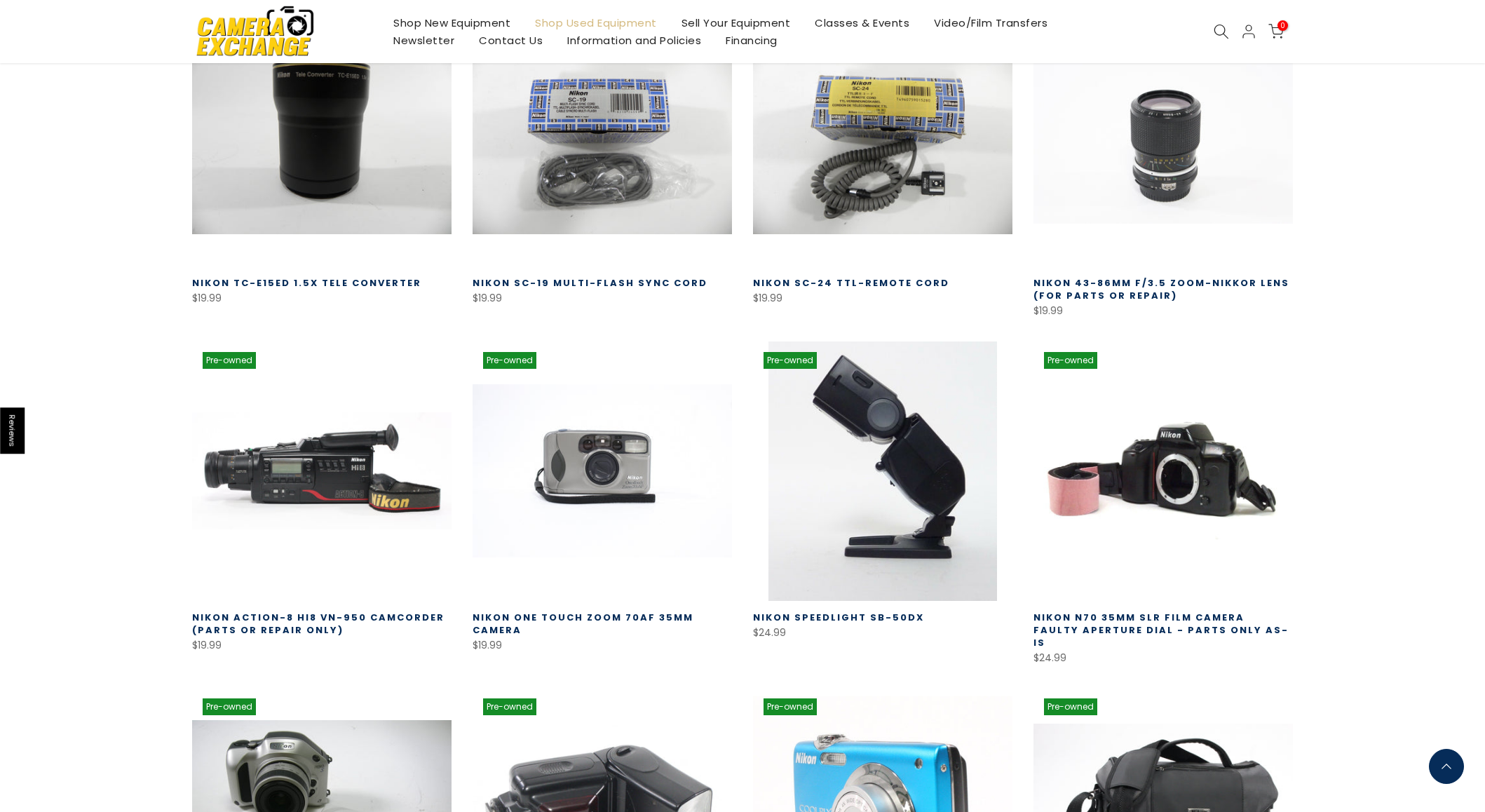
scroll to position [0, 0]
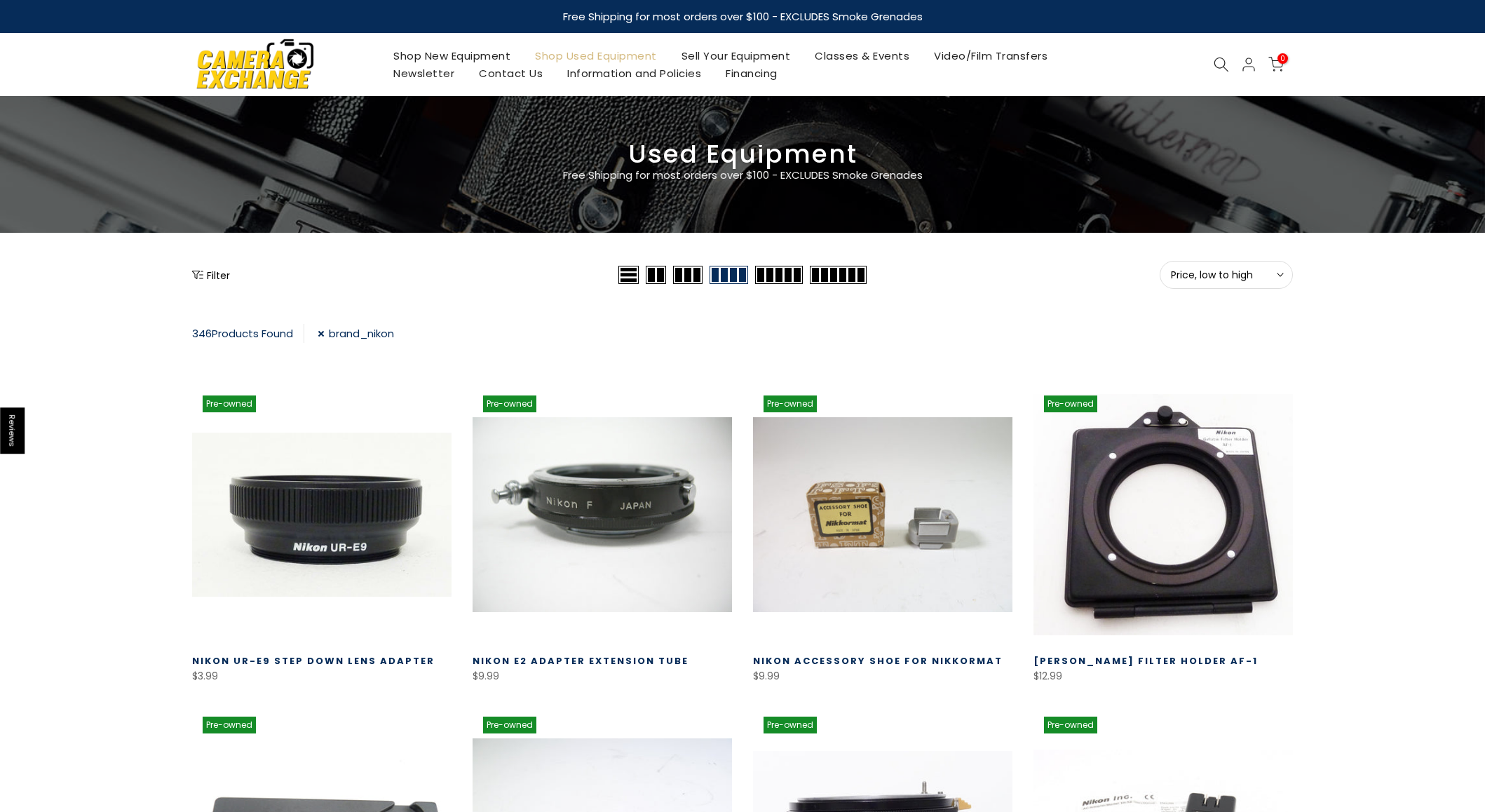
click at [326, 334] on link "brand_nikon" at bounding box center [355, 334] width 76 height 19
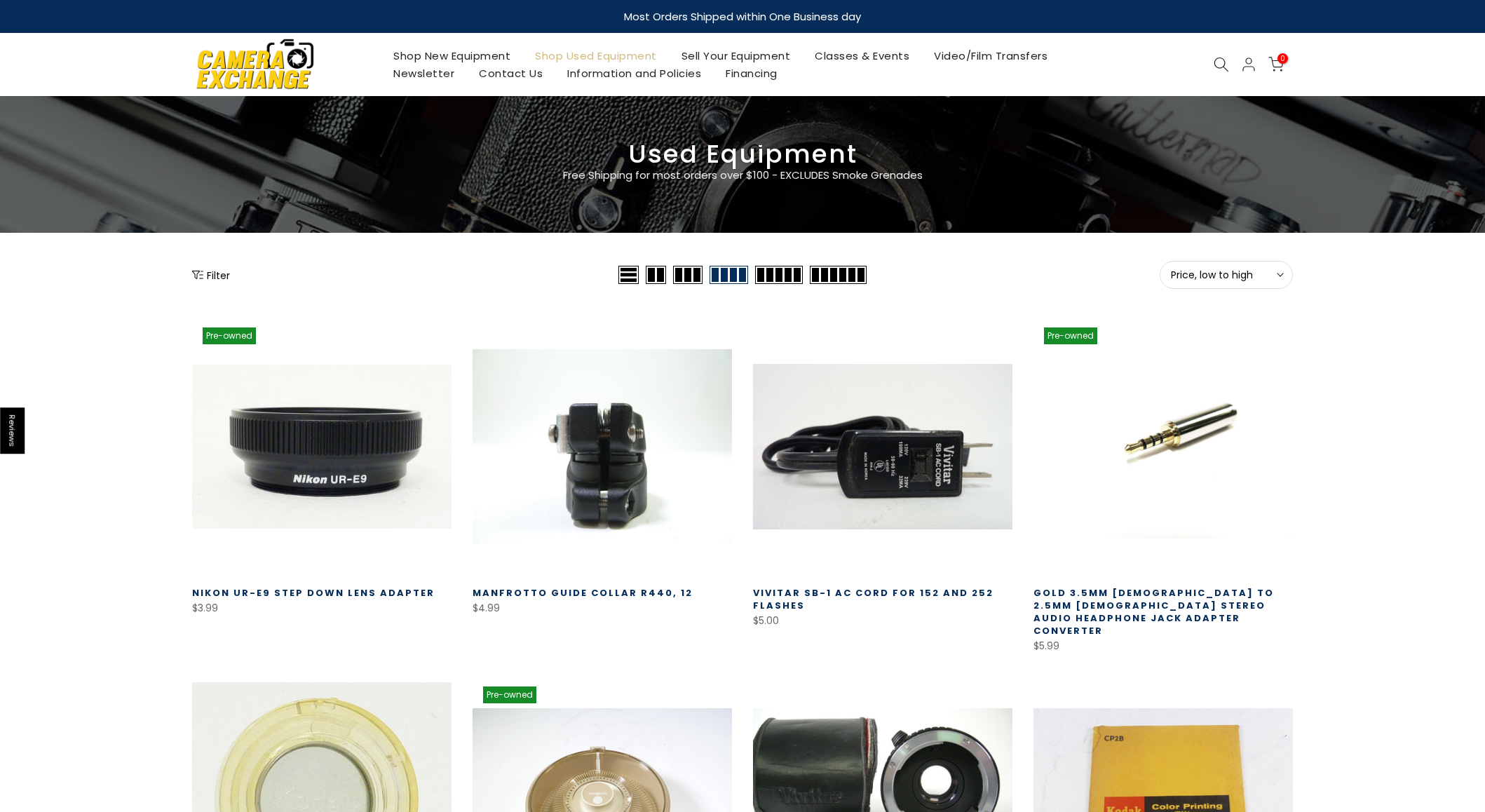
click at [217, 277] on button "Filter" at bounding box center [211, 275] width 38 height 14
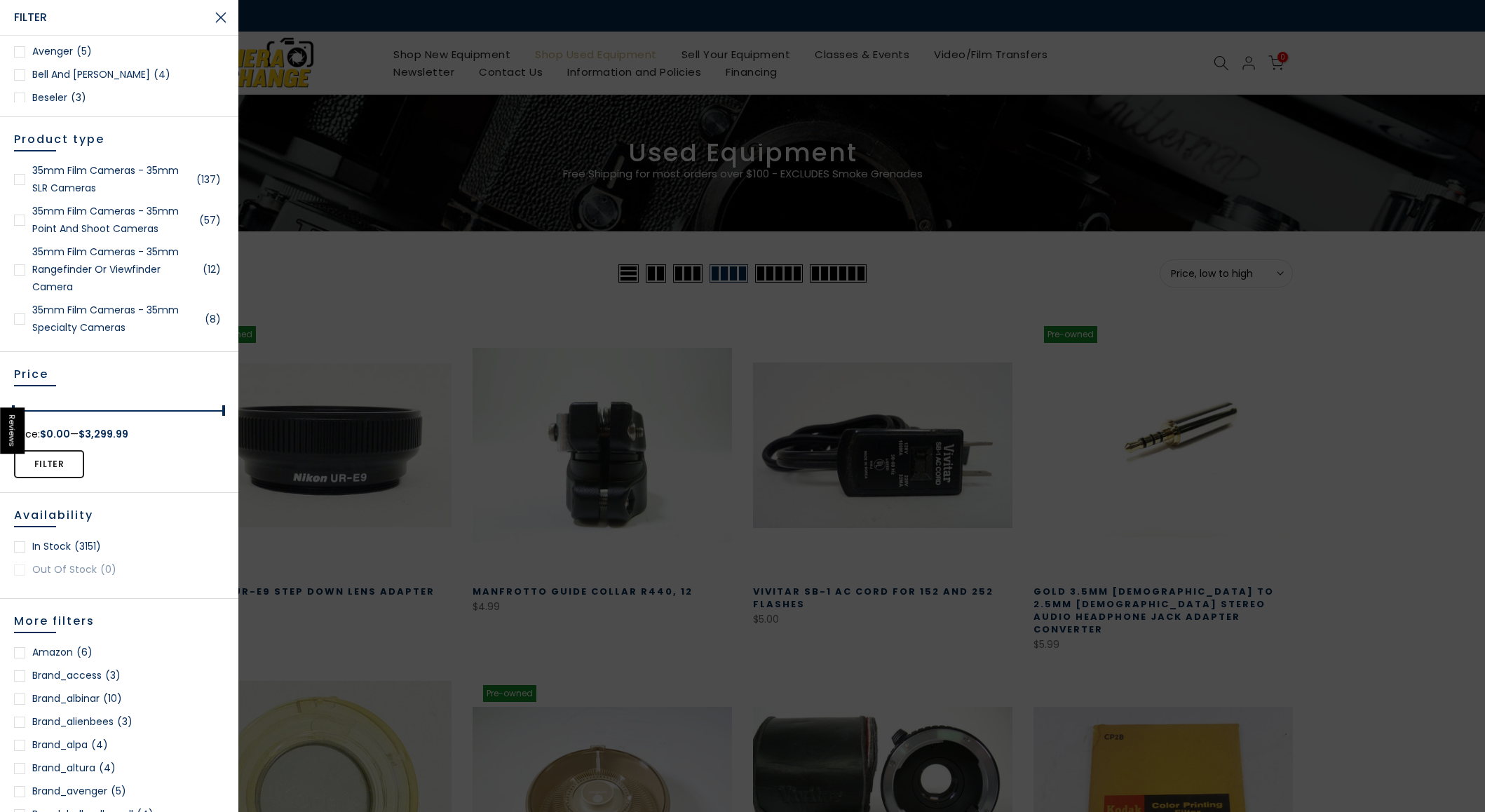
scroll to position [175, 0]
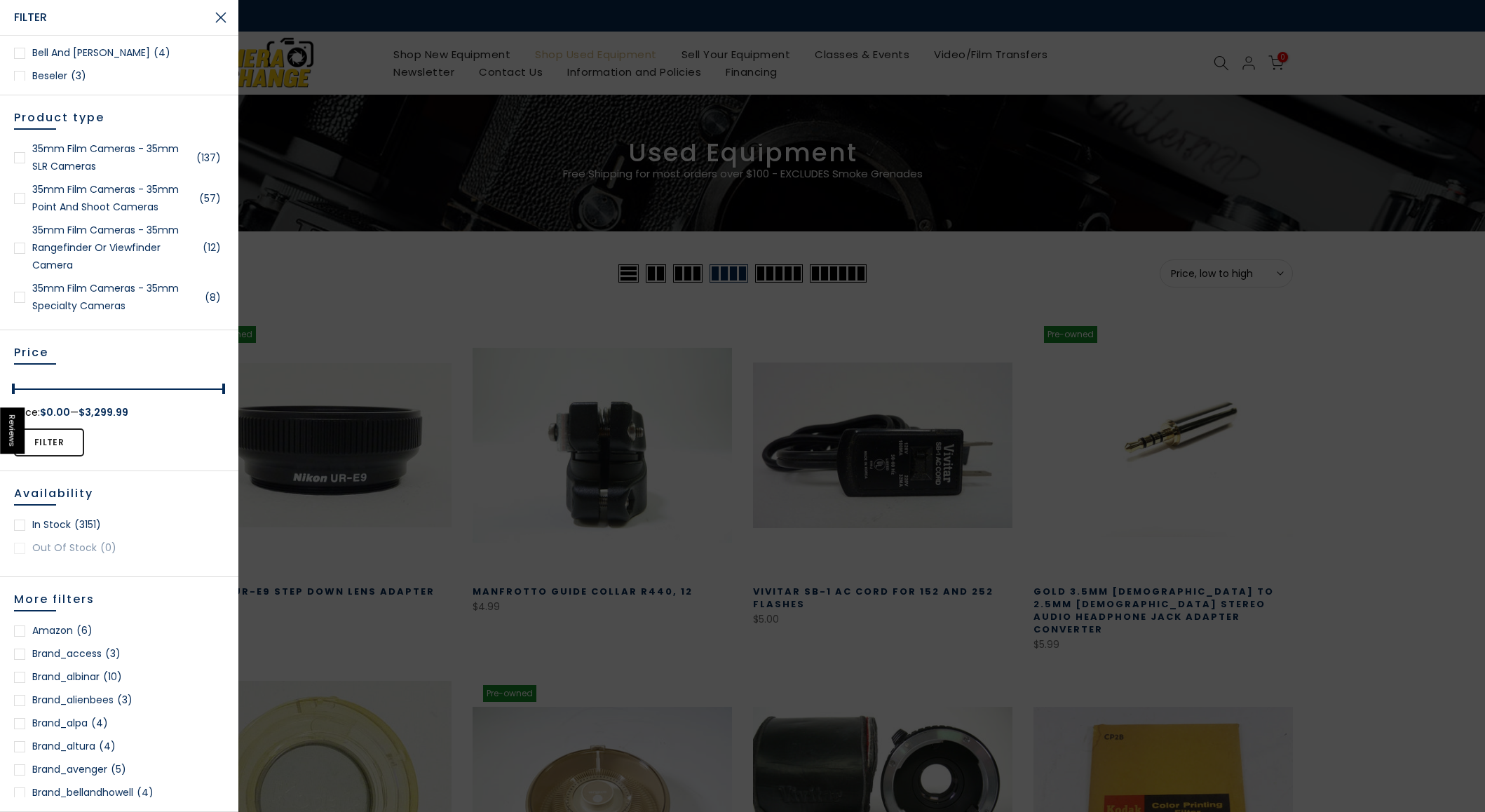
click at [22, 526] on div at bounding box center [19, 525] width 11 height 11
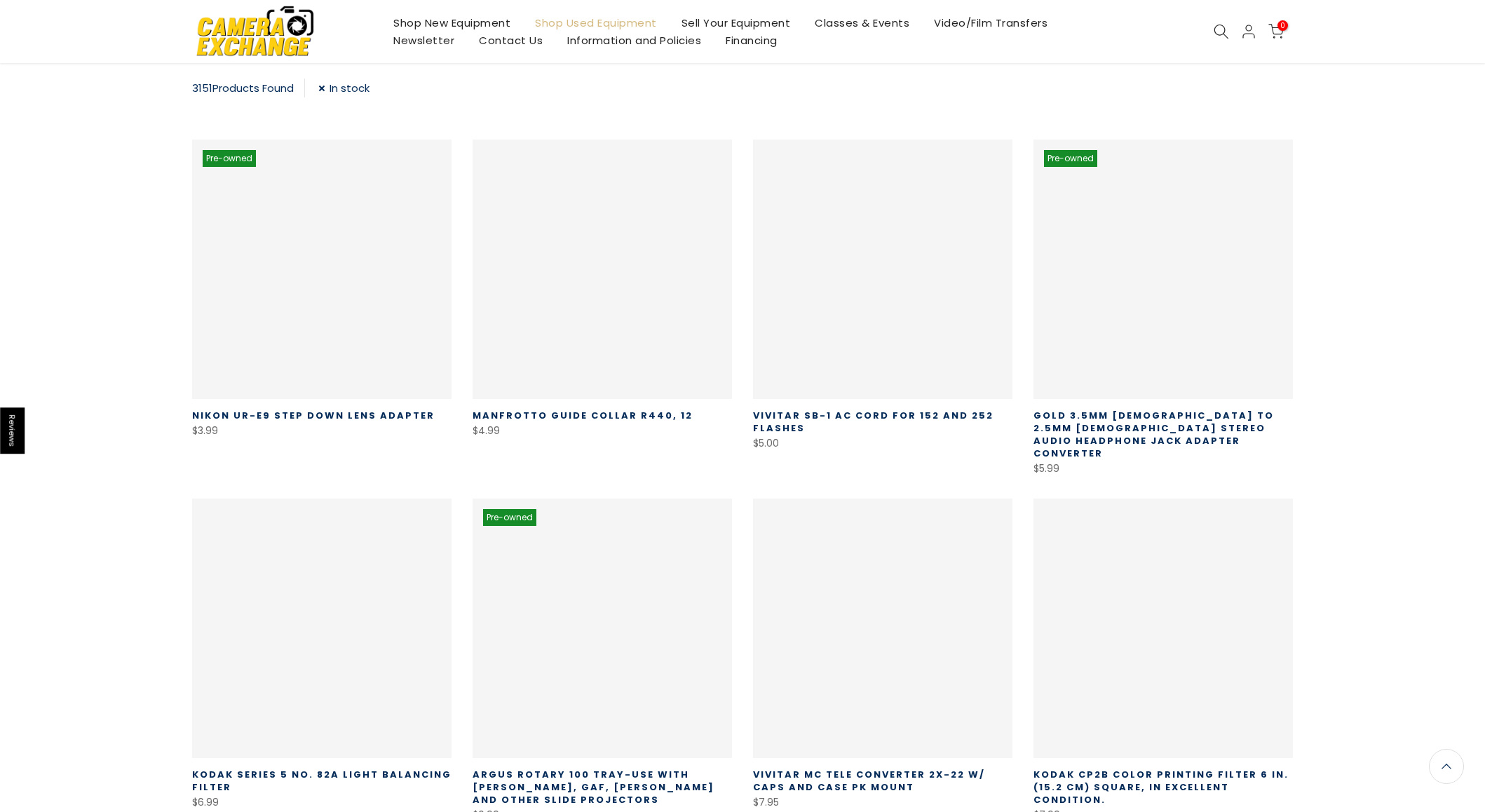
scroll to position [246, 0]
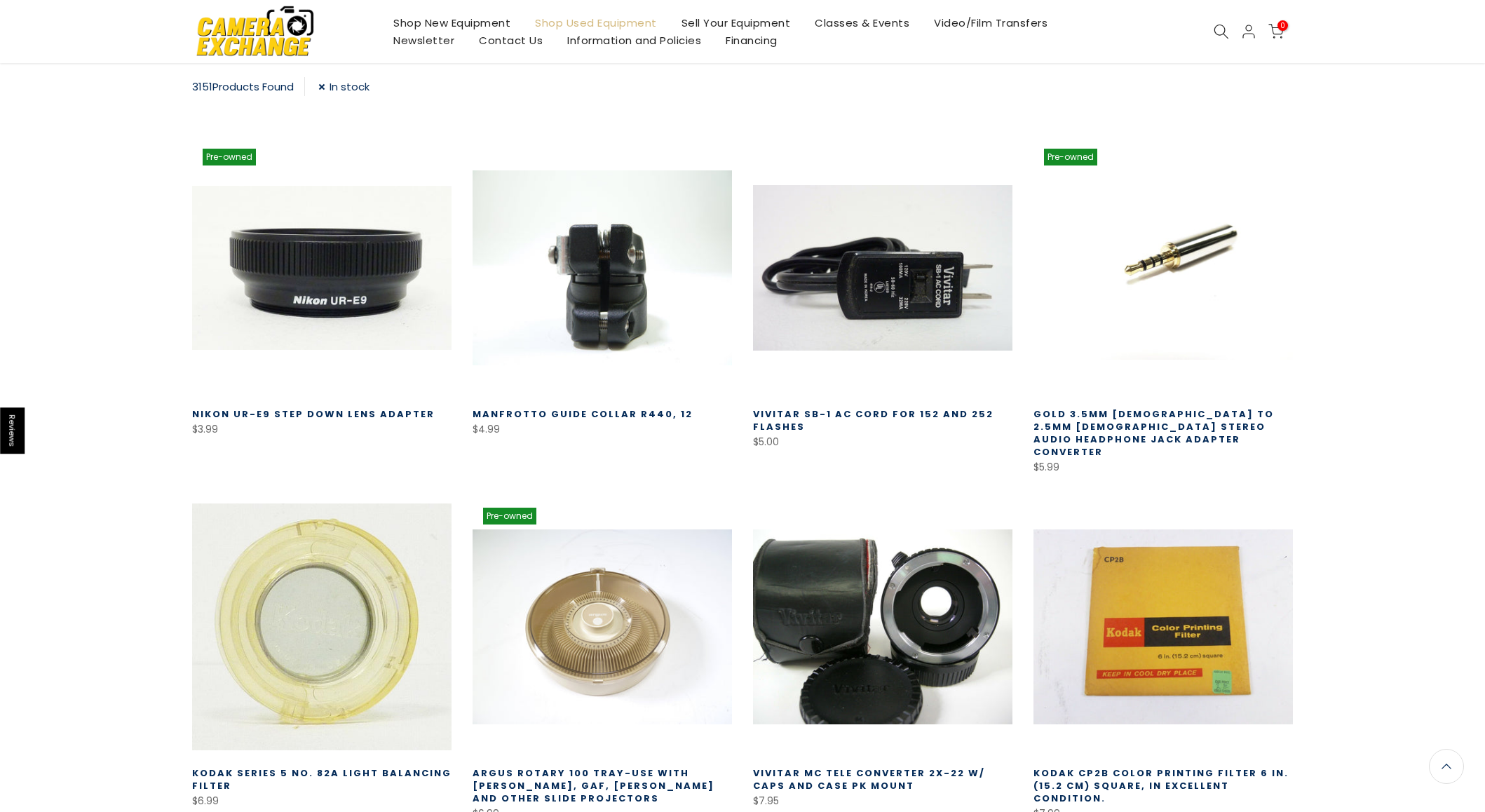
click at [256, 87] on div "3151 Products Found" at bounding box center [249, 87] width 113 height 19
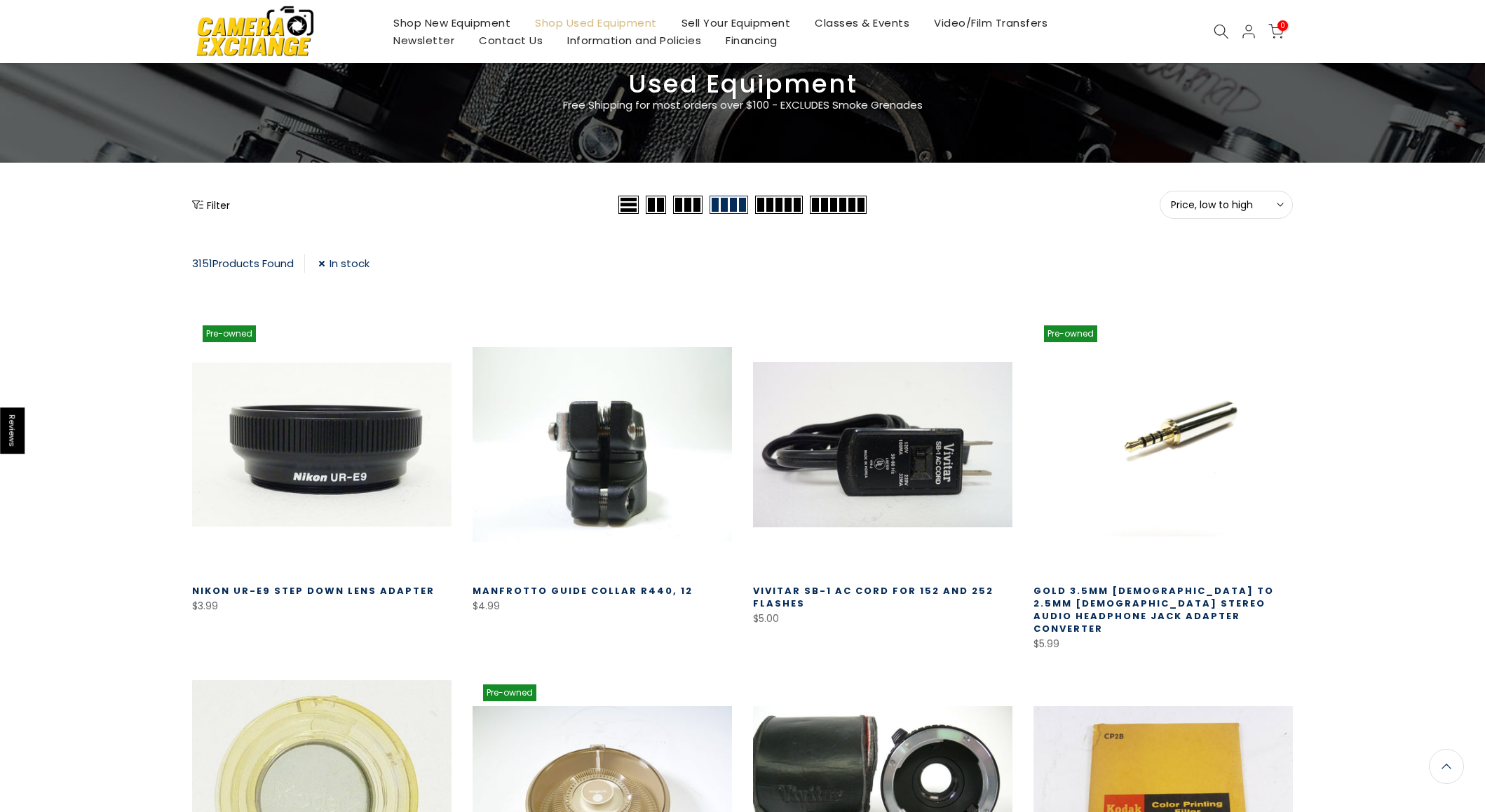
scroll to position [0, 0]
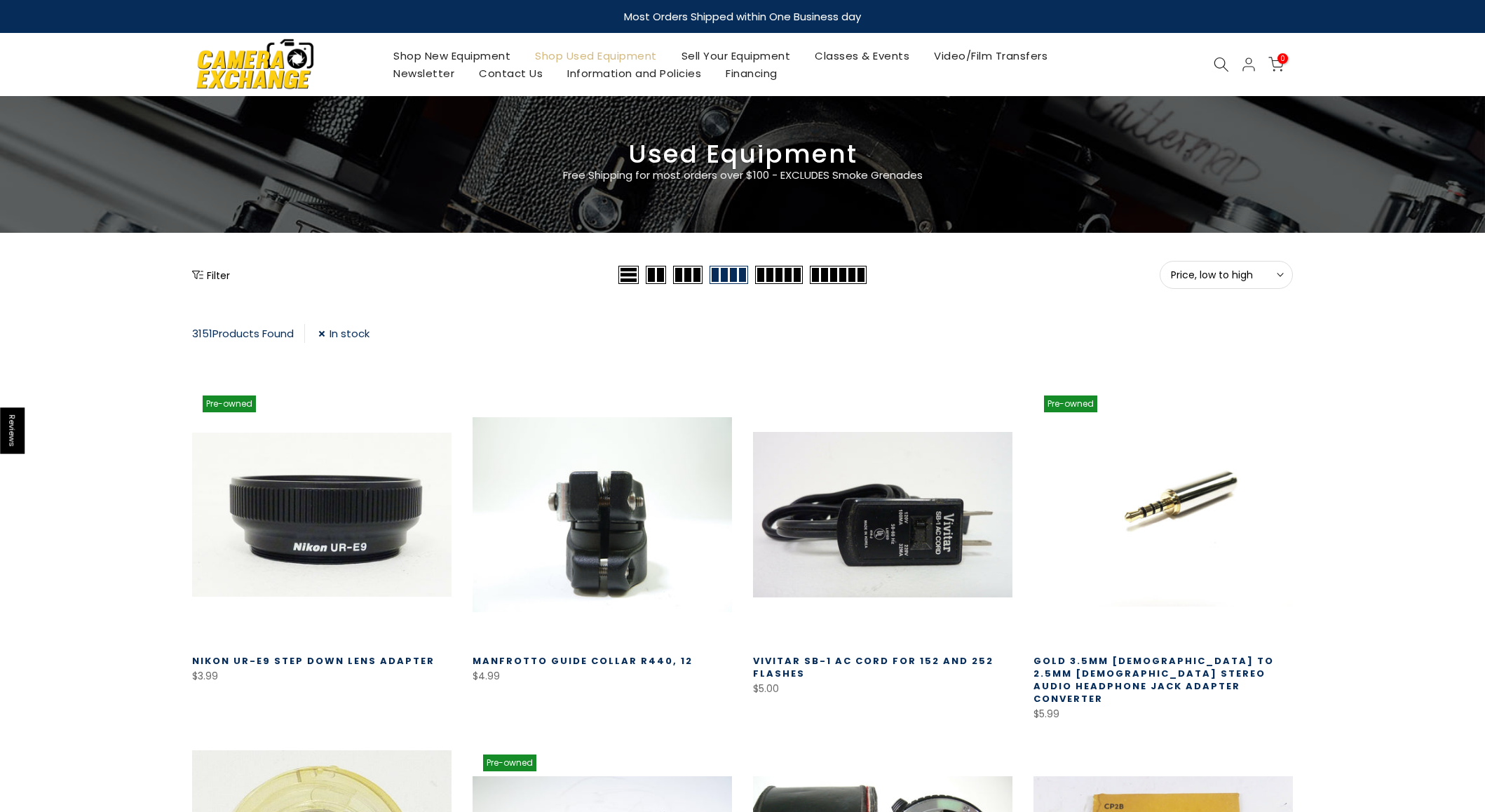
click at [217, 278] on button "Filter" at bounding box center [211, 275] width 38 height 14
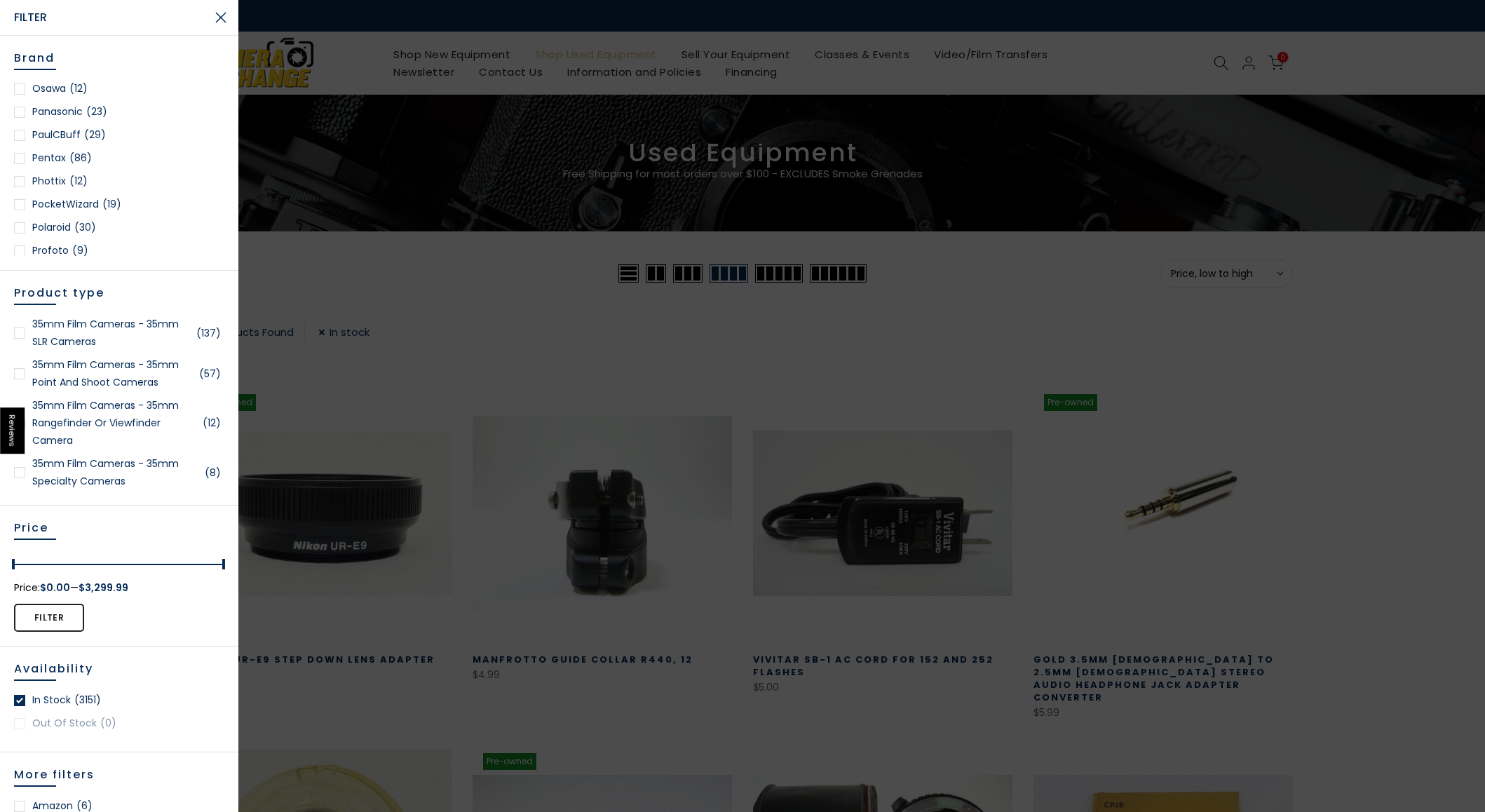
scroll to position [1349, 0]
click at [19, 154] on div at bounding box center [19, 152] width 11 height 11
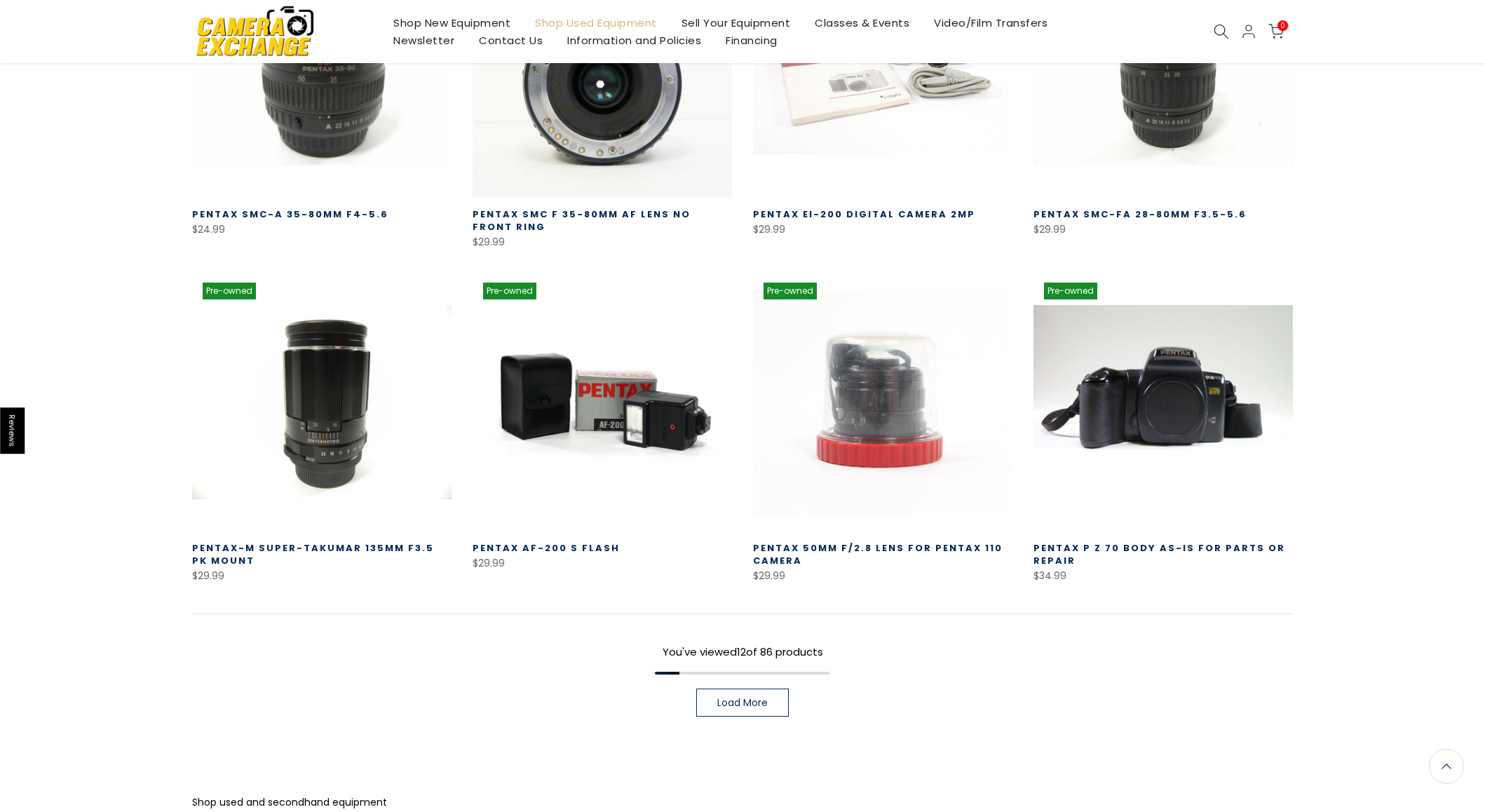
scroll to position [778, 0]
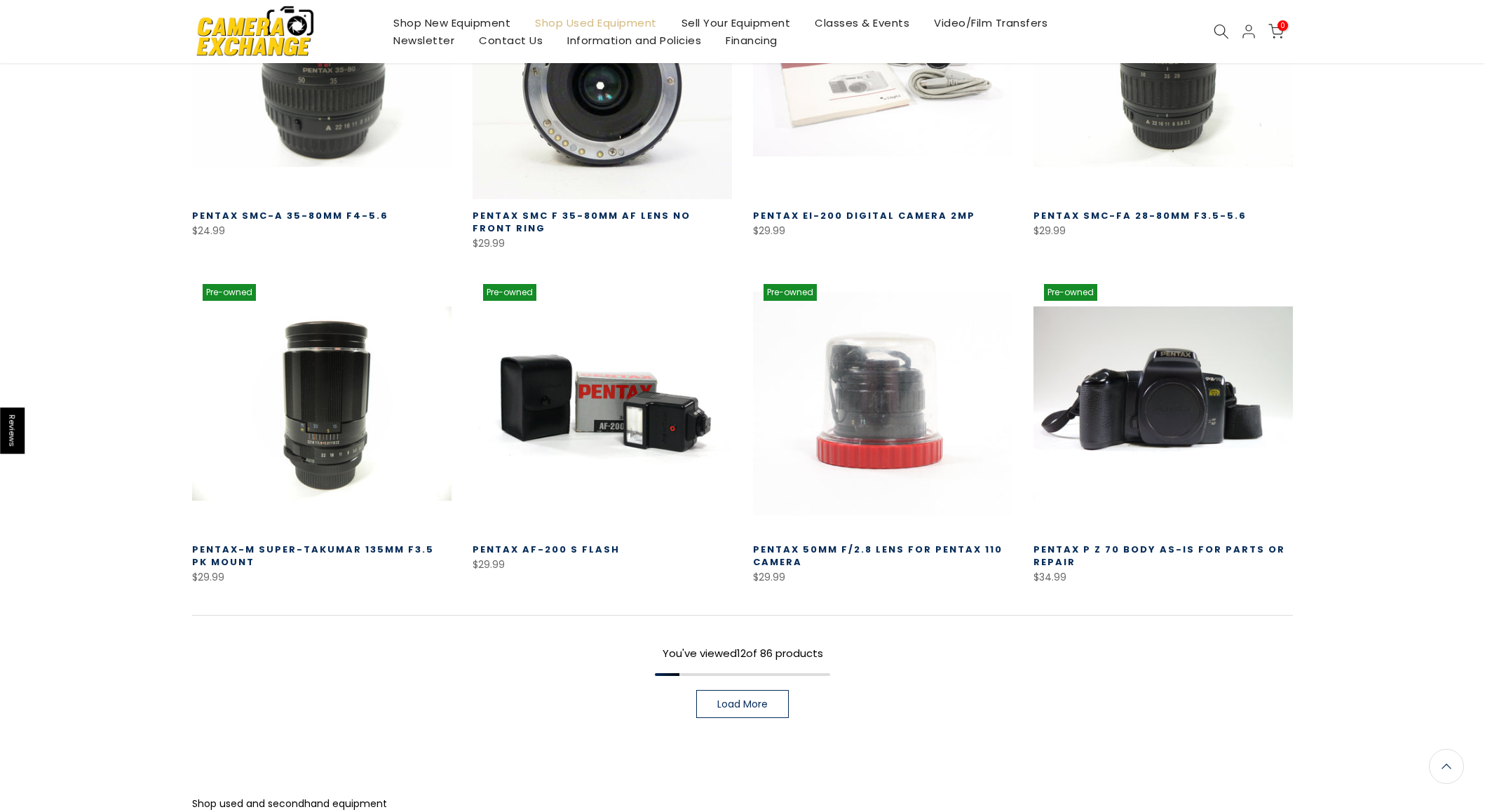
click at [751, 690] on link "Load More" at bounding box center [742, 704] width 93 height 28
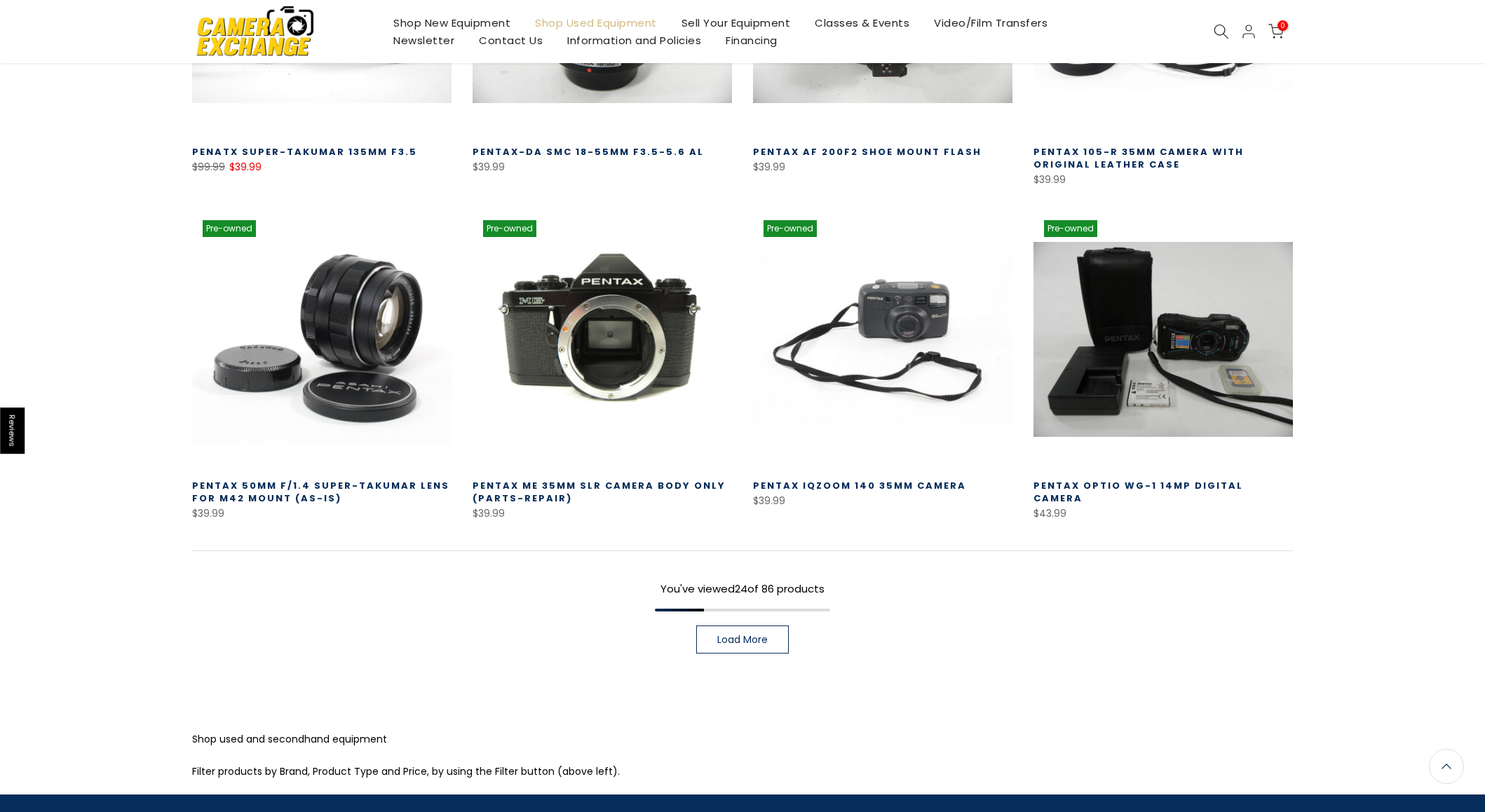
scroll to position [1904, 0]
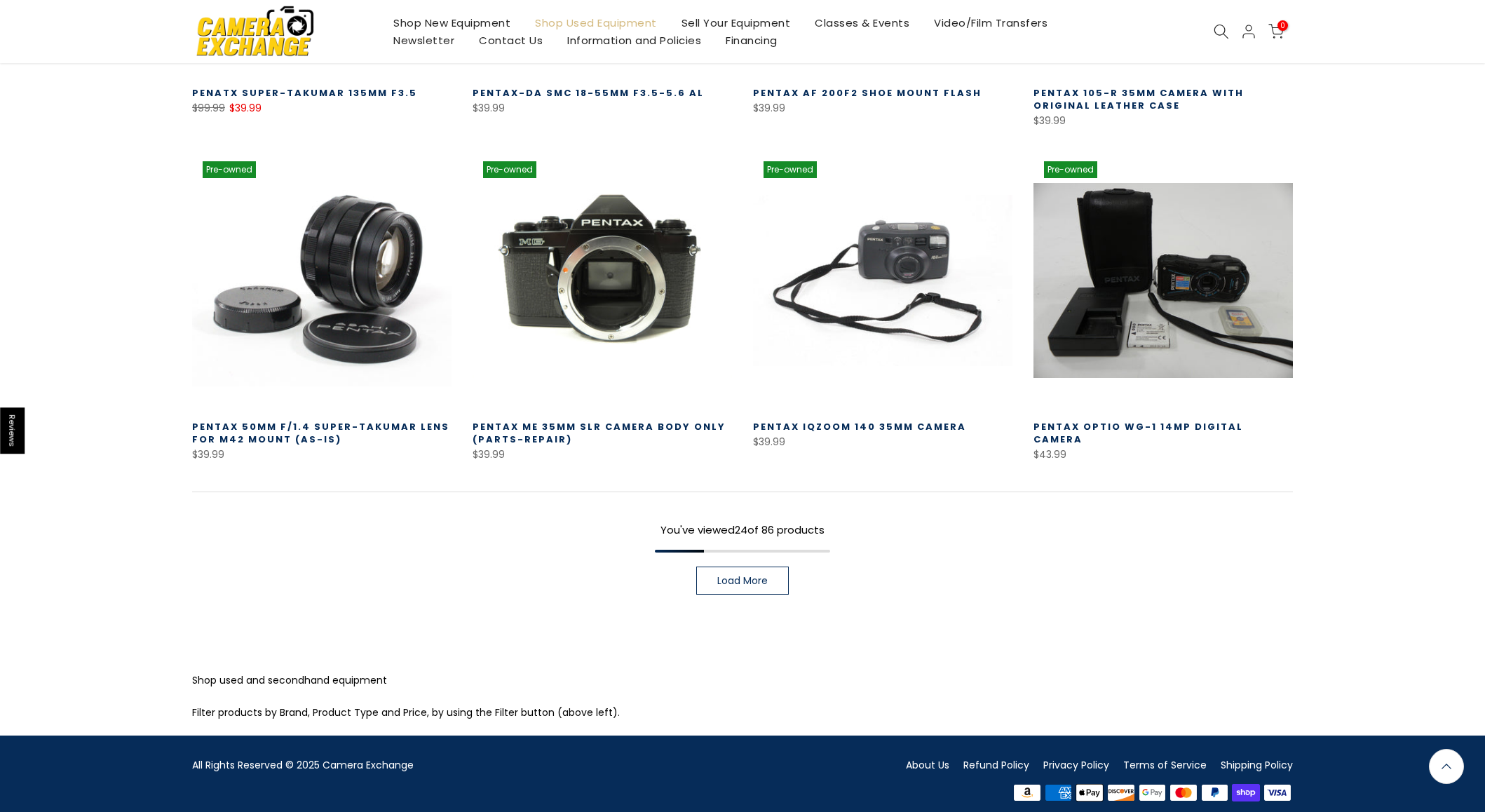
click at [762, 576] on span "Load More" at bounding box center [742, 580] width 50 height 10
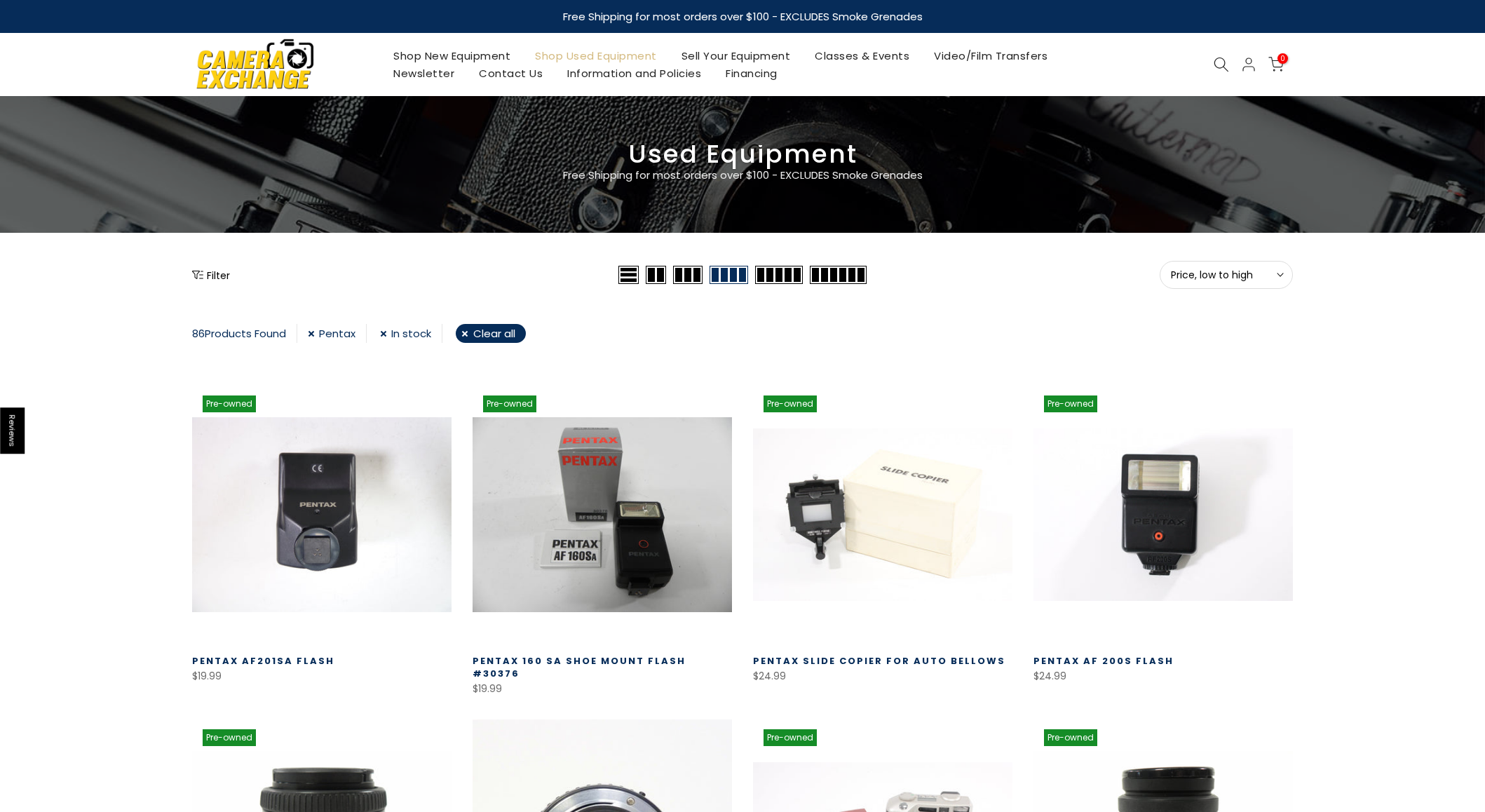
click at [316, 330] on link "Pentax" at bounding box center [338, 334] width 59 height 19
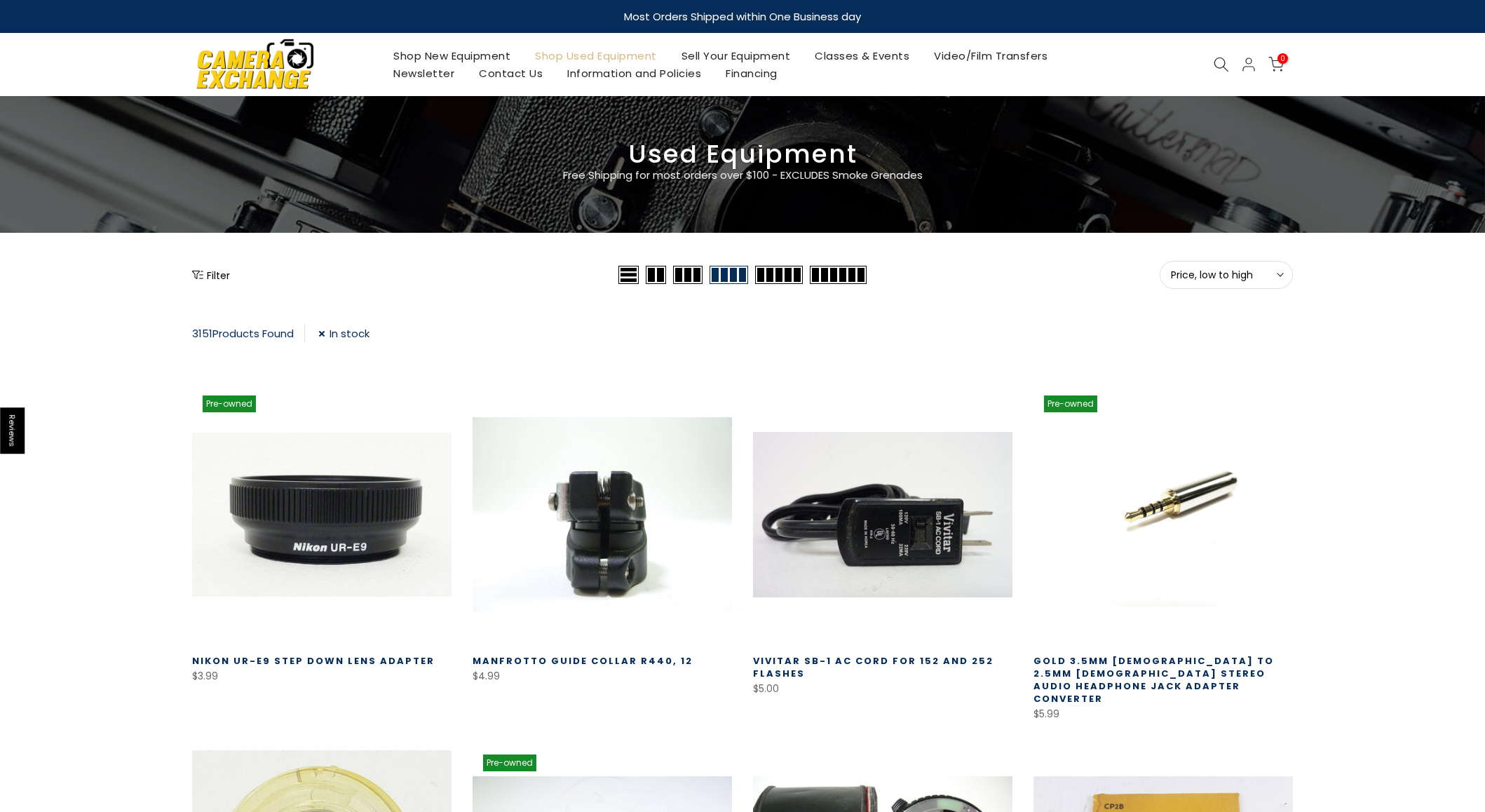
click at [200, 272] on icon "Show filters" at bounding box center [198, 275] width 11 height 11
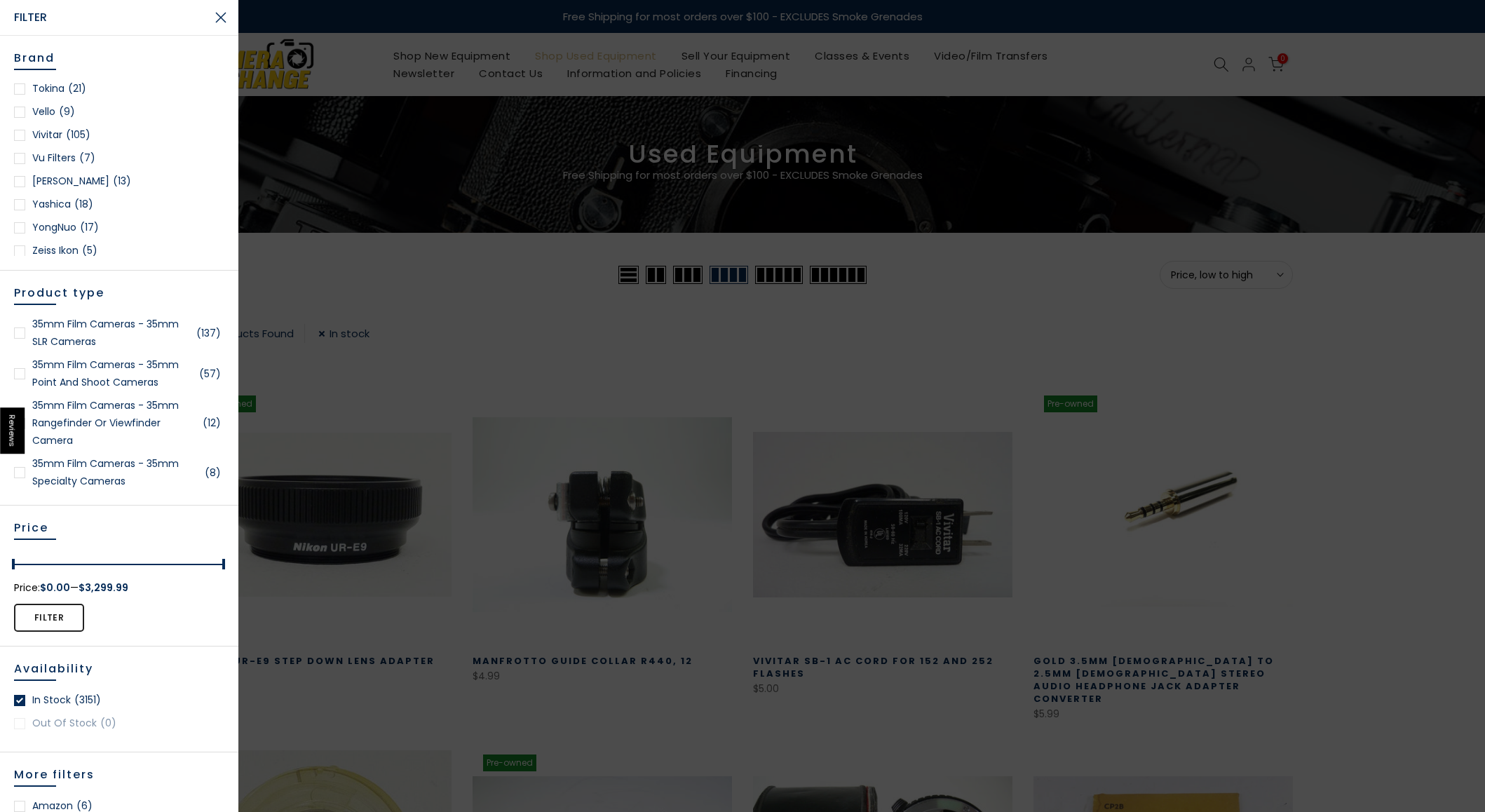
scroll to position [2138, 0]
click at [22, 241] on div at bounding box center [19, 241] width 11 height 11
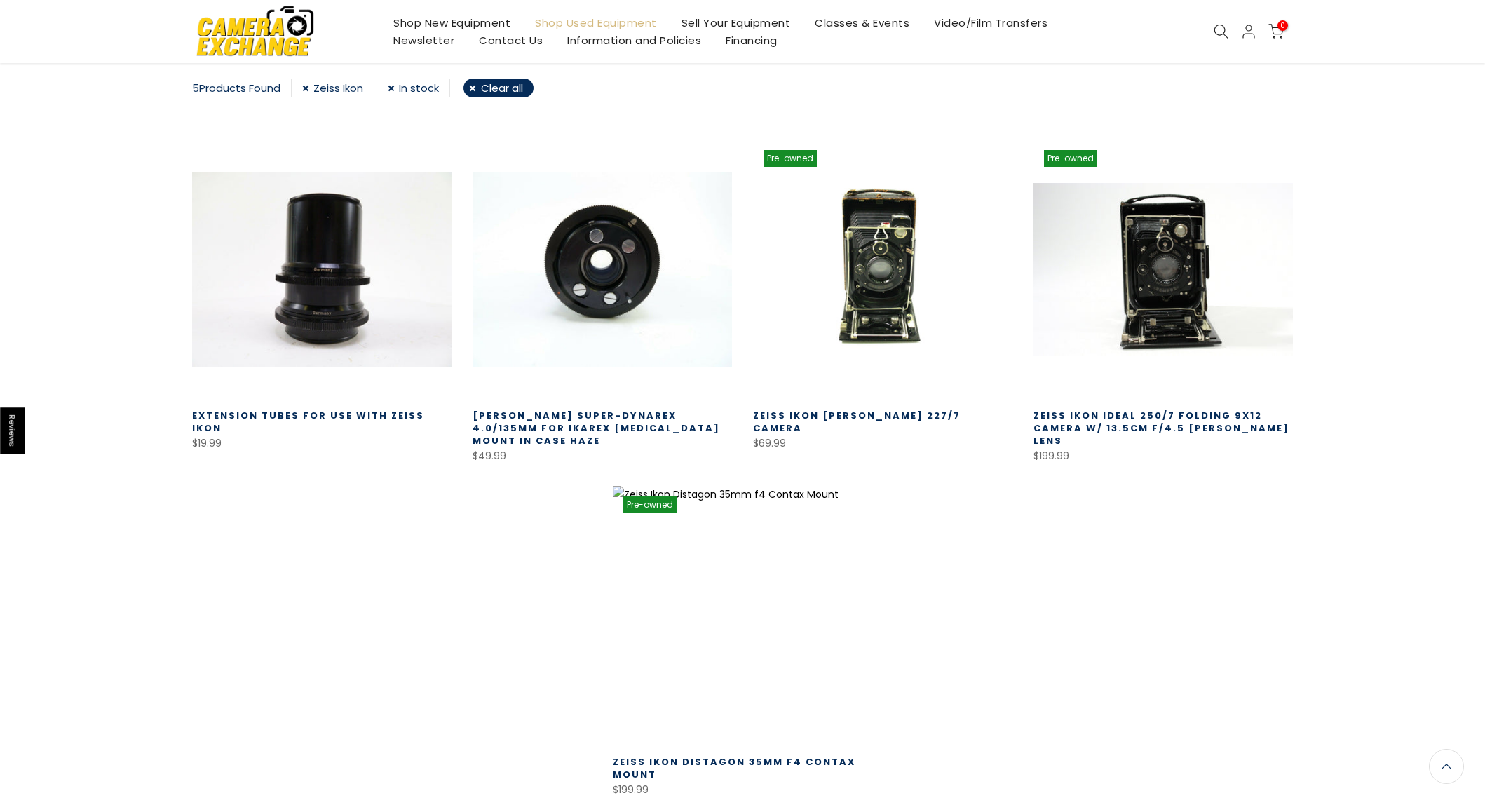
scroll to position [246, 0]
click at [306, 91] on link "Zeiss Ikon" at bounding box center [338, 87] width 73 height 19
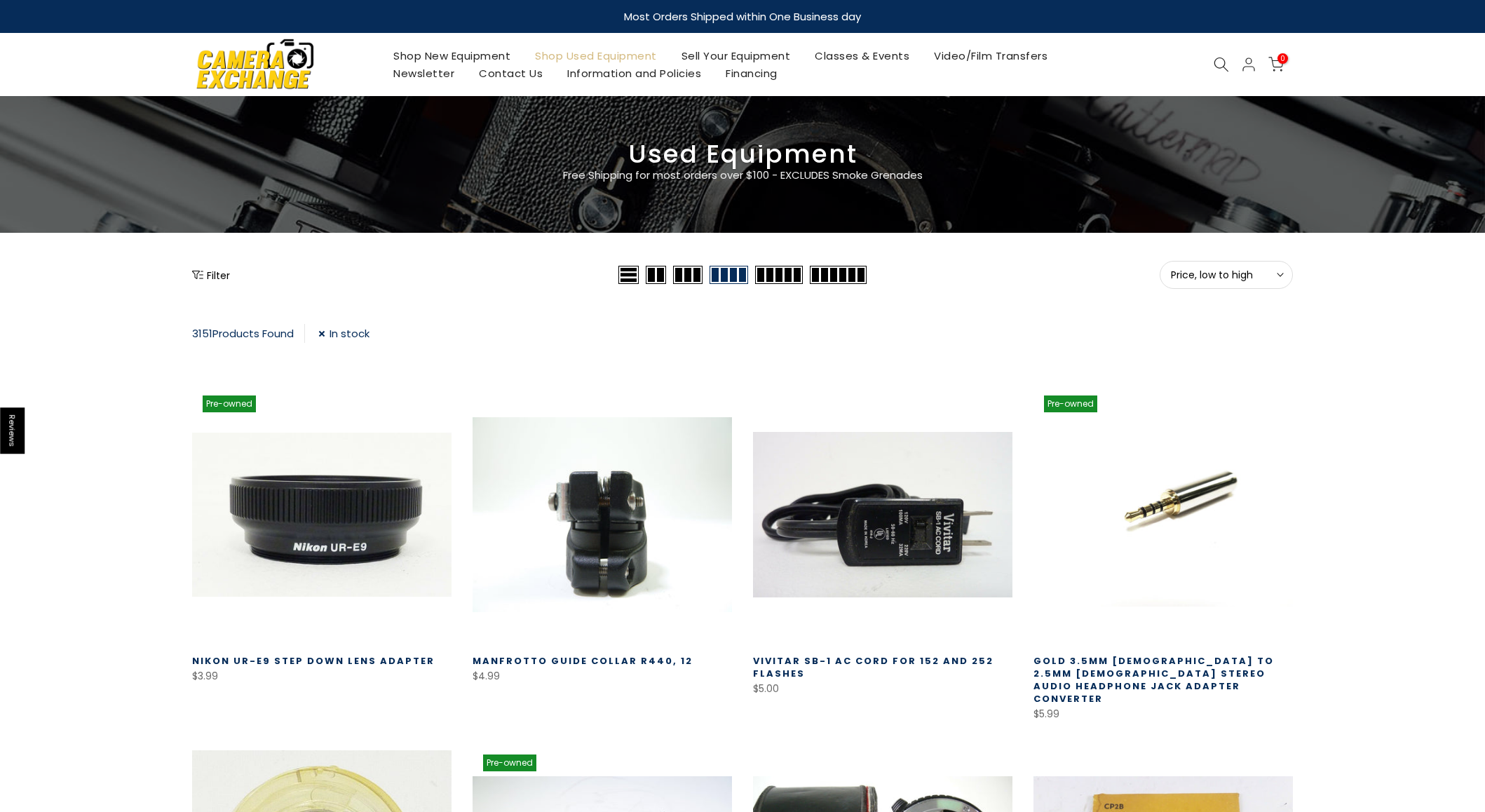
click at [204, 272] on button "Filter" at bounding box center [211, 275] width 38 height 14
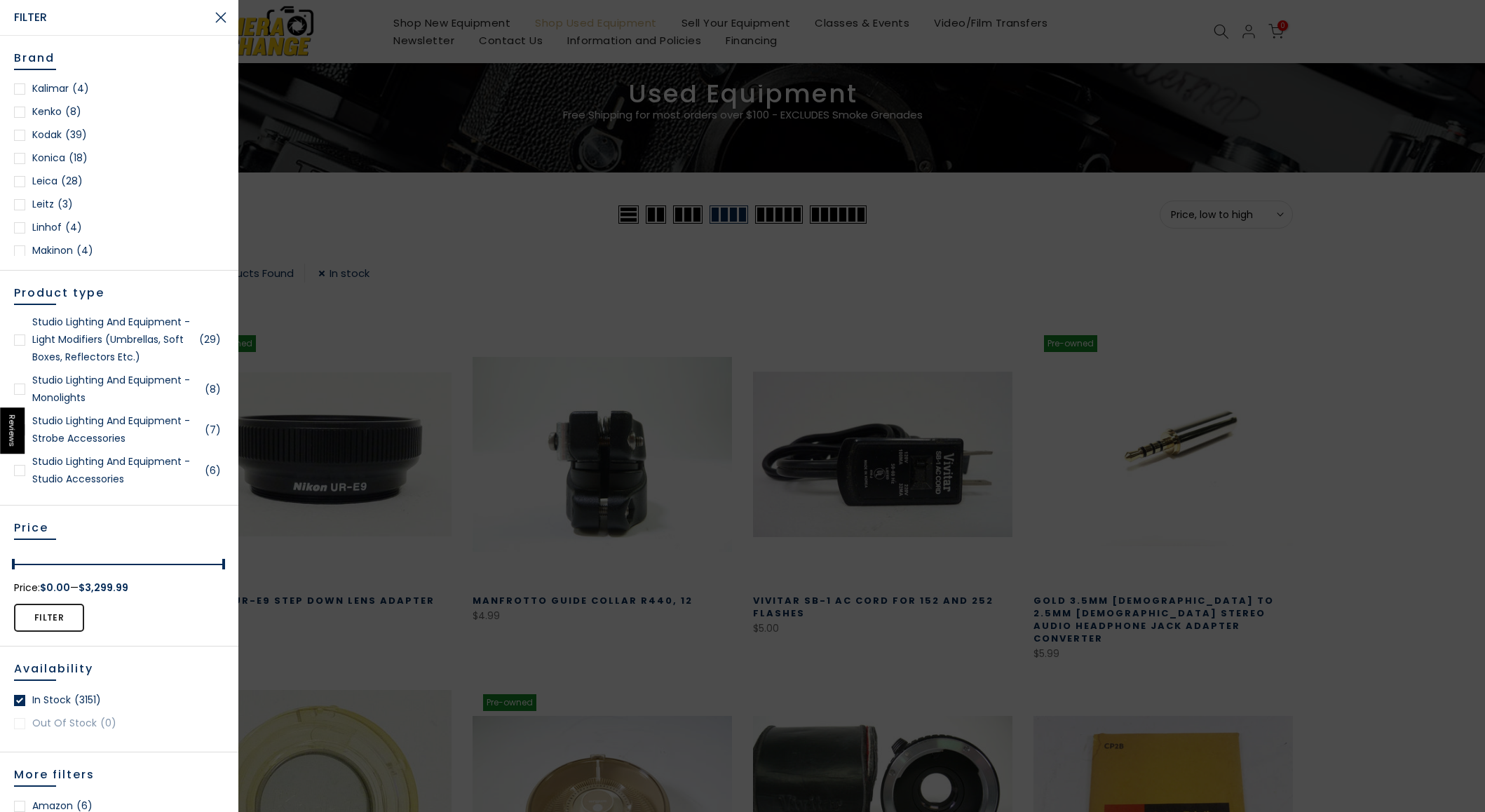
scroll to position [973, 0]
click at [22, 159] on div at bounding box center [19, 158] width 11 height 11
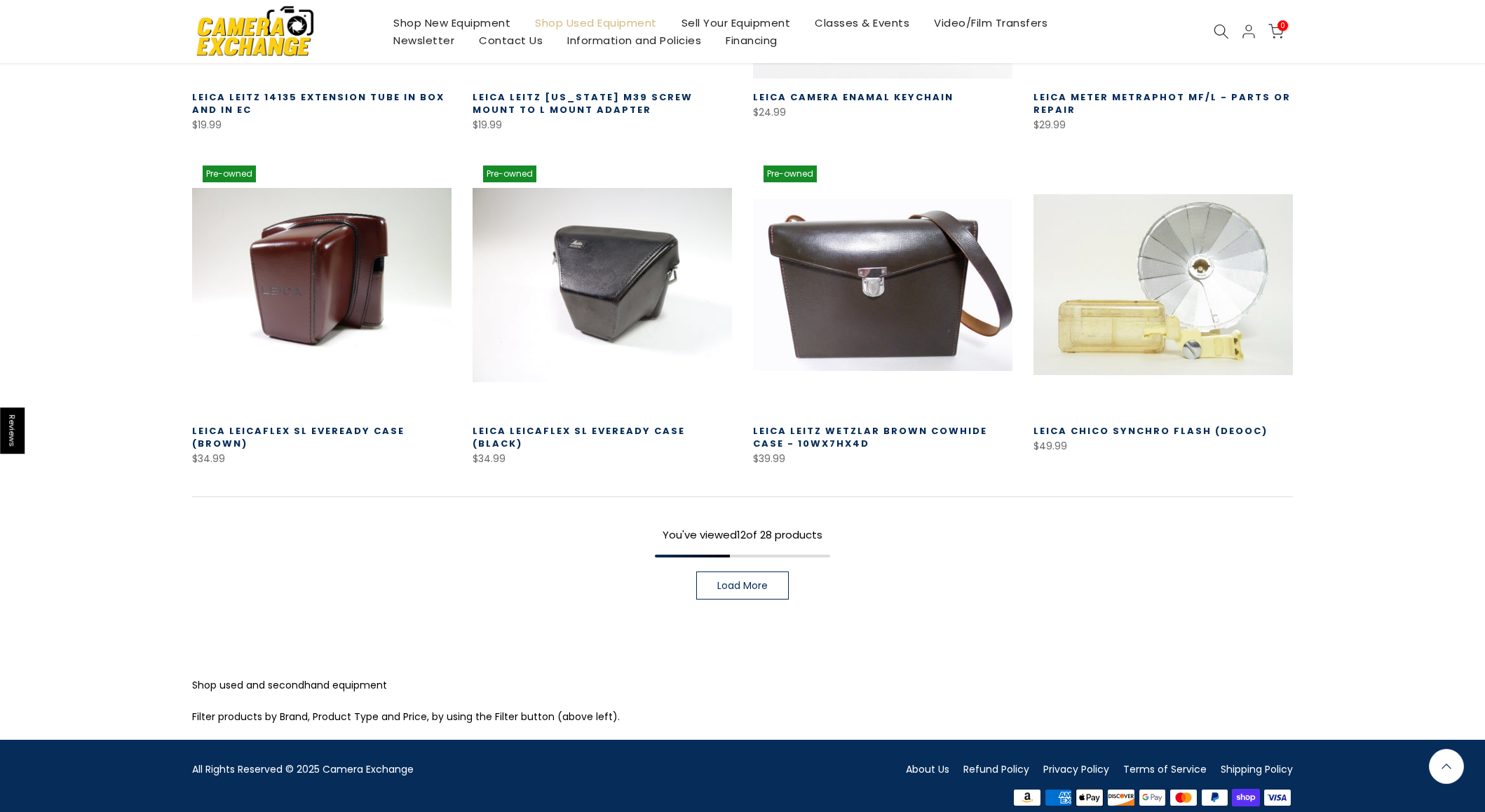
scroll to position [914, 0]
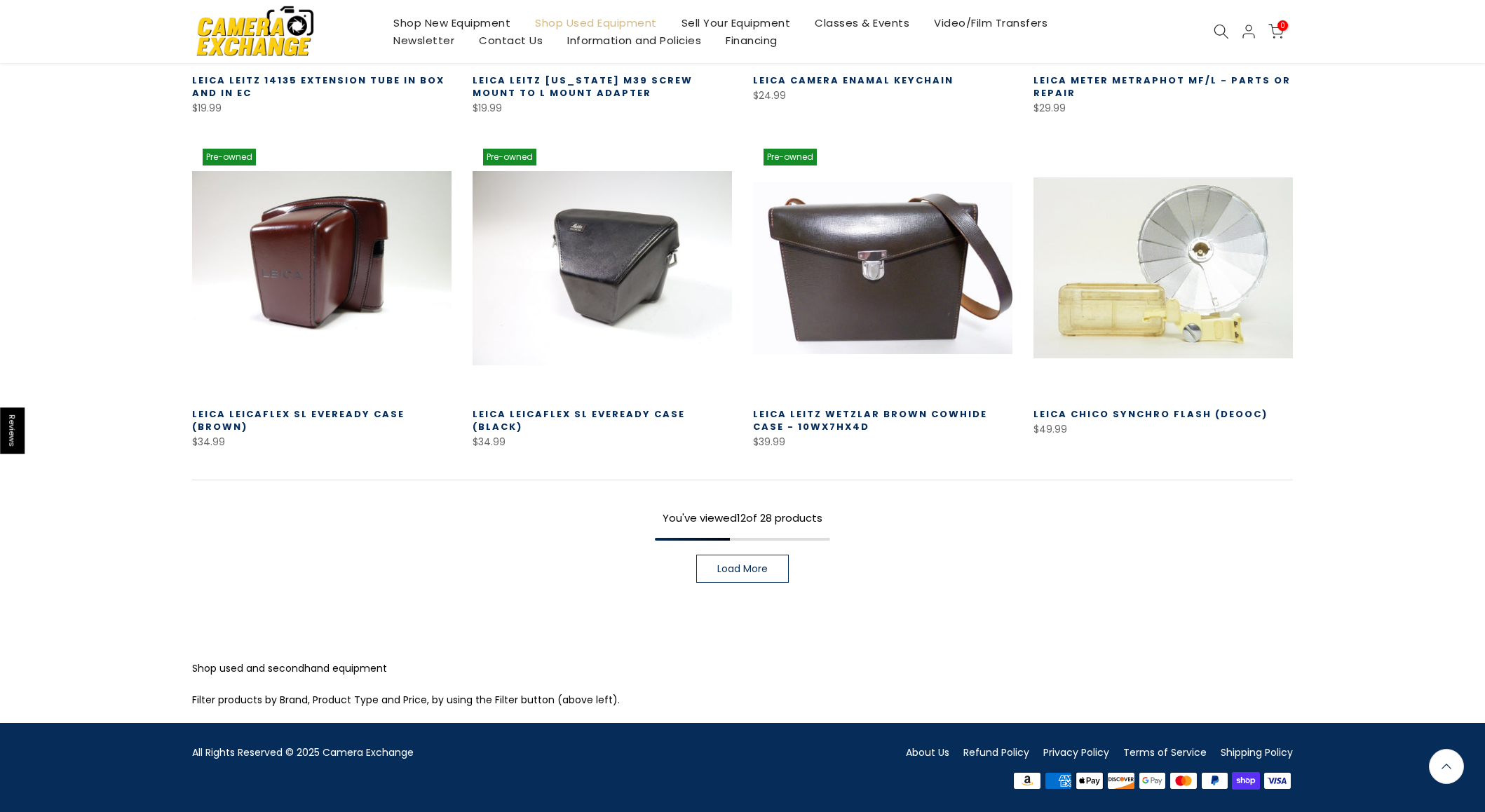
click at [754, 577] on link "Load More" at bounding box center [742, 568] width 93 height 28
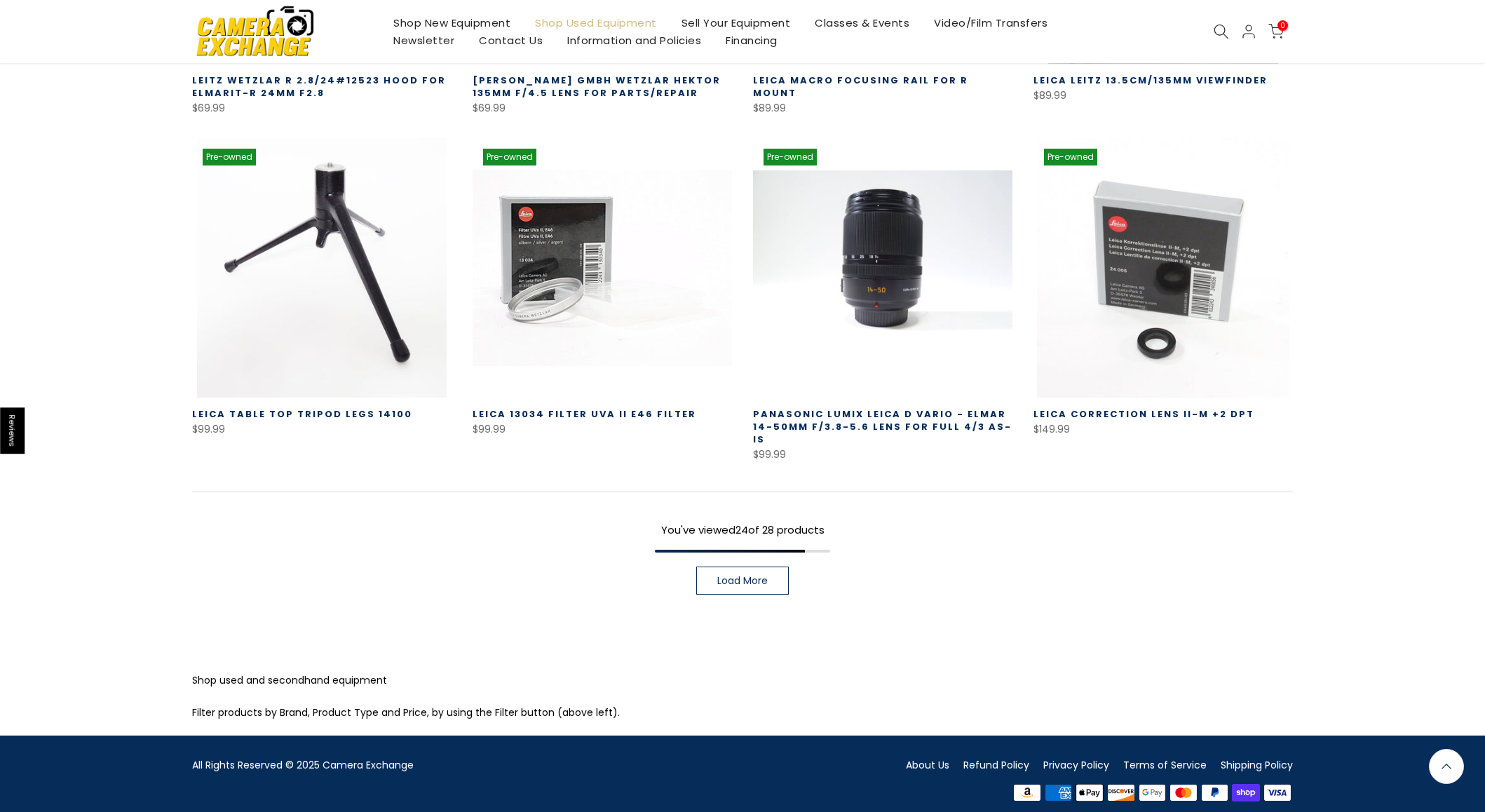
click at [744, 576] on span "Load More" at bounding box center [742, 580] width 50 height 10
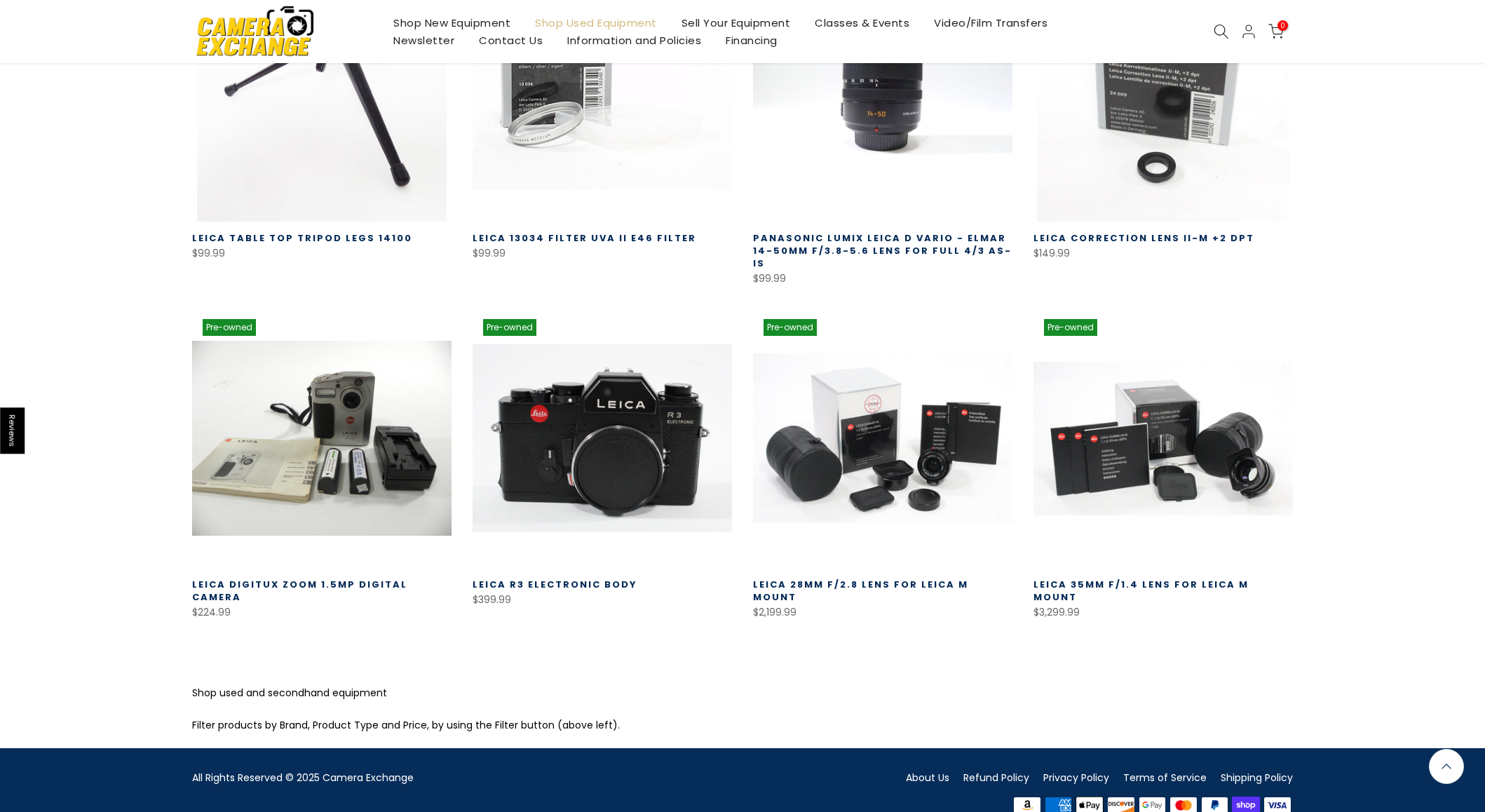
click at [660, 392] on link at bounding box center [602, 438] width 259 height 259
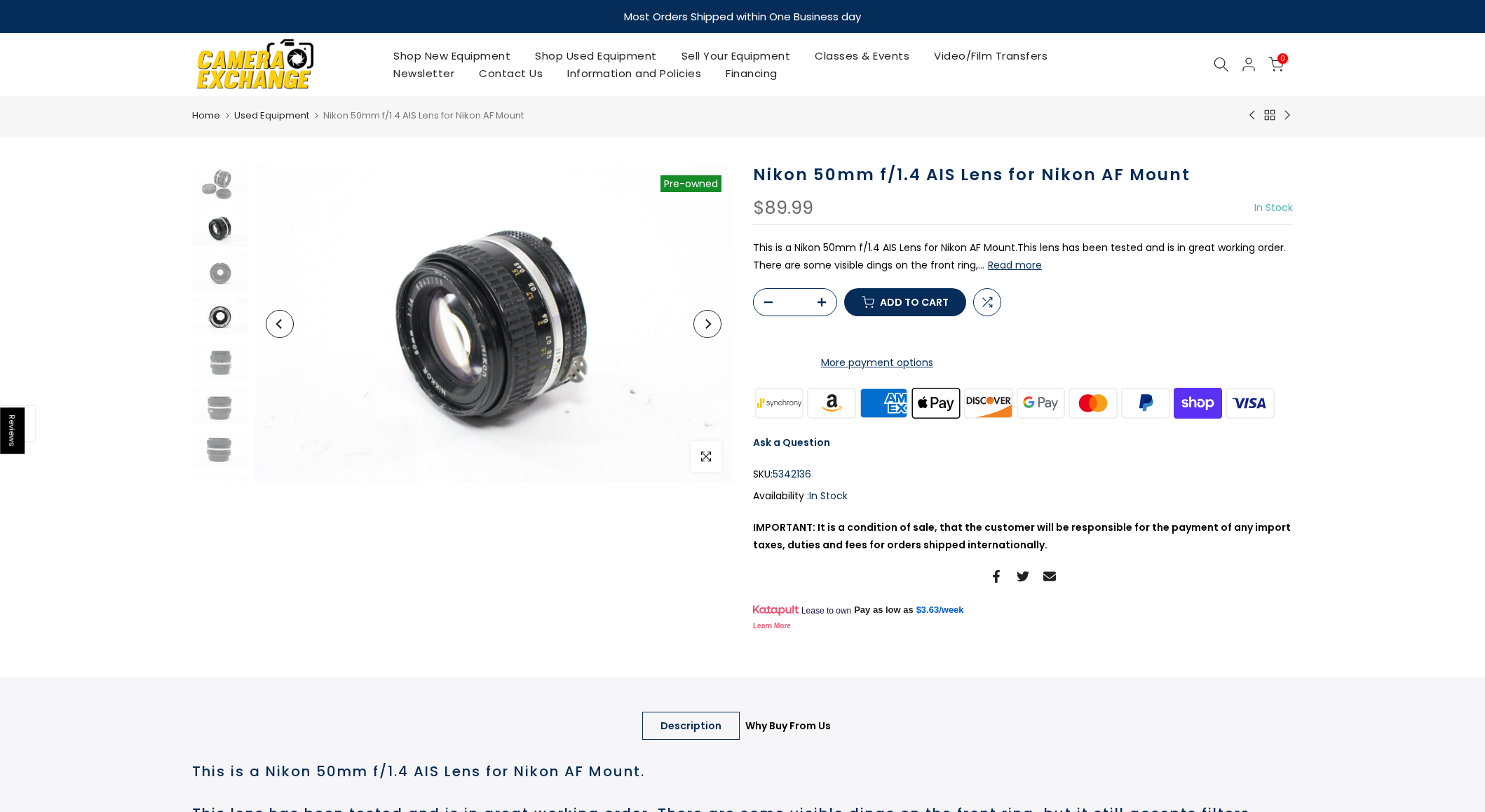
click at [225, 321] on img at bounding box center [221, 317] width 56 height 37
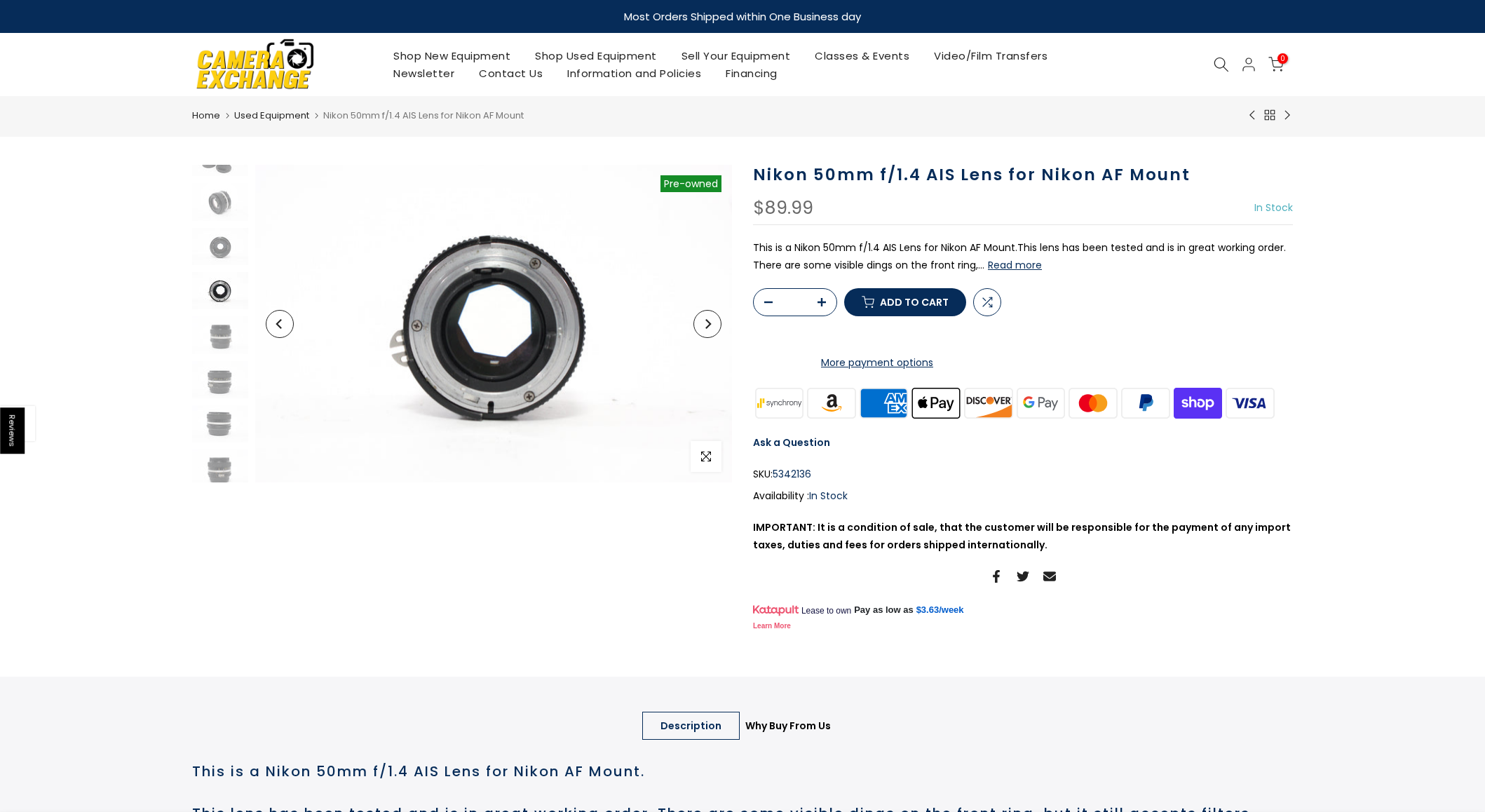
scroll to position [30, 0]
click at [224, 374] on img at bounding box center [221, 375] width 56 height 37
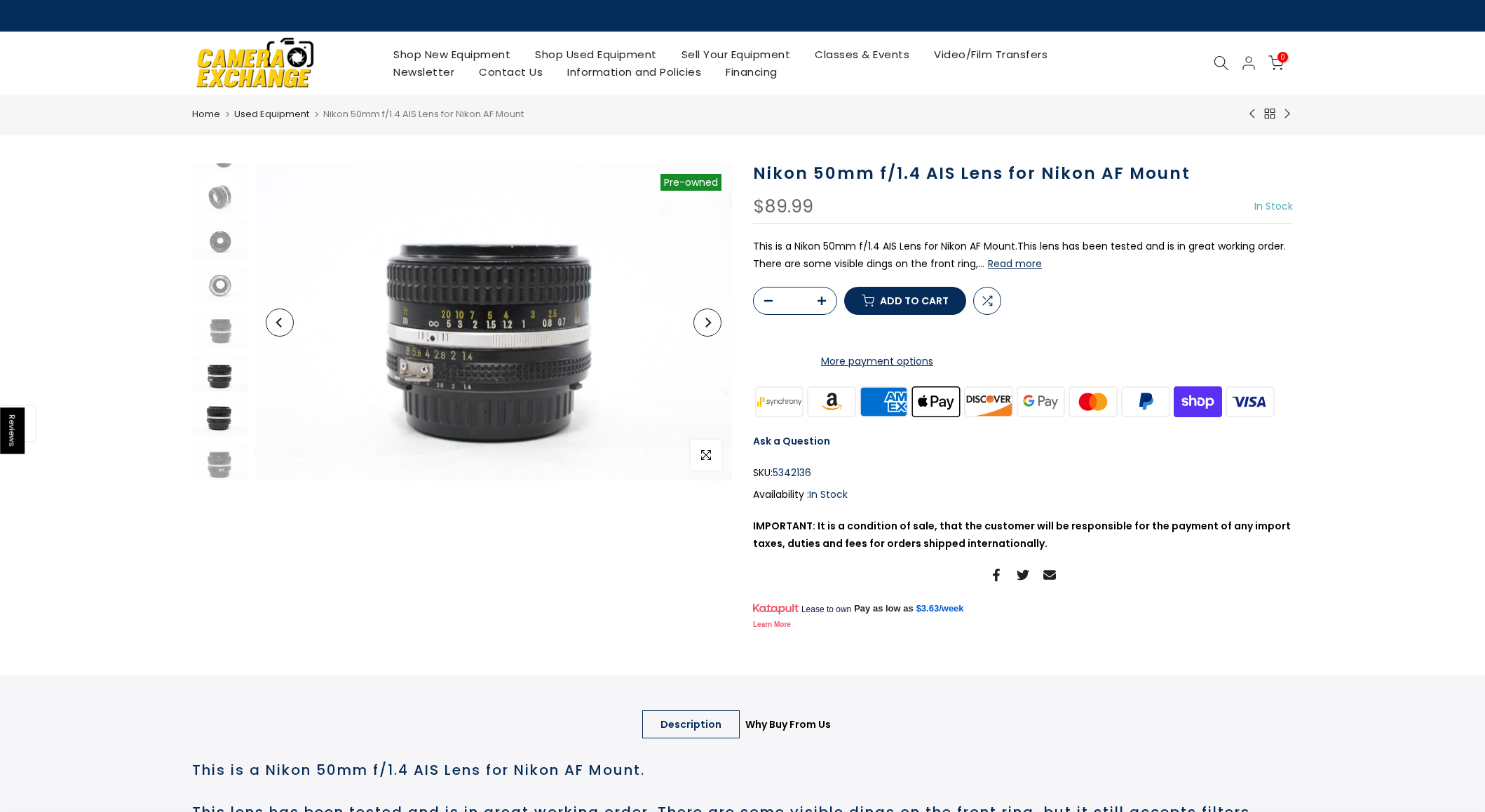
click at [229, 413] on img at bounding box center [221, 418] width 56 height 37
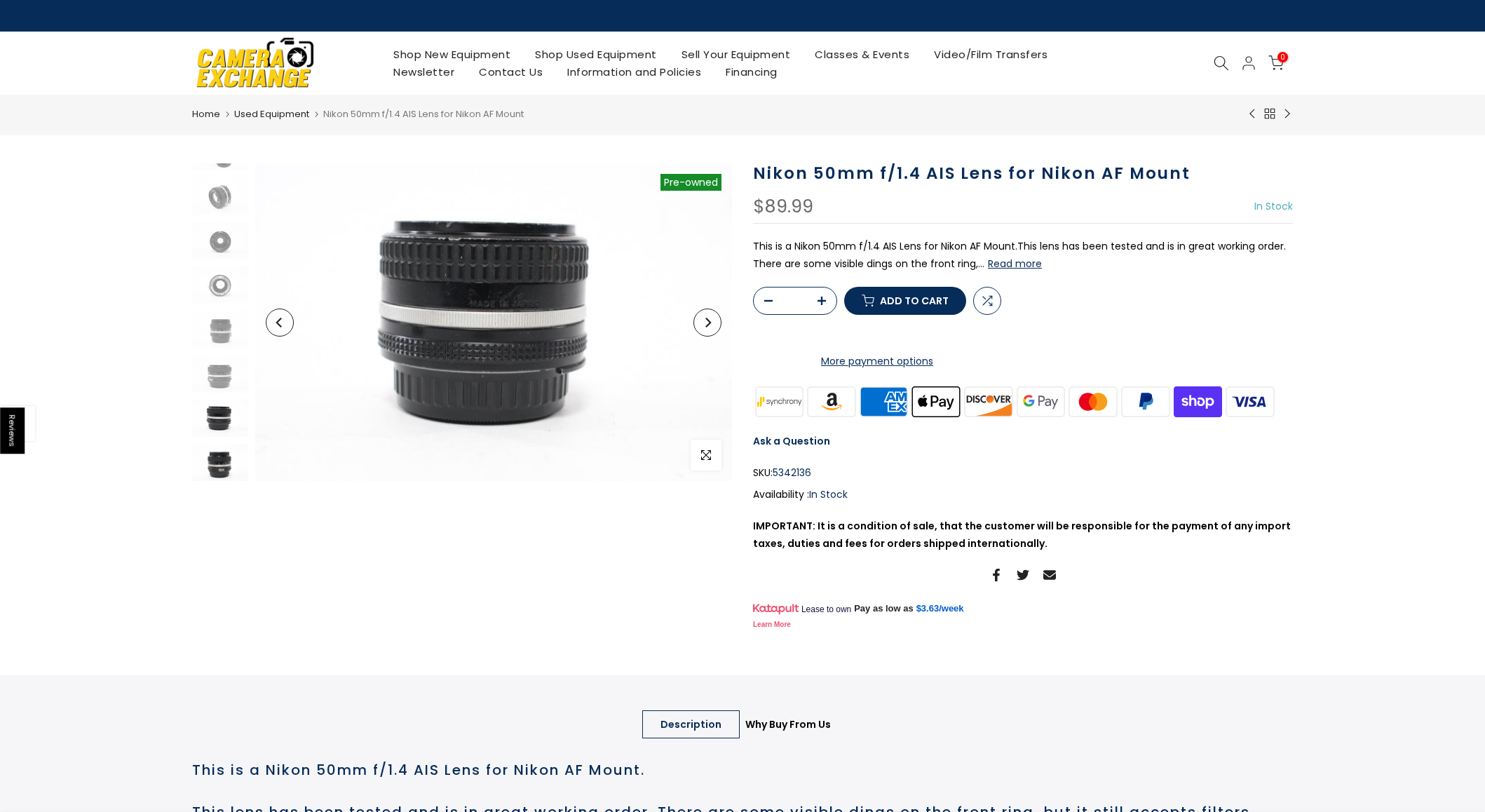
click at [229, 460] on img at bounding box center [221, 463] width 56 height 37
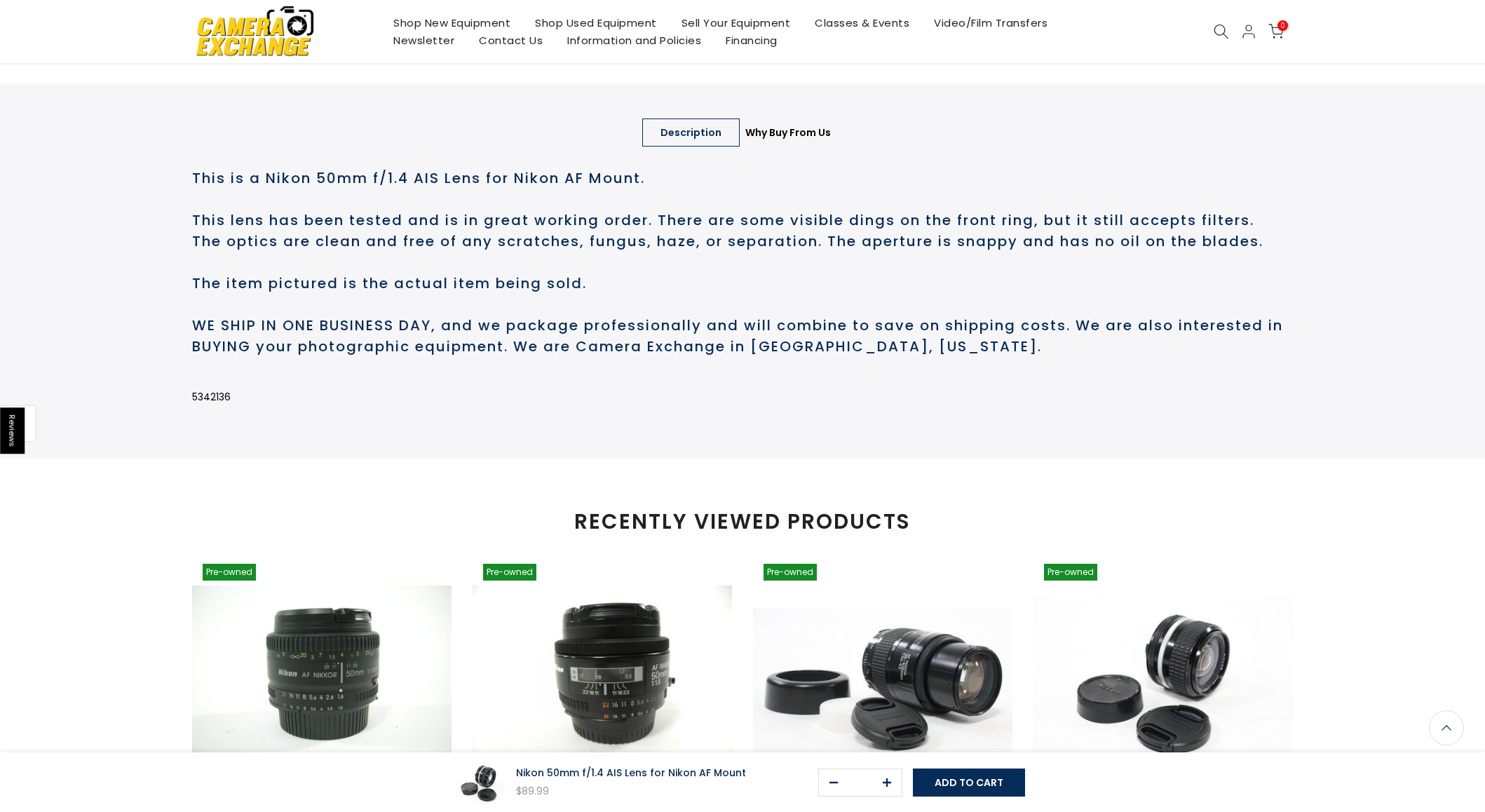
scroll to position [594, 0]
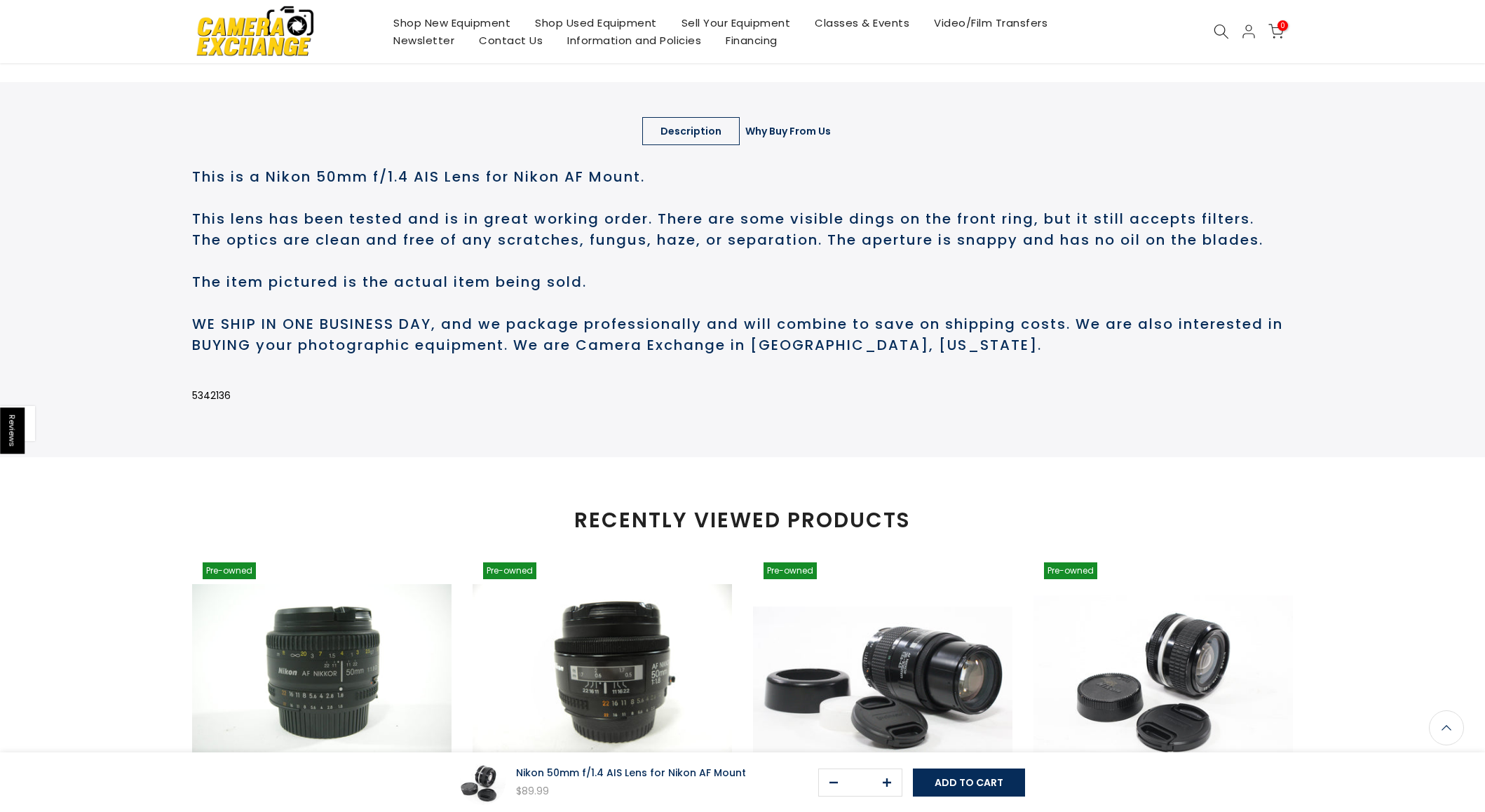
click at [798, 145] on link "Why Buy From Us" at bounding box center [788, 131] width 122 height 28
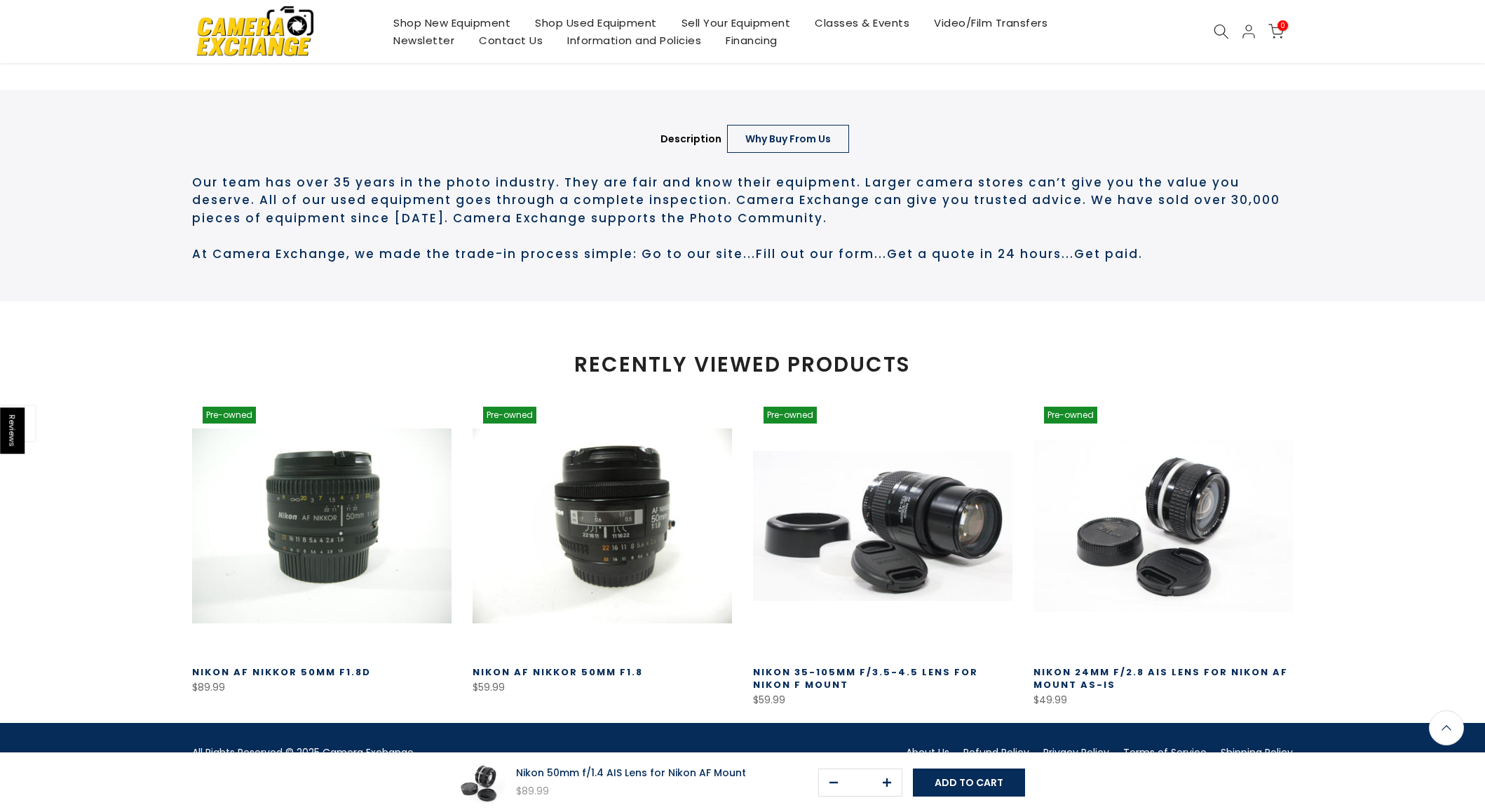
click at [728, 153] on link "Why Buy From Us" at bounding box center [788, 139] width 122 height 28
click at [691, 153] on link "Description" at bounding box center [691, 139] width 98 height 28
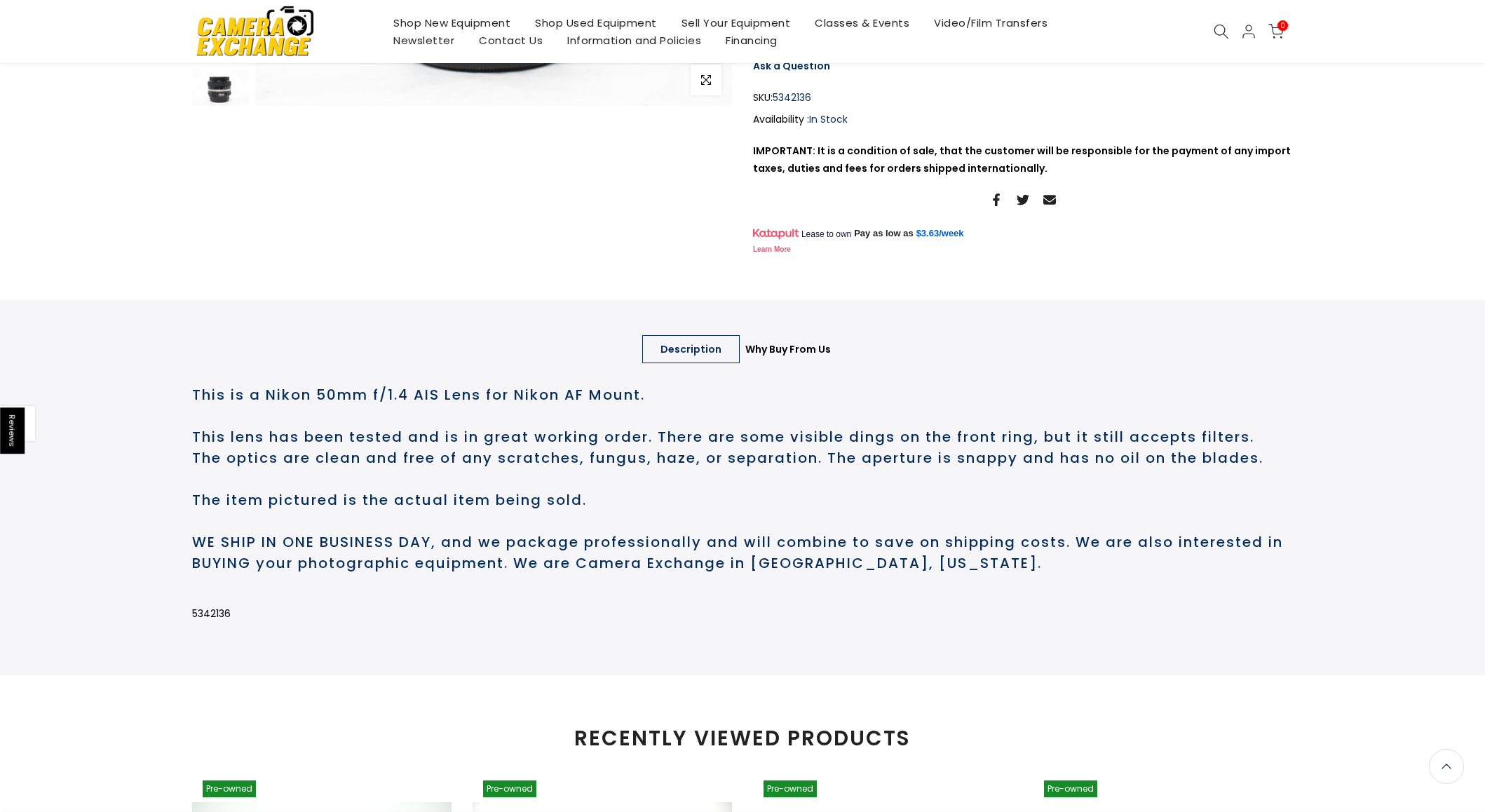
scroll to position [378, 0]
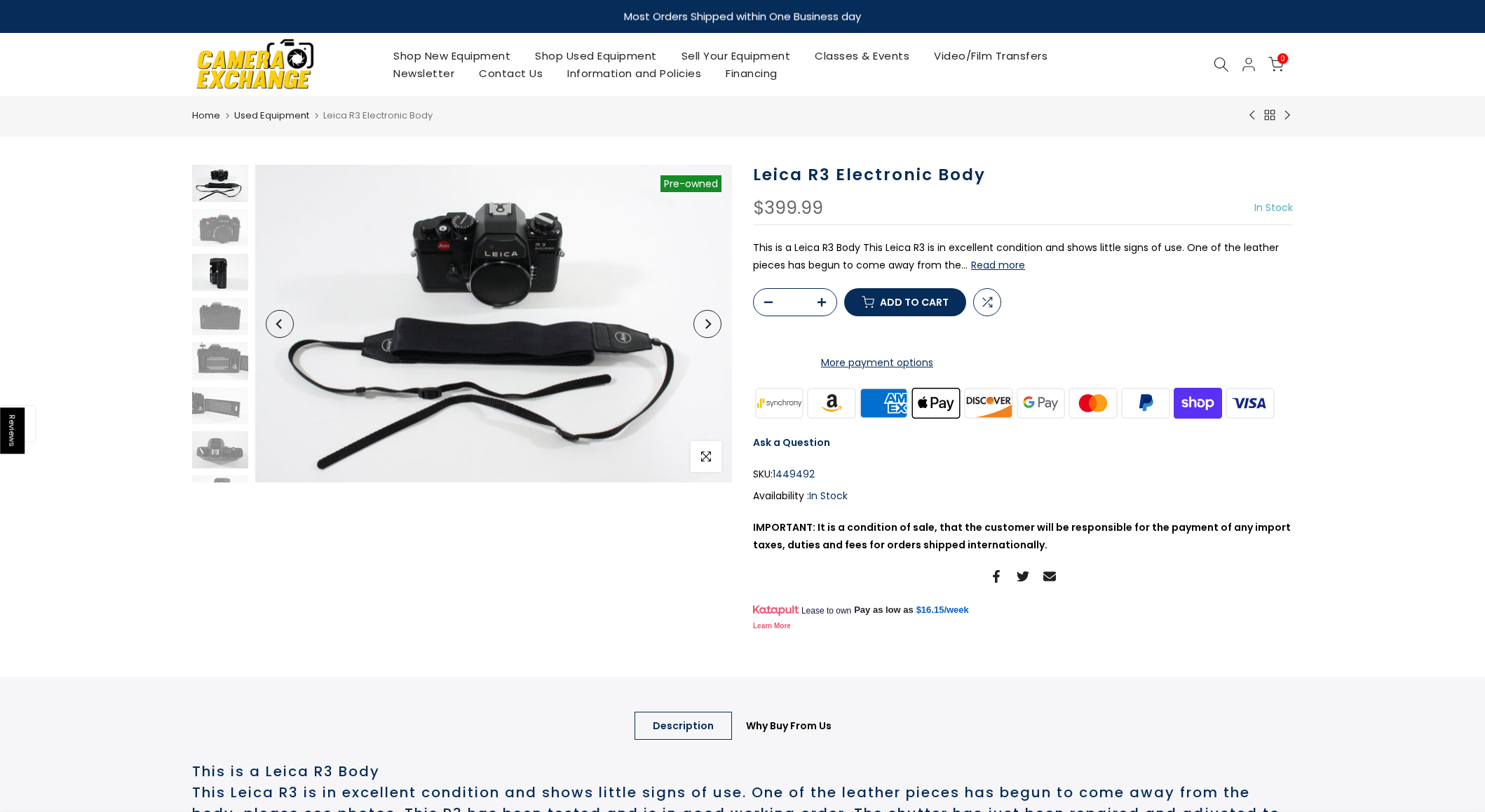
click at [220, 264] on img at bounding box center [221, 272] width 56 height 37
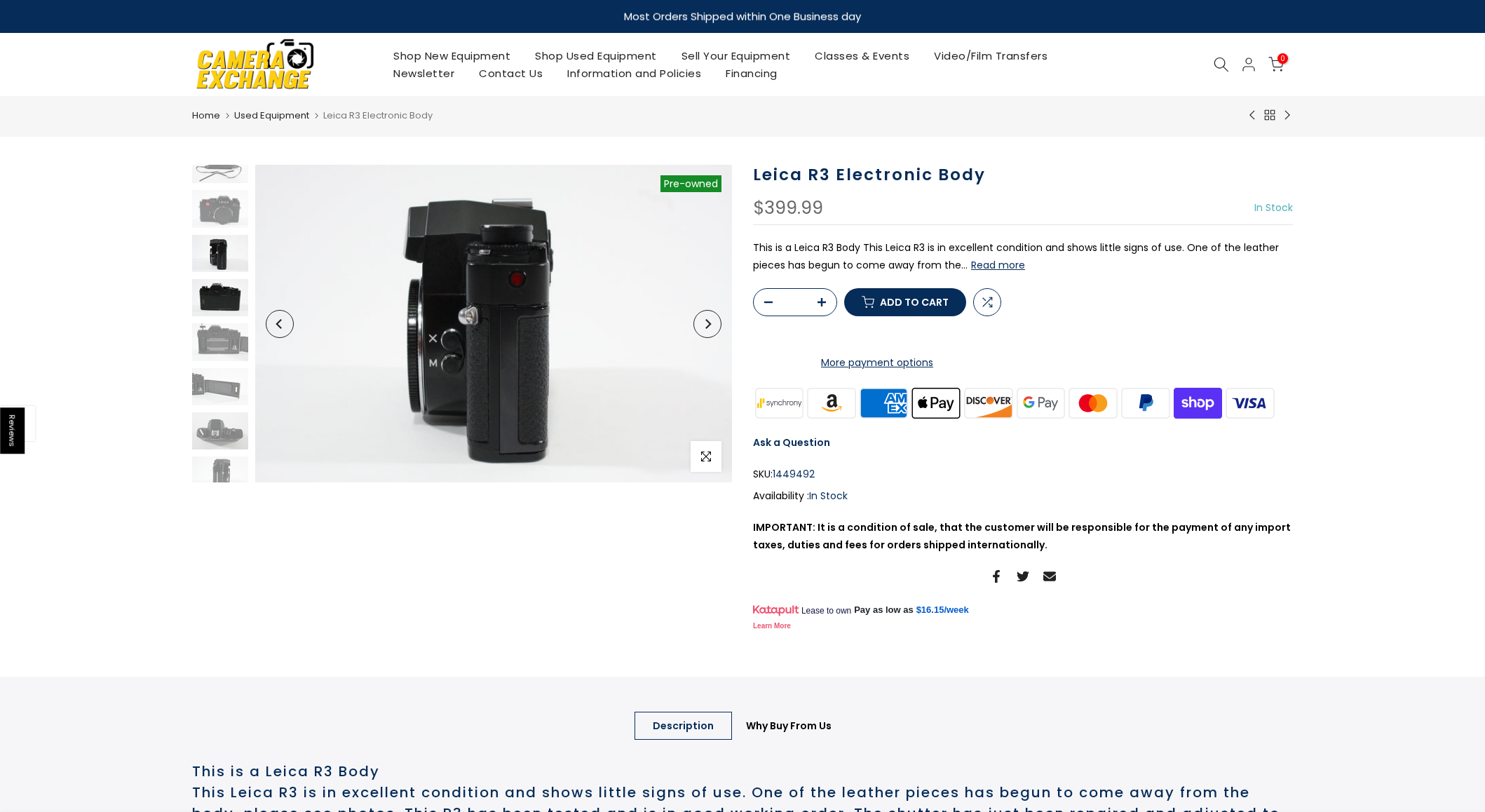
click at [221, 297] on img at bounding box center [221, 298] width 56 height 37
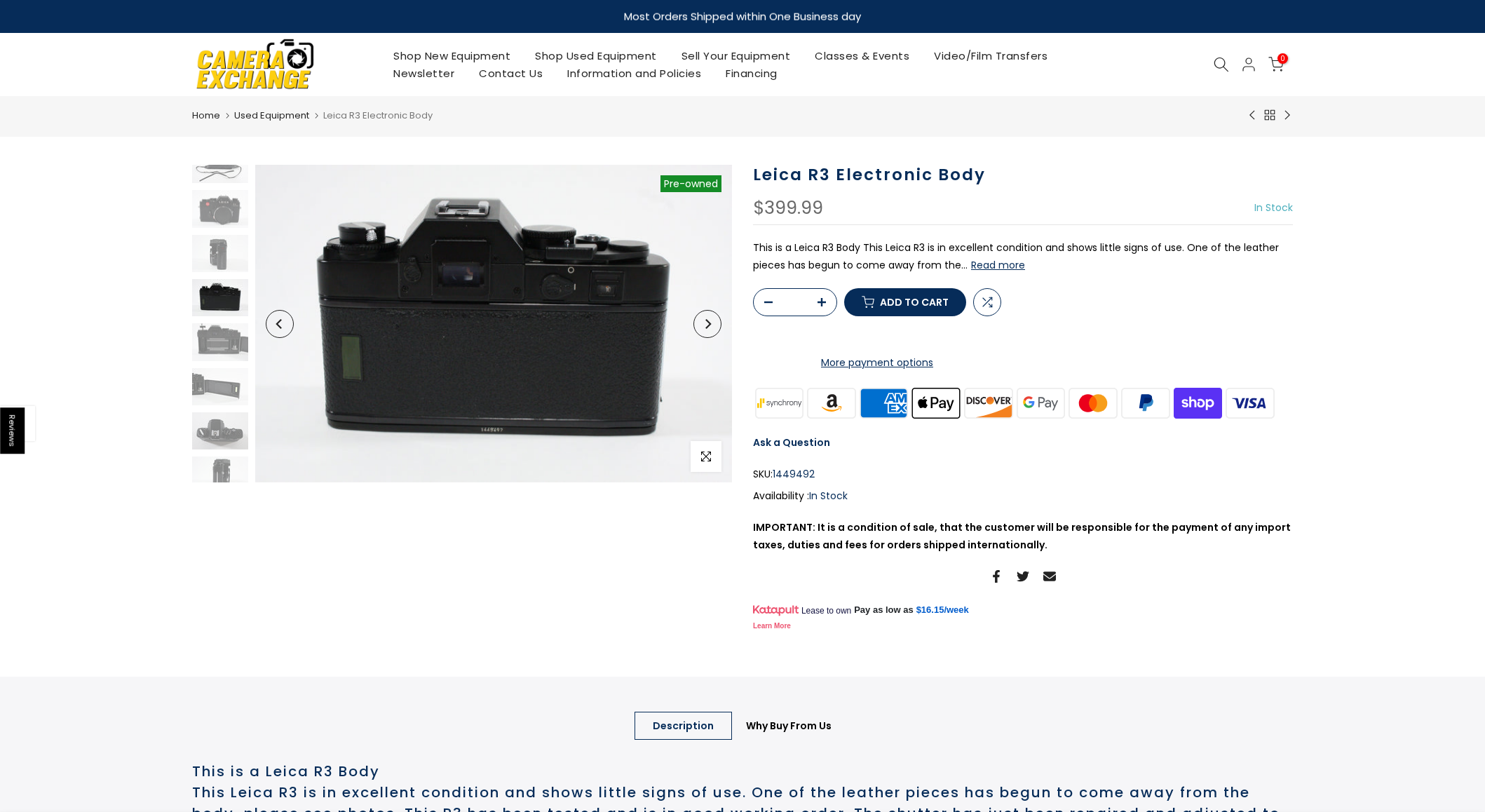
scroll to position [63, 0]
click at [221, 338] on img at bounding box center [221, 343] width 56 height 37
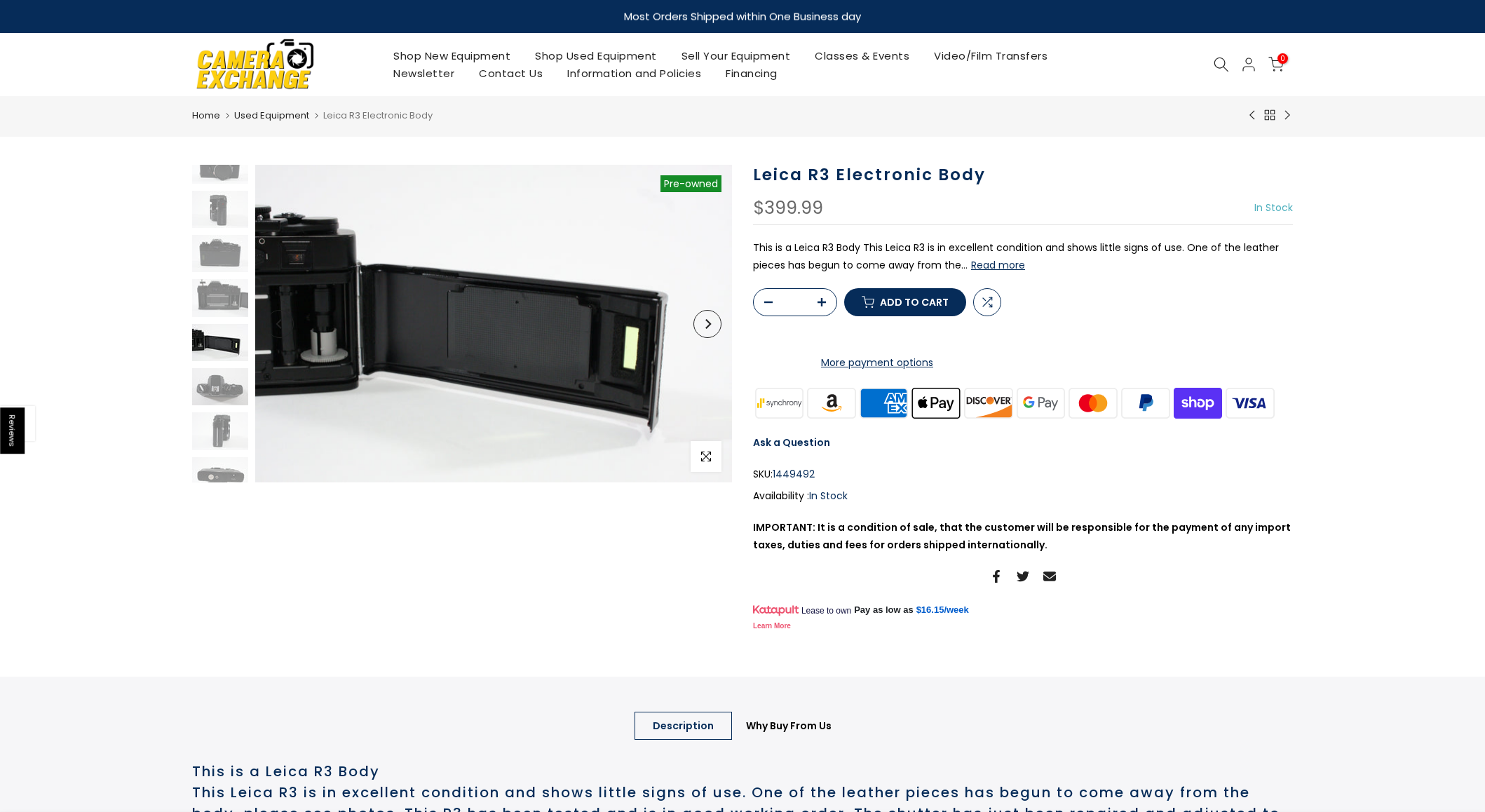
scroll to position [74, 0]
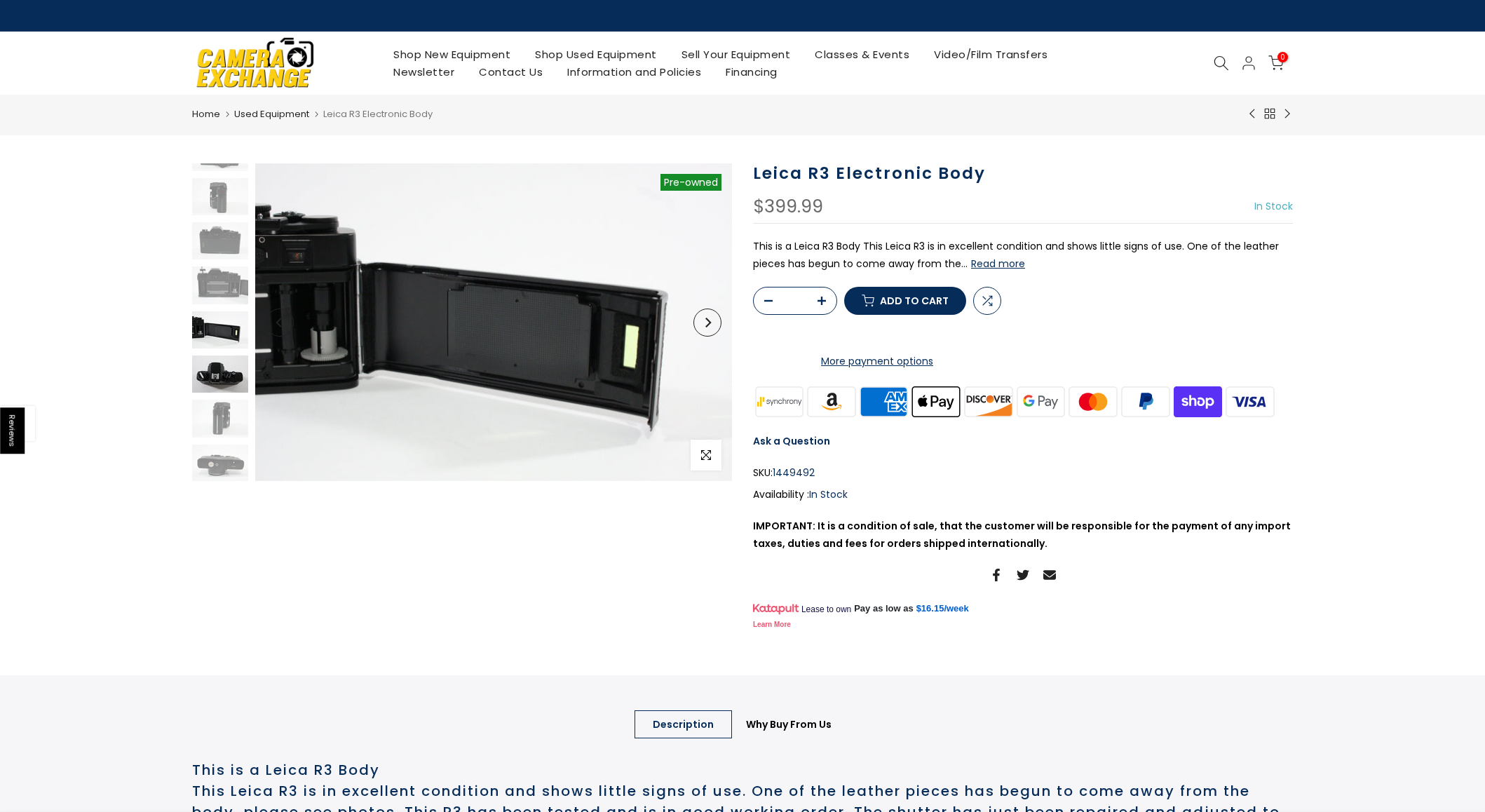
click at [221, 377] on img at bounding box center [221, 374] width 56 height 37
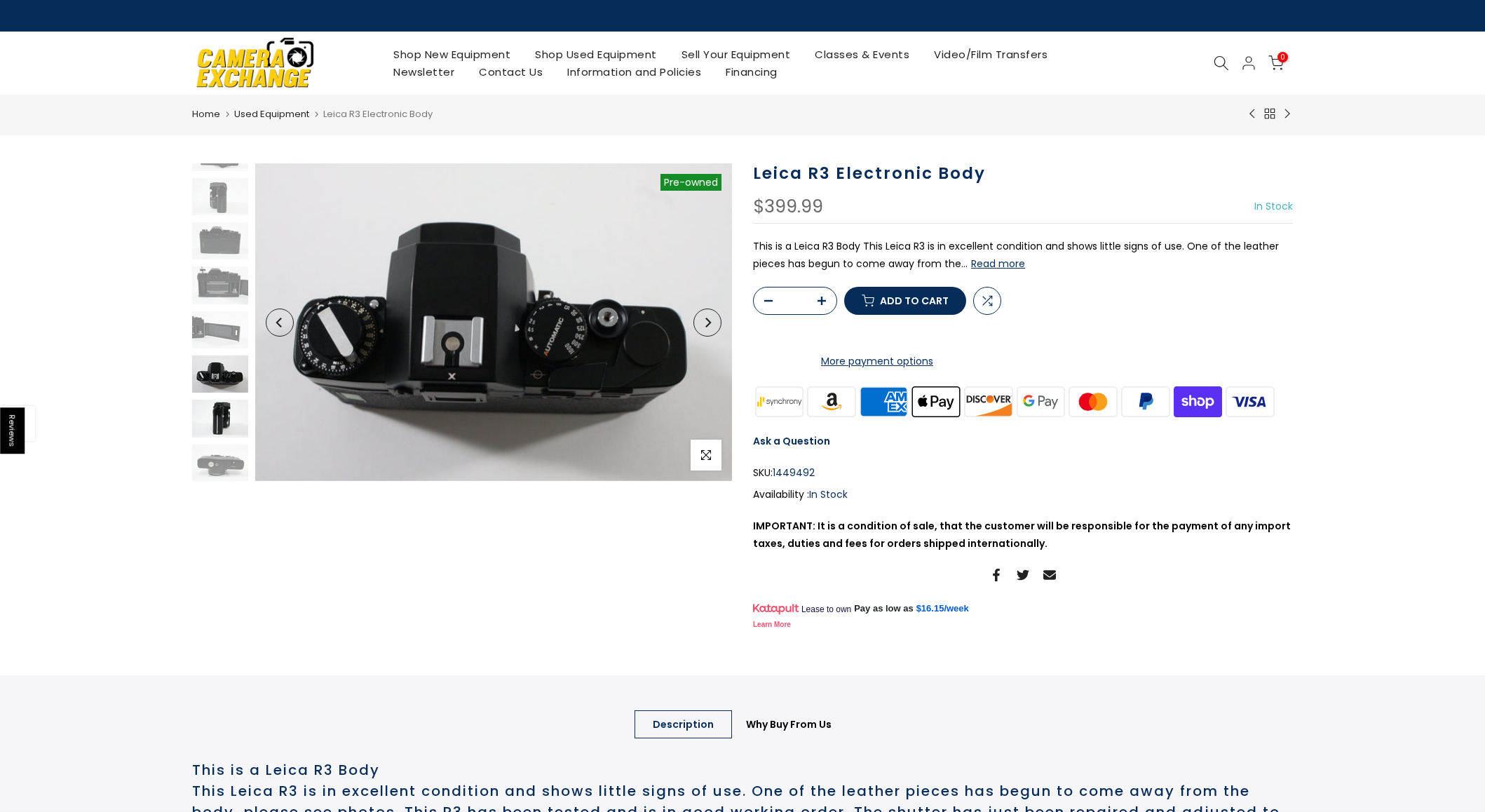
click at [221, 409] on img at bounding box center [221, 418] width 56 height 37
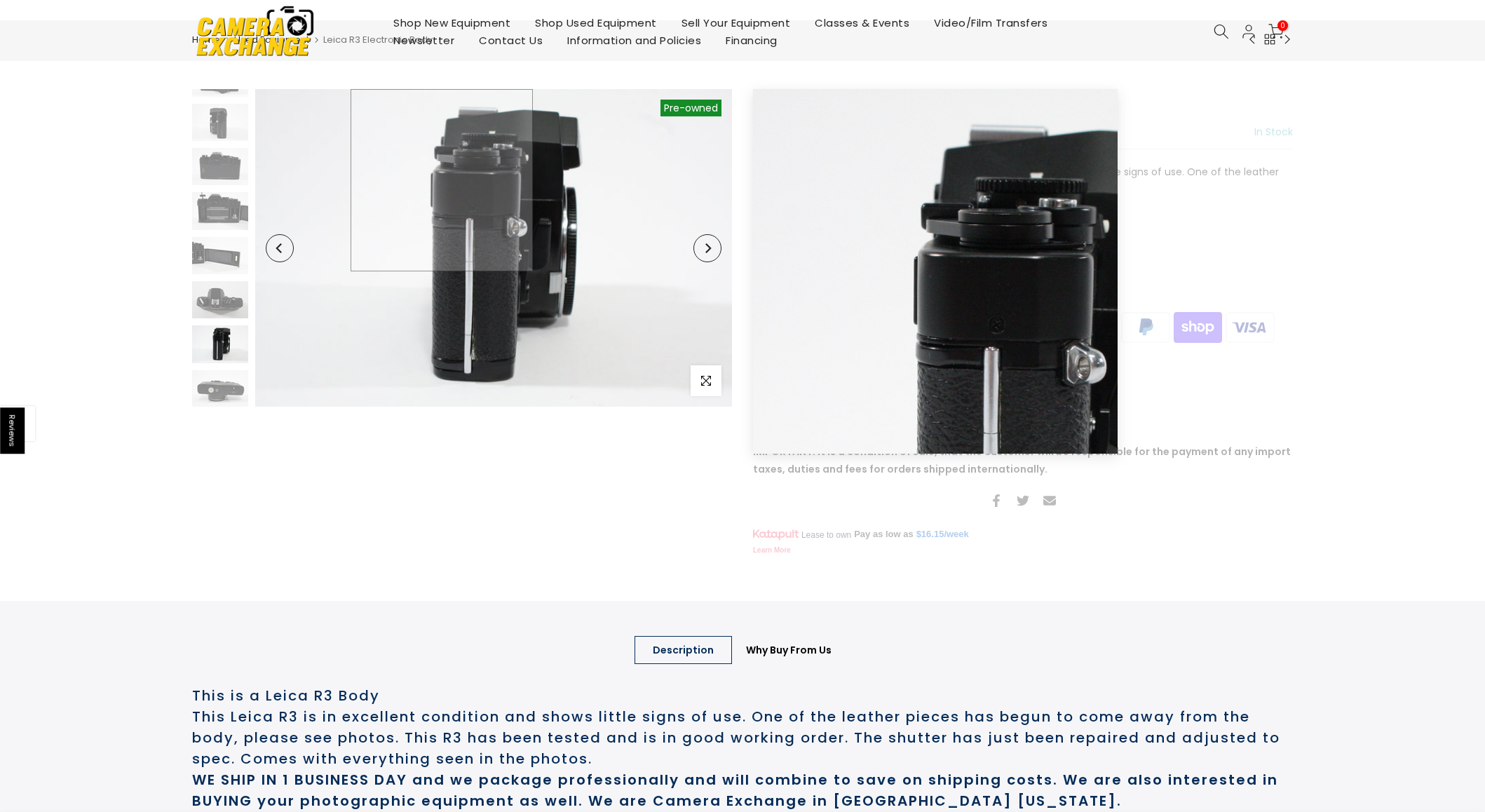
scroll to position [0, 0]
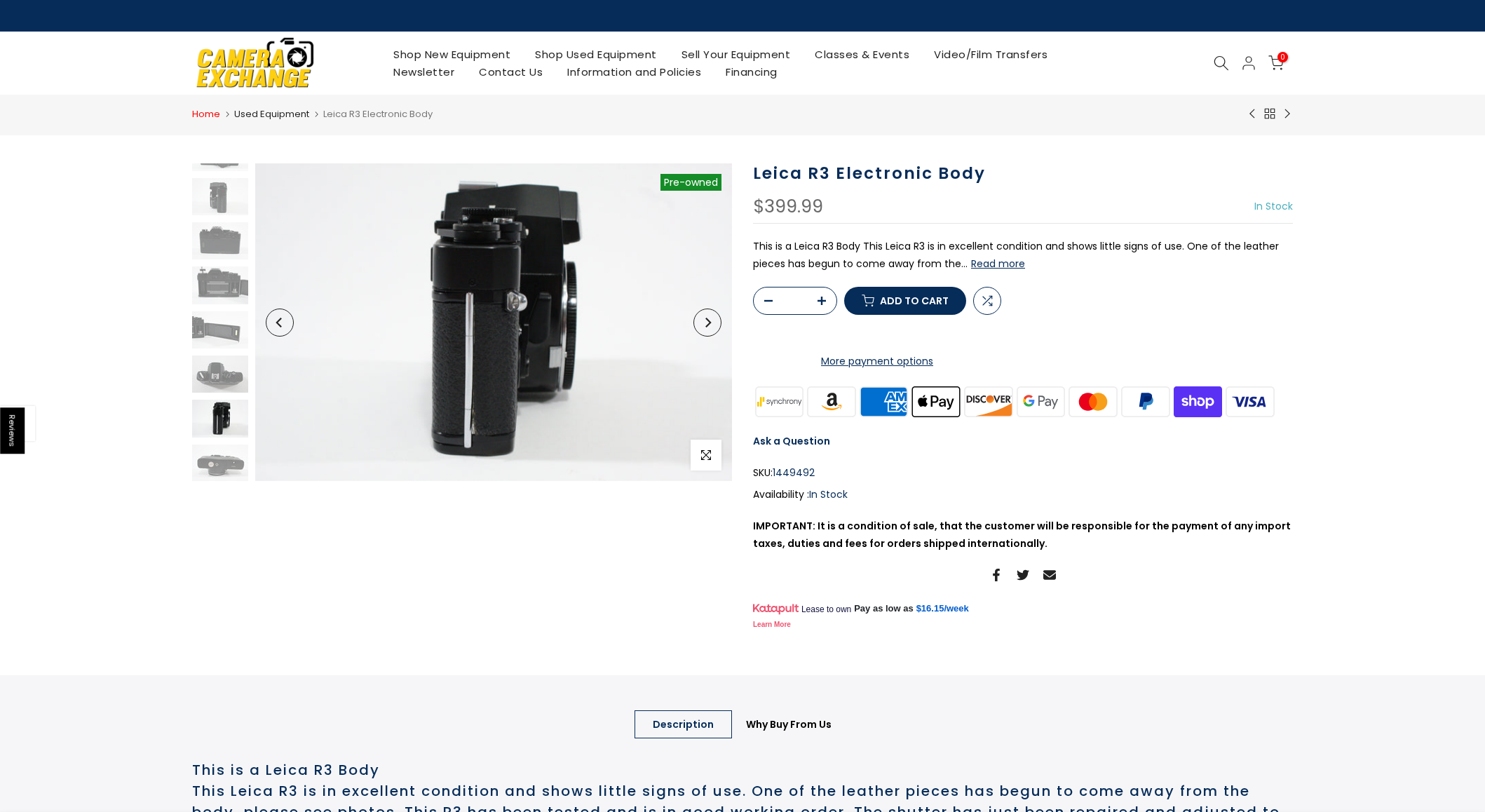
click at [211, 113] on link "Home" at bounding box center [207, 114] width 28 height 14
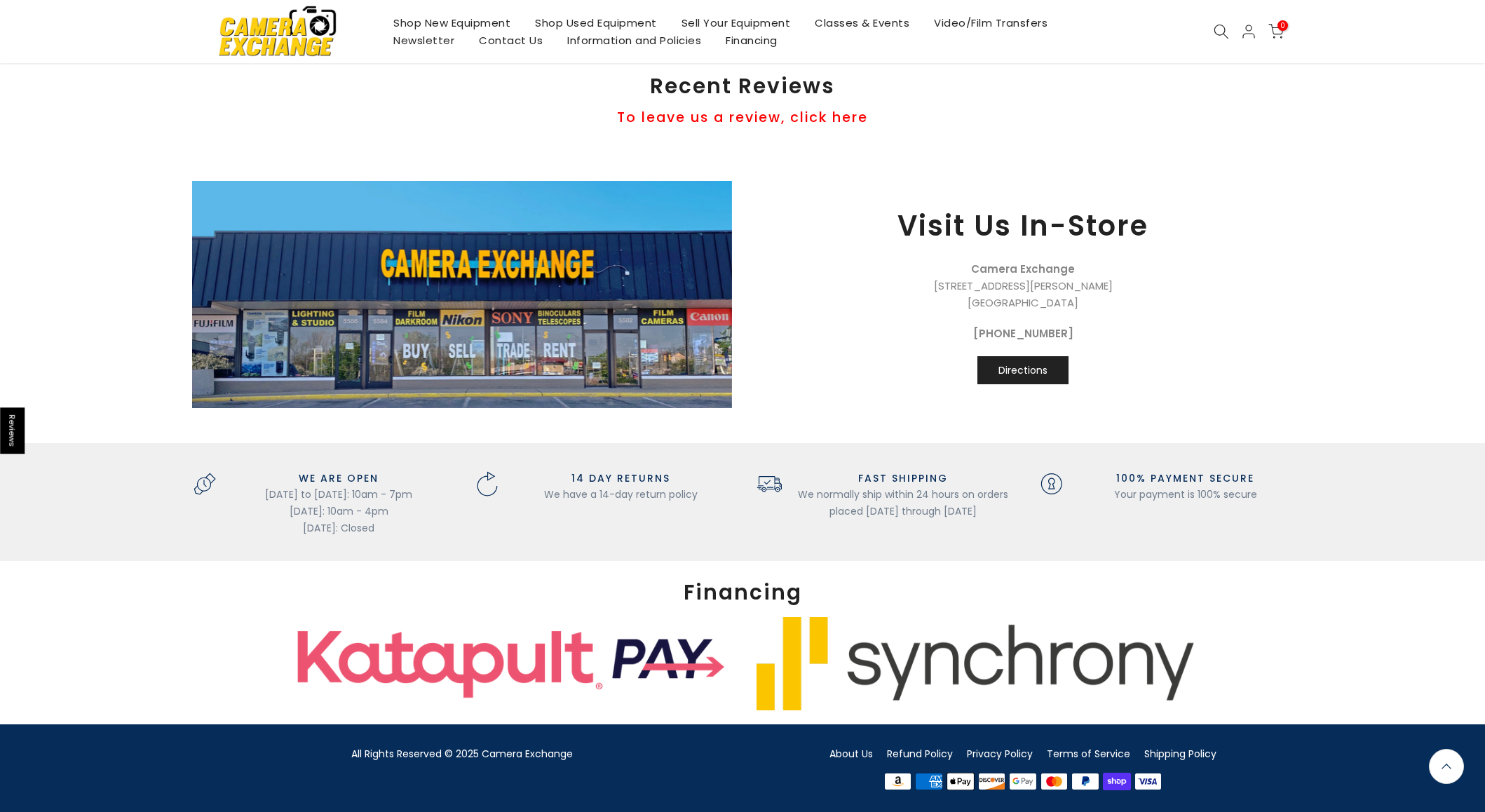
scroll to position [1419, 0]
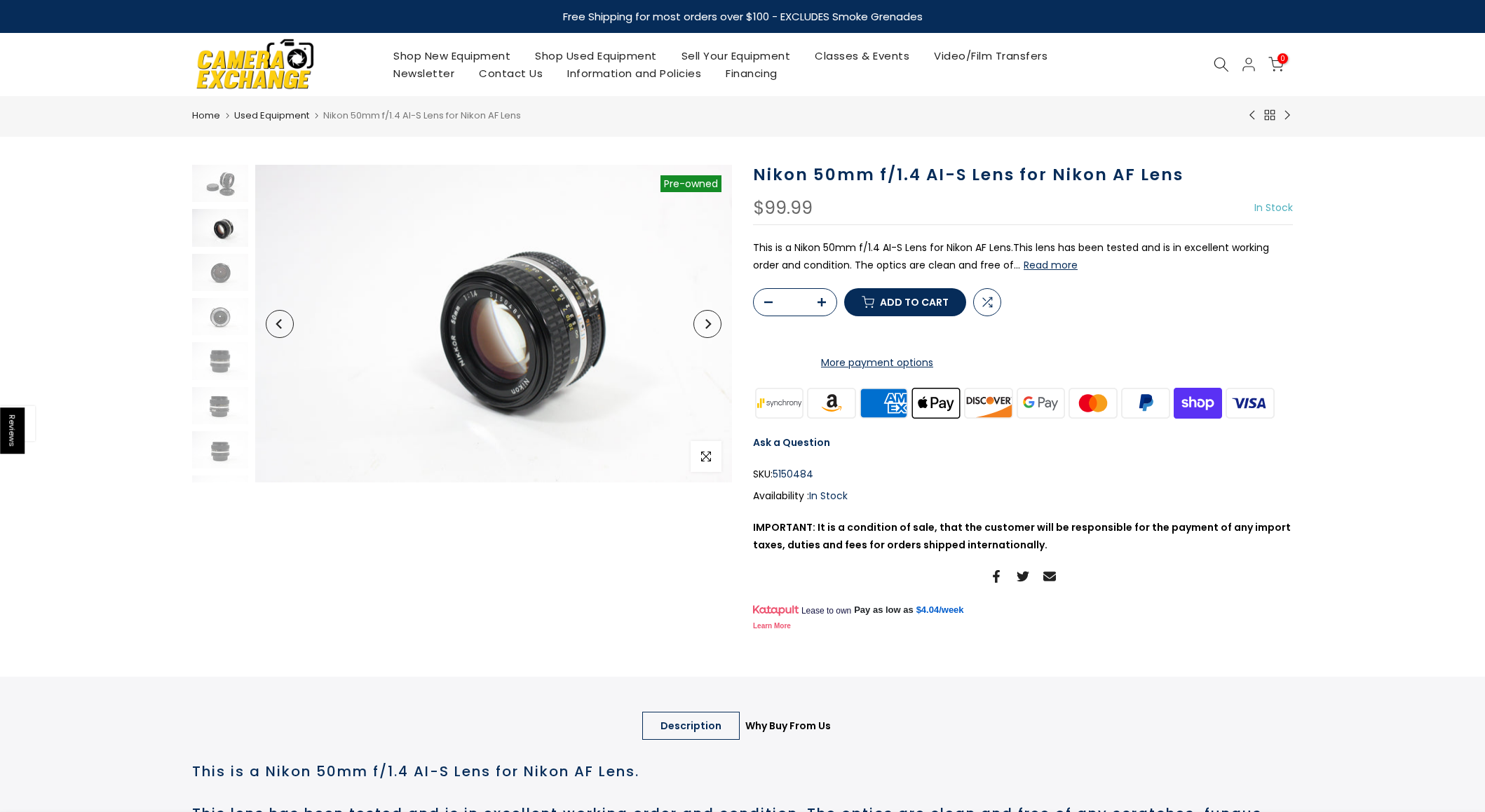
click at [898, 307] on span "Add to cart" at bounding box center [914, 302] width 69 height 10
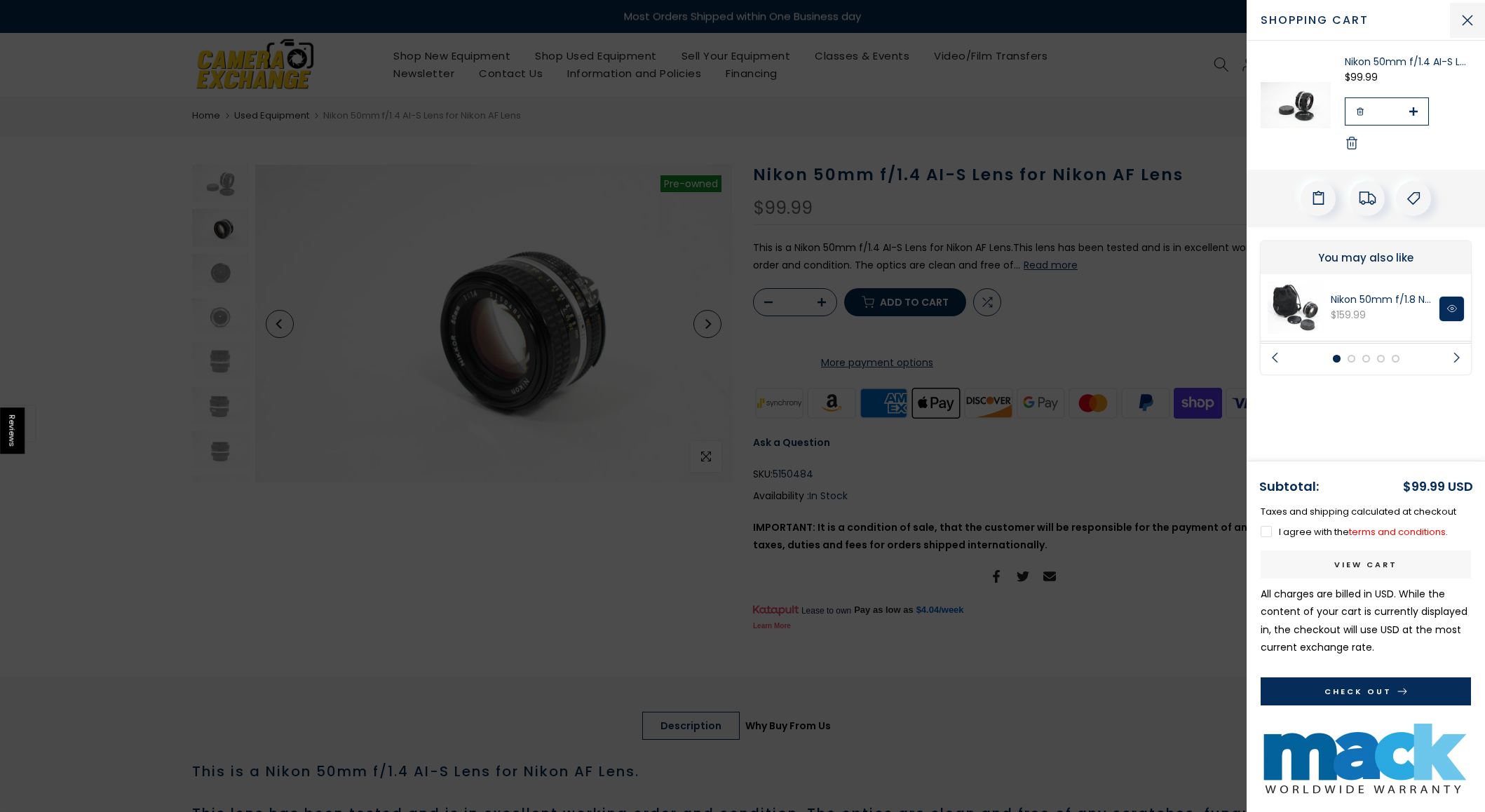
click at [1458, 13] on button "Close Cart" at bounding box center [1467, 20] width 35 height 35
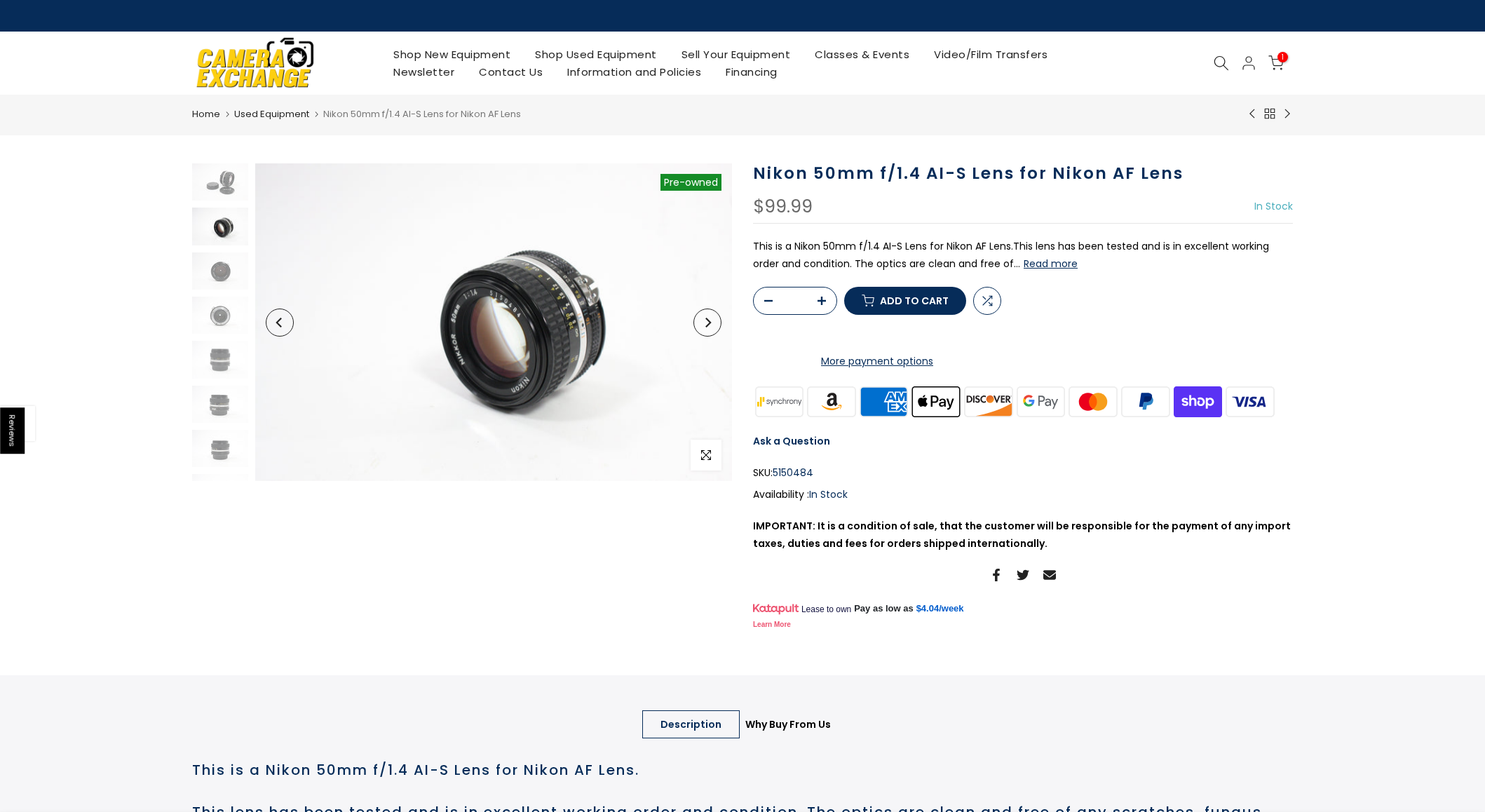
click at [446, 51] on link "Shop New Equipment" at bounding box center [452, 55] width 141 height 18
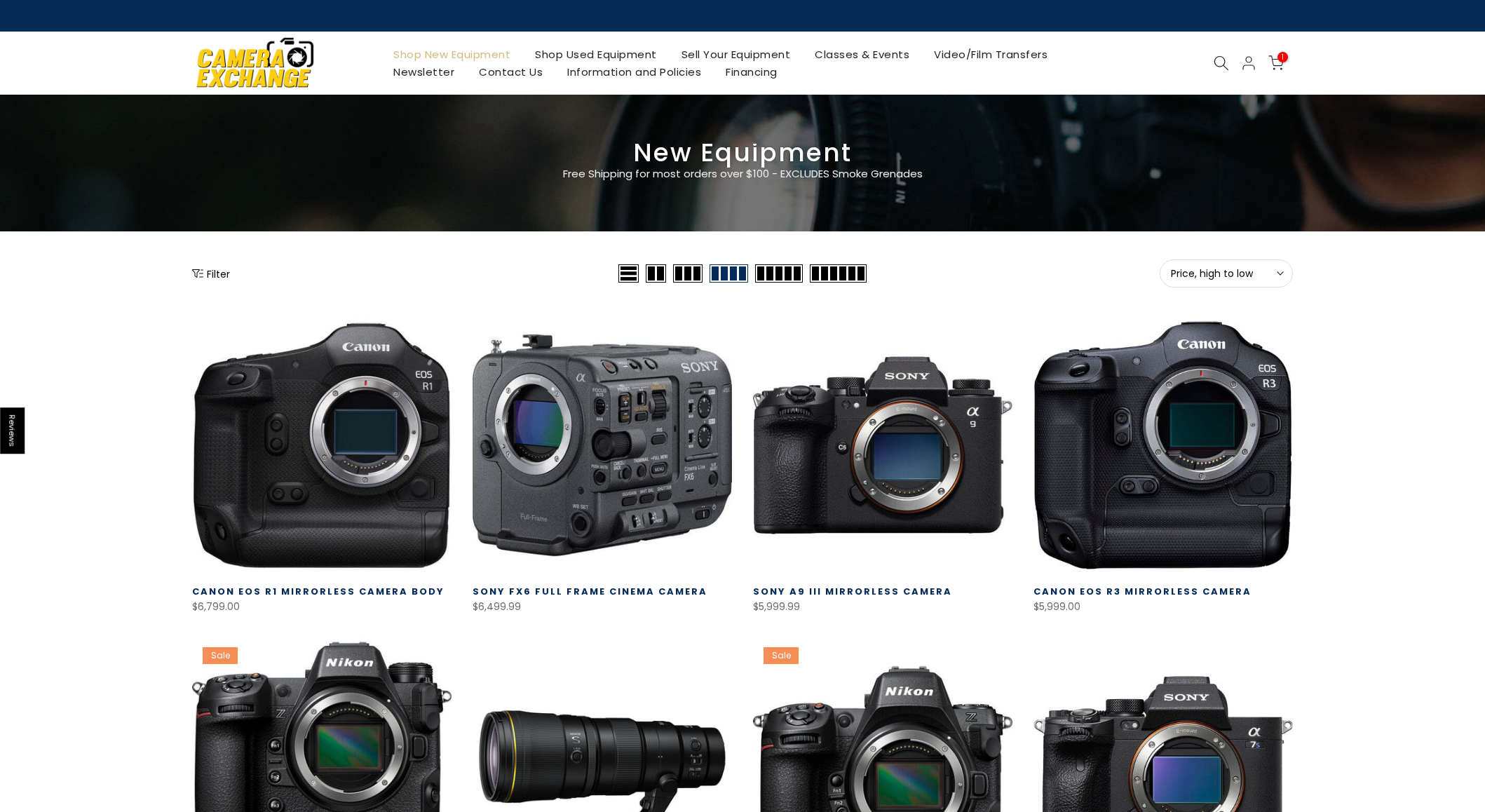
click at [862, 58] on link "Classes & Events" at bounding box center [862, 55] width 119 height 18
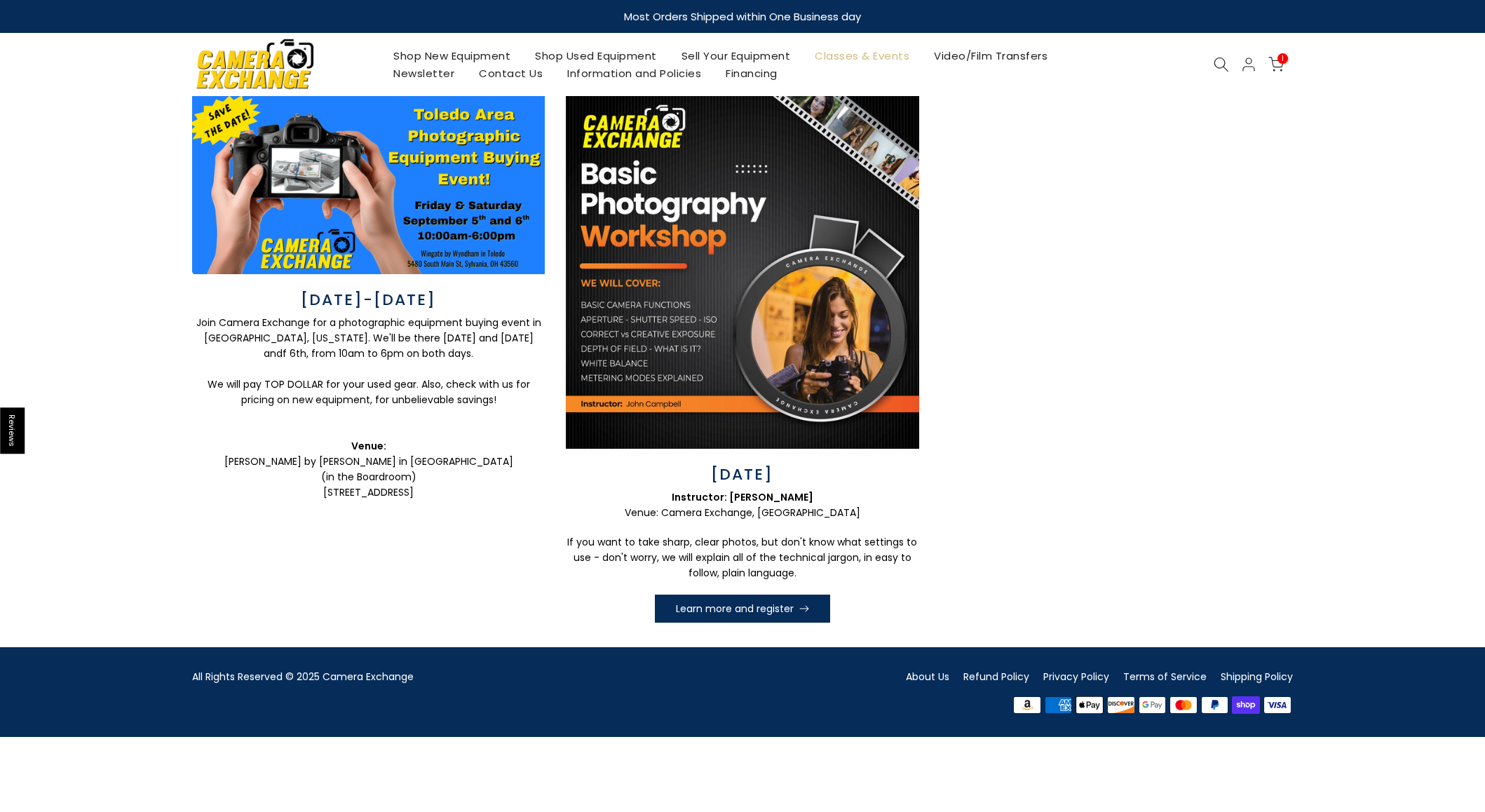
click at [468, 63] on link "Shop New Equipment" at bounding box center [452, 56] width 141 height 18
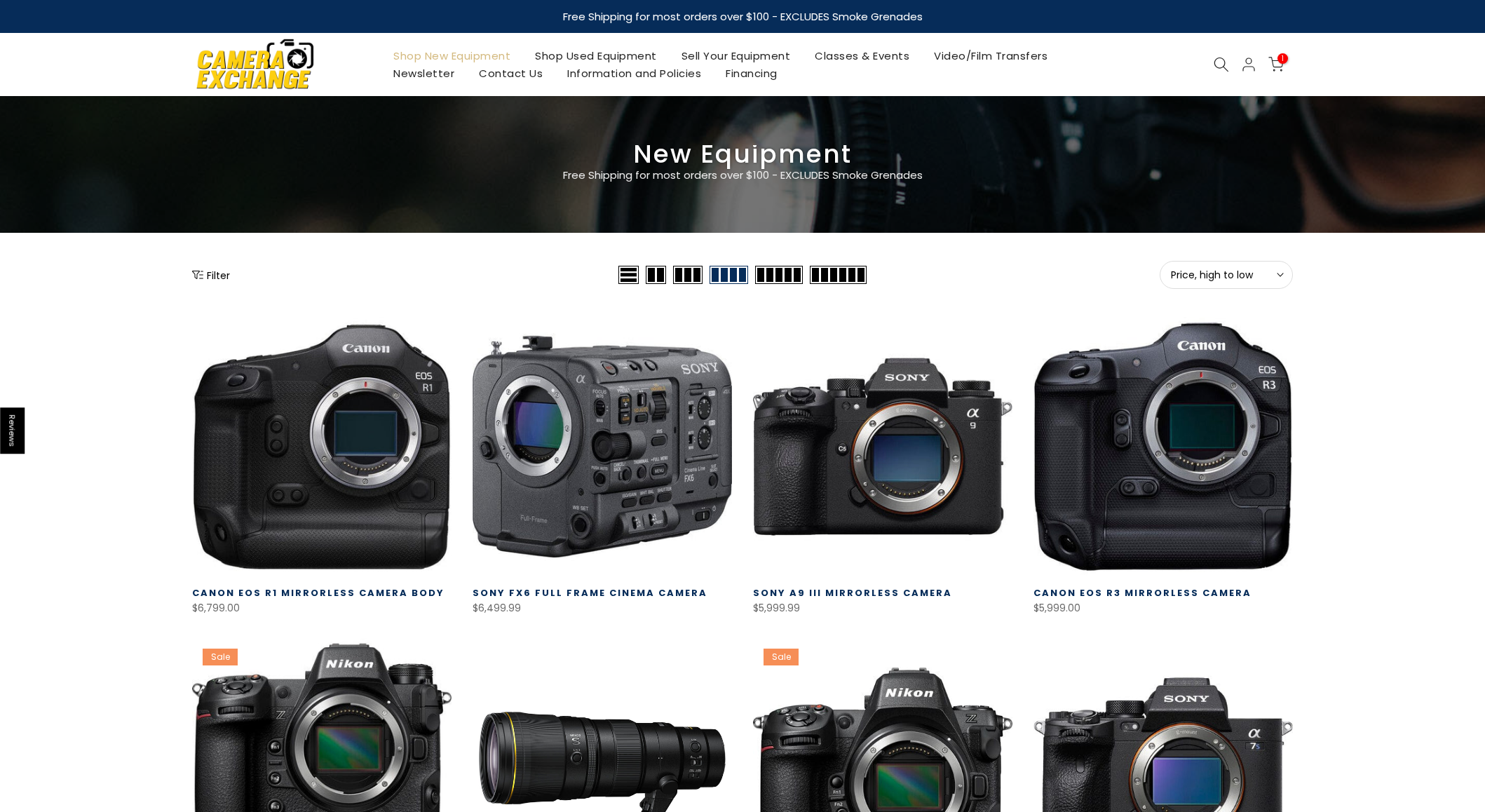
click at [213, 277] on button "Filter" at bounding box center [211, 275] width 38 height 14
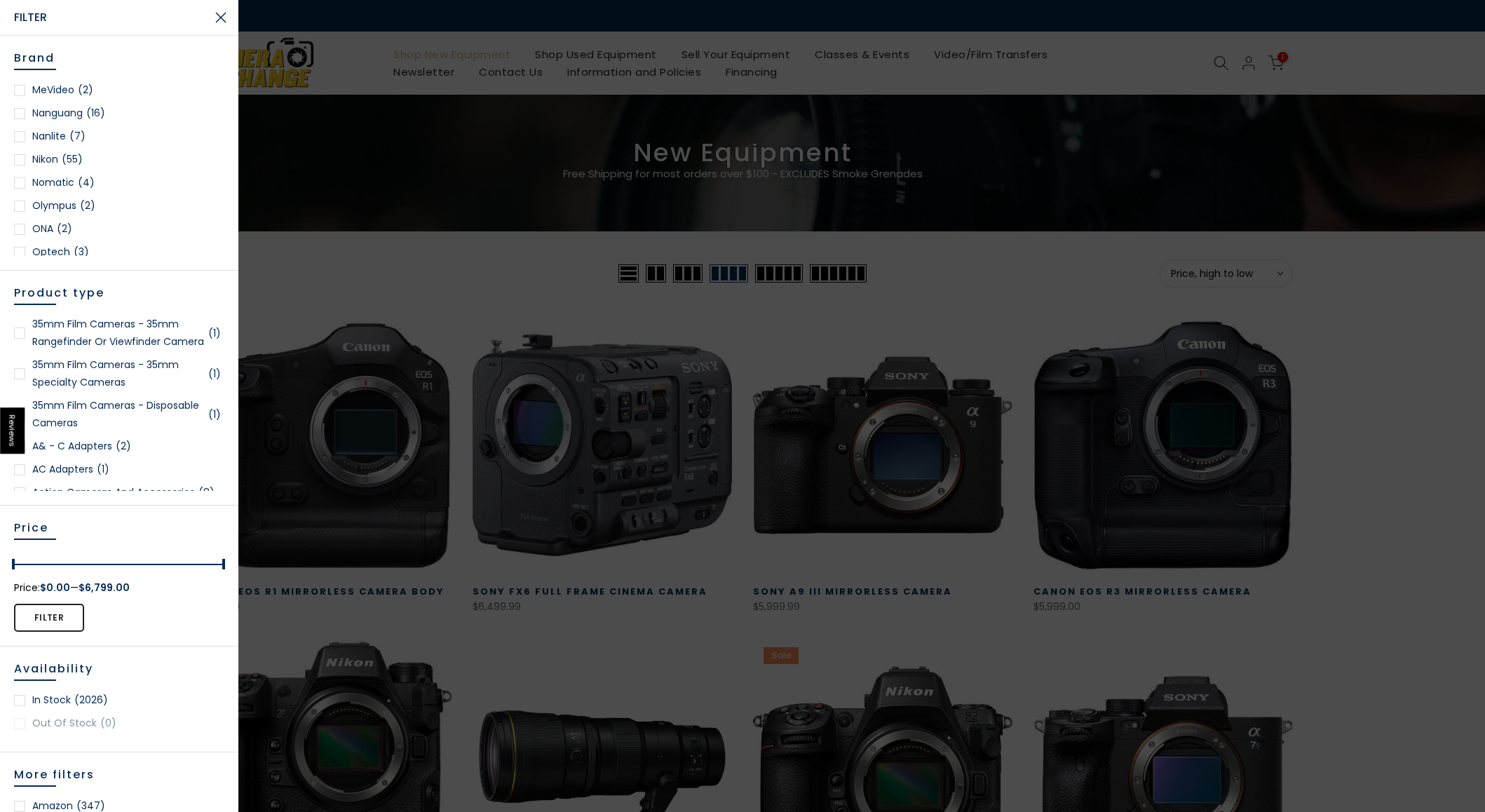
scroll to position [1276, 0]
click at [22, 155] on div at bounding box center [19, 155] width 11 height 11
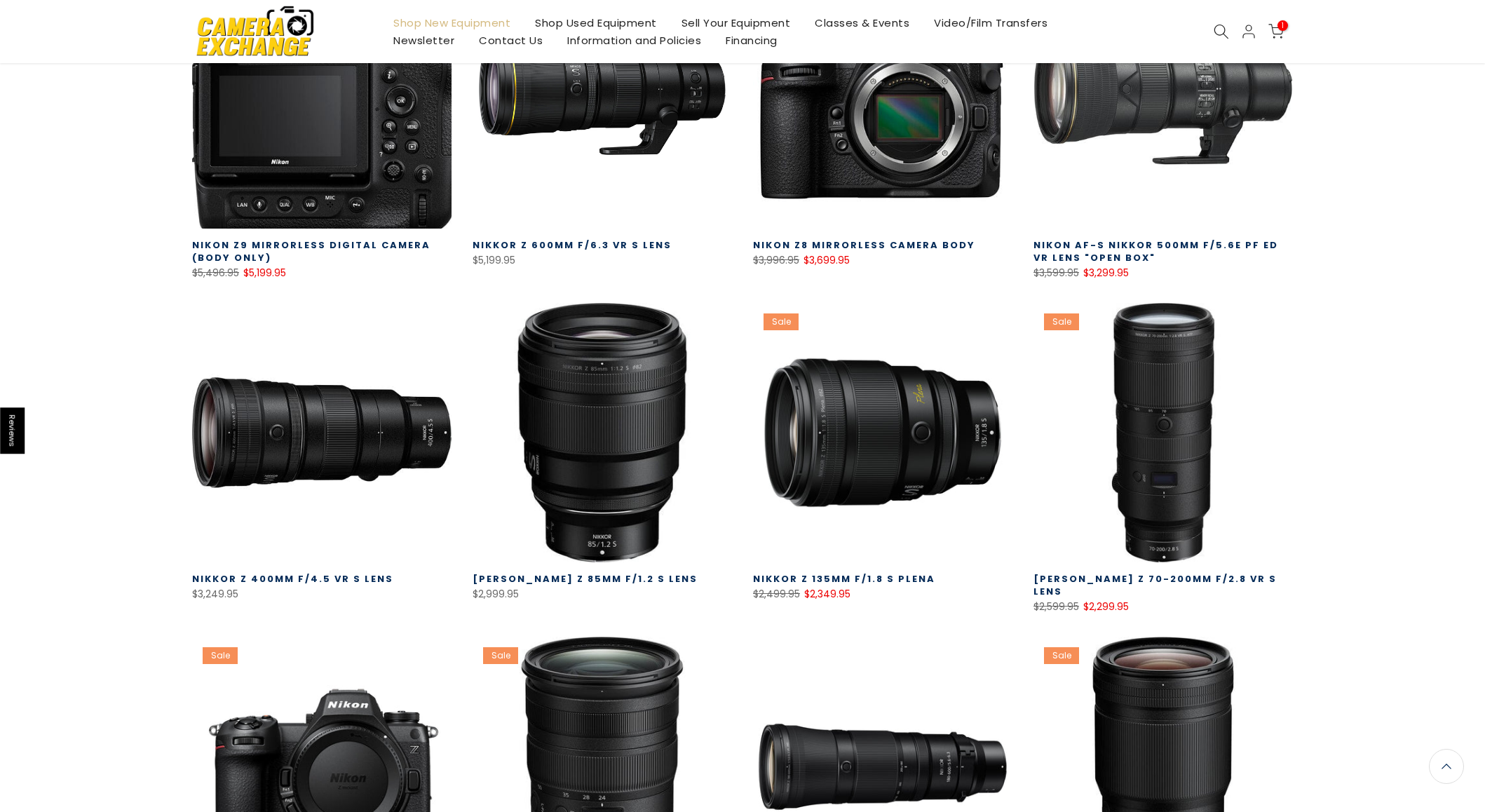
scroll to position [858, 0]
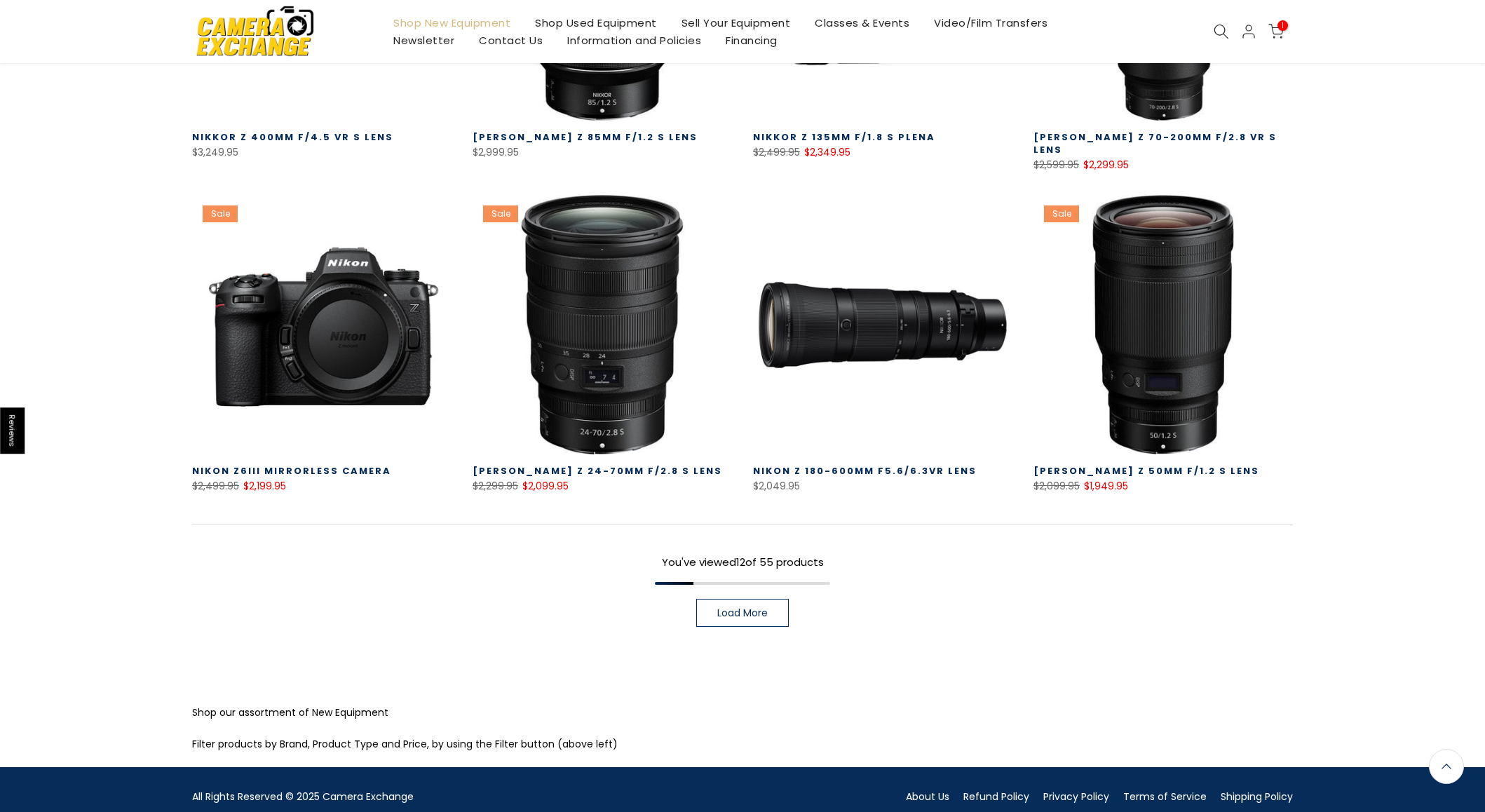
click at [747, 608] on span "Load More" at bounding box center [742, 612] width 50 height 10
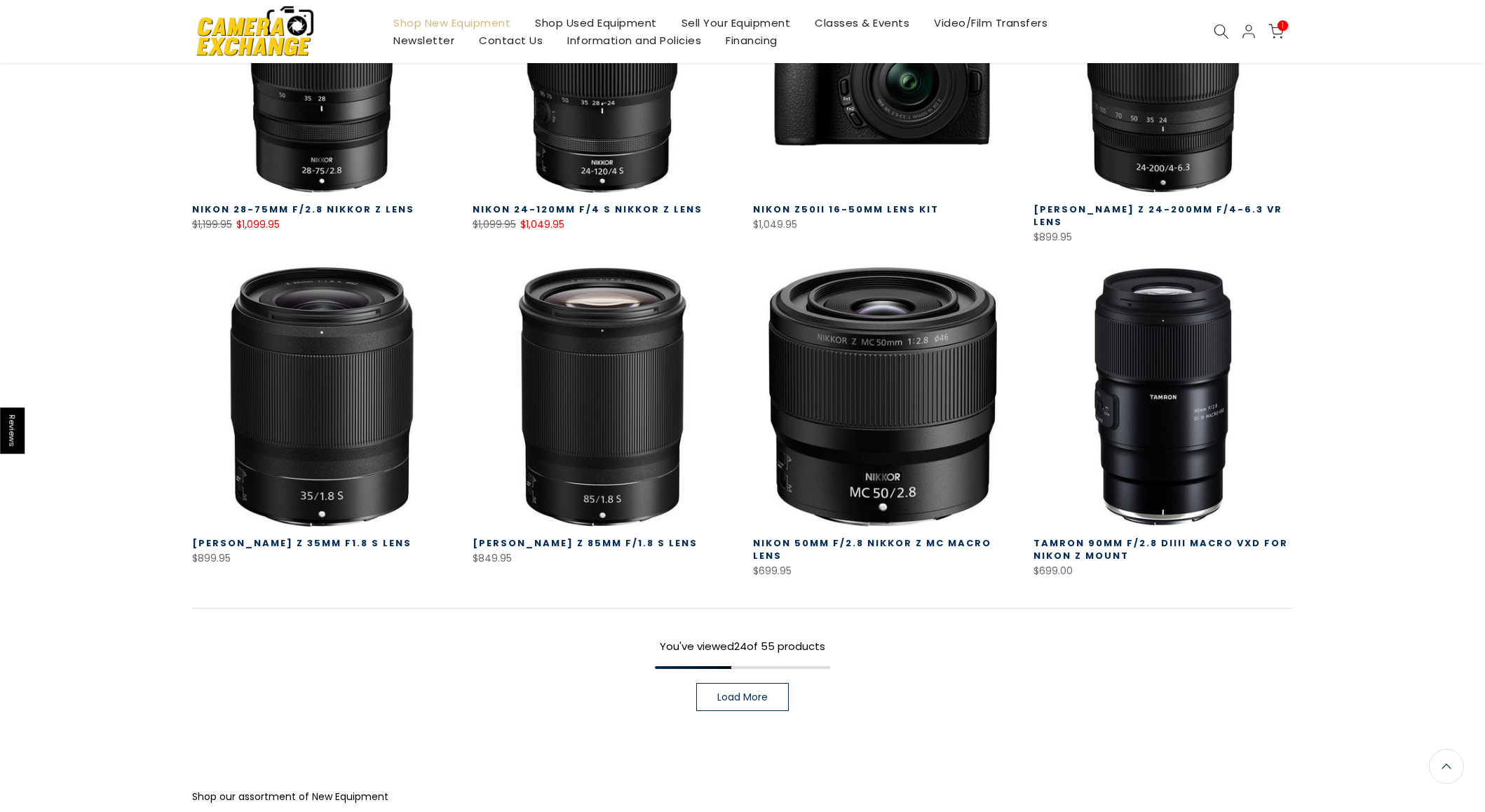
scroll to position [1763, 0]
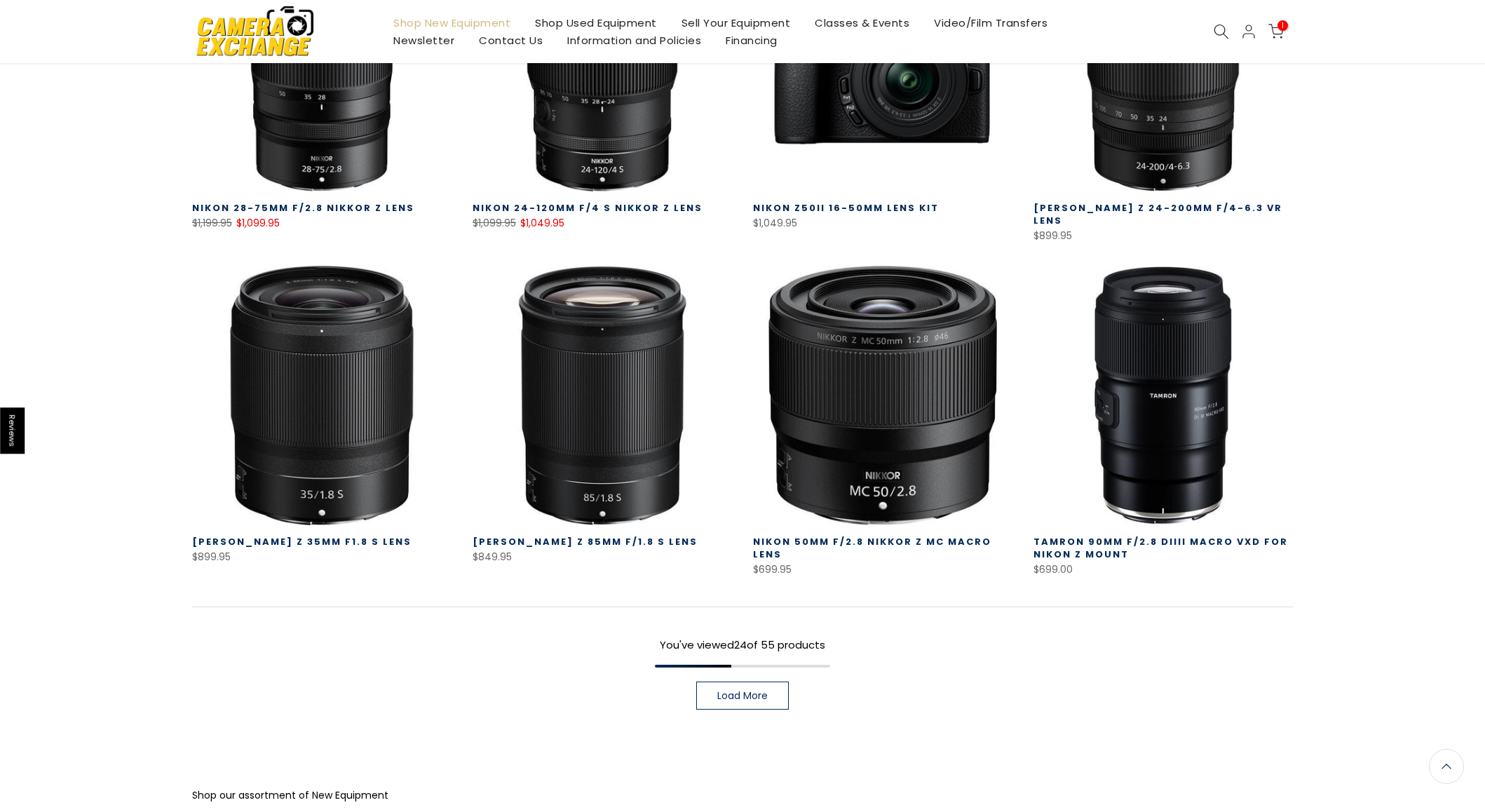
click at [771, 682] on link "Load More" at bounding box center [742, 696] width 93 height 28
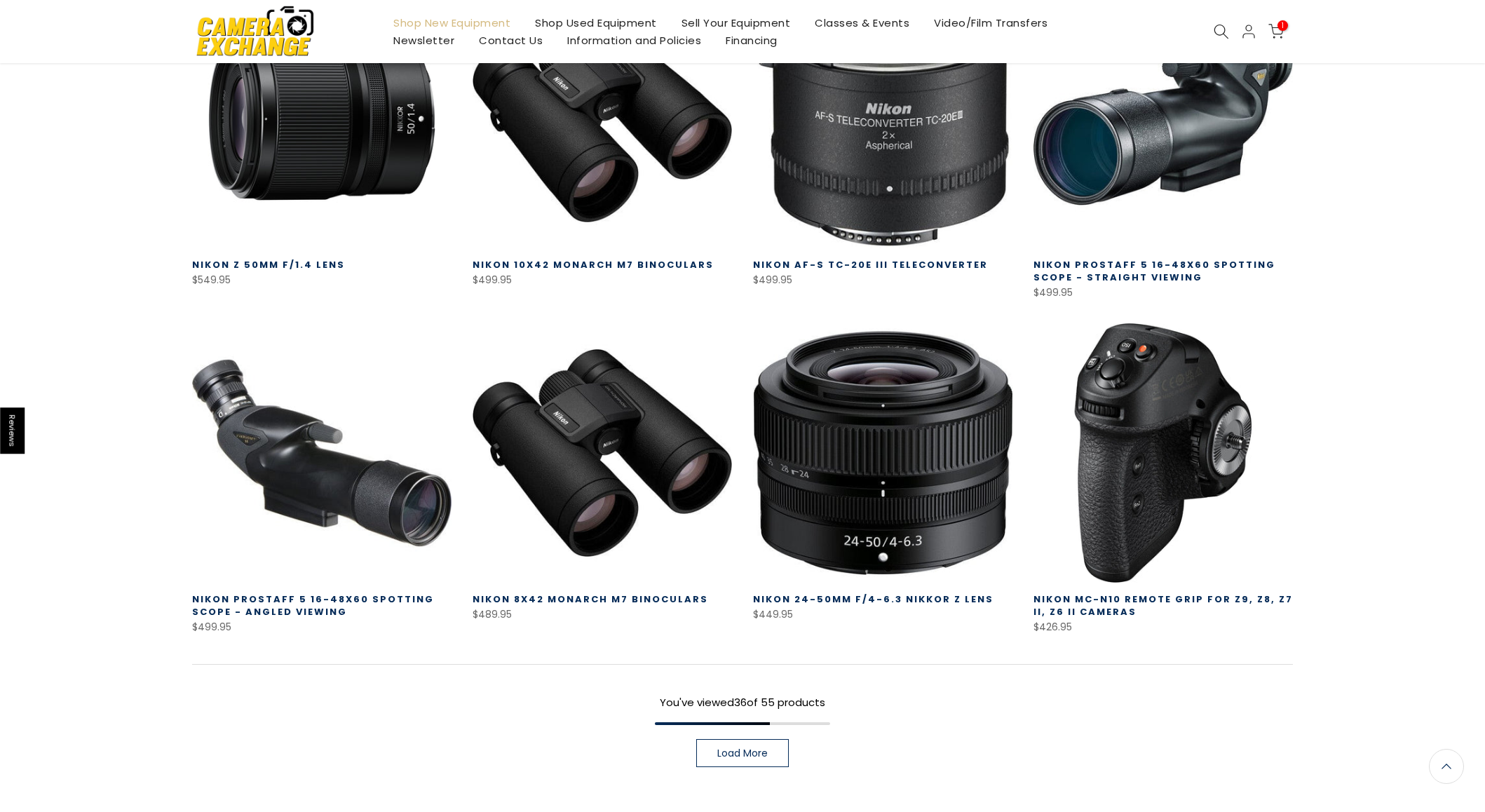
scroll to position [2825, 0]
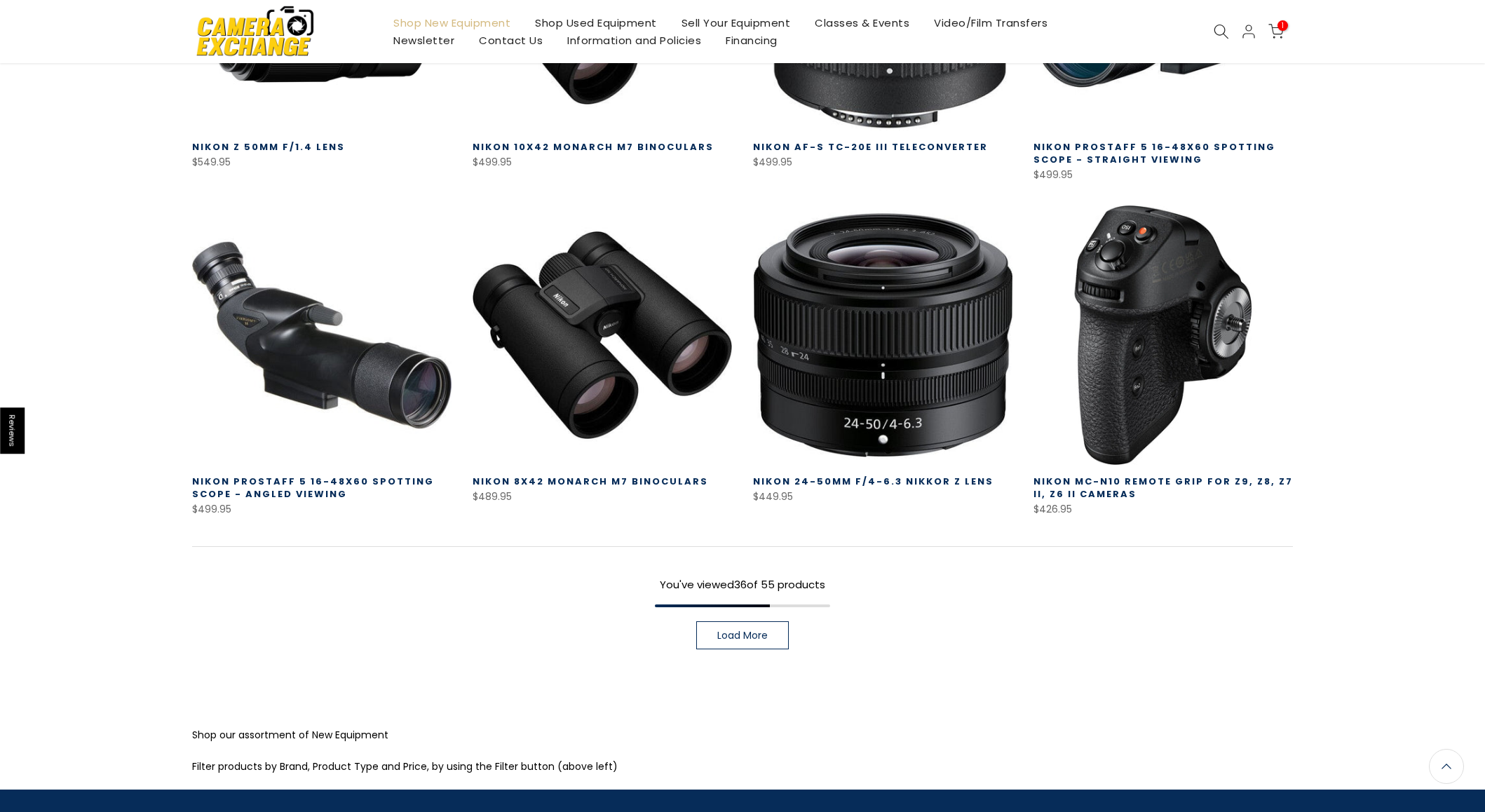
click at [748, 631] on span "Load More" at bounding box center [742, 635] width 50 height 10
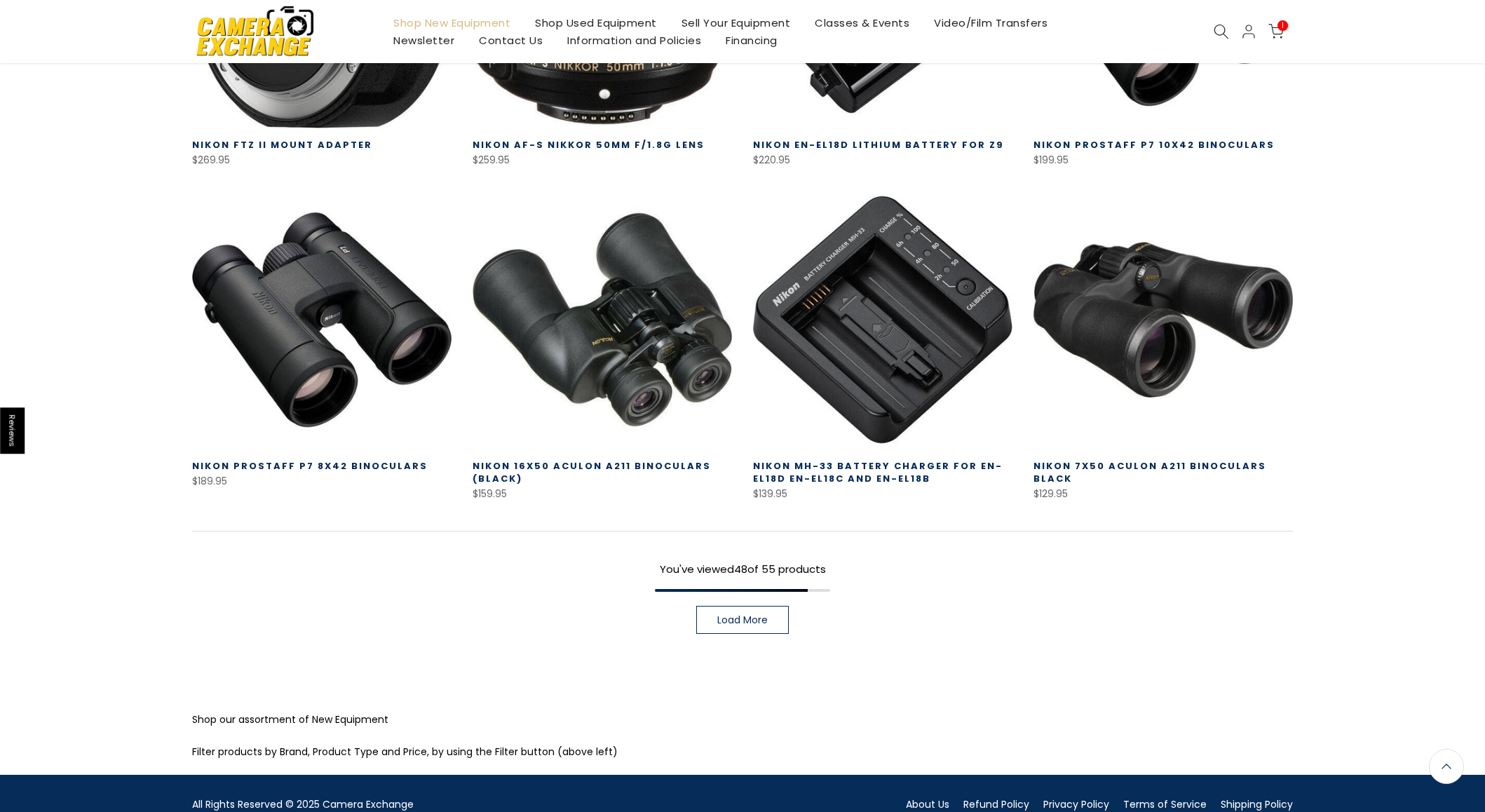
scroll to position [3856, 0]
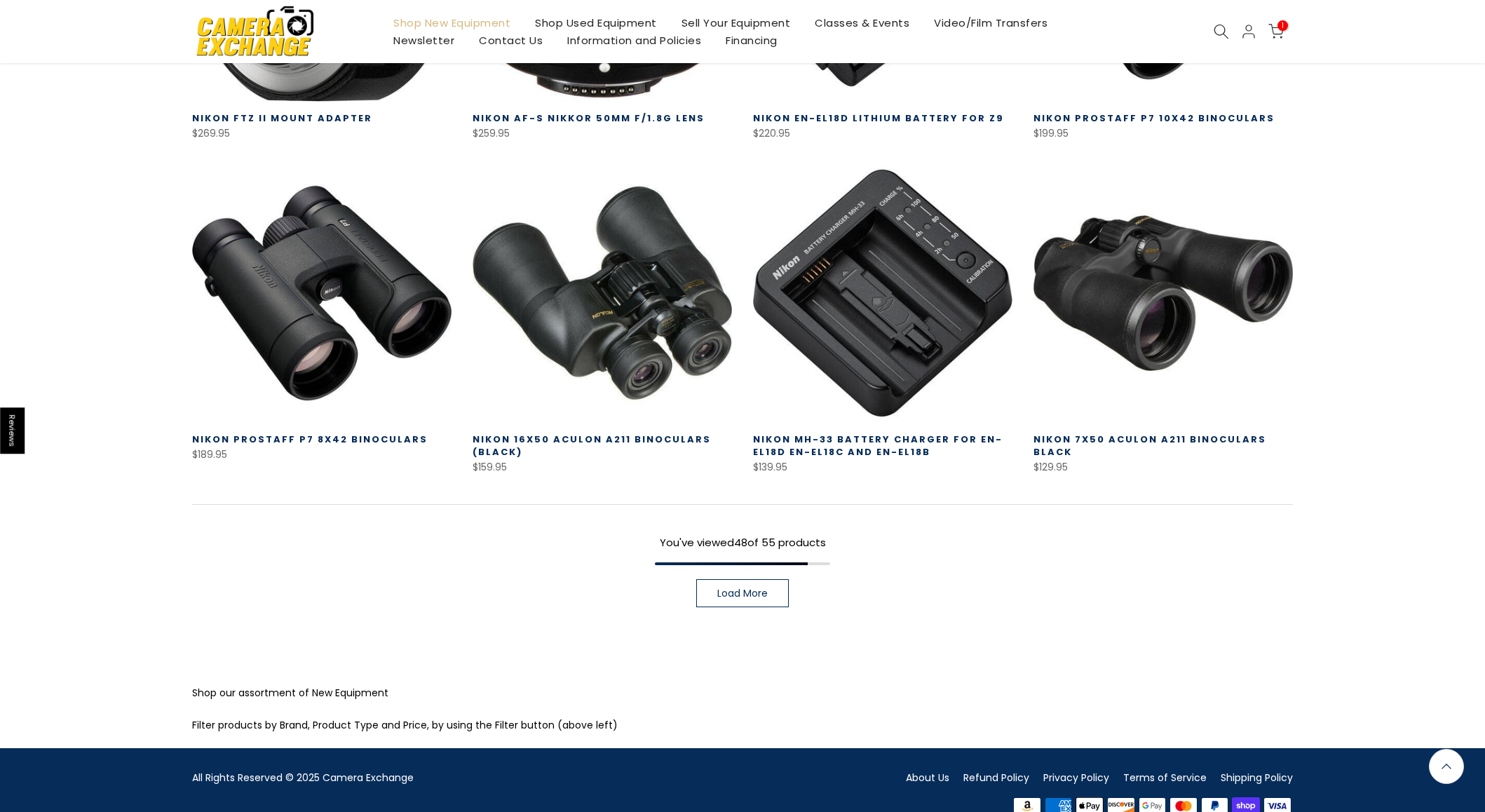
click at [742, 588] on span "Load More" at bounding box center [742, 593] width 50 height 10
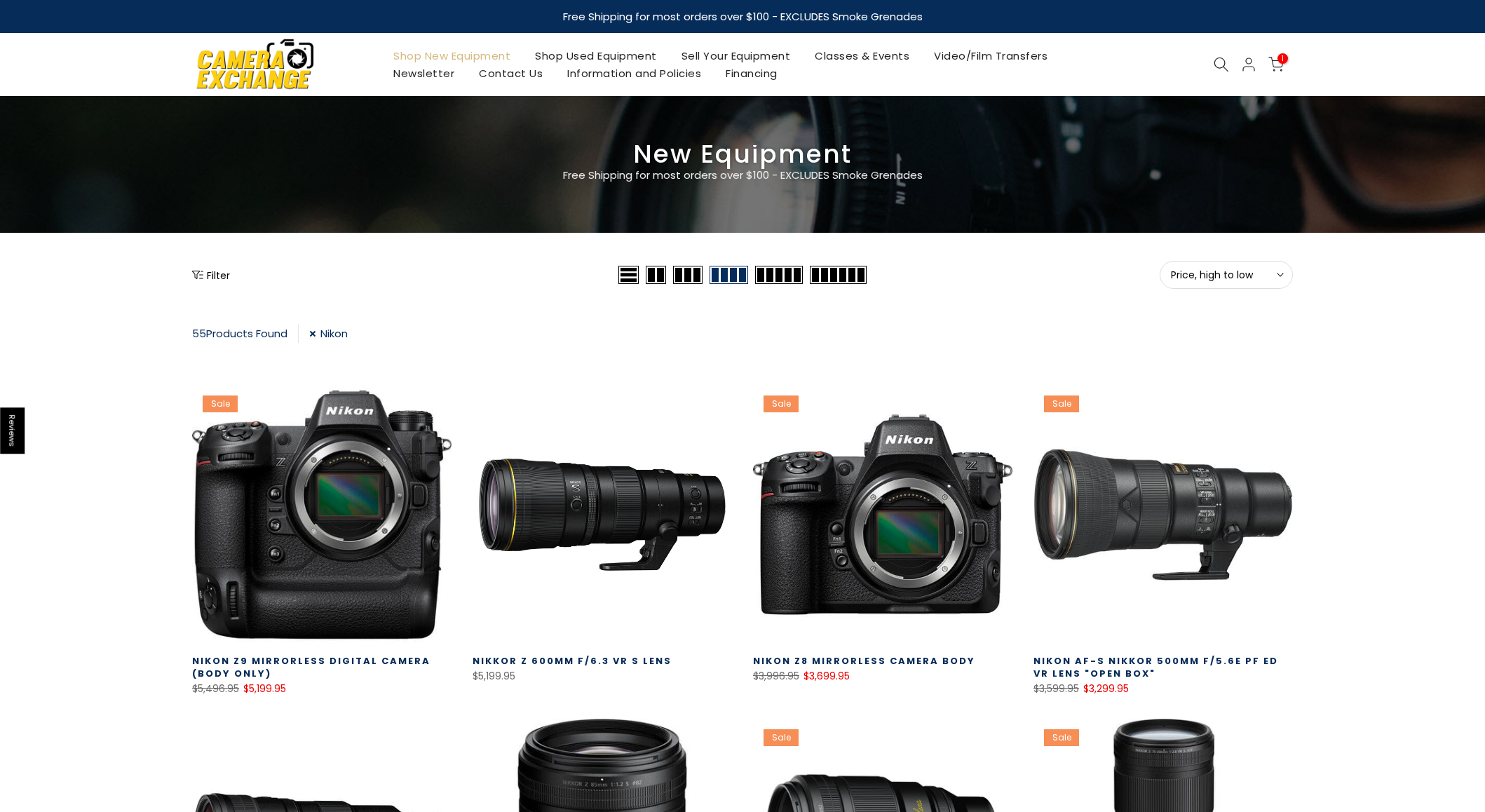
click at [459, 56] on link "Shop New Equipment" at bounding box center [452, 56] width 141 height 18
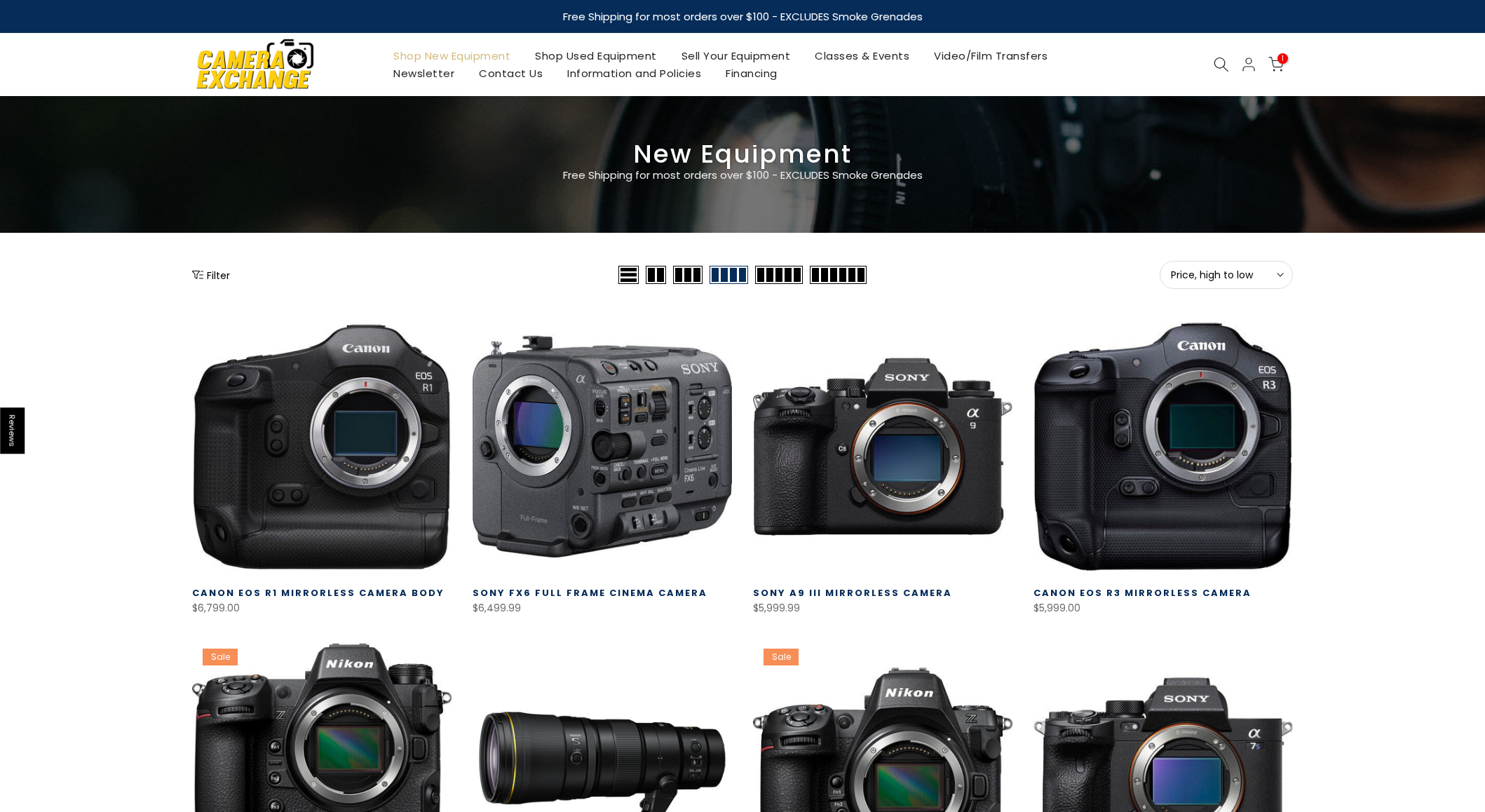
click at [212, 278] on button "Filter" at bounding box center [211, 275] width 38 height 14
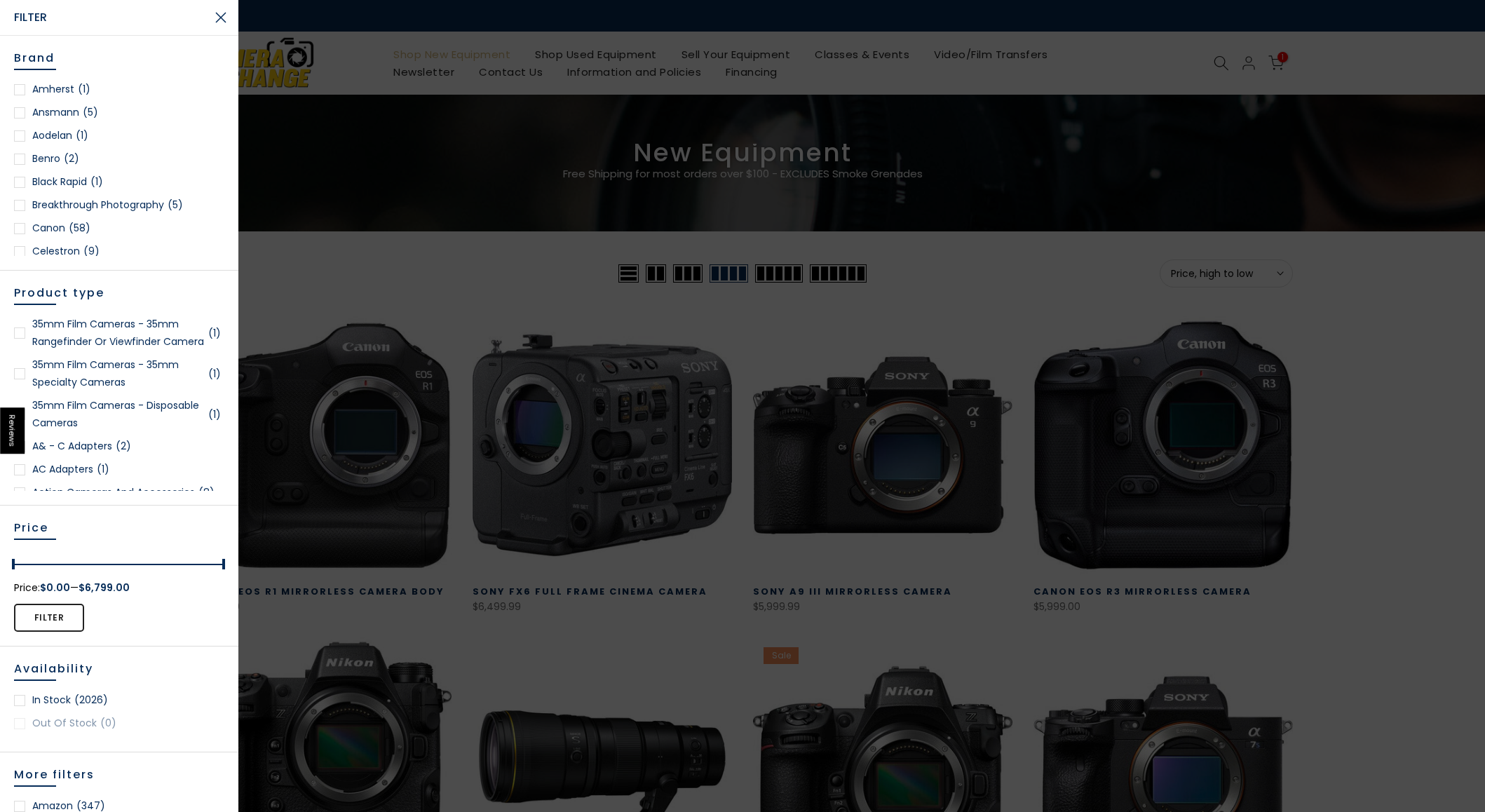
click at [529, 98] on div at bounding box center [742, 406] width 1485 height 812
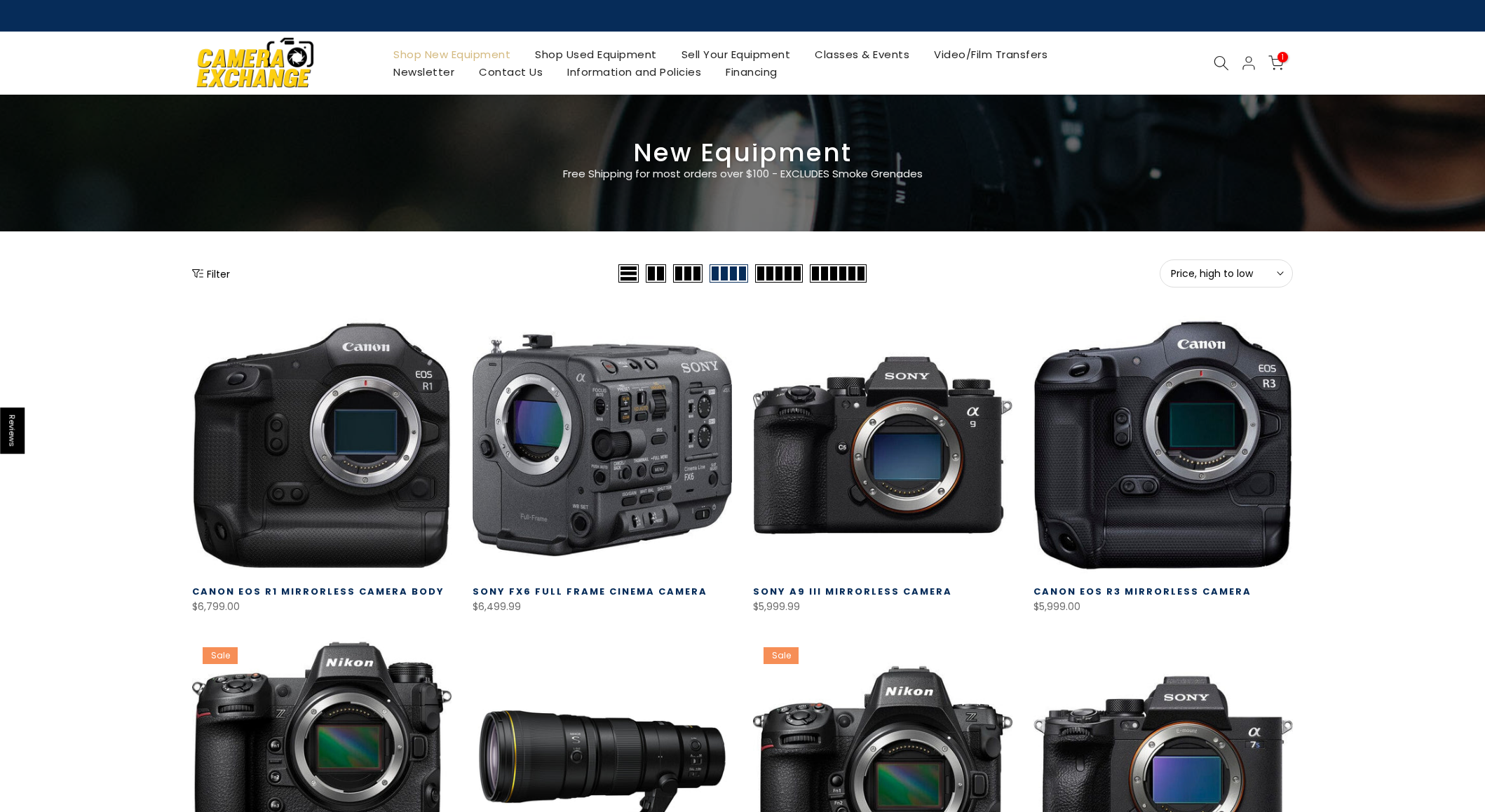
click at [1218, 61] on icon at bounding box center [1221, 63] width 16 height 16
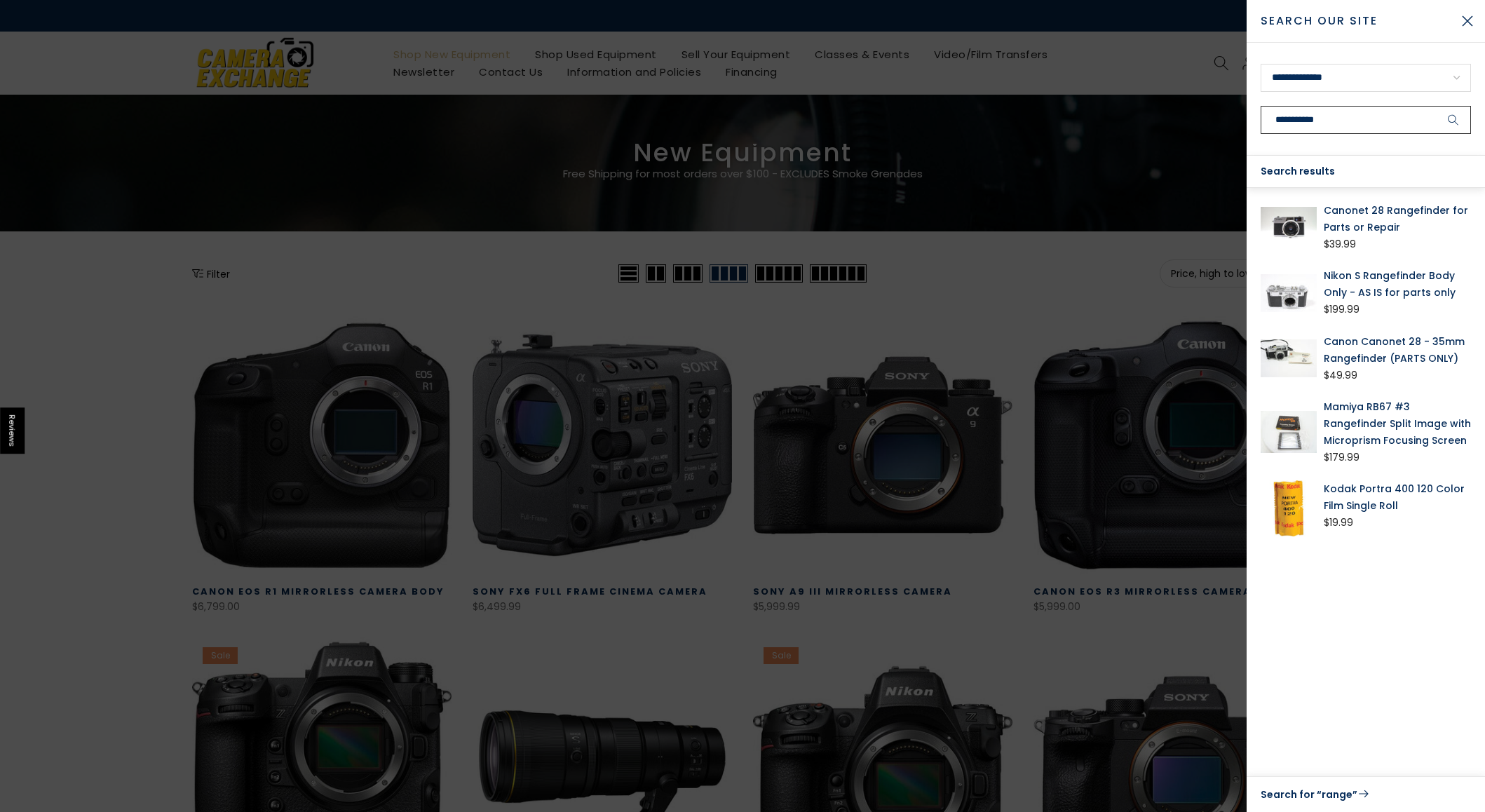
type input "**********"
click at [1436, 106] on button "submit" at bounding box center [1453, 120] width 35 height 28
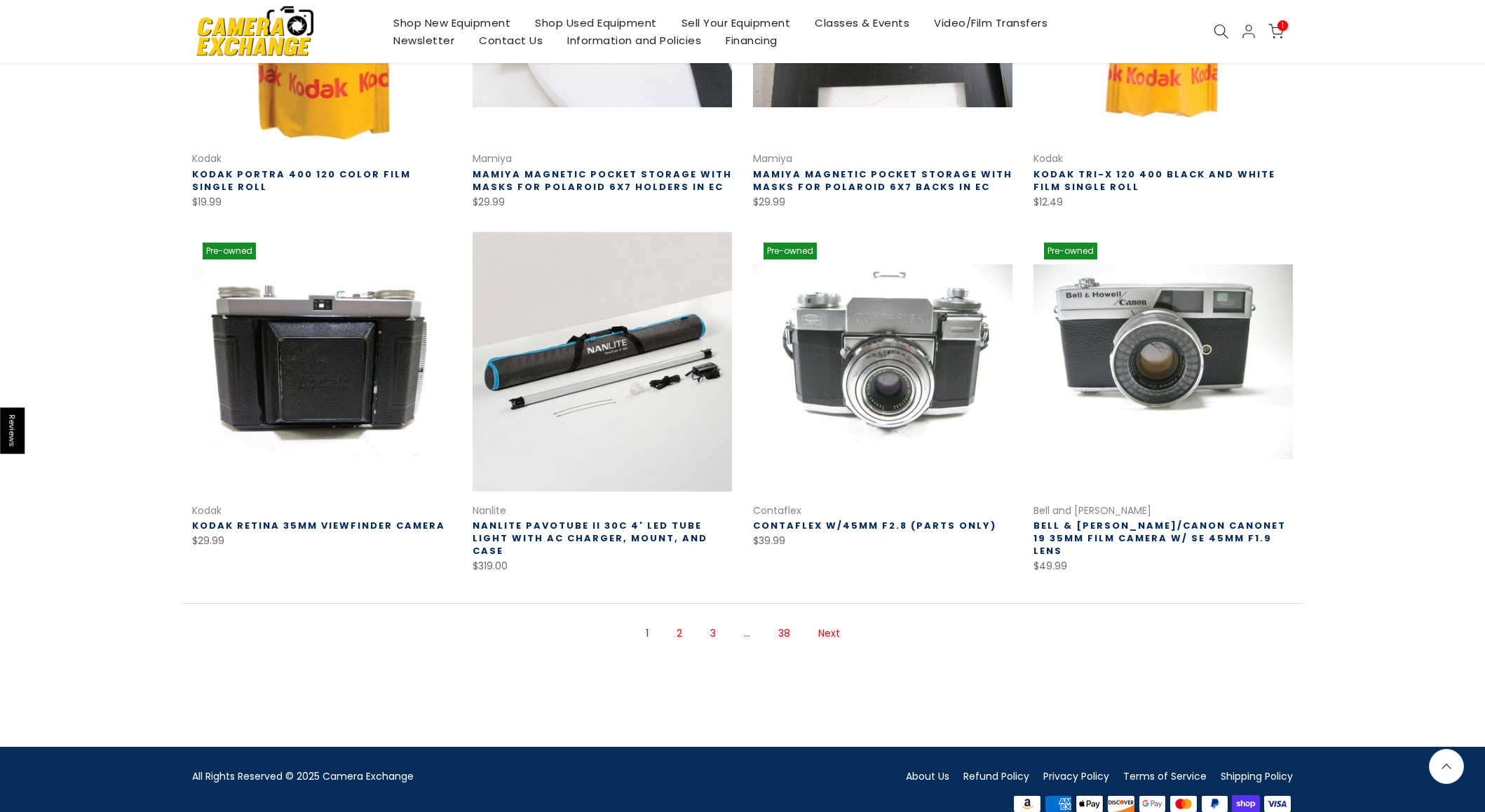
scroll to position [778, 0]
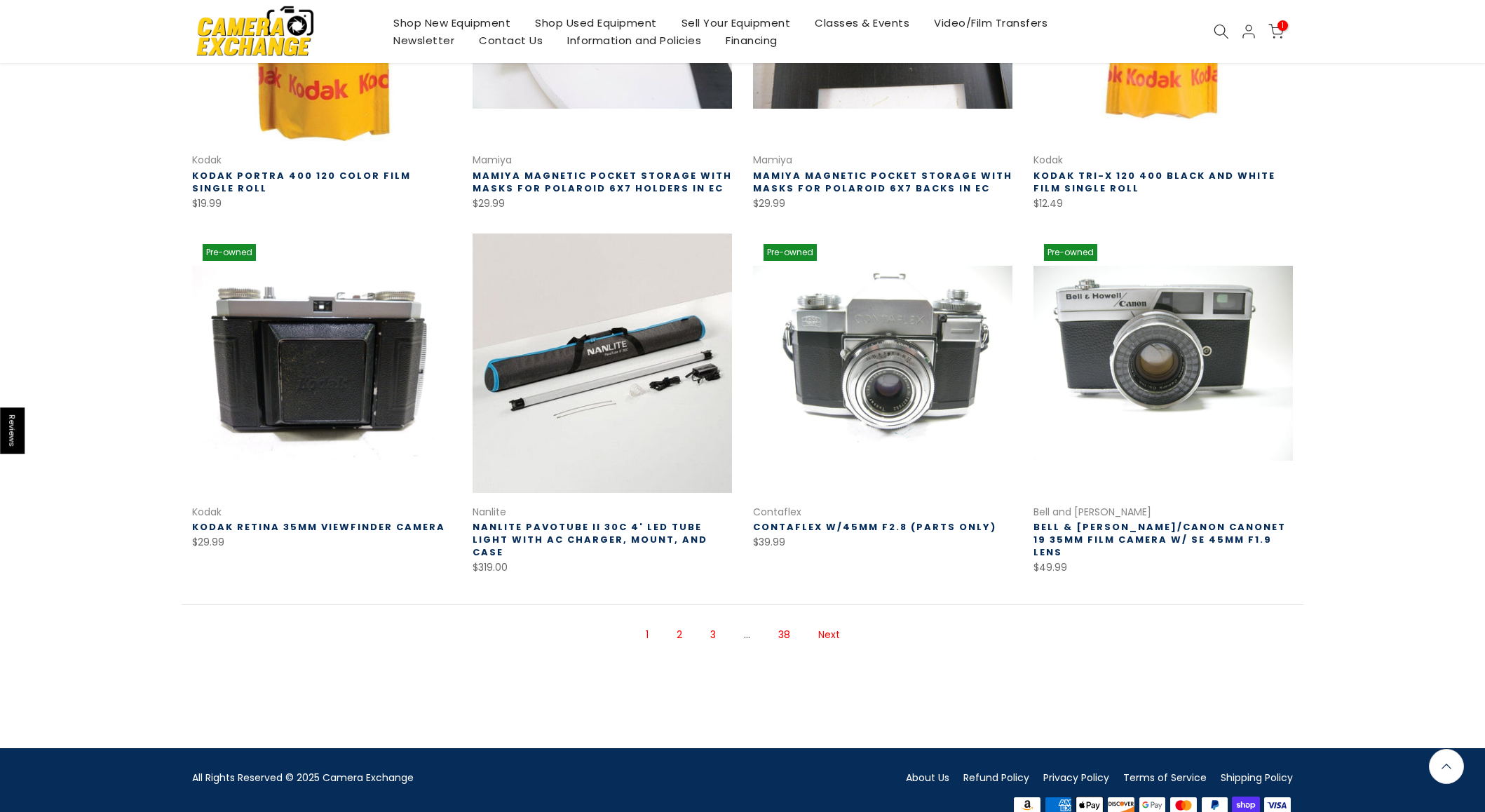
click at [677, 623] on link "2" at bounding box center [680, 634] width 20 height 24
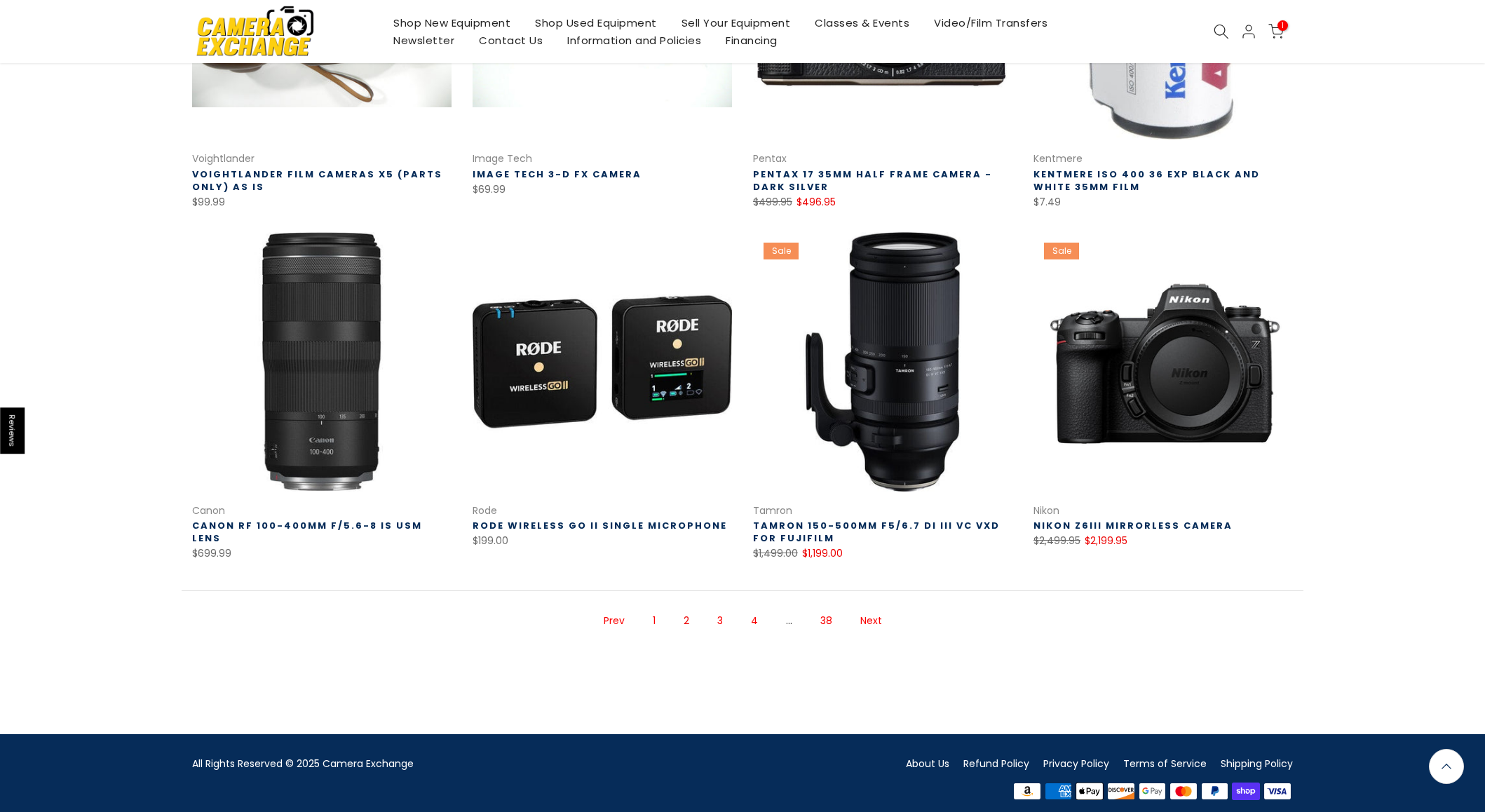
scroll to position [778, 0]
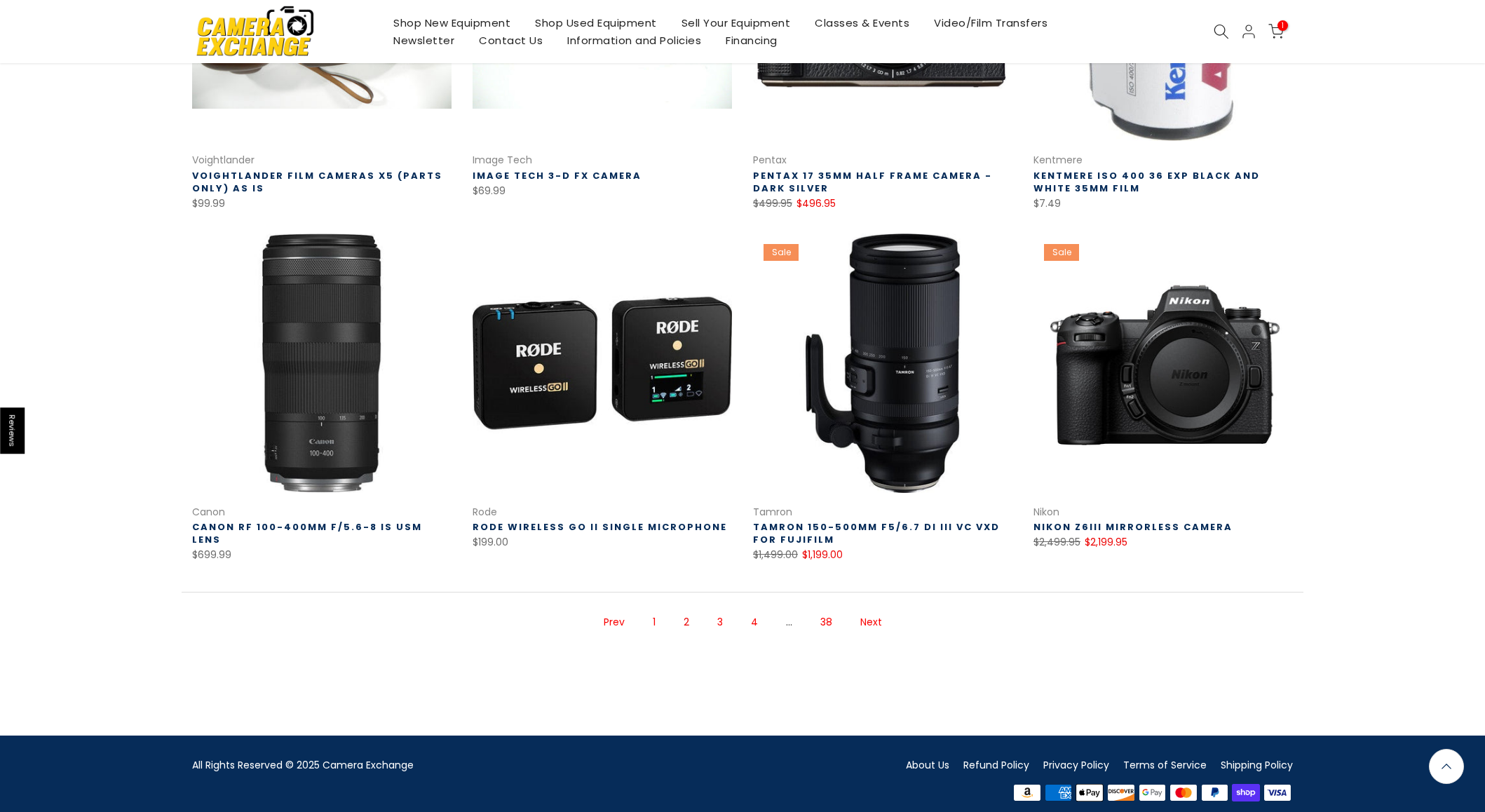
click at [1221, 36] on icon at bounding box center [1221, 31] width 16 height 16
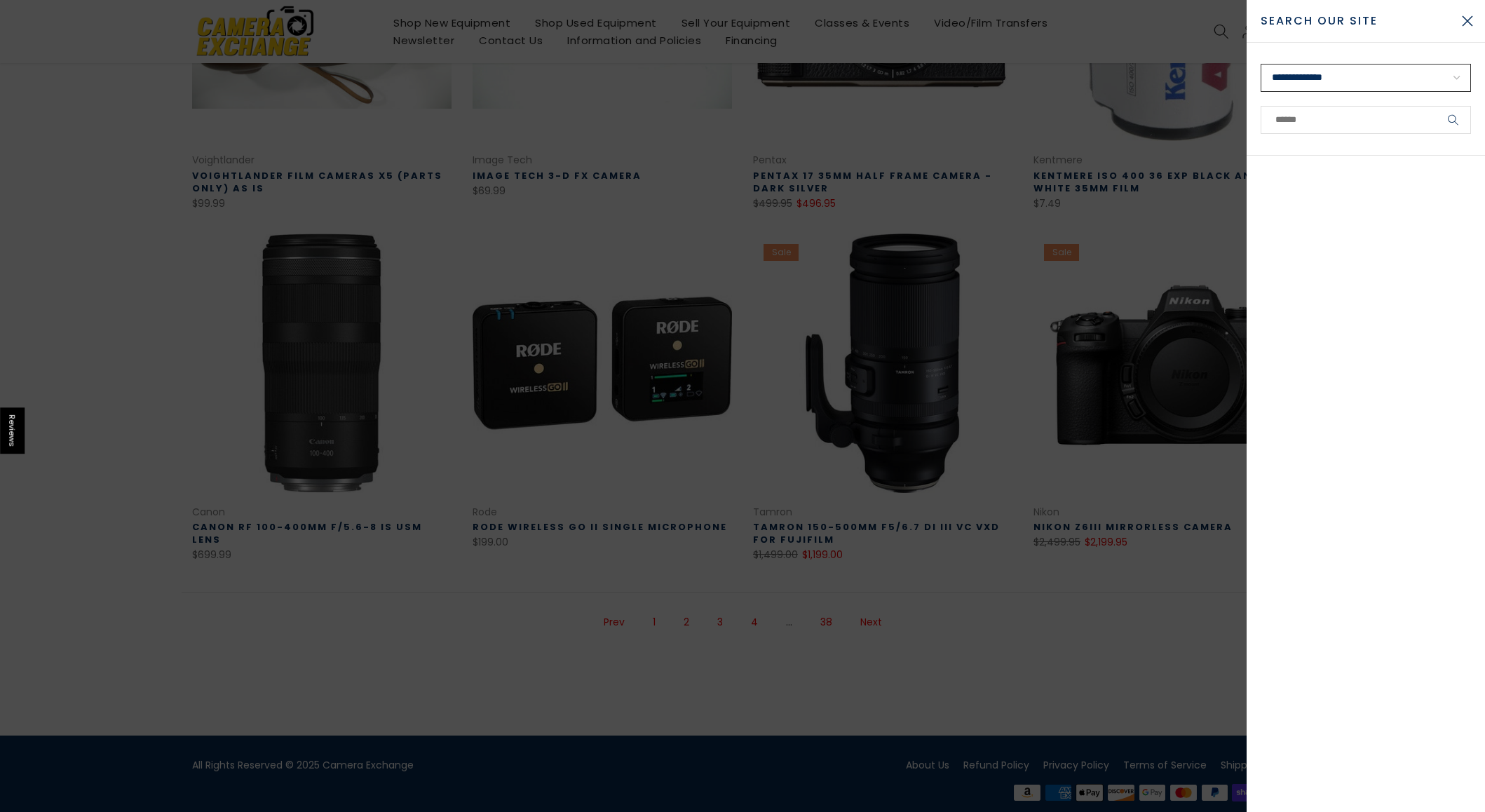
click at [1310, 80] on select "**********" at bounding box center [1366, 78] width 210 height 28
click at [1312, 121] on input "text" at bounding box center [1366, 120] width 210 height 28
type input "*"
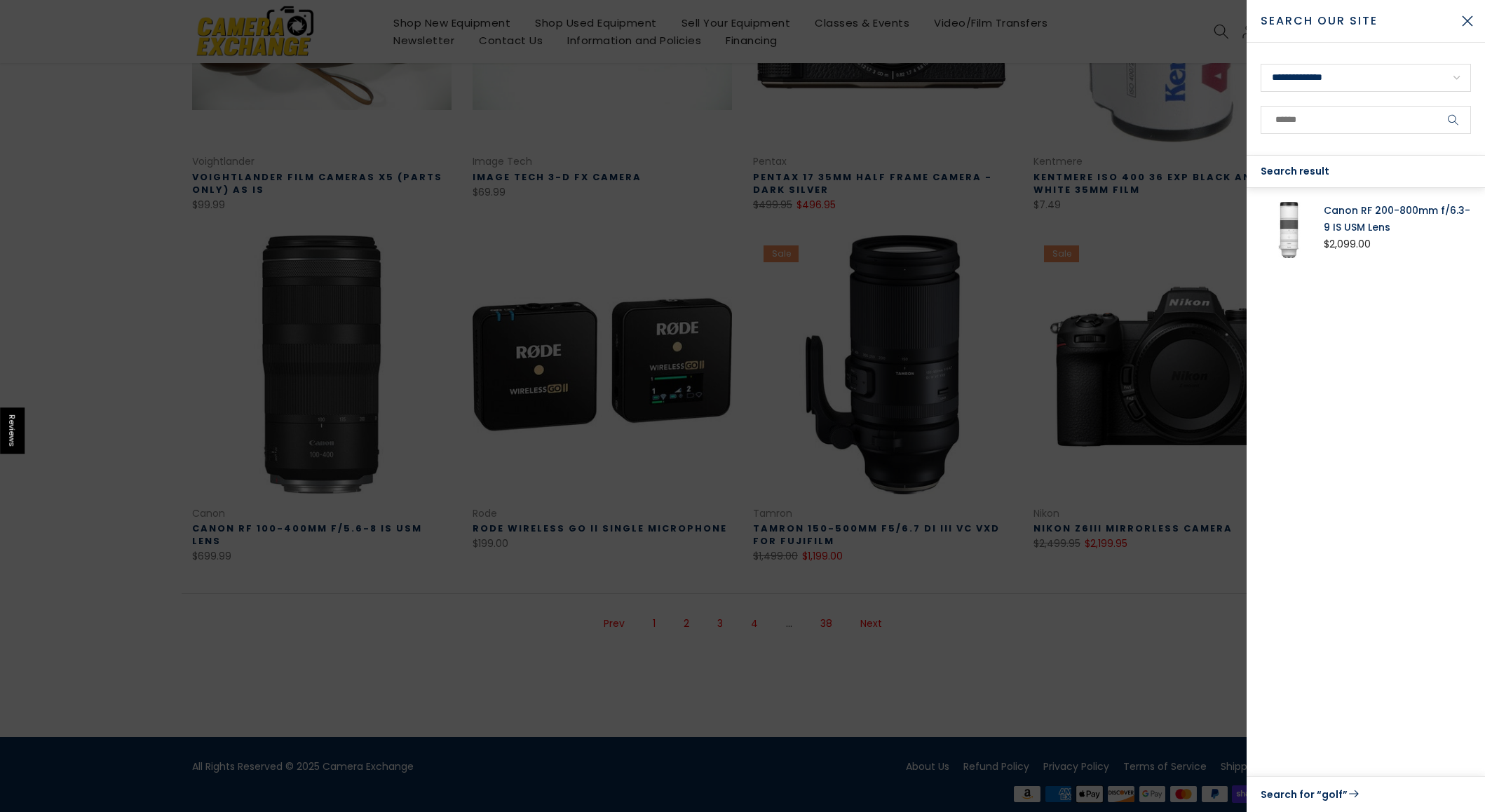
scroll to position [779, 0]
click at [1362, 206] on link "Canon RF 200-800mm f/6.3-9 IS USM Lens" at bounding box center [1397, 218] width 147 height 33
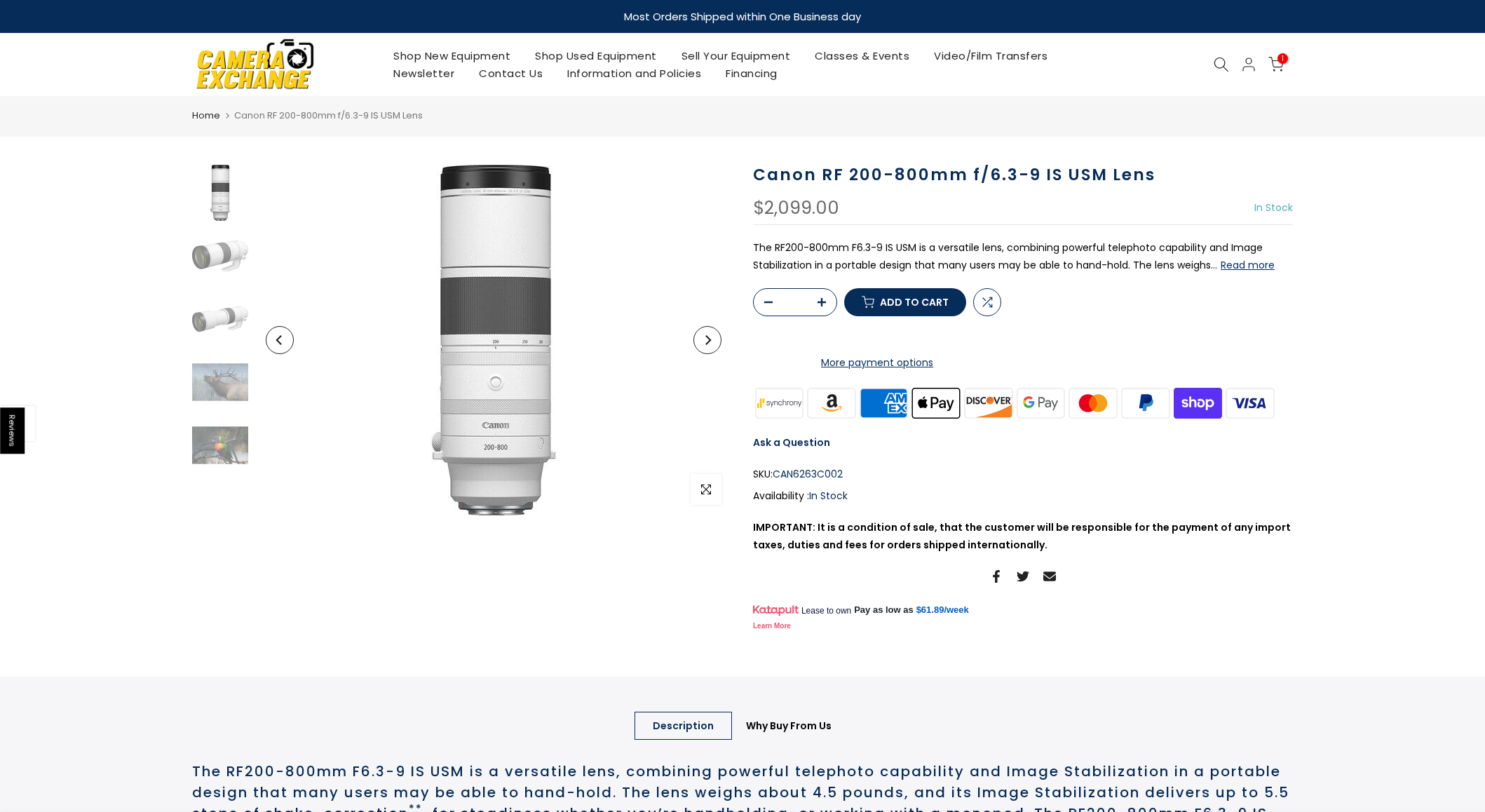
click at [1224, 63] on icon at bounding box center [1221, 64] width 16 height 16
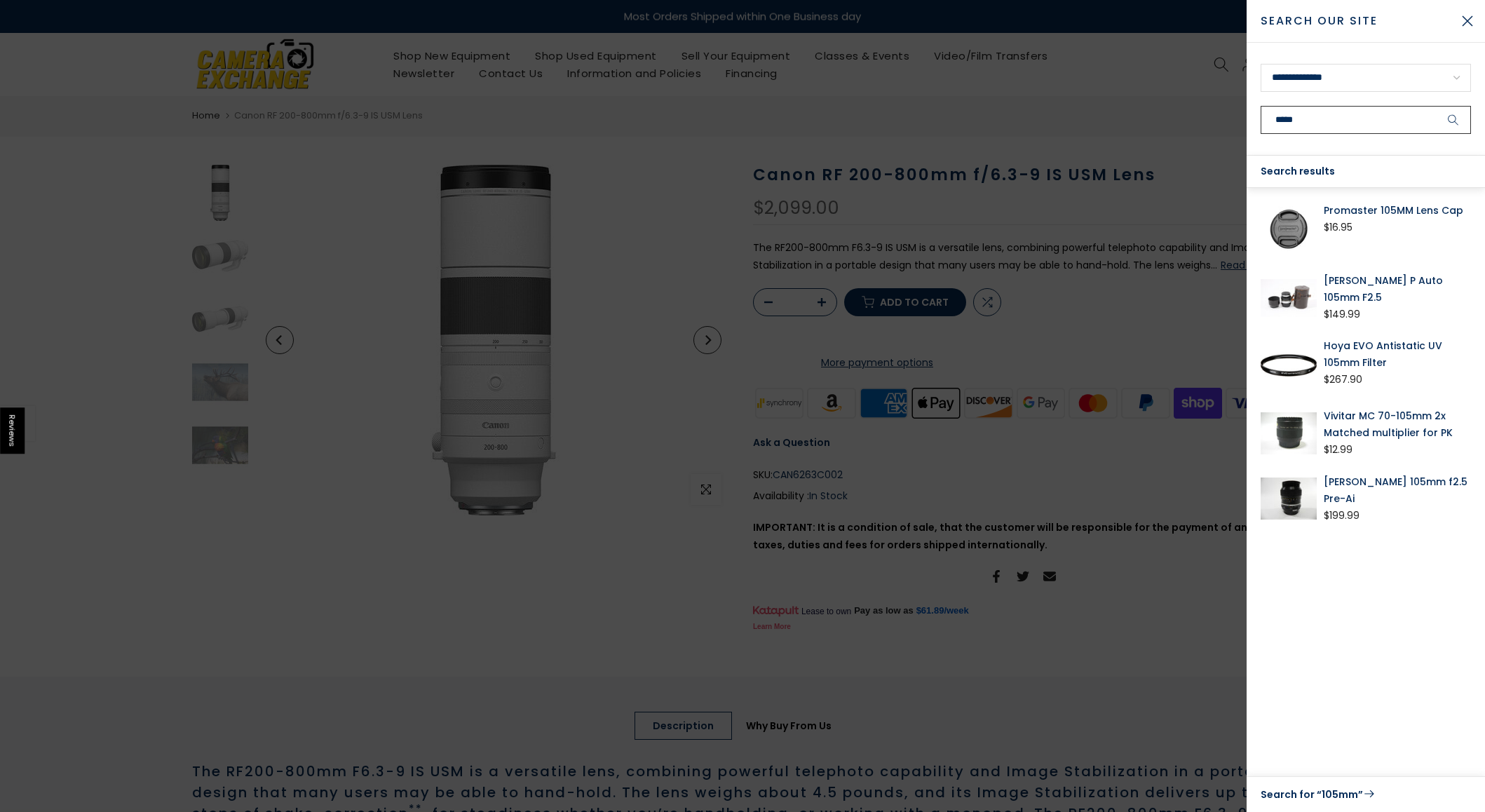
type input "*****"
click at [1436, 106] on button "submit" at bounding box center [1453, 120] width 35 height 28
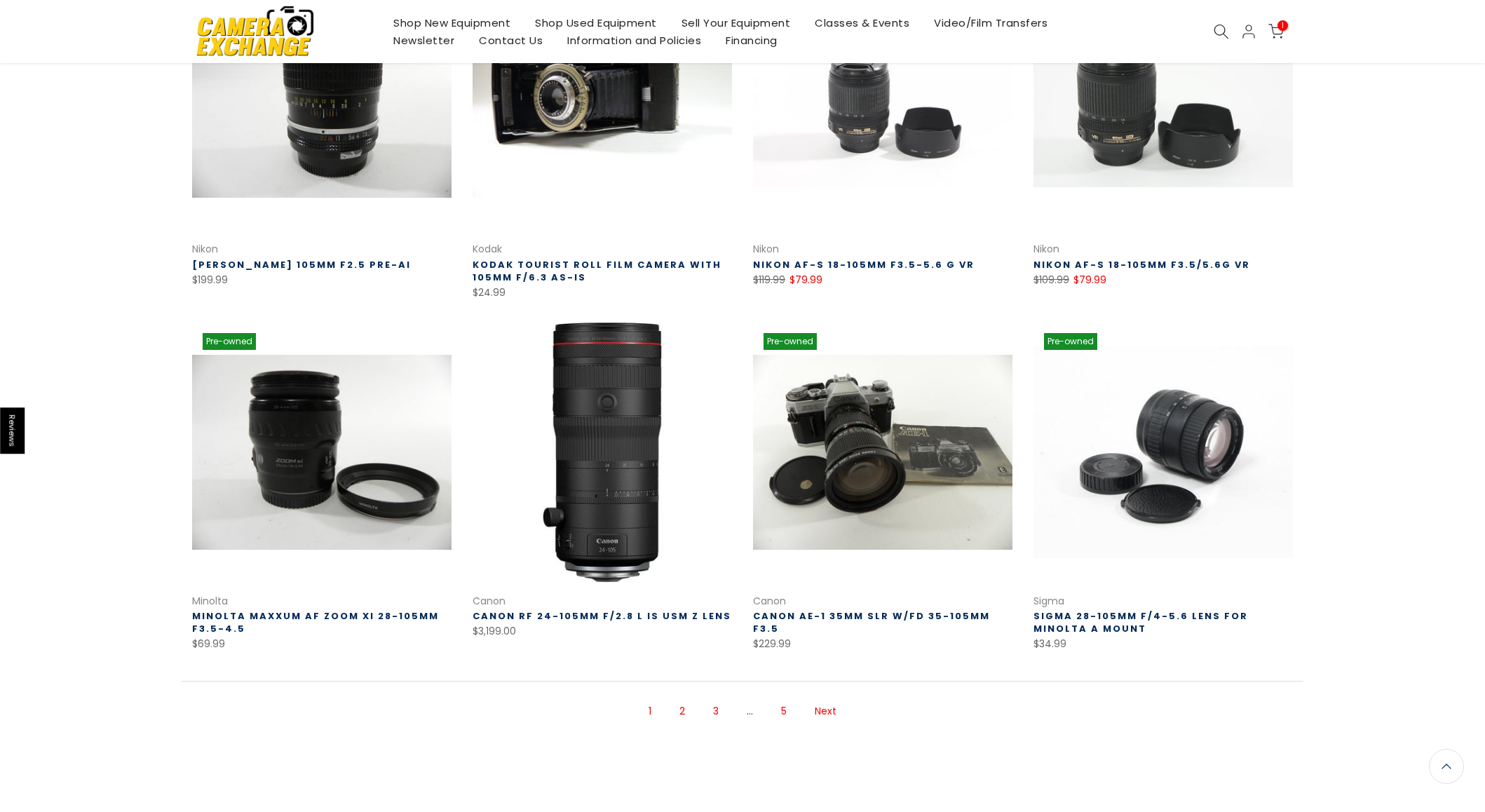
scroll to position [778, 0]
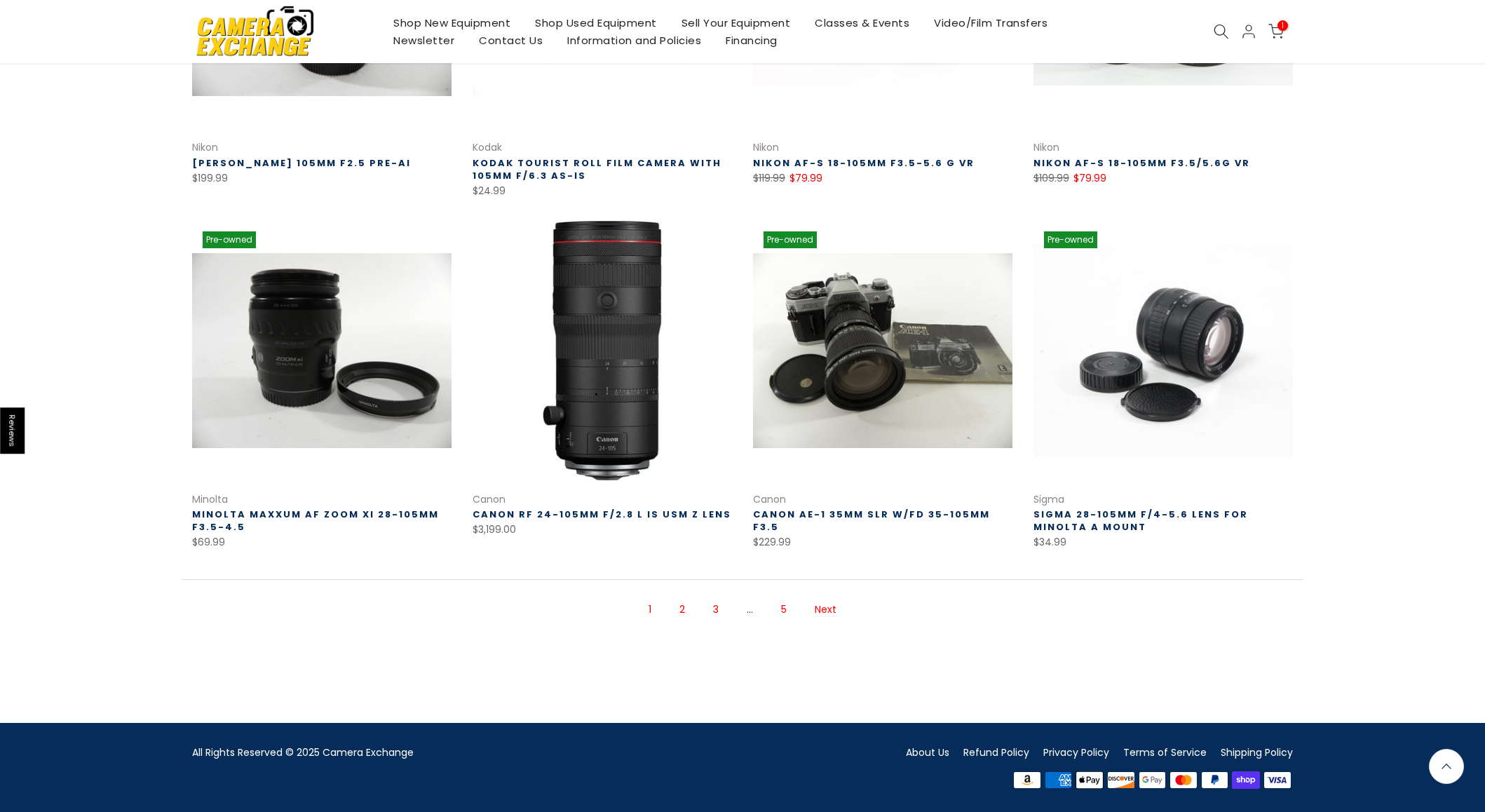
click at [680, 611] on link "2" at bounding box center [682, 609] width 20 height 24
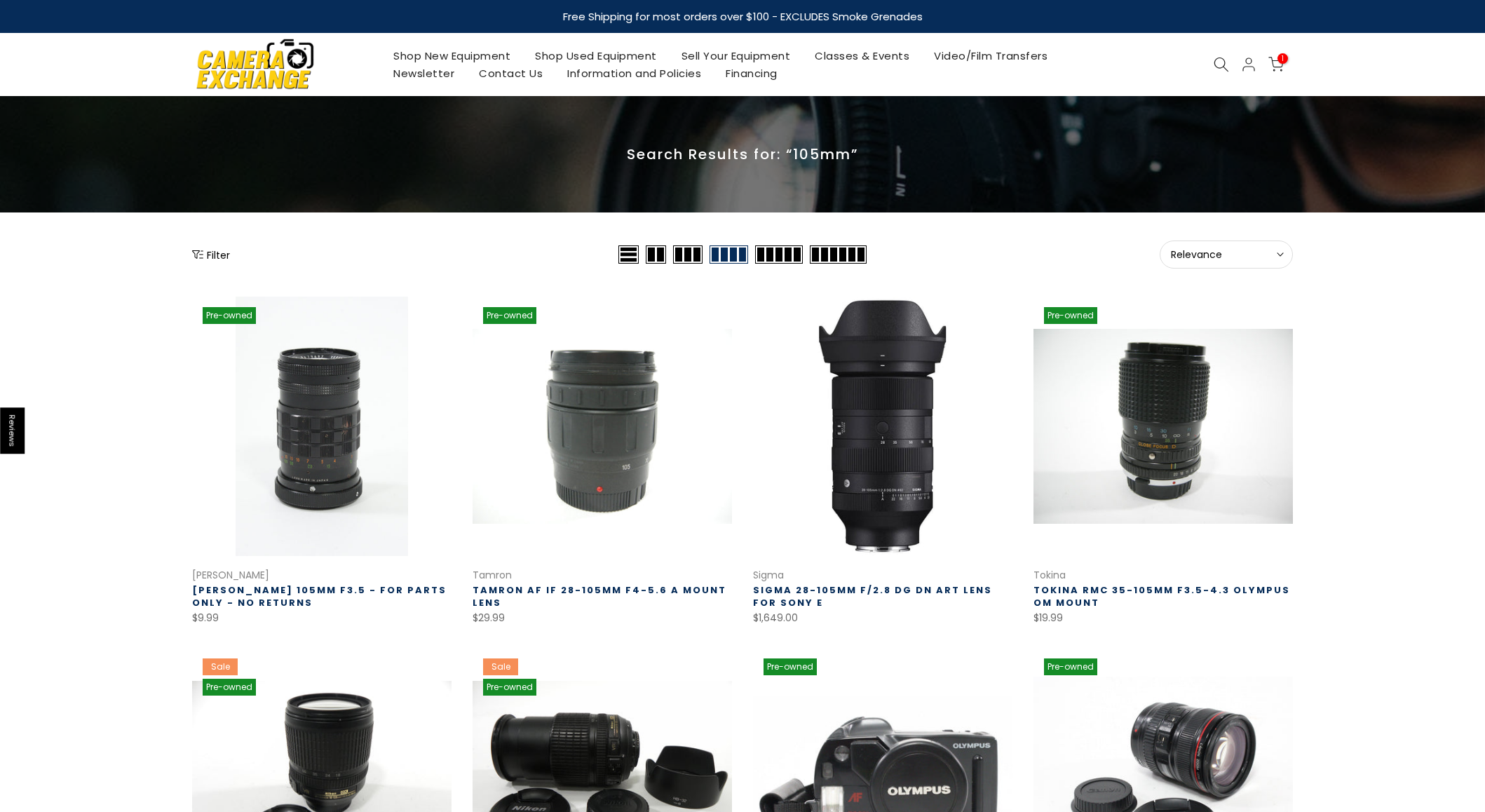
click at [1220, 67] on icon at bounding box center [1221, 64] width 16 height 16
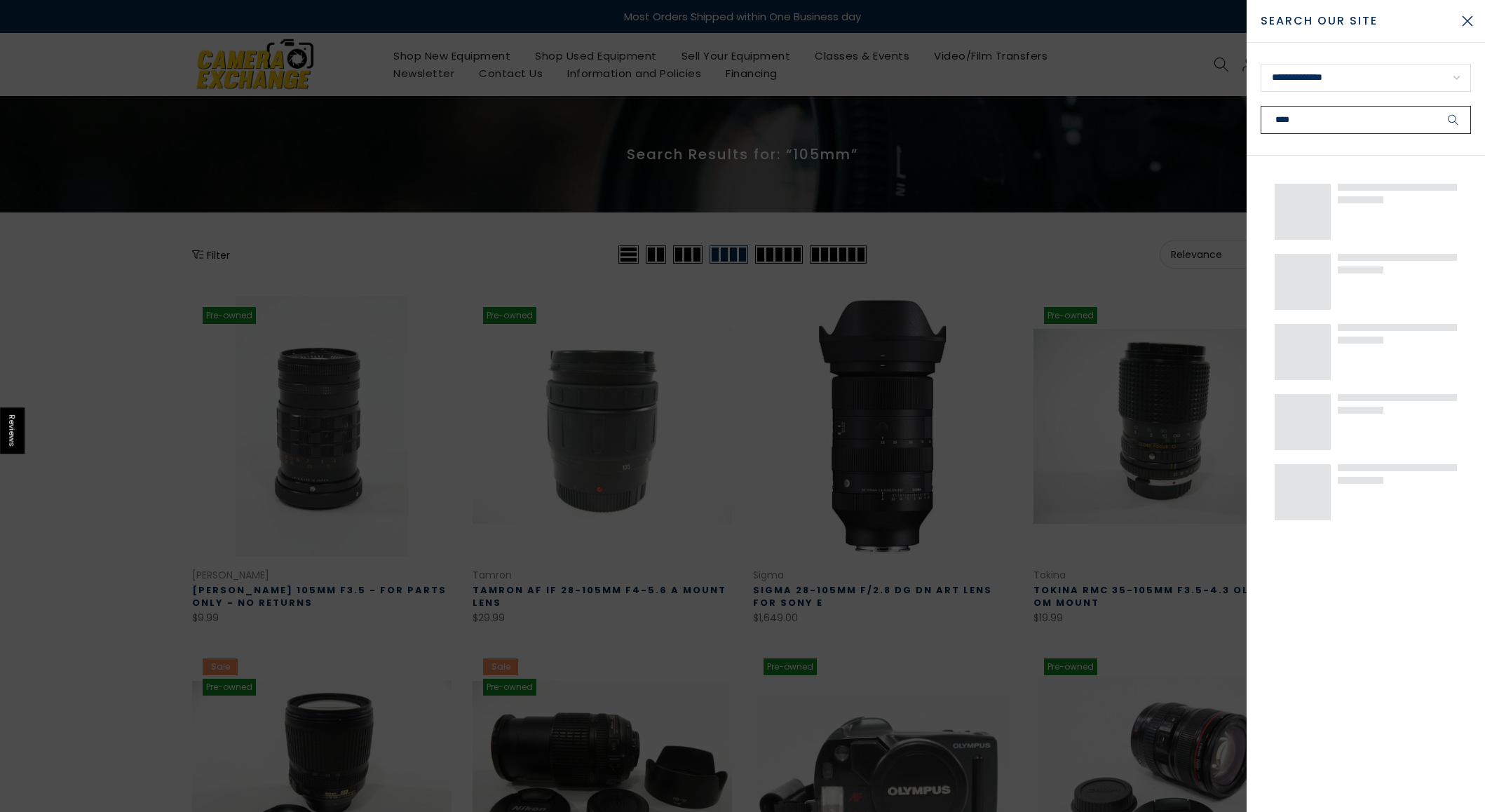
type input "****"
click at [1436, 106] on button "submit" at bounding box center [1453, 120] width 35 height 28
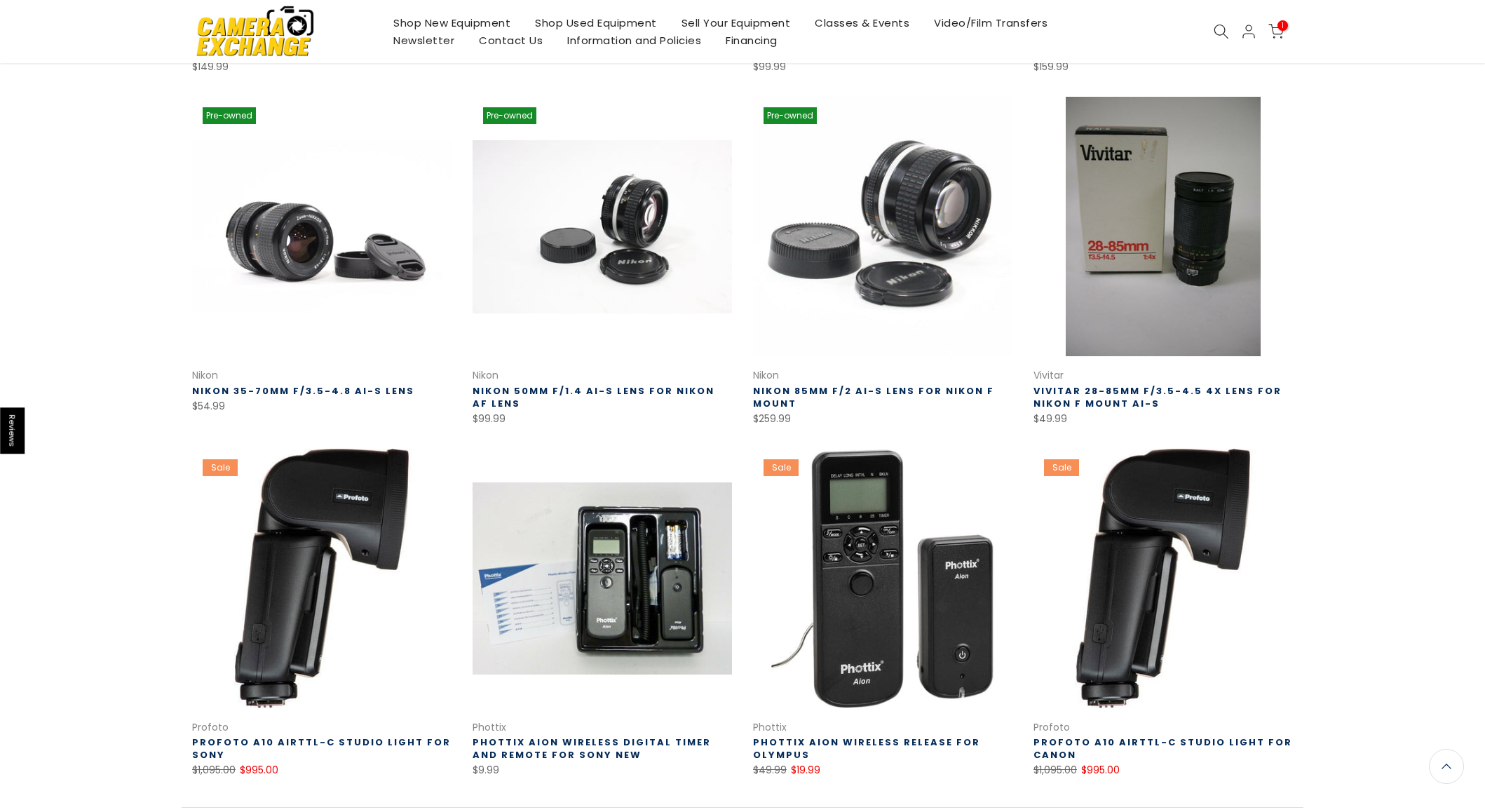
scroll to position [779, 0]
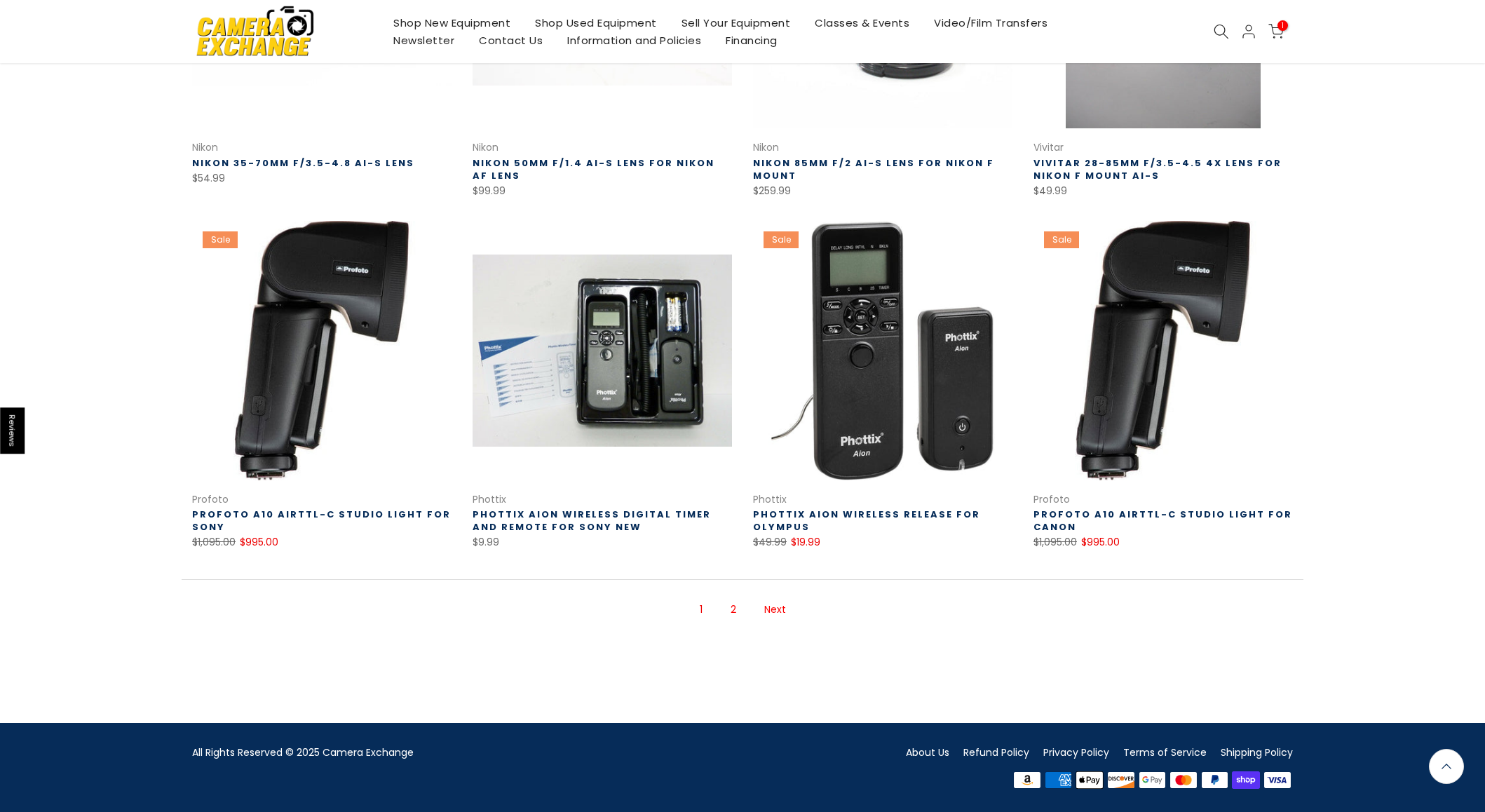
click at [731, 613] on link "2" at bounding box center [734, 609] width 20 height 24
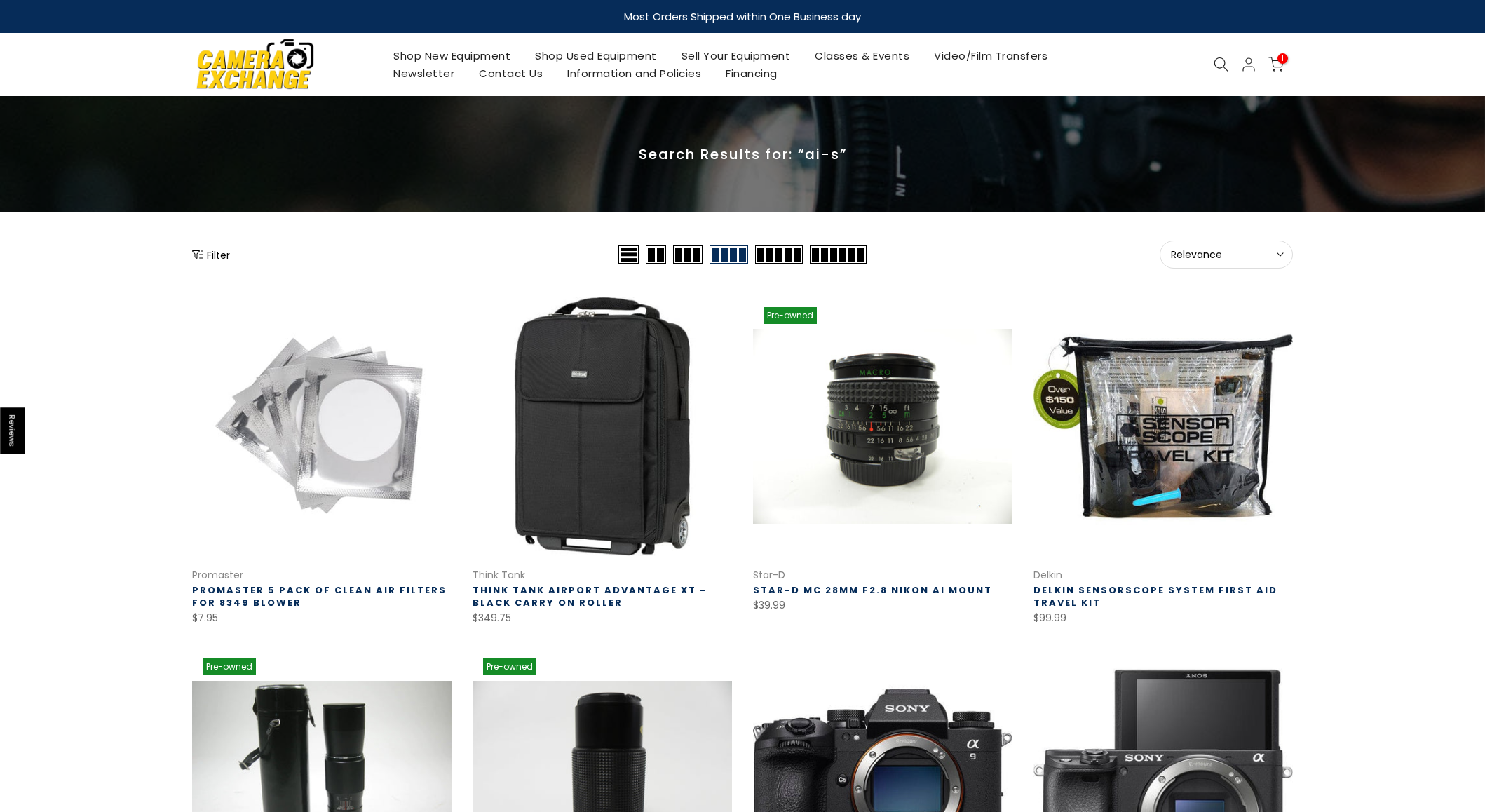
click at [1277, 64] on icon at bounding box center [1276, 64] width 16 height 16
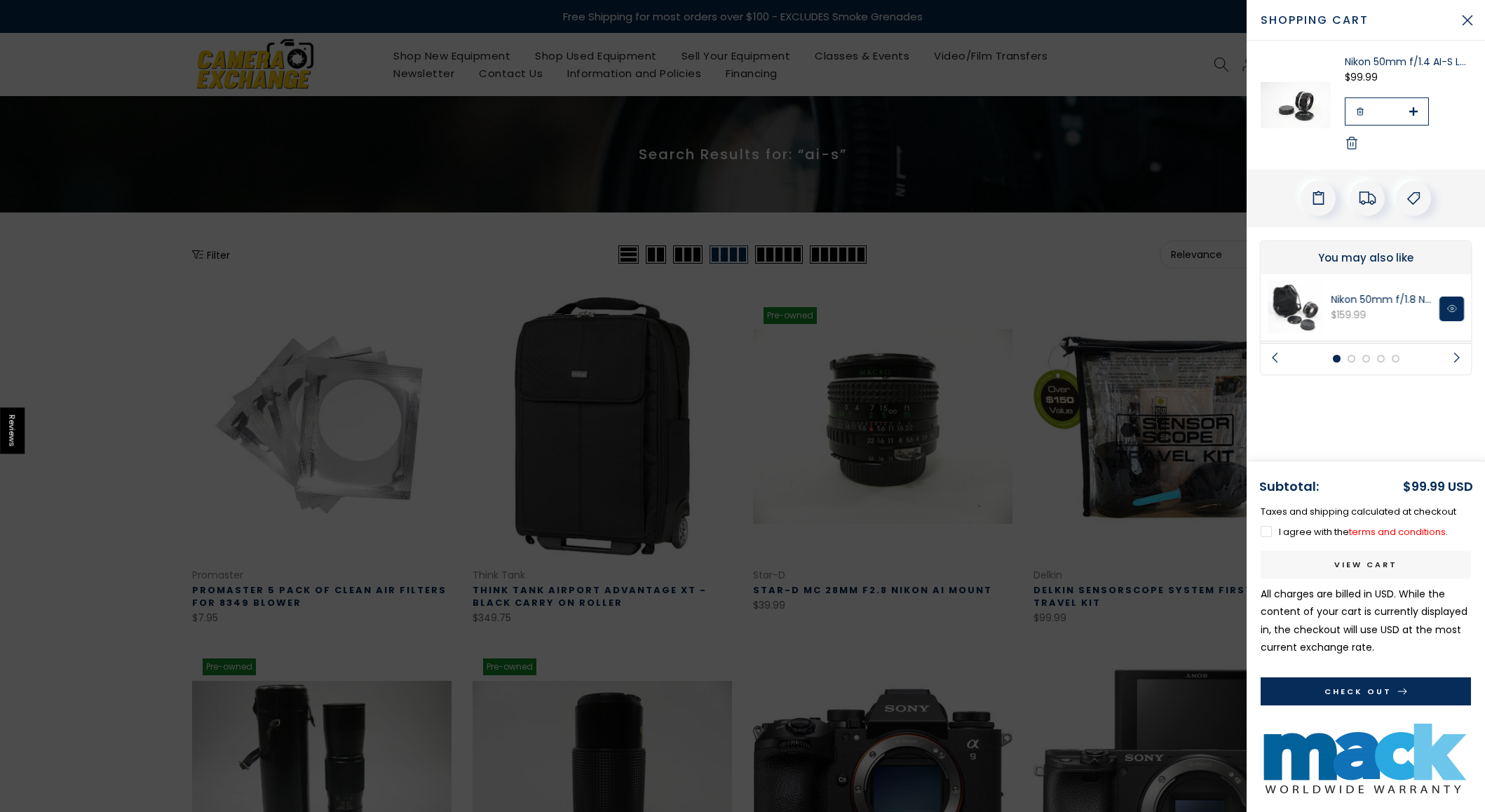
click at [1270, 530] on label "I agree with the terms and conditions ." at bounding box center [1354, 531] width 187 height 13
click at [1361, 565] on link "View cart" at bounding box center [1366, 565] width 210 height 28
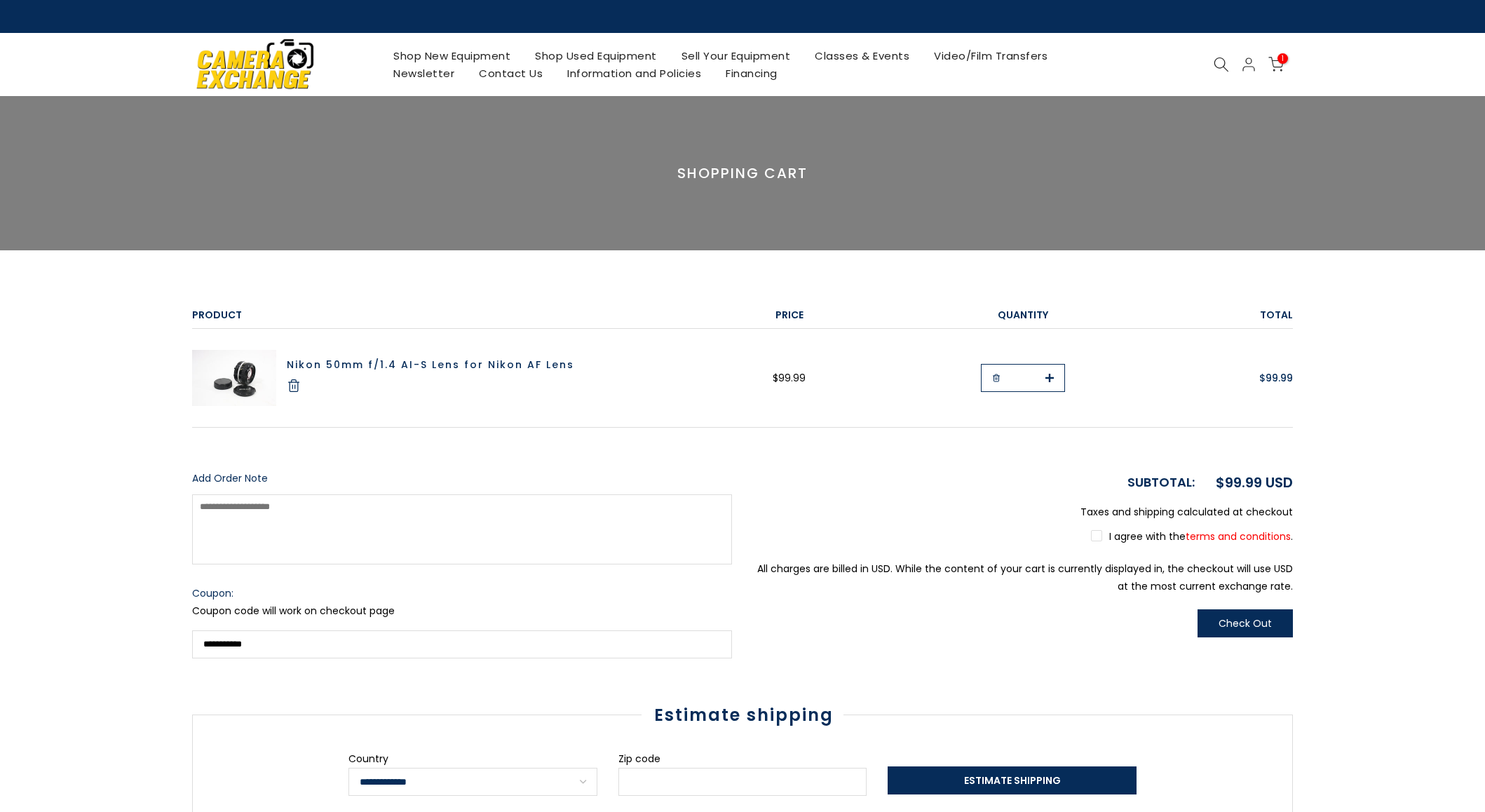
select select "**********"
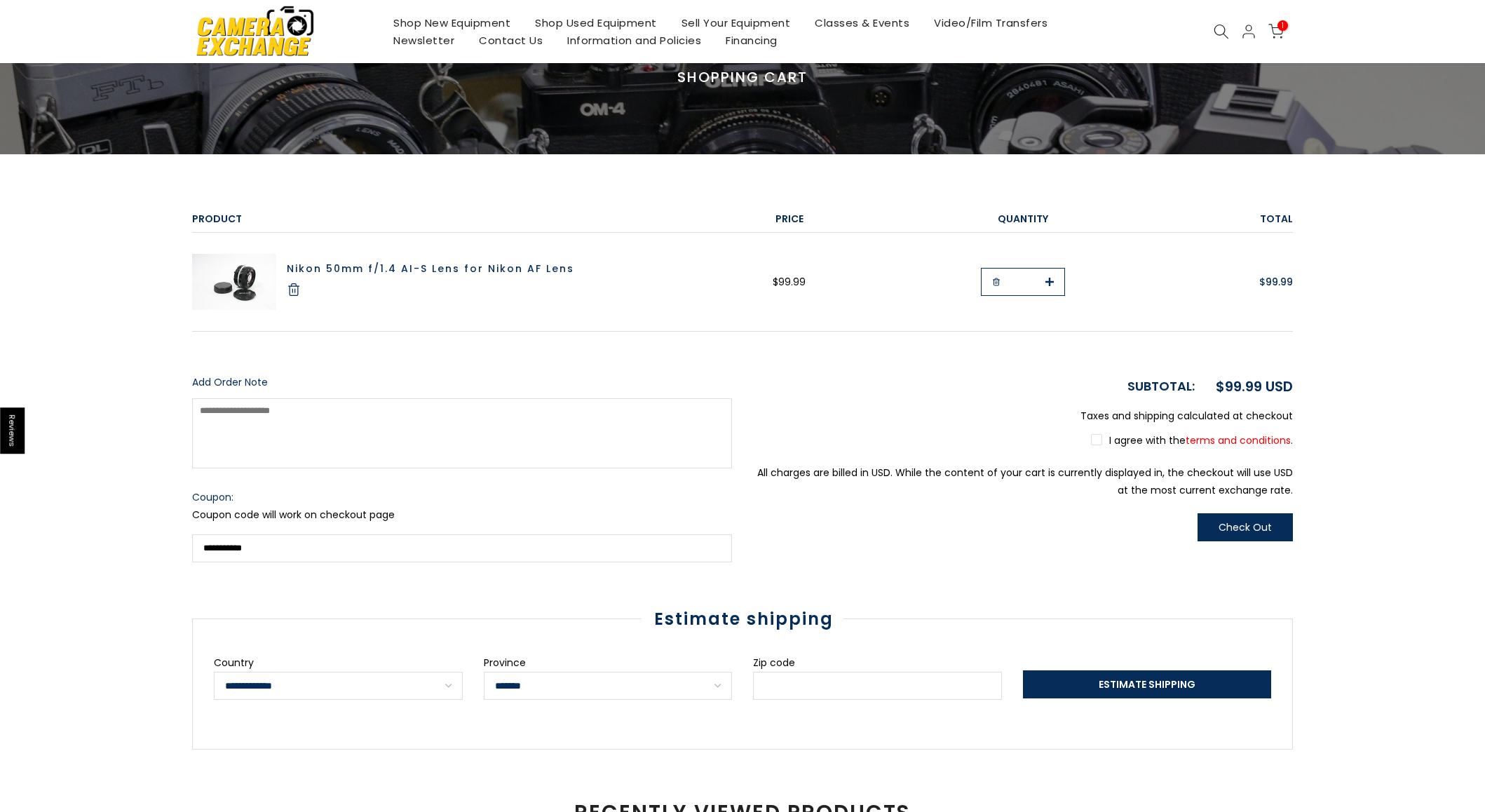
scroll to position [150, 0]
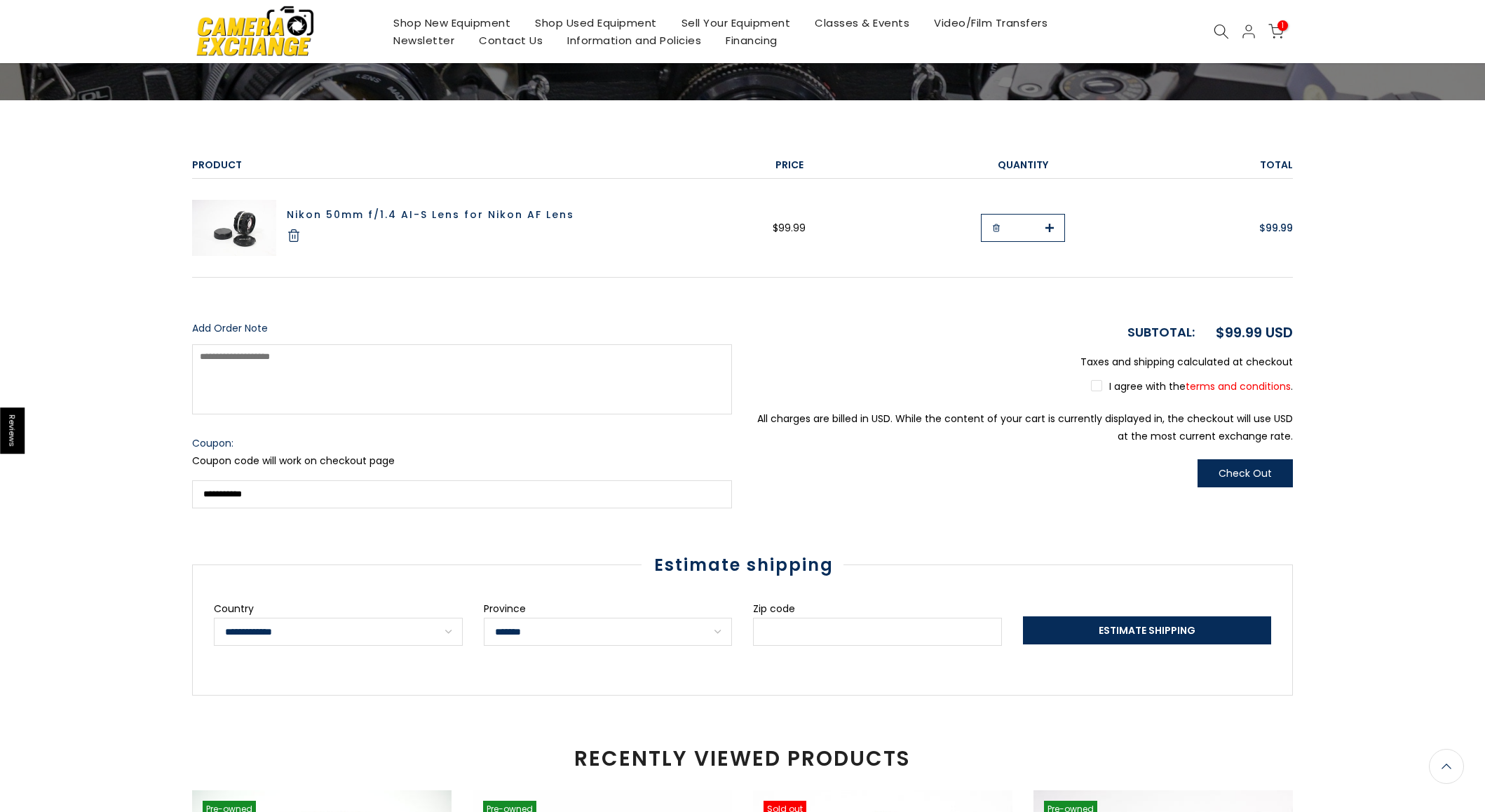
click at [1263, 472] on button "Check Out" at bounding box center [1245, 473] width 95 height 28
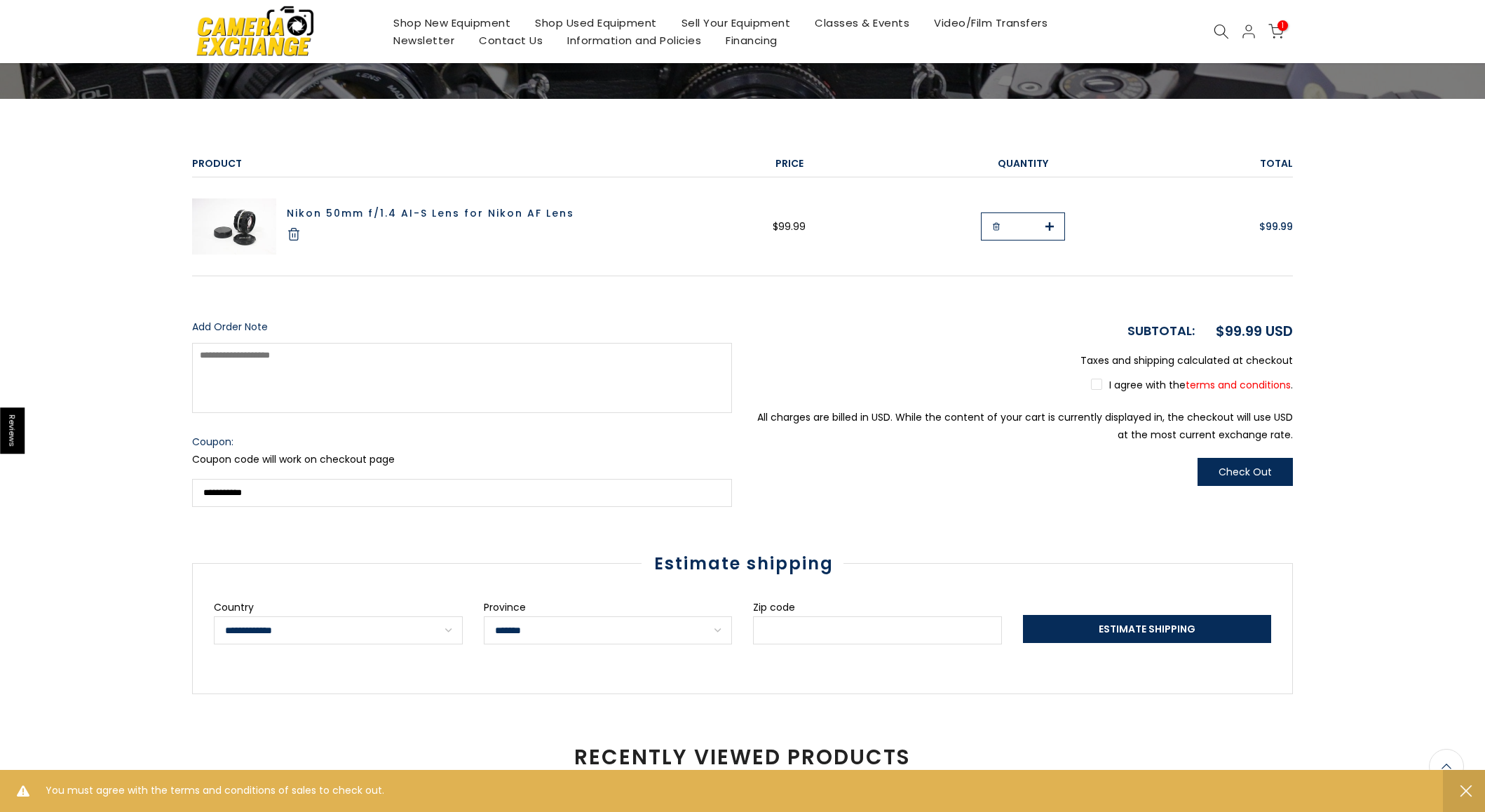
scroll to position [149, 0]
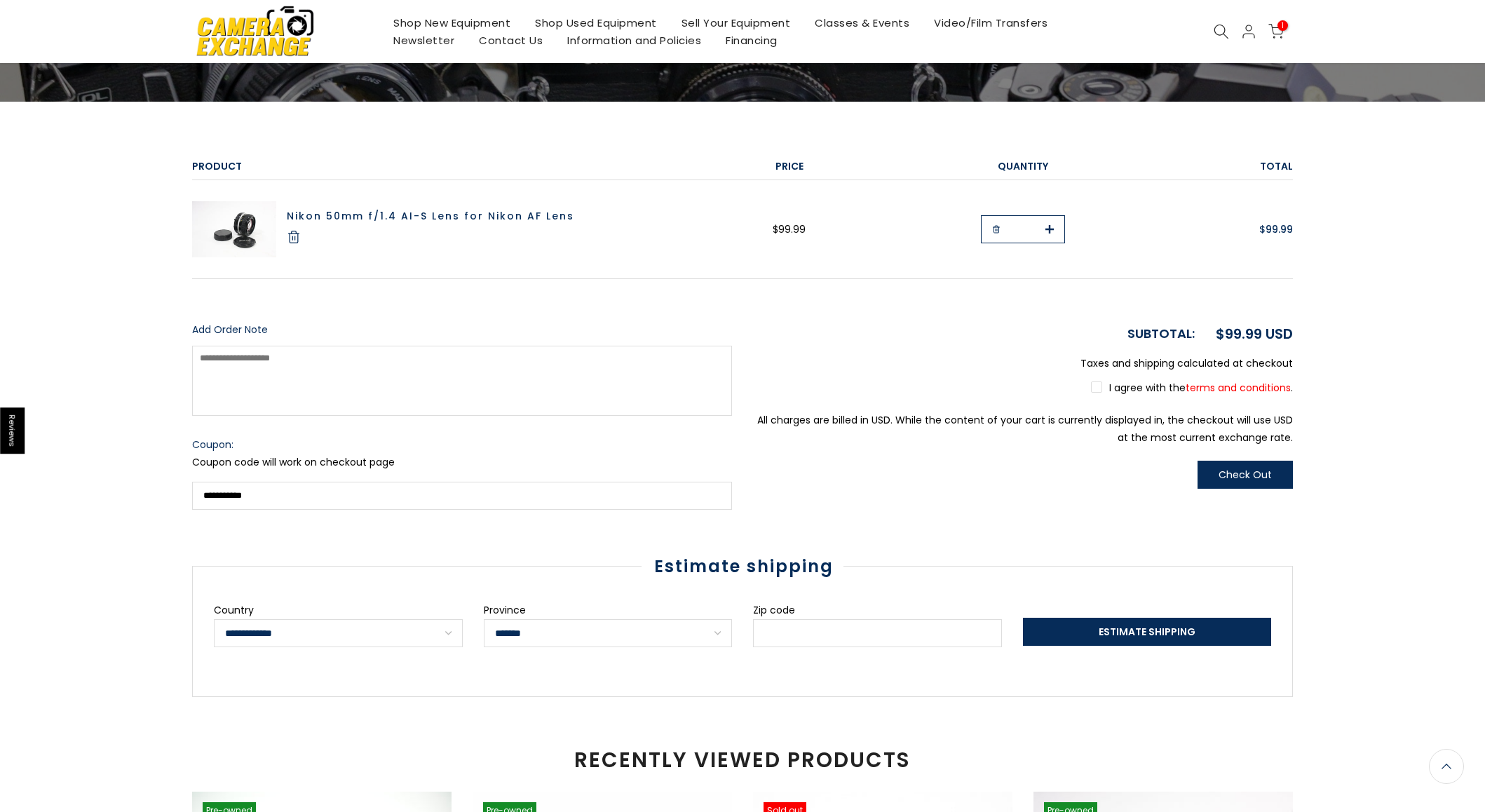
click at [1096, 388] on label "I agree with the terms and conditions ." at bounding box center [1192, 387] width 202 height 14
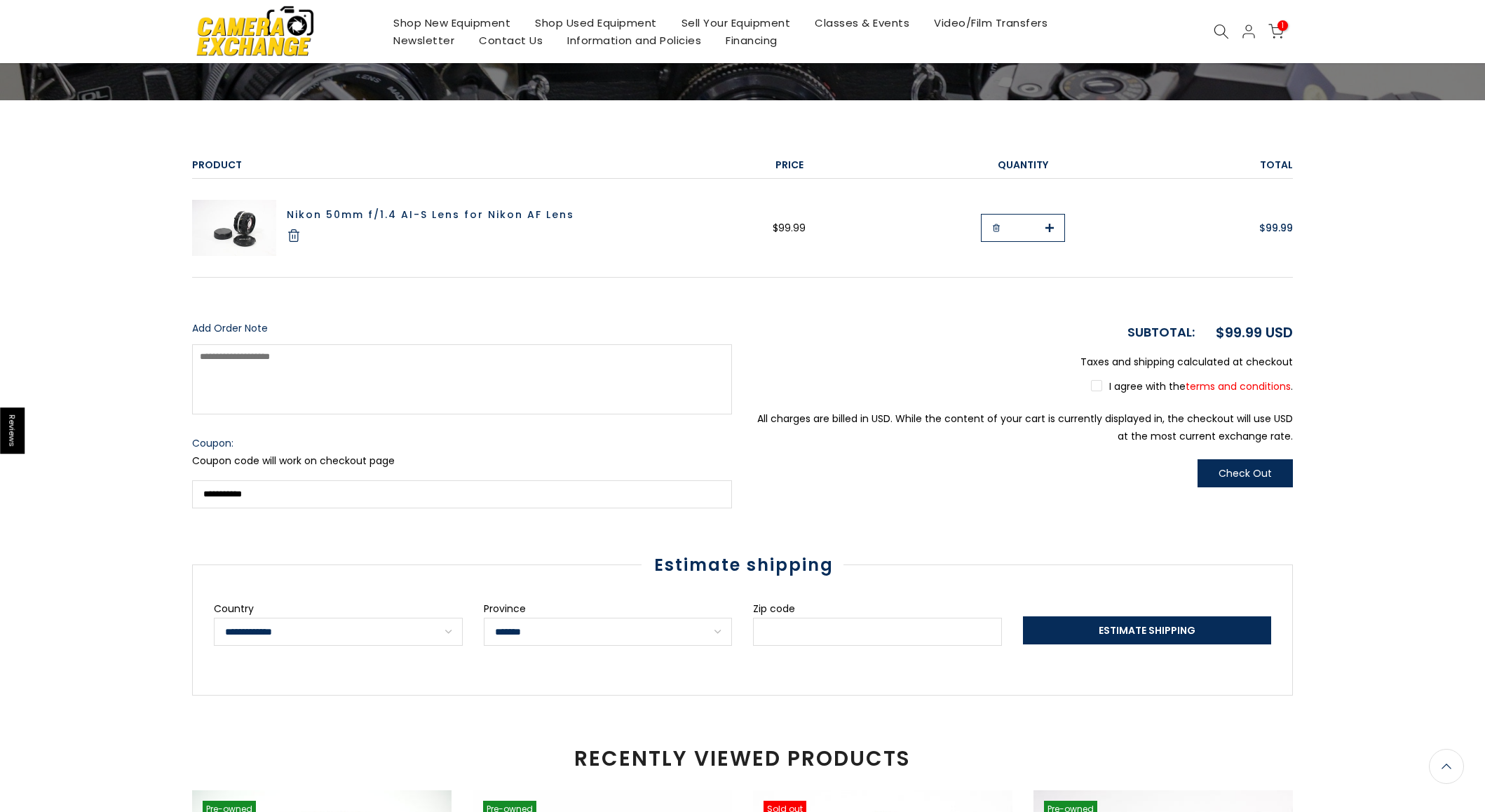
click at [669, 632] on select "**********" at bounding box center [609, 632] width 249 height 28
select select "********"
click at [800, 629] on input "Zip code" at bounding box center [877, 632] width 249 height 28
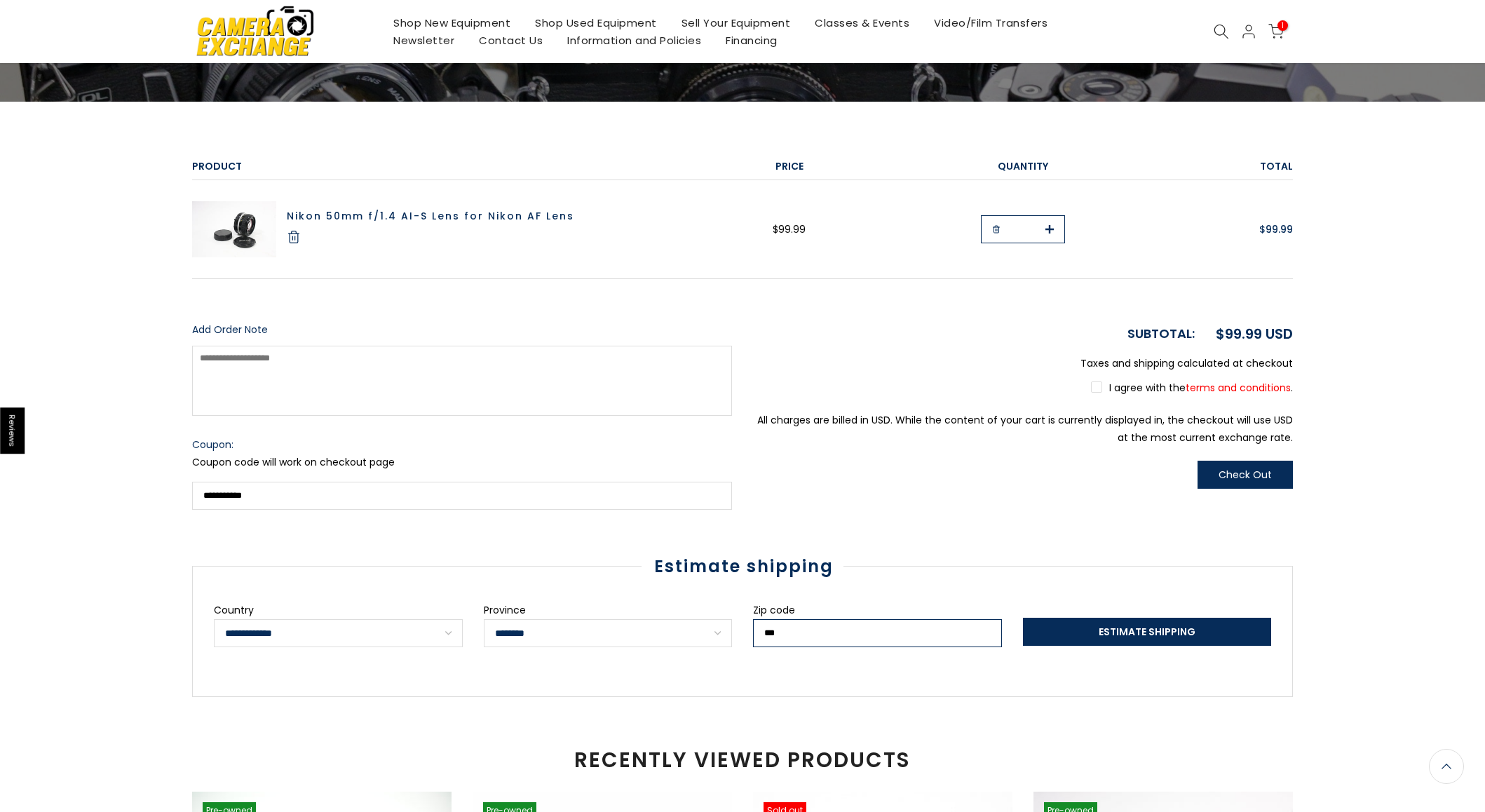
scroll to position [150, 0]
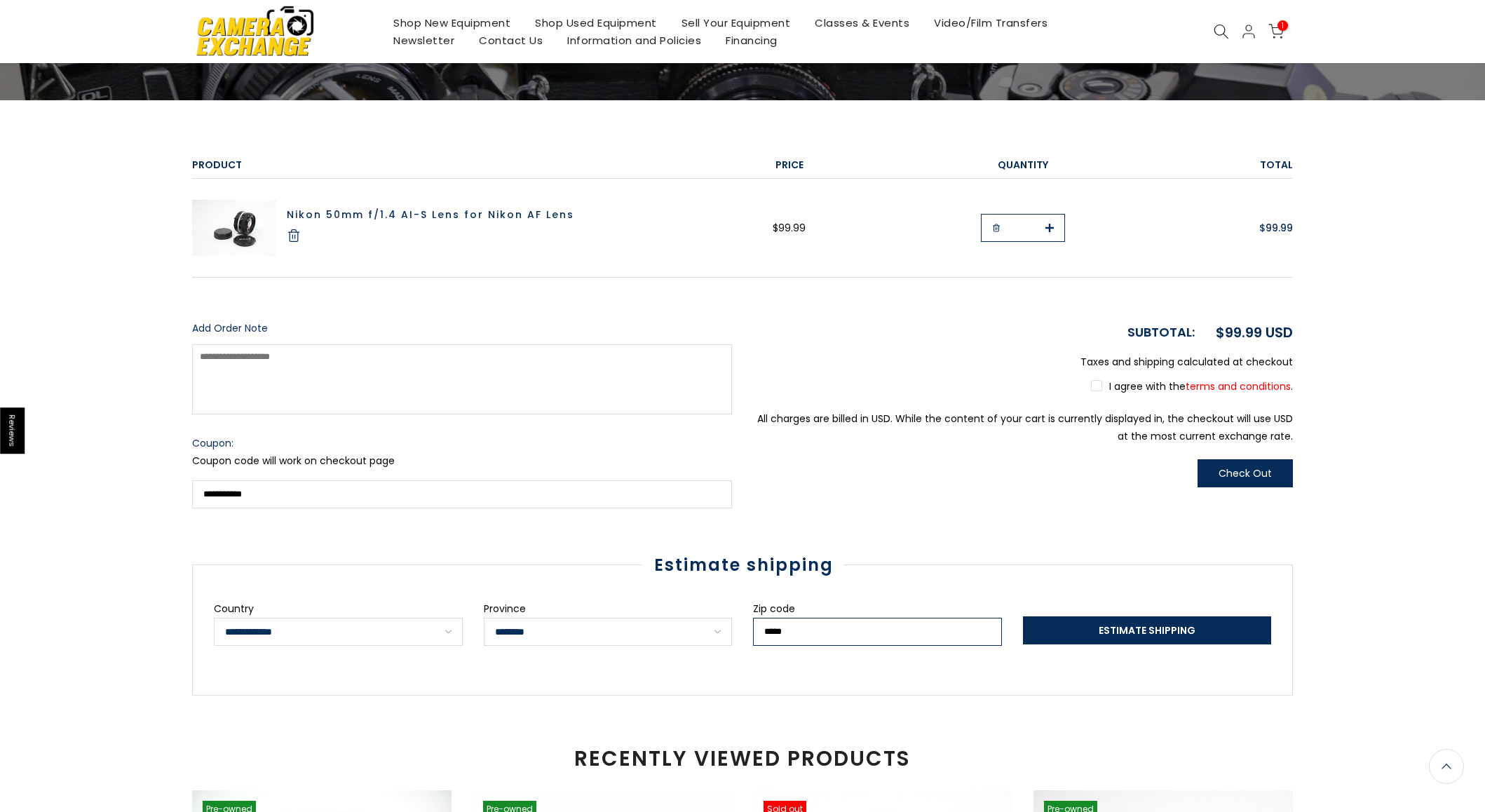
type input "*****"
click at [1152, 631] on span "Estimate Shipping" at bounding box center [1147, 630] width 97 height 14
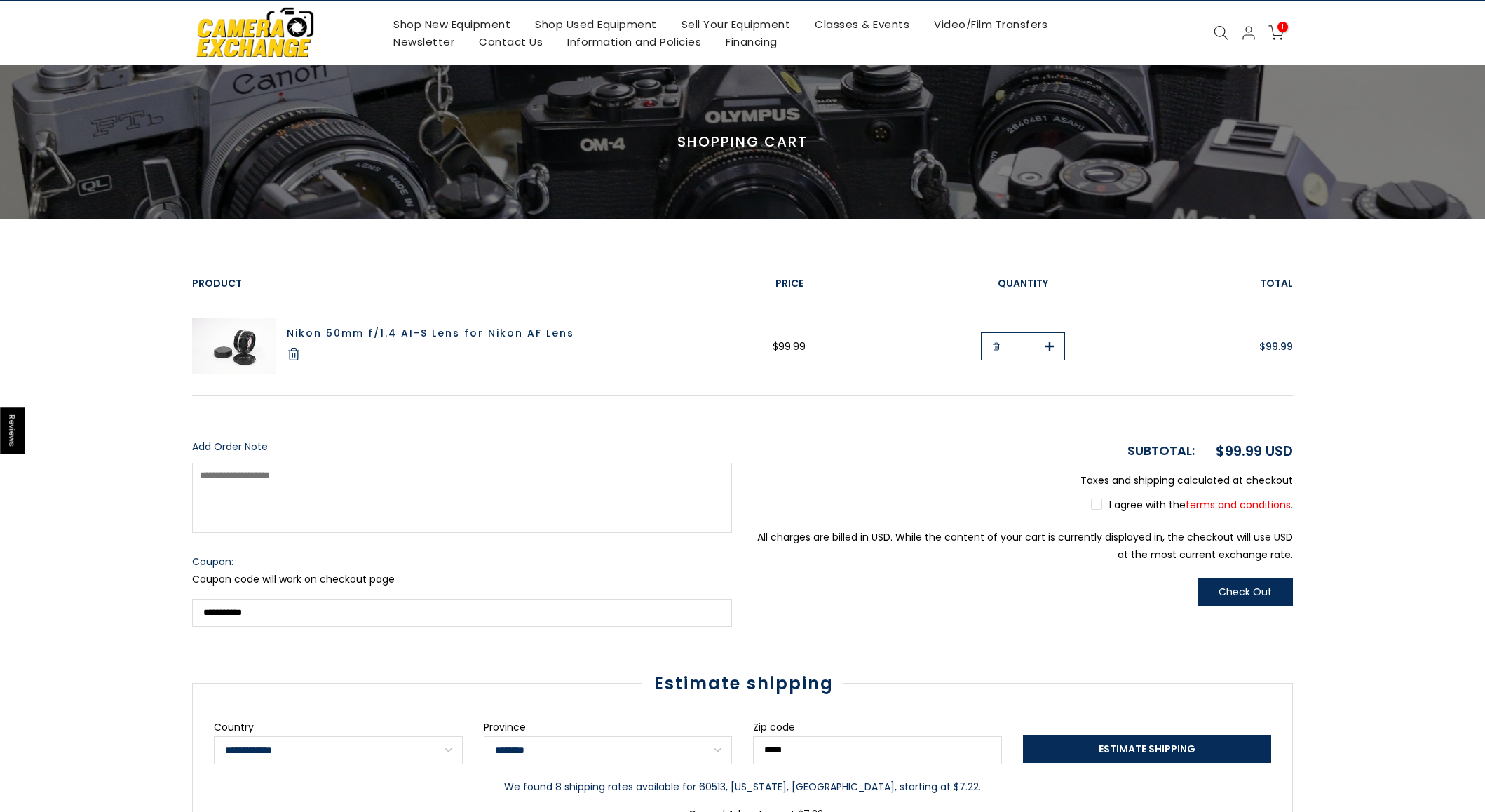
scroll to position [0, 0]
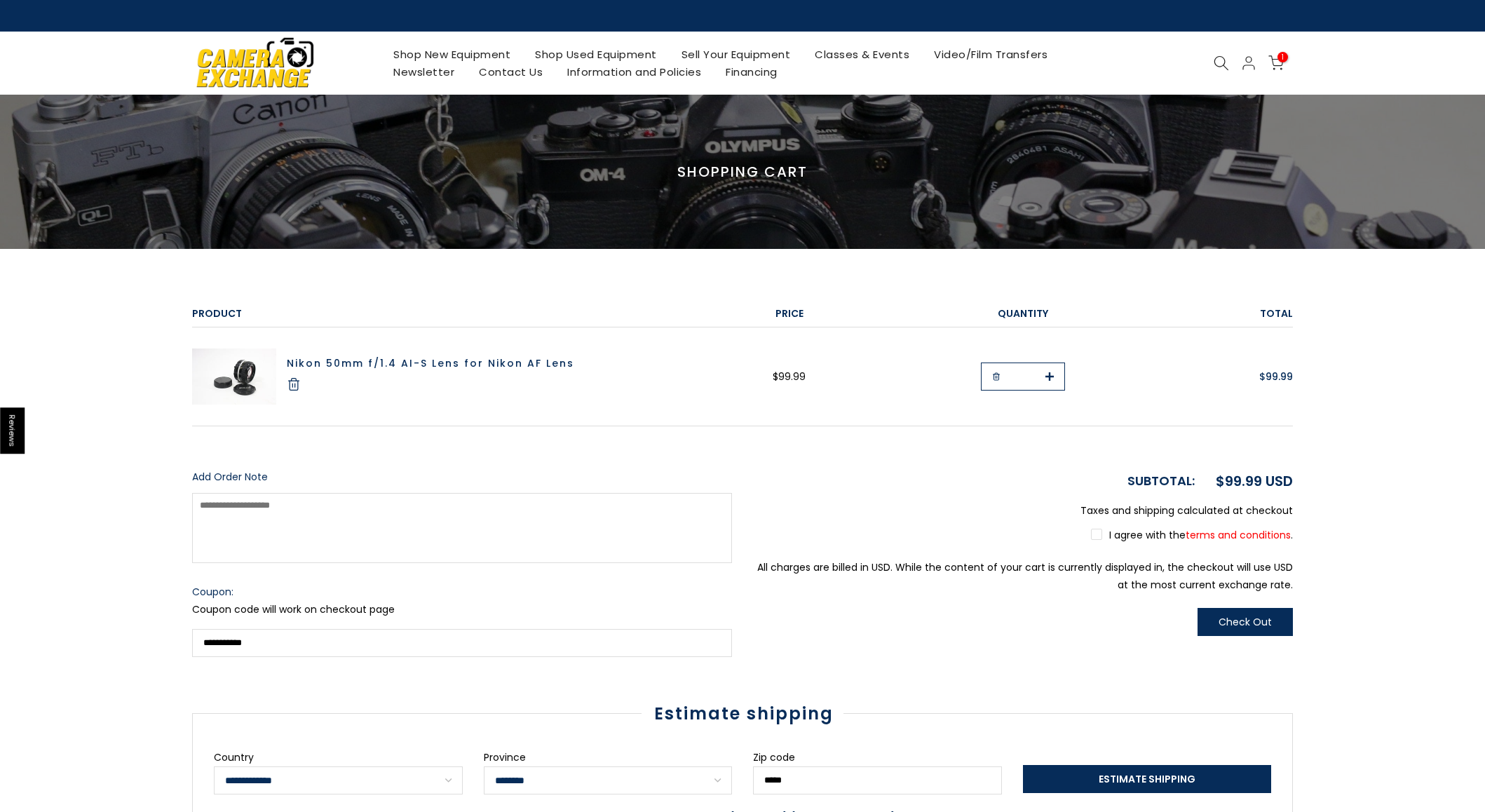
click at [1270, 620] on button "Check Out" at bounding box center [1245, 622] width 95 height 28
